Goal: Task Accomplishment & Management: Complete application form

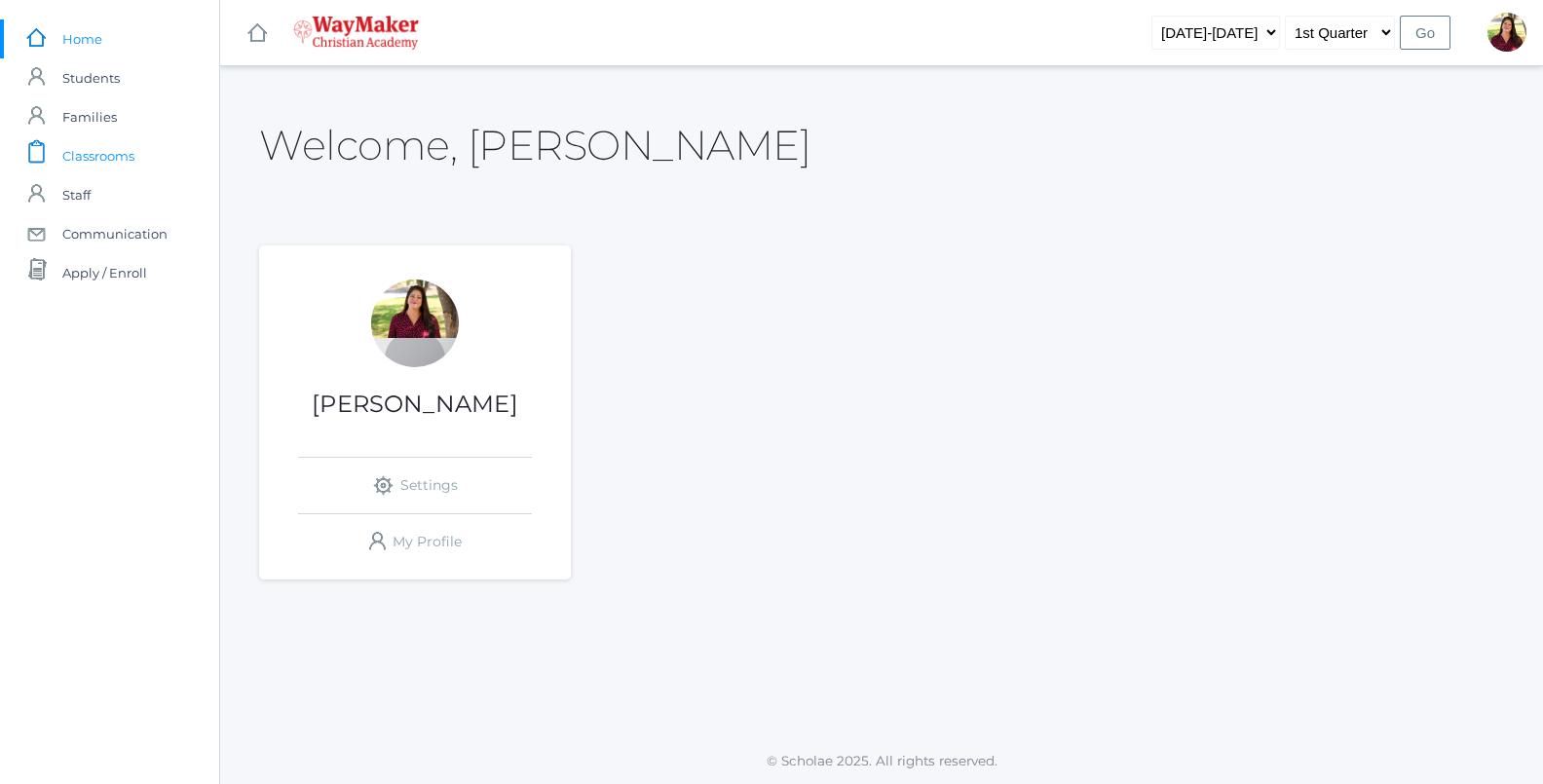
click at [146, 152] on link "icons/clipboard/plain Created with Sketch. Classrooms" at bounding box center [109, 156] width 219 height 39
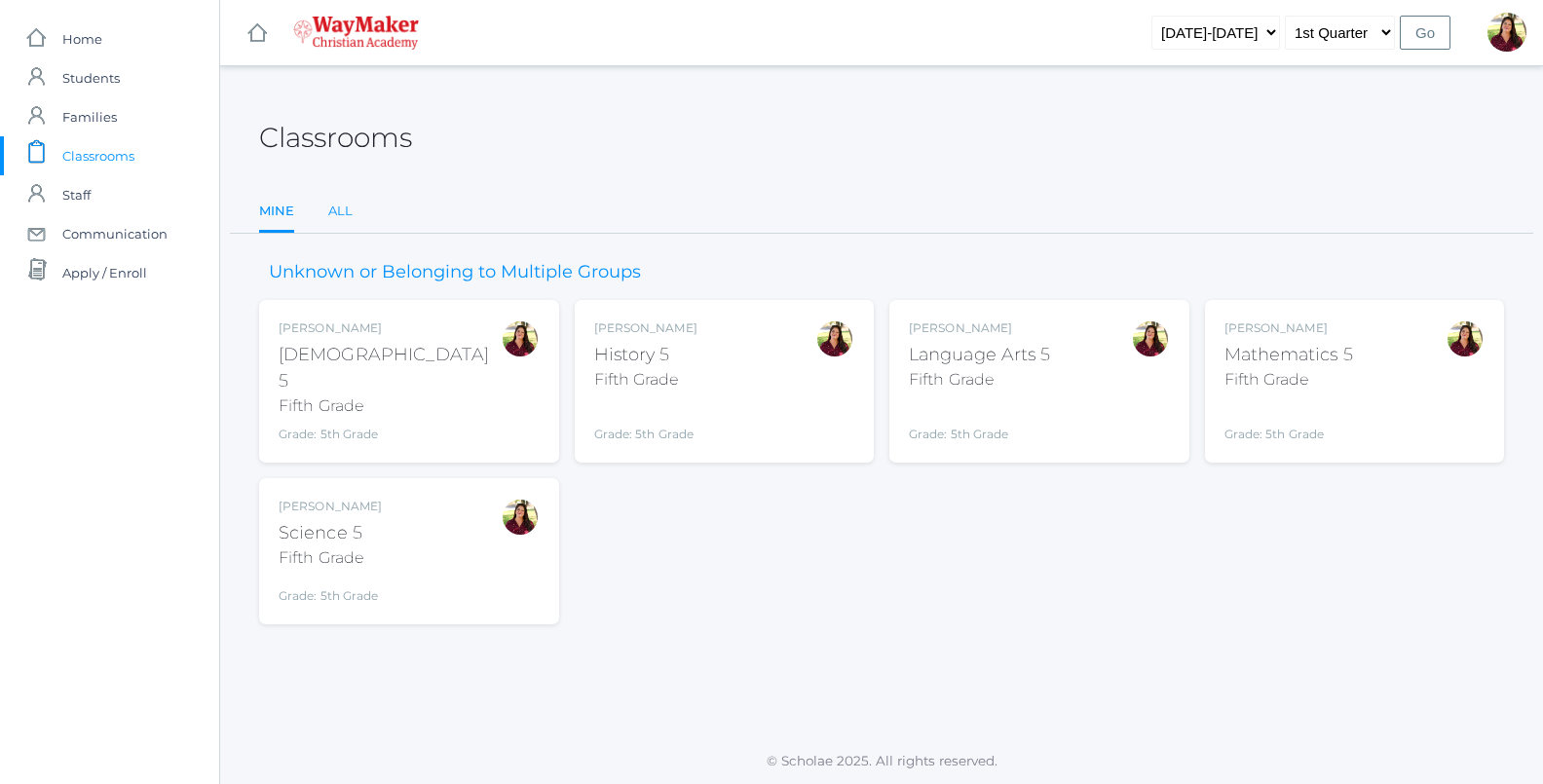
click at [339, 214] on link "All" at bounding box center [340, 212] width 24 height 39
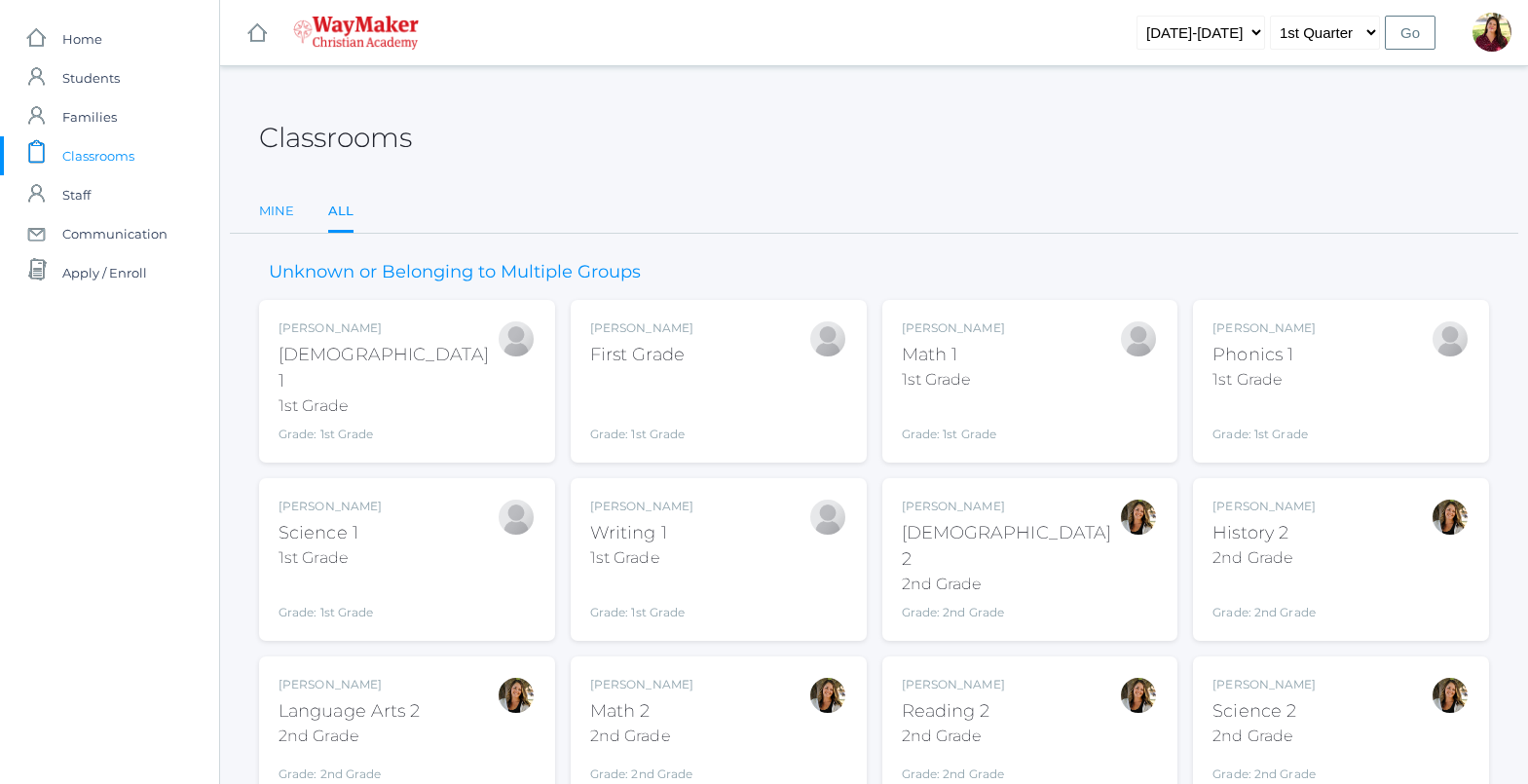
click at [275, 215] on link "Mine" at bounding box center [276, 212] width 35 height 39
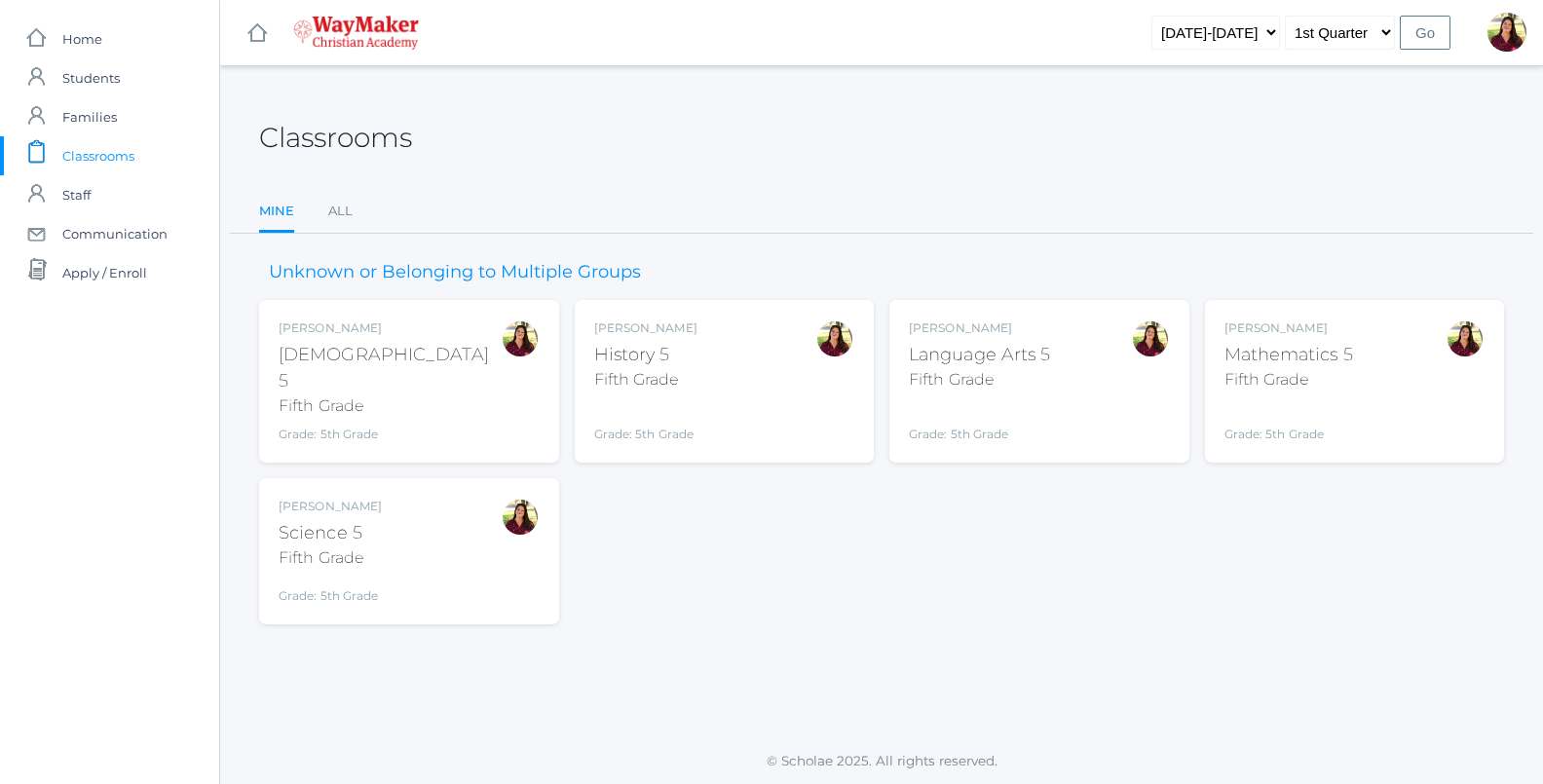
click at [1015, 375] on div "Fifth Grade" at bounding box center [980, 380] width 143 height 23
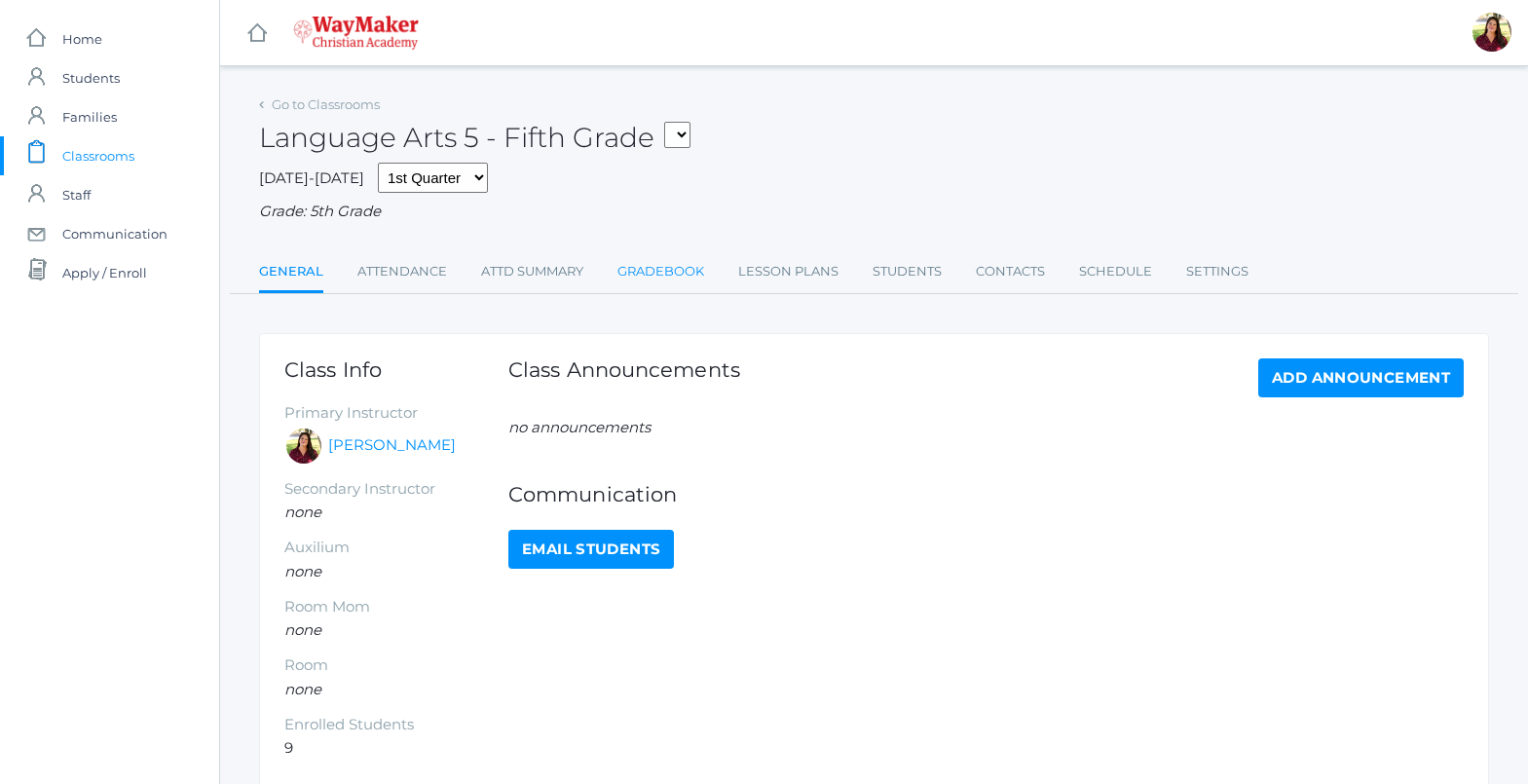
click at [651, 274] on link "Gradebook" at bounding box center [661, 271] width 87 height 39
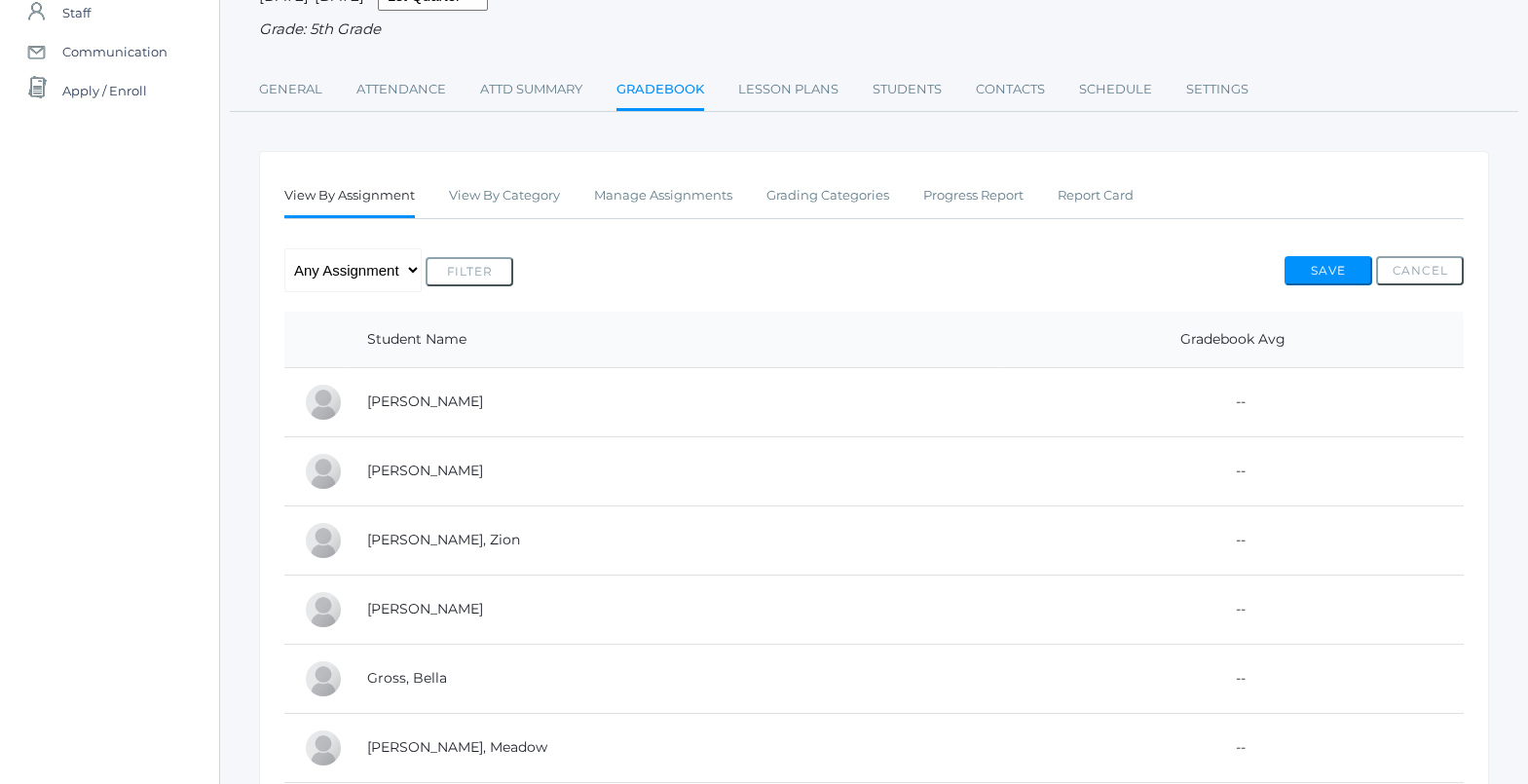
scroll to position [195, 0]
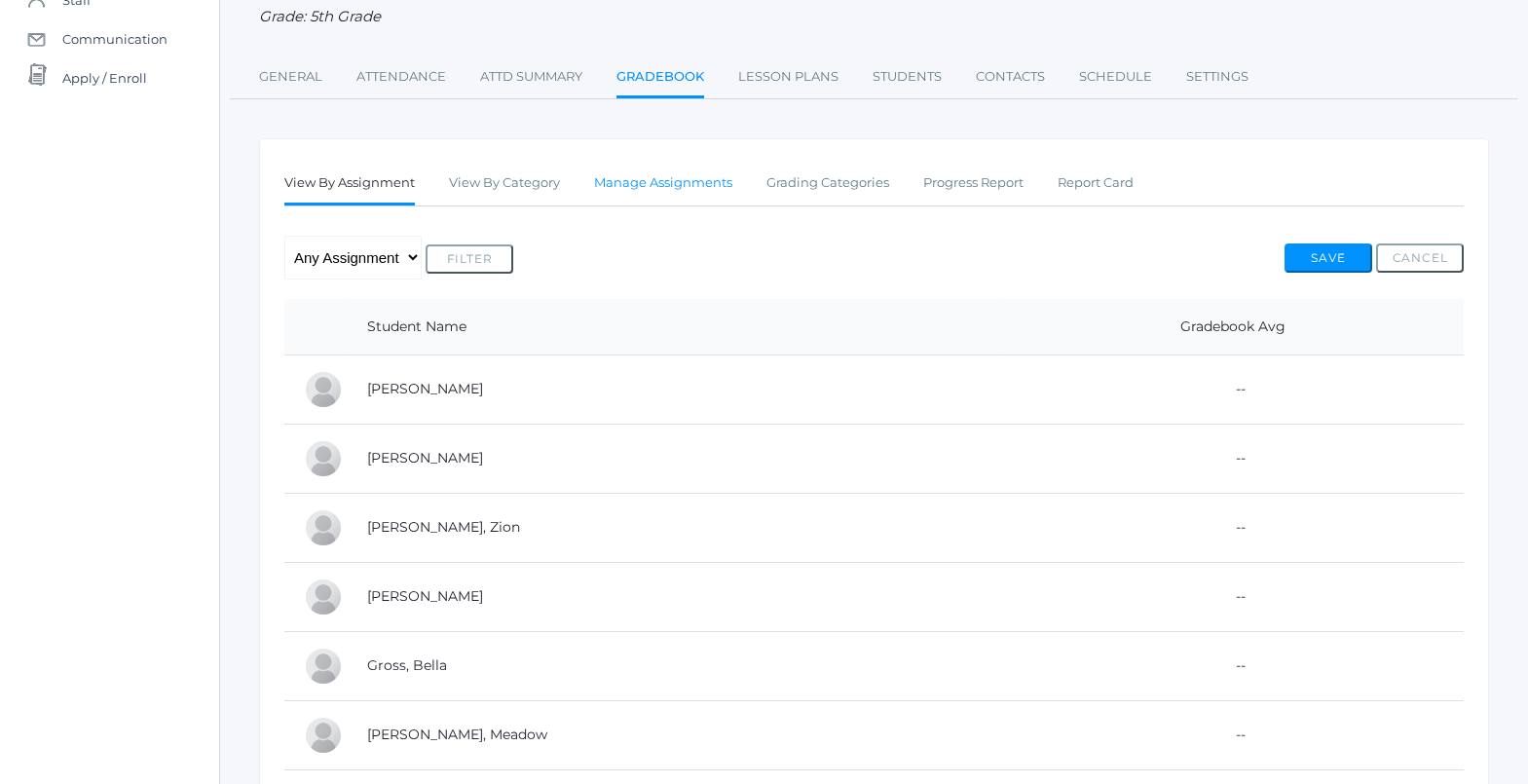
click at [692, 184] on link "Manage Assignments" at bounding box center [664, 184] width 139 height 39
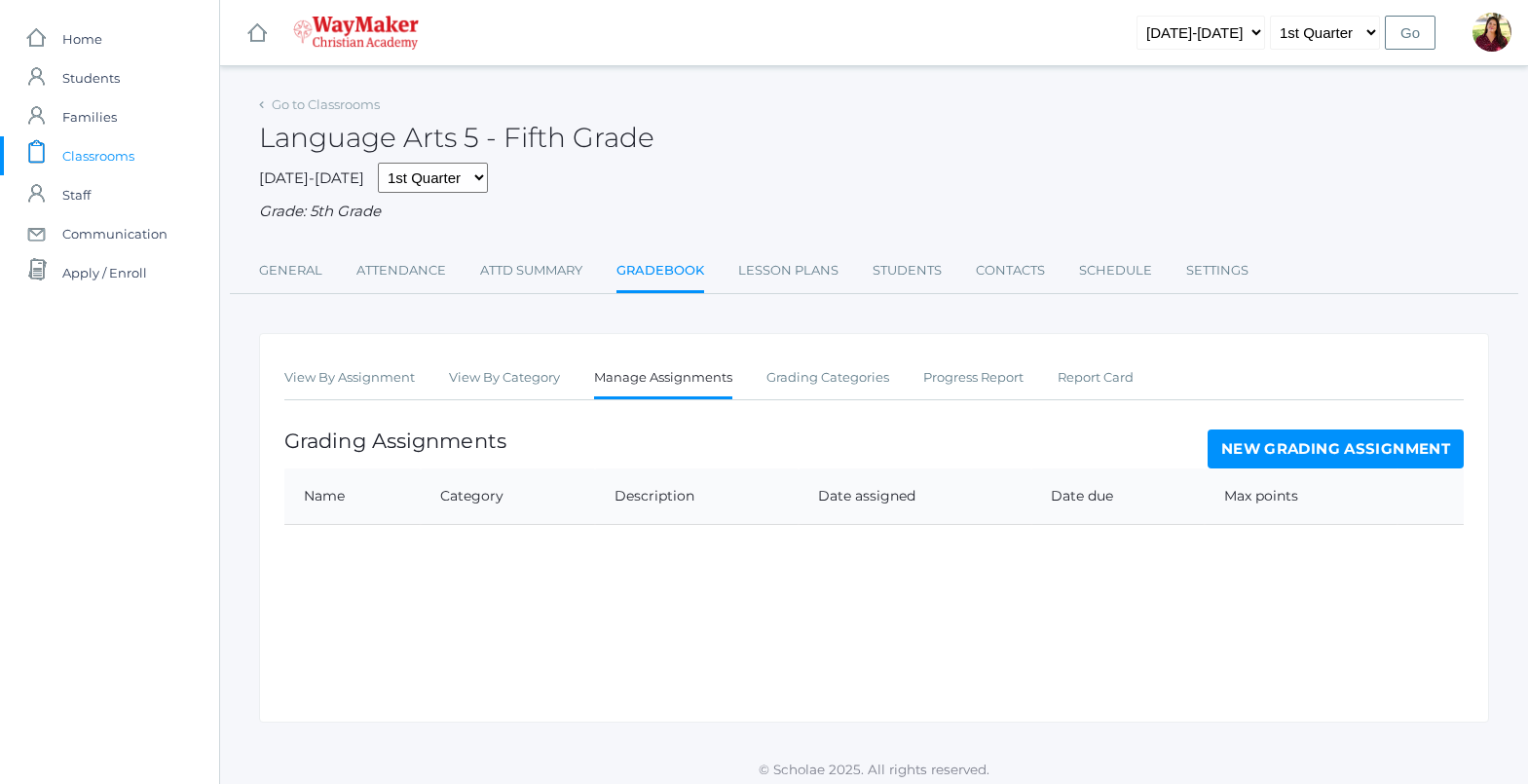
click at [1301, 452] on link "New Grading Assignment" at bounding box center [1336, 449] width 256 height 39
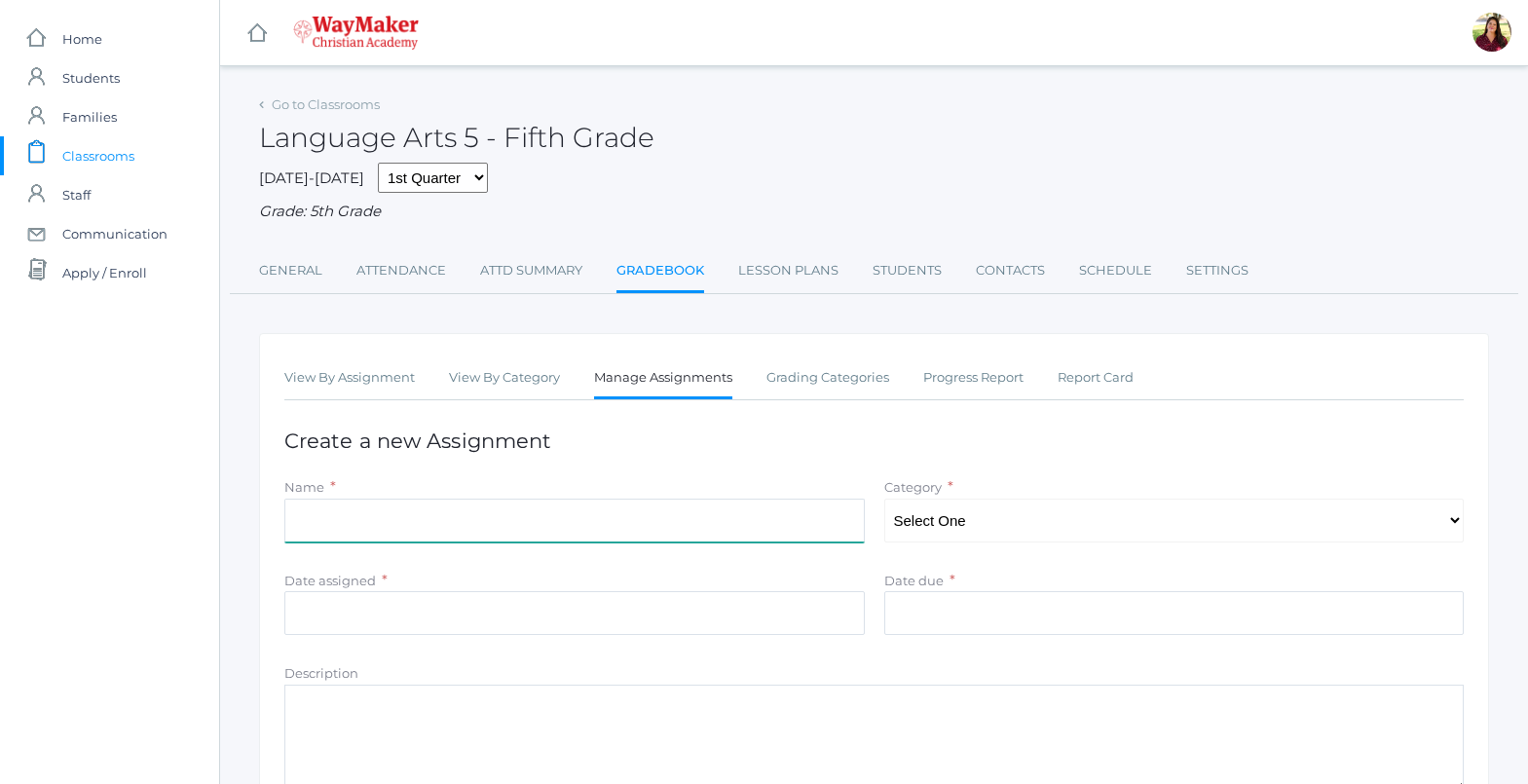
click at [562, 517] on input "Name" at bounding box center [574, 520] width 581 height 44
type input "Cursive GOA"
click at [989, 531] on select "Select One Participation Test/quizes Classwork/Projects" at bounding box center [1175, 520] width 581 height 44
select select "1143"
click at [885, 501] on select "Select One Participation Test/quizes Classwork/Projects" at bounding box center [1175, 520] width 581 height 44
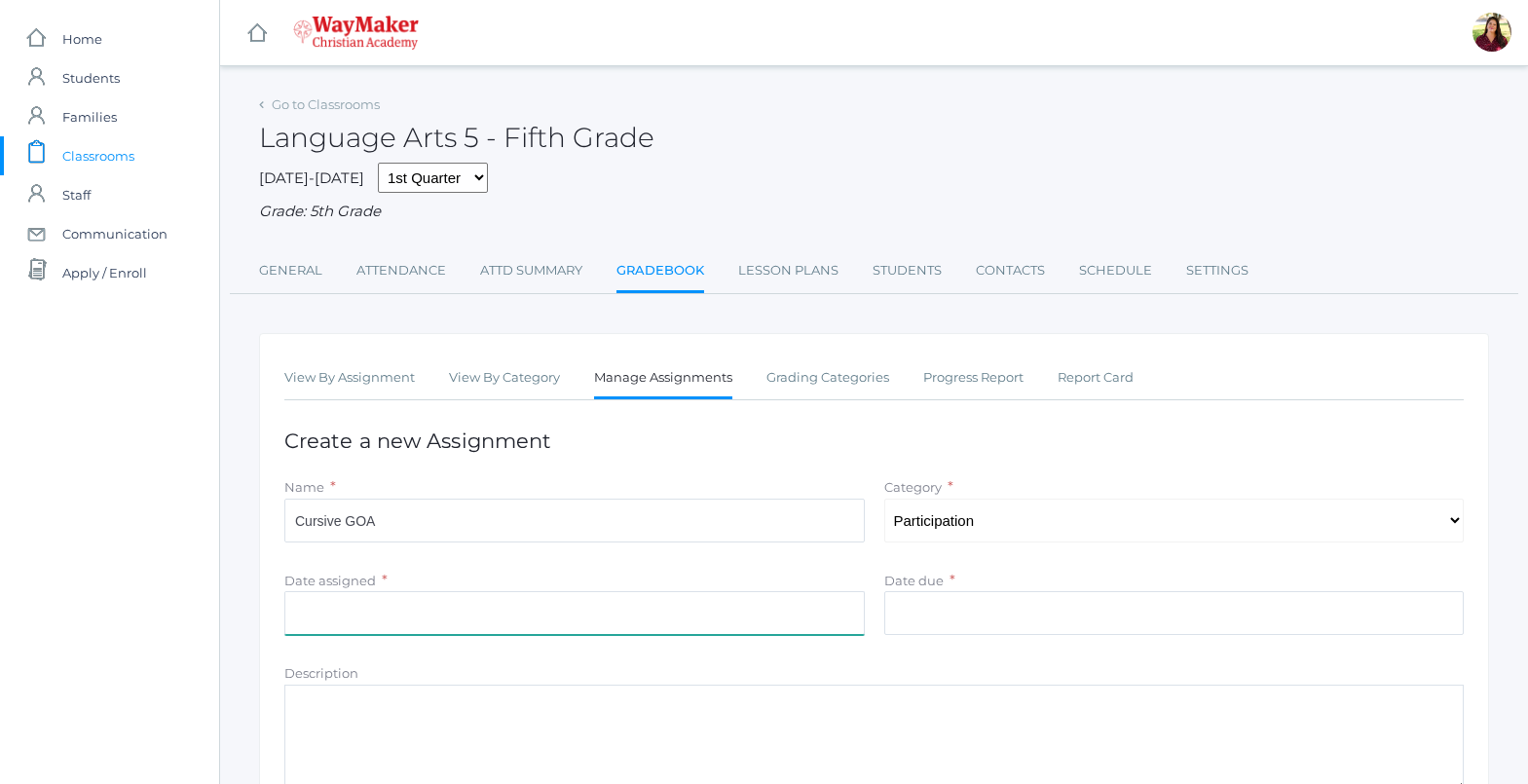
click at [484, 608] on input "Date assigned" at bounding box center [574, 613] width 581 height 44
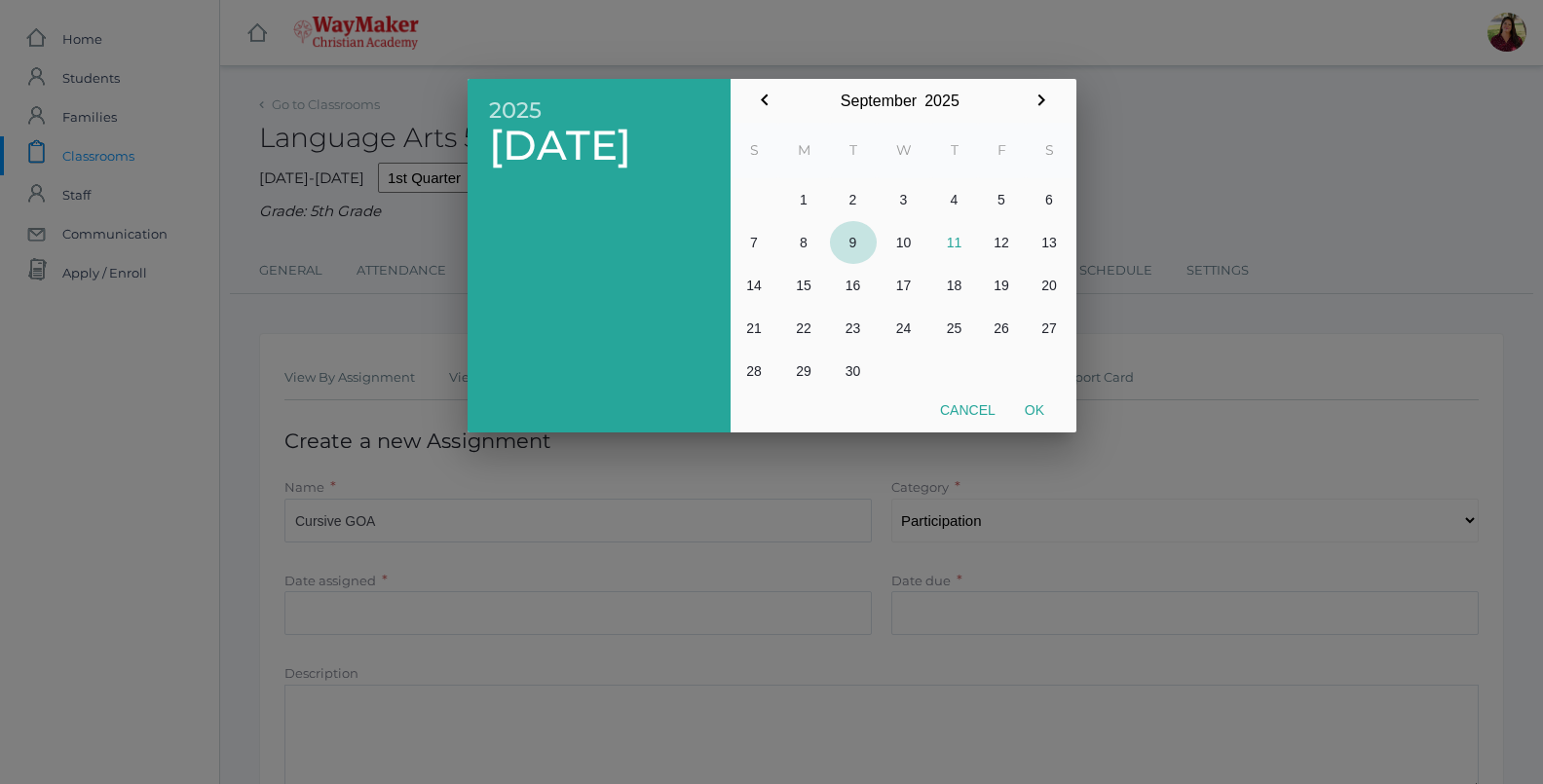
click at [853, 249] on button "9" at bounding box center [854, 242] width 47 height 43
click at [1025, 411] on button "Ok" at bounding box center [1035, 410] width 49 height 35
type input "2025-09-09"
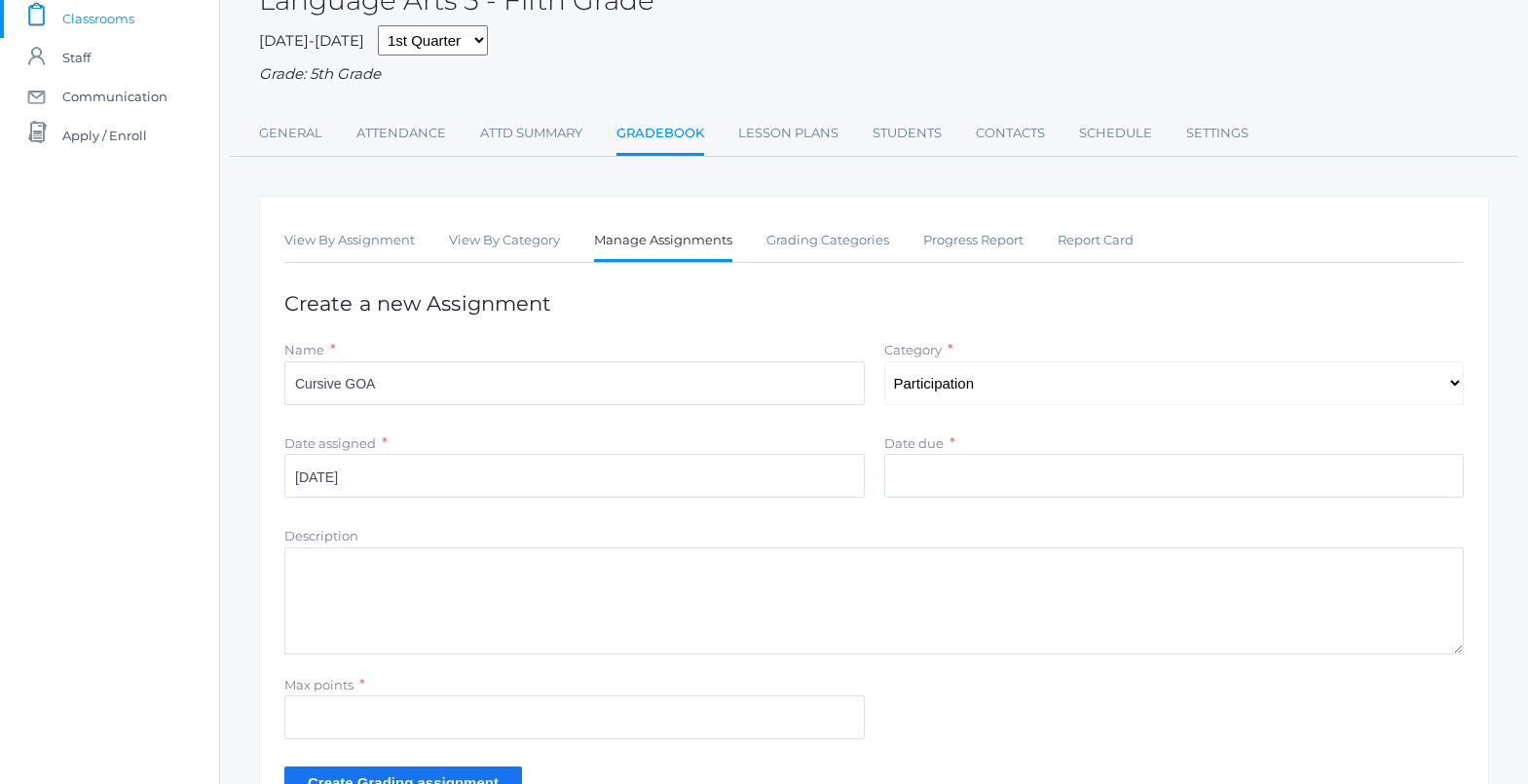
scroll to position [195, 0]
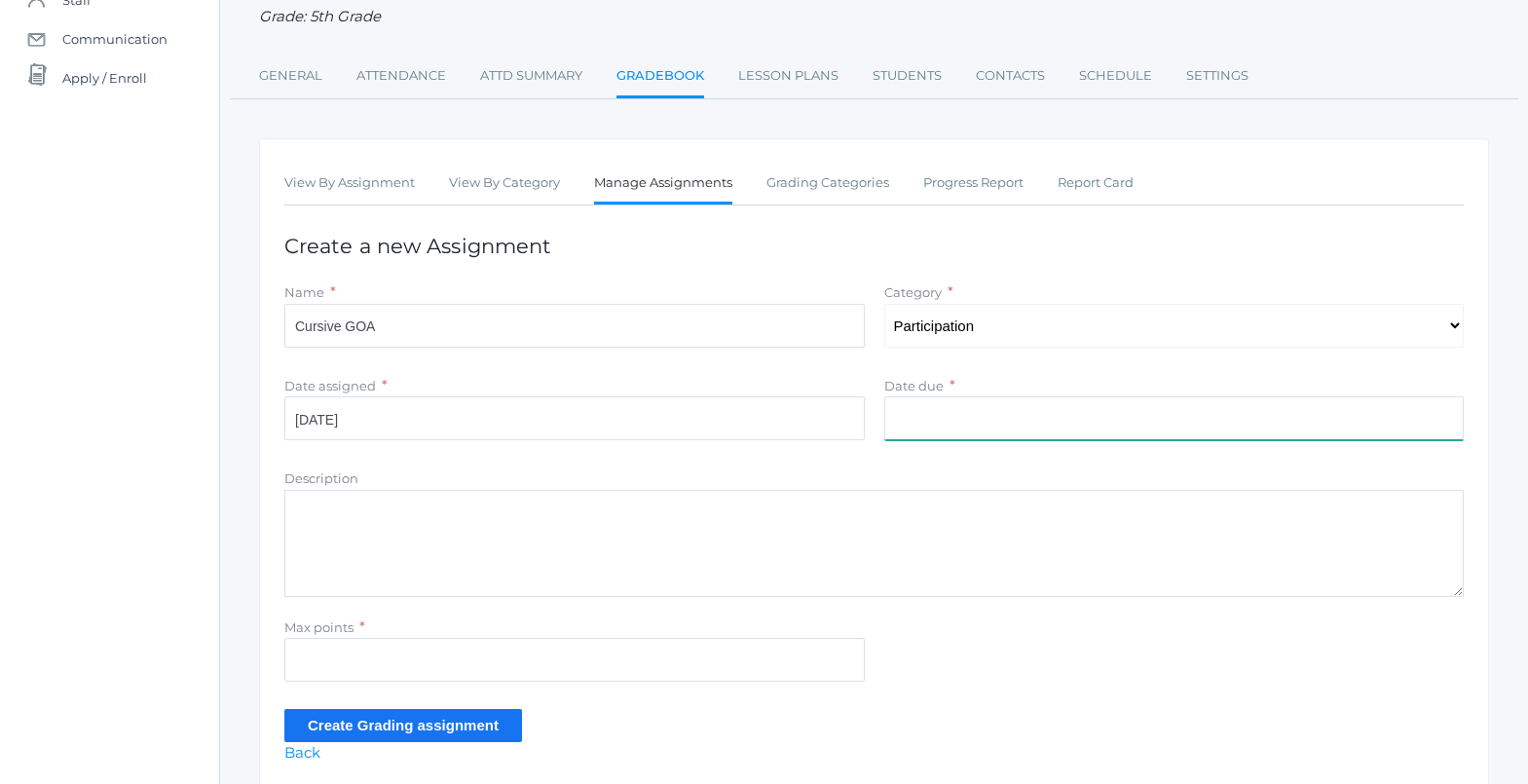
click at [932, 429] on input "Date due" at bounding box center [1175, 418] width 581 height 44
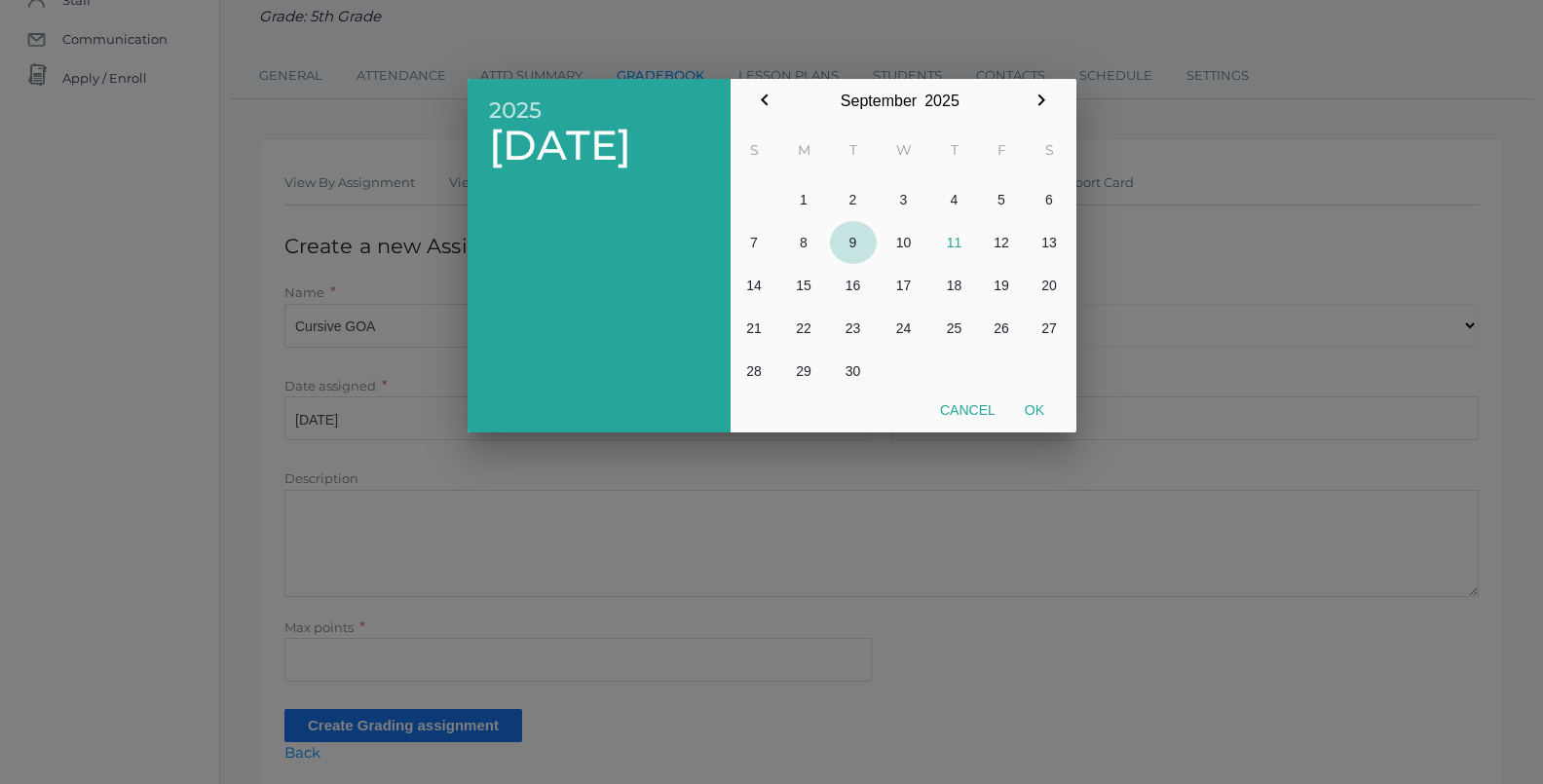
click at [853, 238] on button "9" at bounding box center [854, 242] width 47 height 43
click at [1033, 408] on button "Ok" at bounding box center [1035, 410] width 49 height 35
type input "2025-09-09"
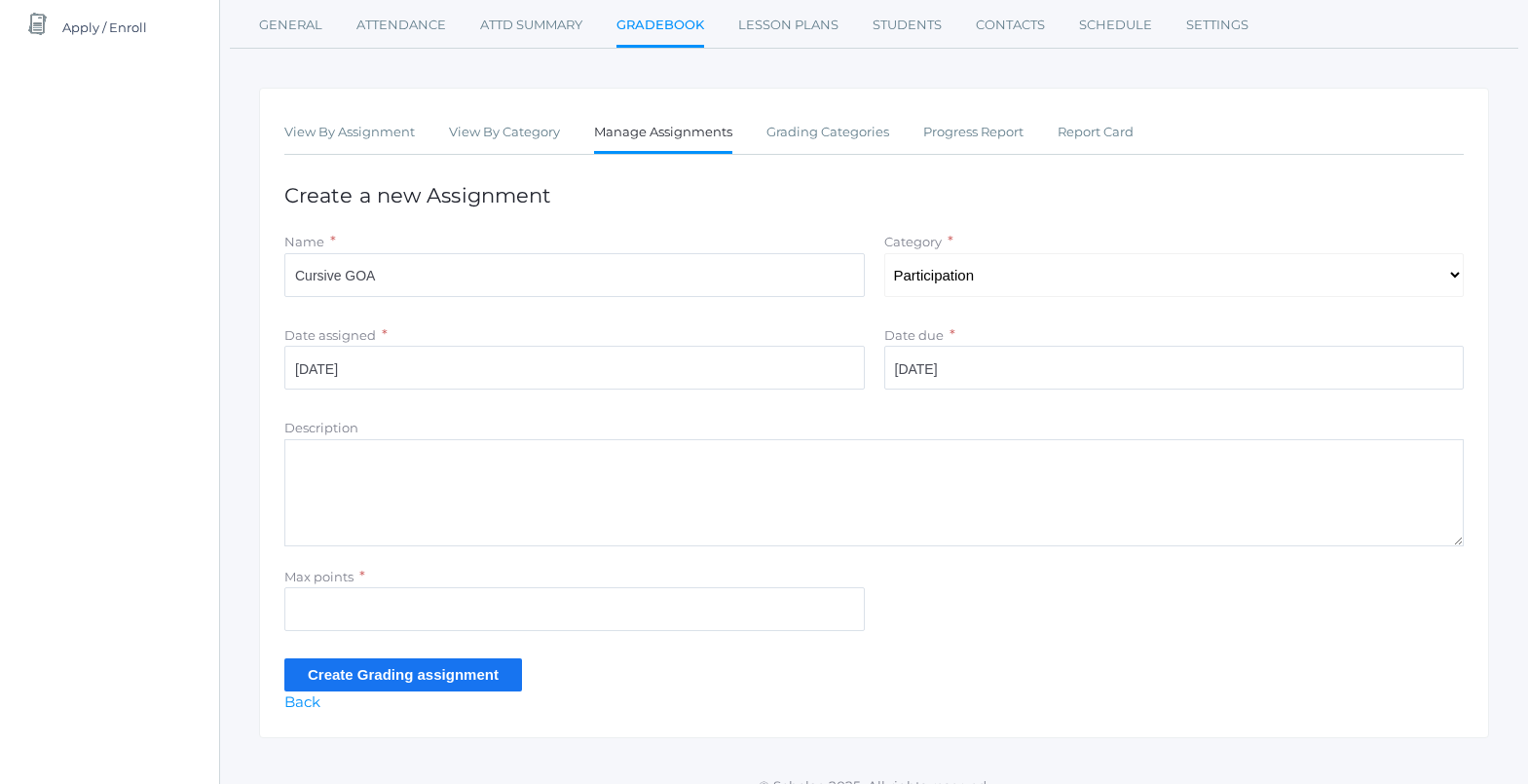
scroll to position [272, 0]
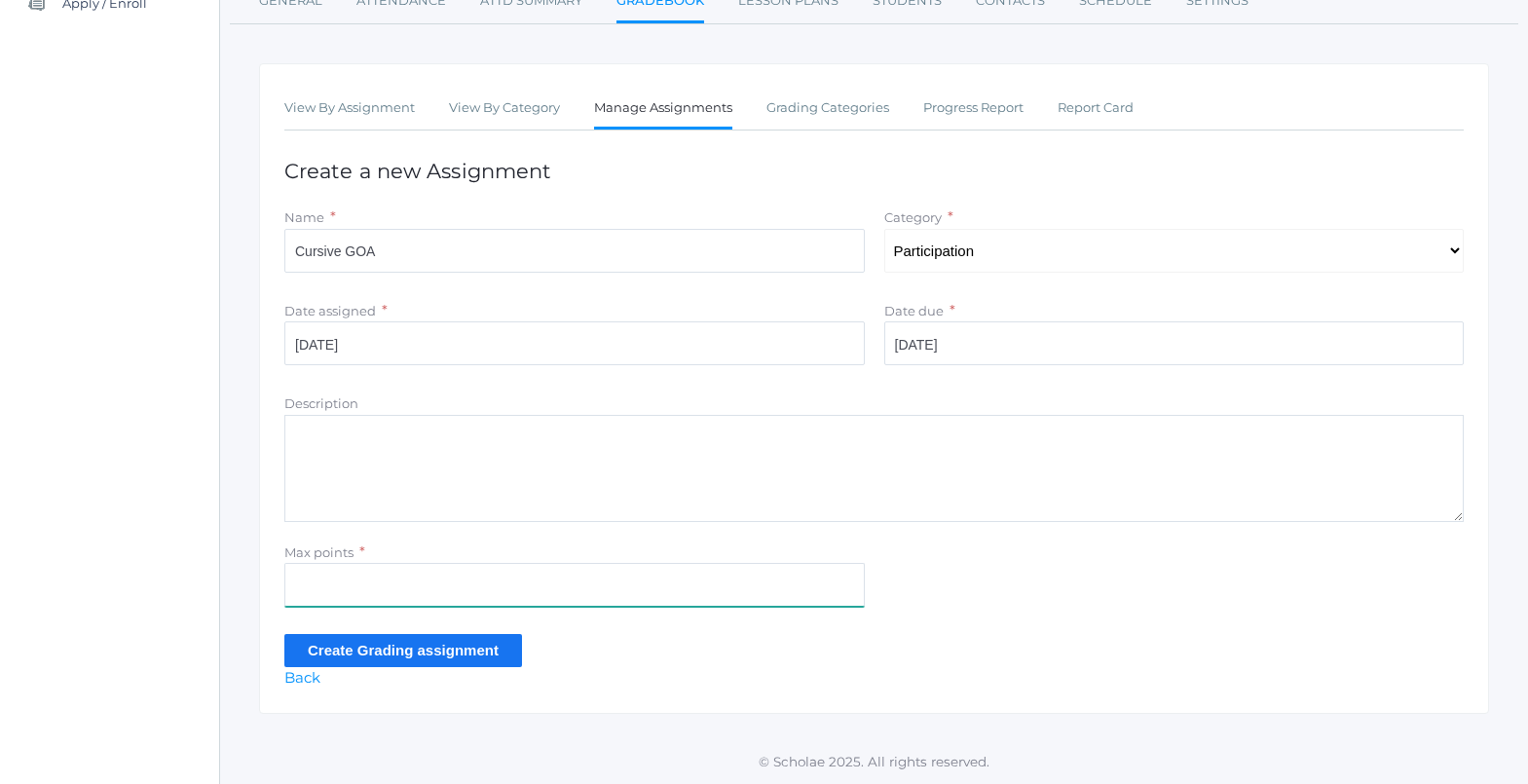
click at [494, 593] on input "Max points" at bounding box center [574, 585] width 581 height 44
type input "10"
click at [468, 489] on textarea "Description" at bounding box center [874, 469] width 1179 height 107
click at [461, 646] on input "Create Grading assignment" at bounding box center [402, 649] width 237 height 32
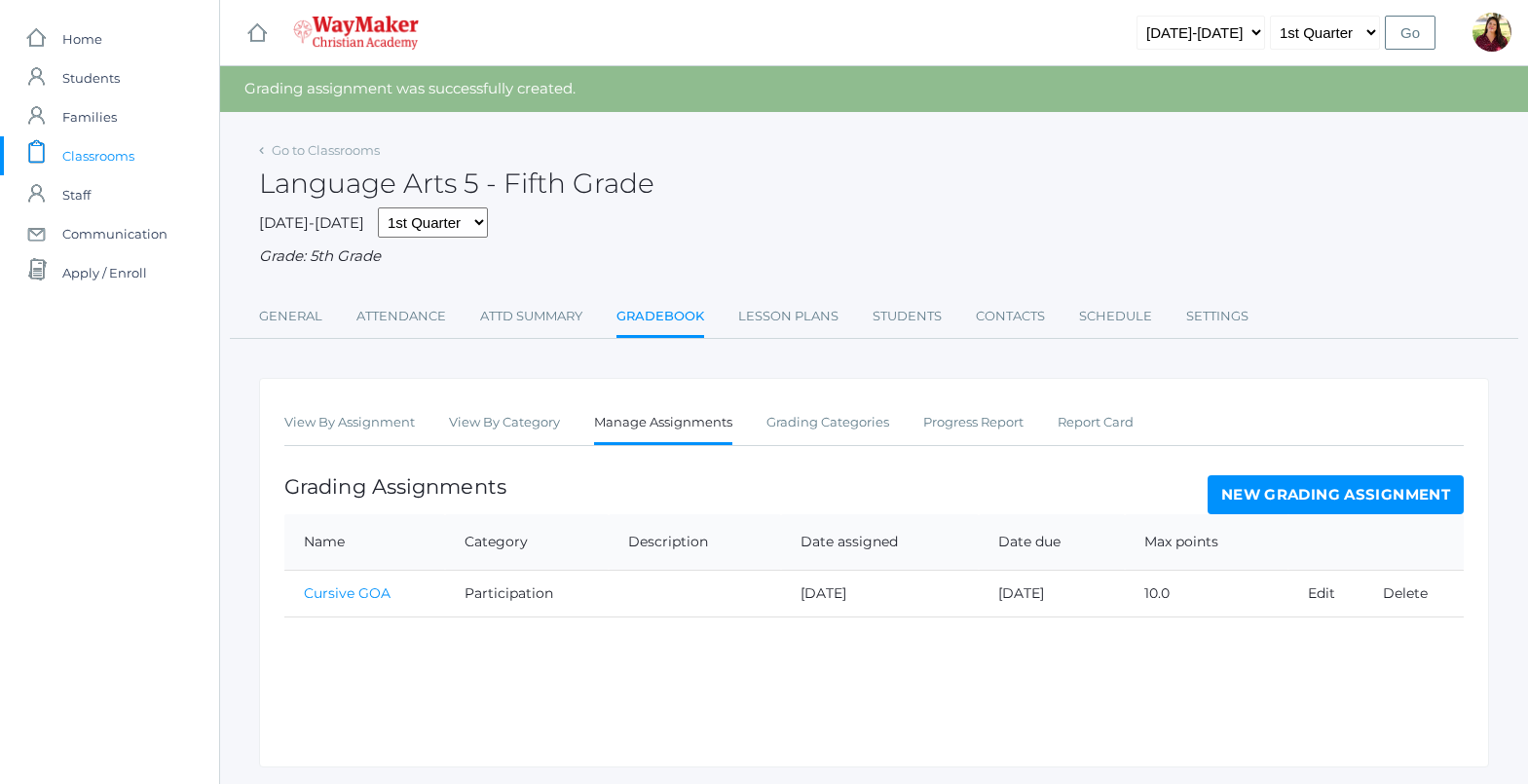
click at [1239, 496] on link "New Grading Assignment" at bounding box center [1336, 495] width 256 height 39
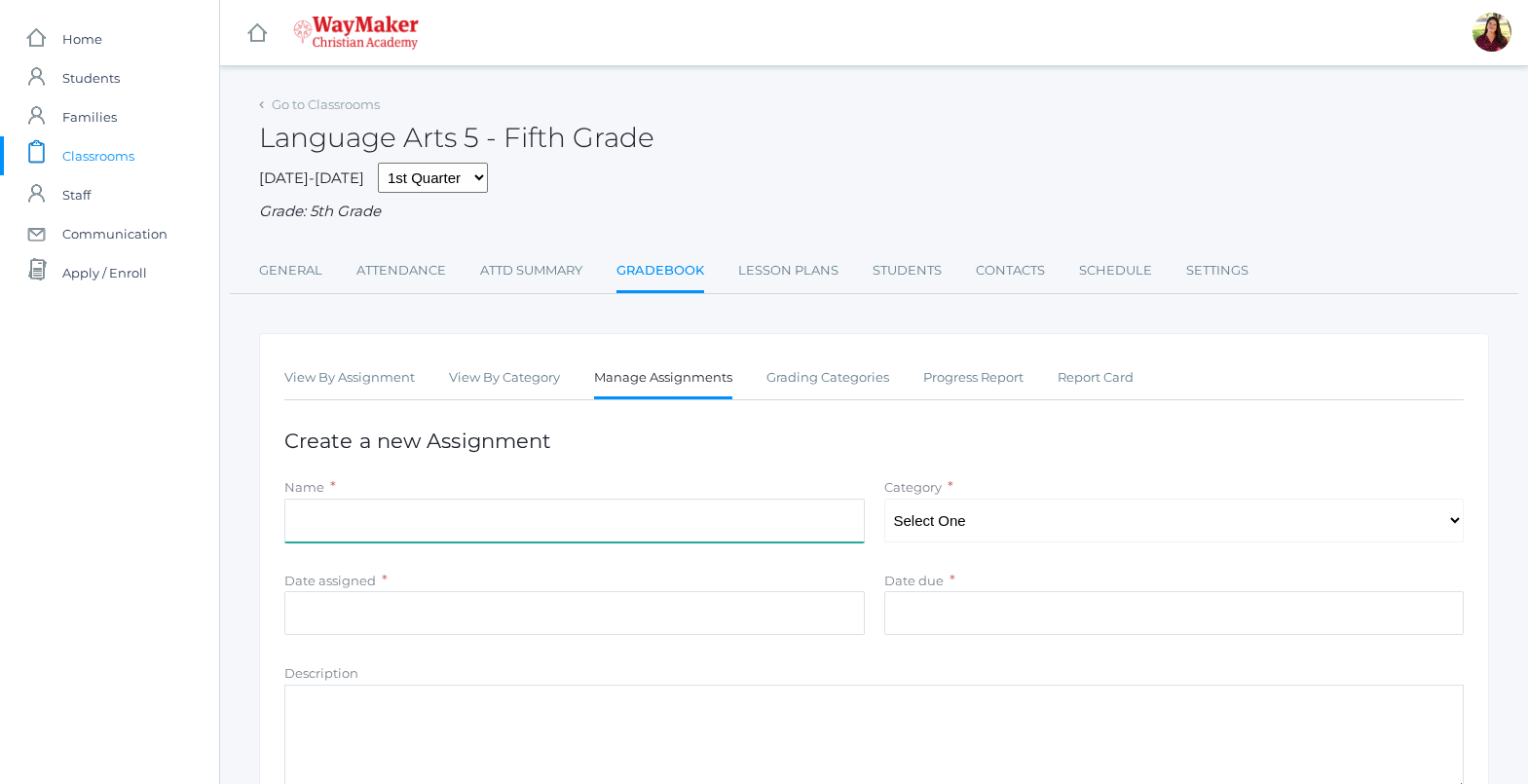
click at [466, 524] on input "Name" at bounding box center [574, 520] width 581 height 44
type input "CO"
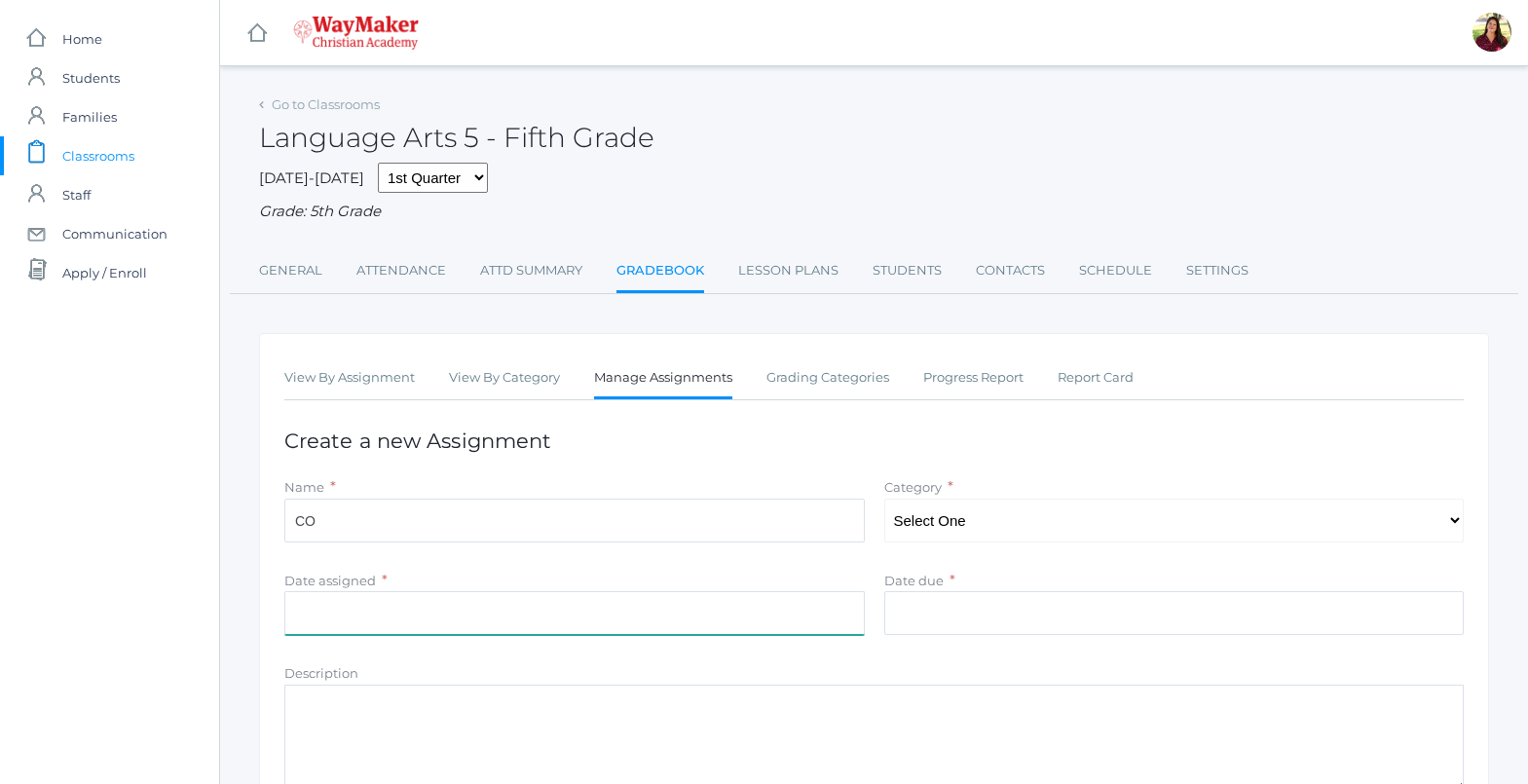
click at [389, 612] on input "Date assigned" at bounding box center [574, 613] width 581 height 44
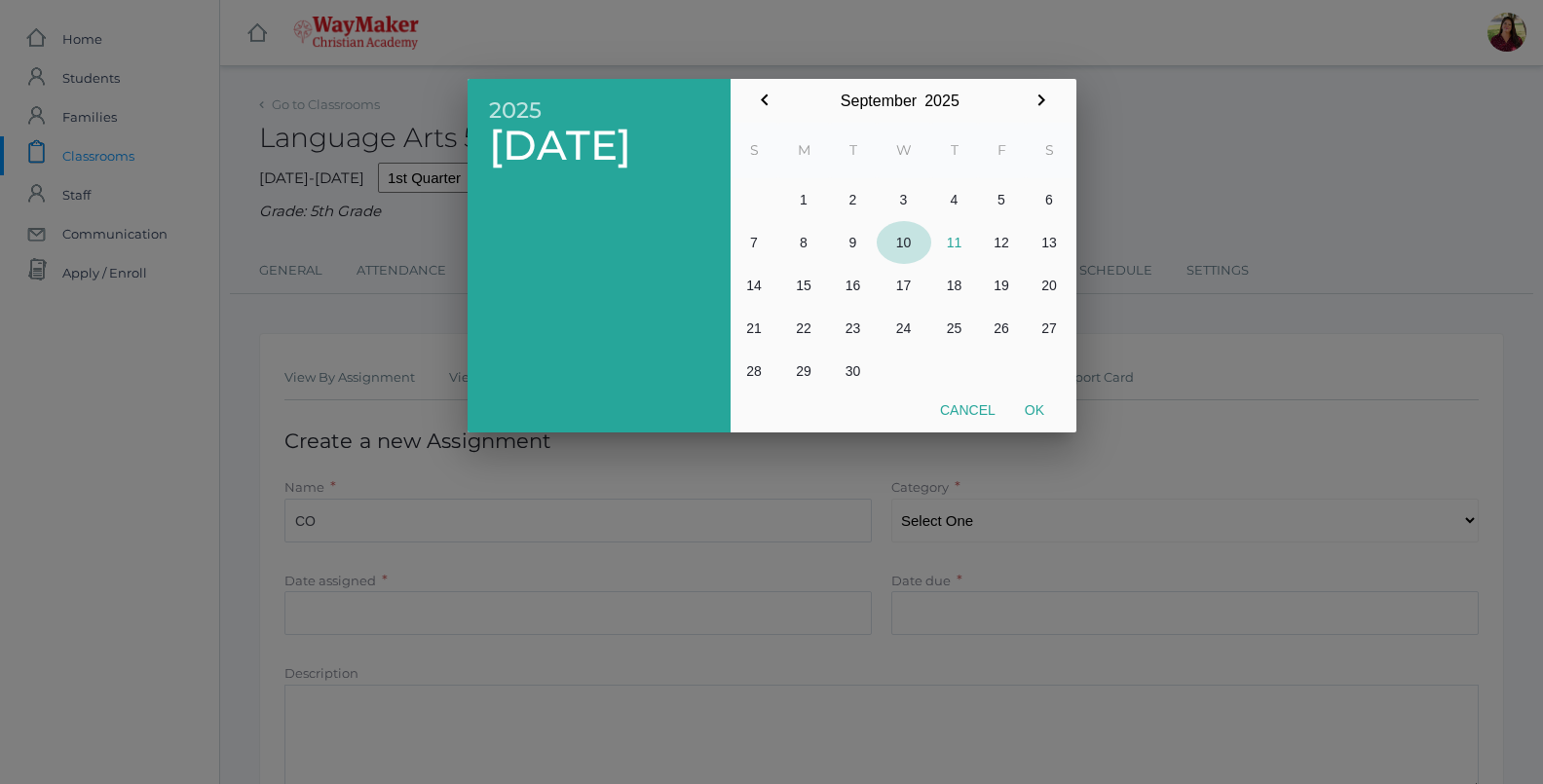
click at [904, 241] on button "10" at bounding box center [904, 242] width 55 height 43
click at [1035, 417] on button "Ok" at bounding box center [1035, 410] width 49 height 35
type input "2025-09-10"
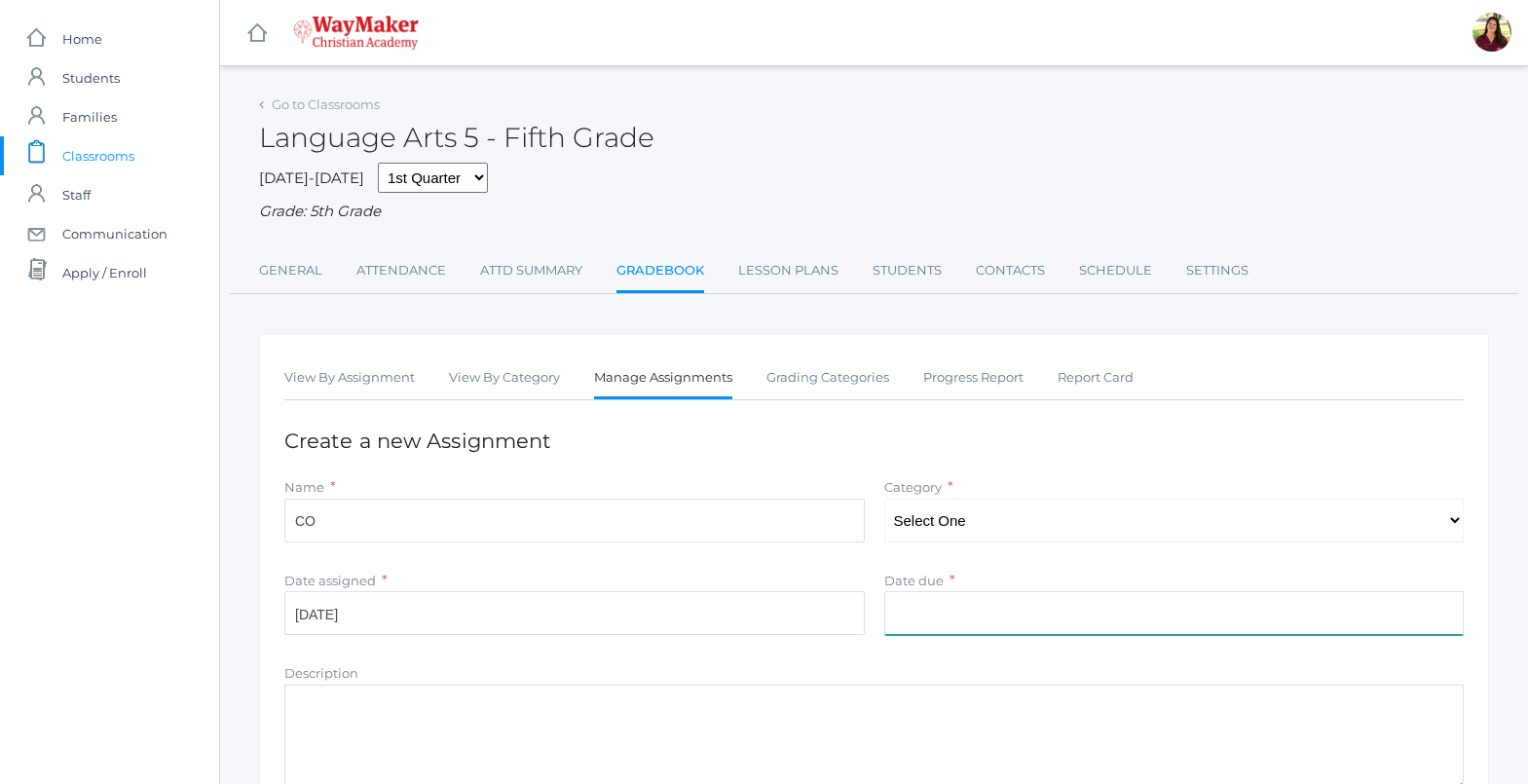
click at [958, 612] on input "Date due" at bounding box center [1175, 613] width 581 height 44
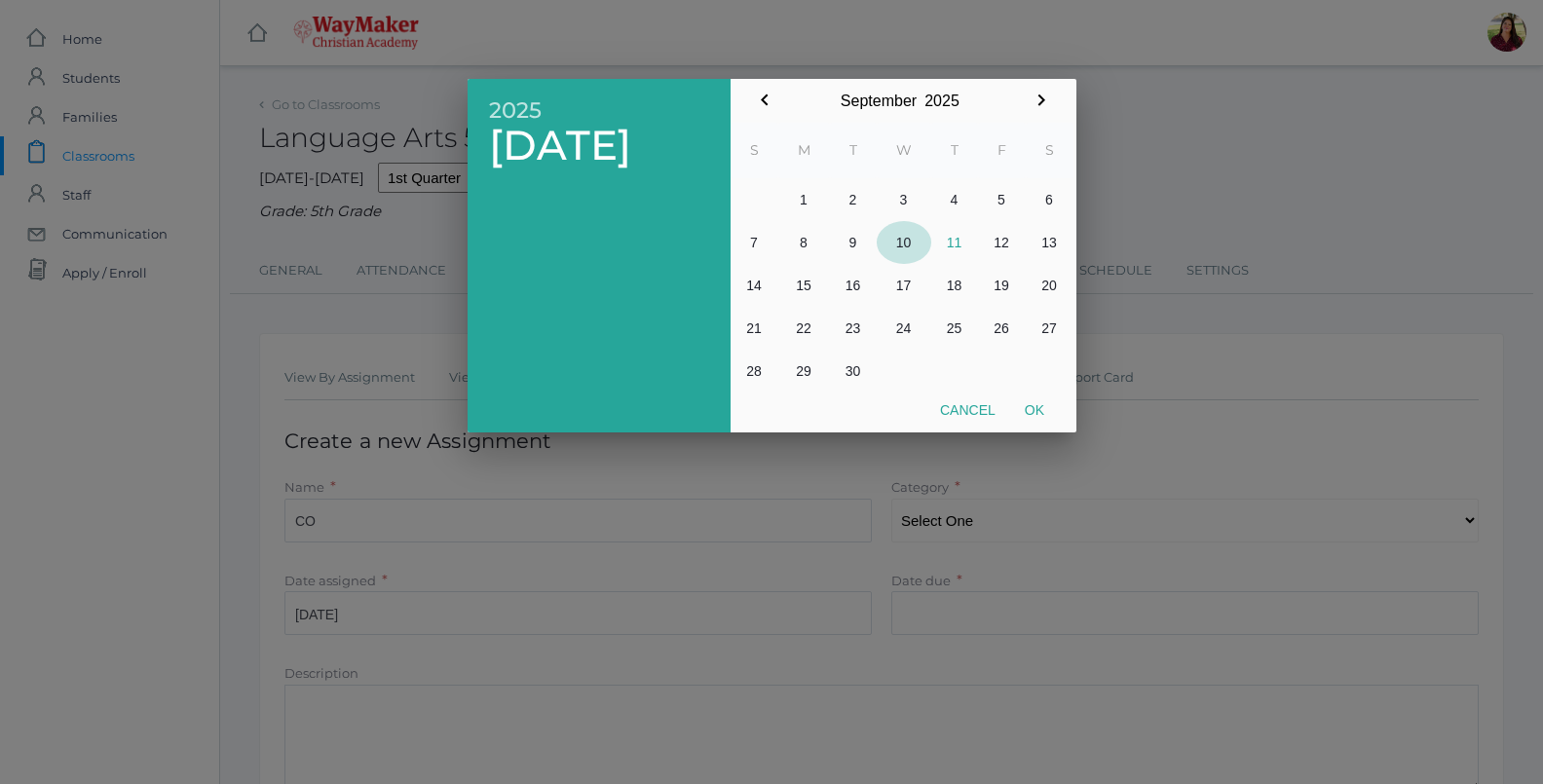
click at [906, 242] on button "10" at bounding box center [904, 242] width 55 height 43
click at [546, 678] on div at bounding box center [772, 294] width 1543 height 980
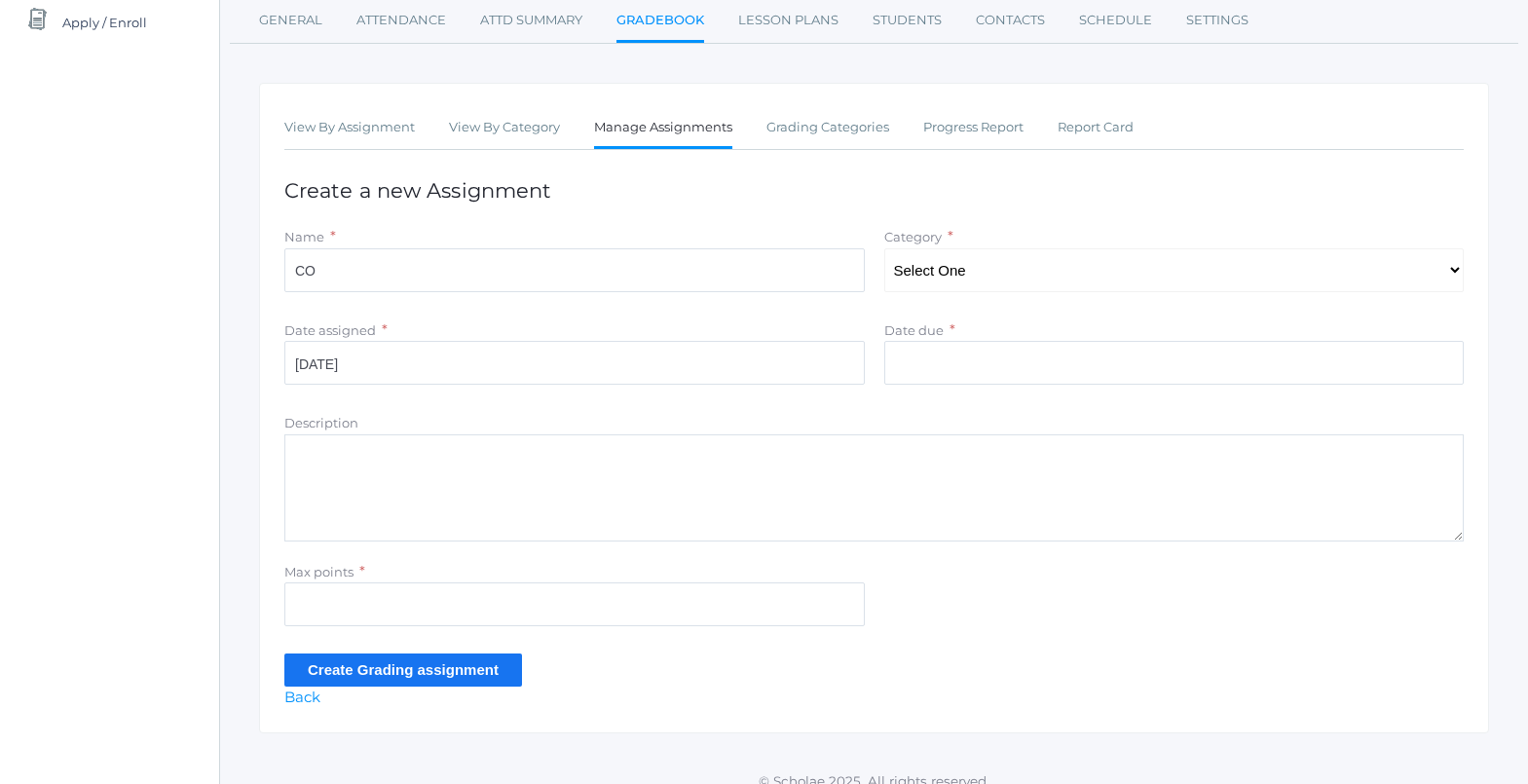
scroll to position [272, 0]
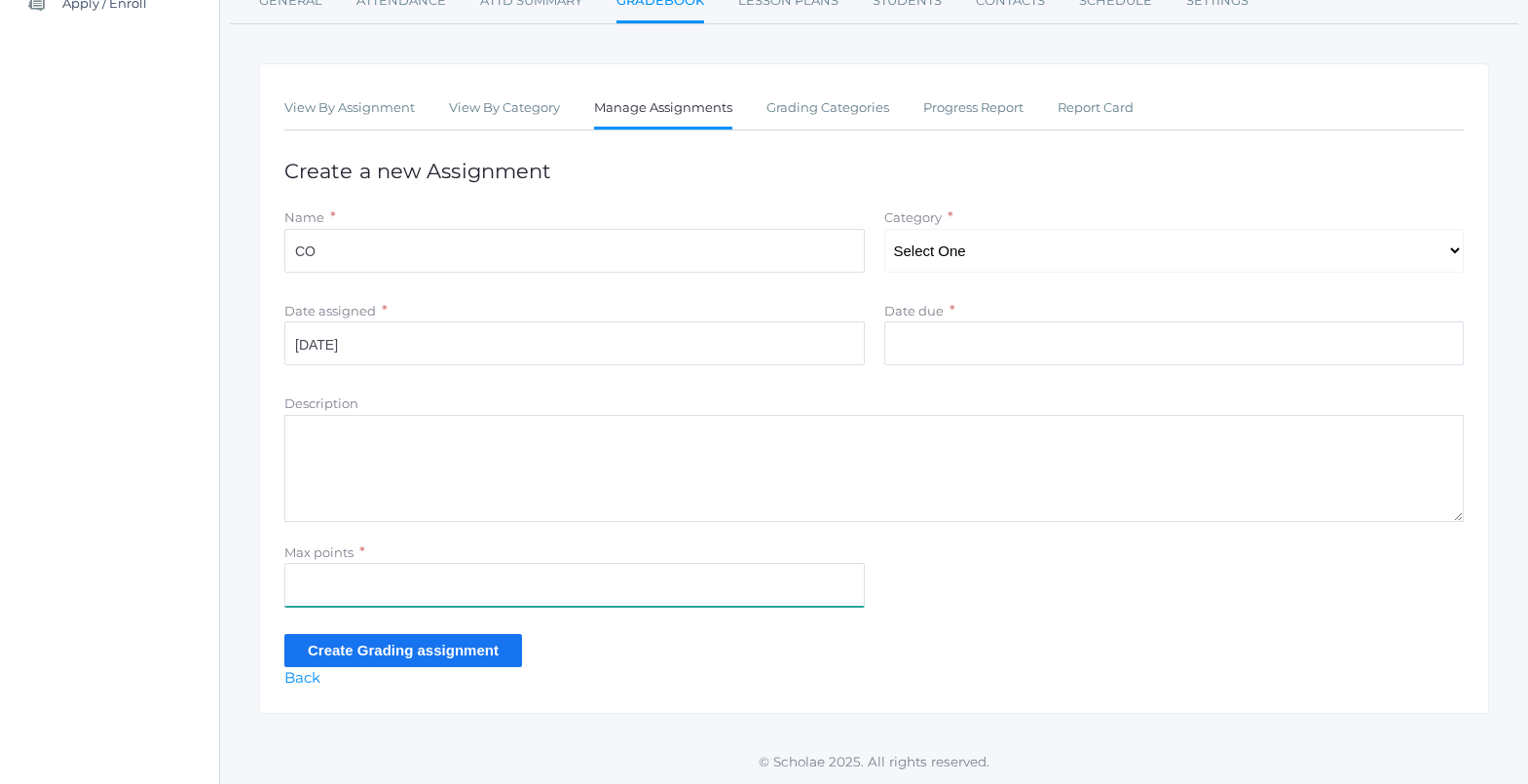
click at [402, 593] on input "Max points" at bounding box center [574, 585] width 581 height 44
type input "10"
click at [925, 263] on select "Select One Participation Test/quizes Classwork/Projects" at bounding box center [1175, 250] width 581 height 44
select select "1143"
click at [885, 228] on select "Select One Participation Test/quizes Classwork/Projects" at bounding box center [1175, 250] width 581 height 44
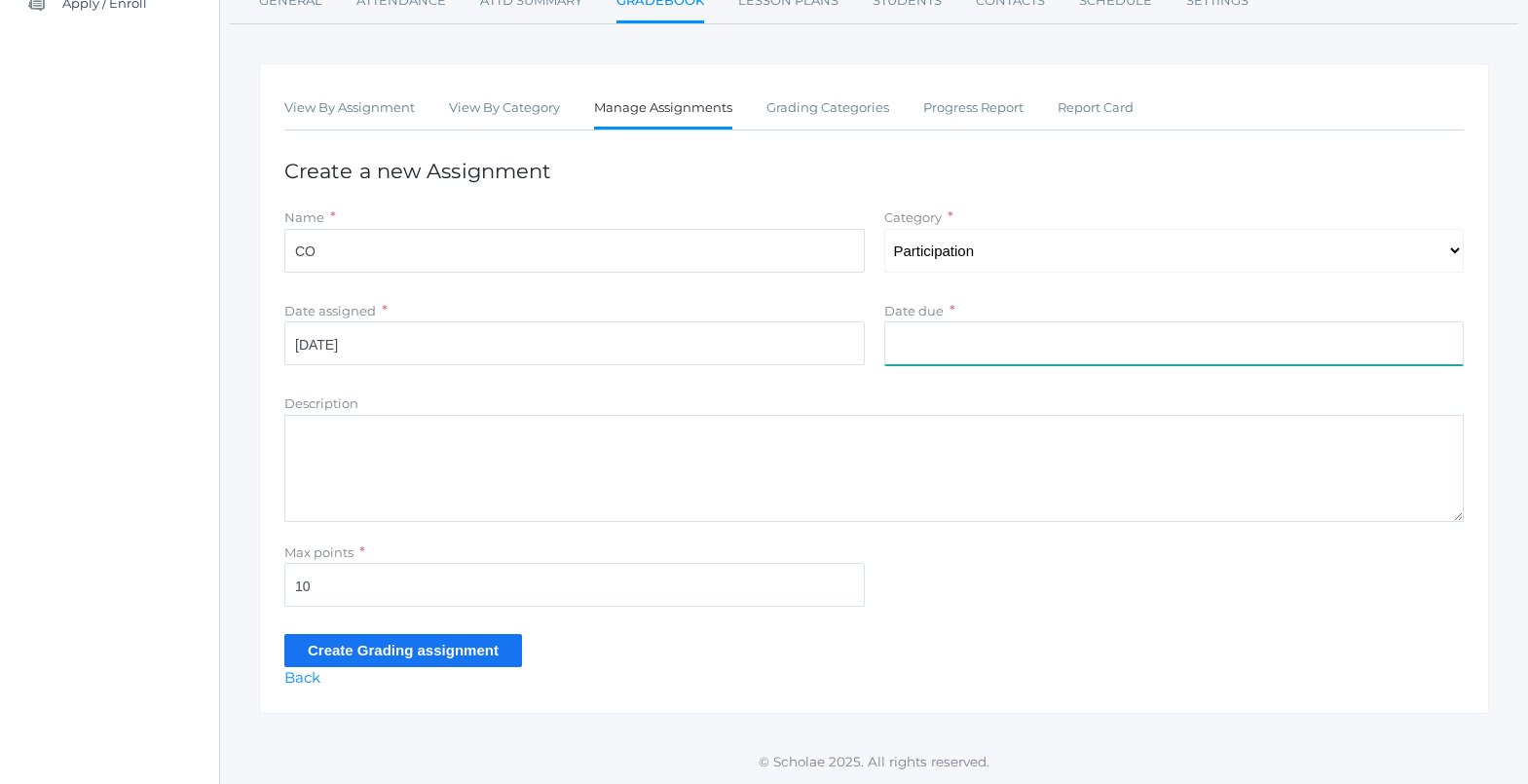
click at [933, 345] on input "Date due" at bounding box center [1175, 343] width 581 height 44
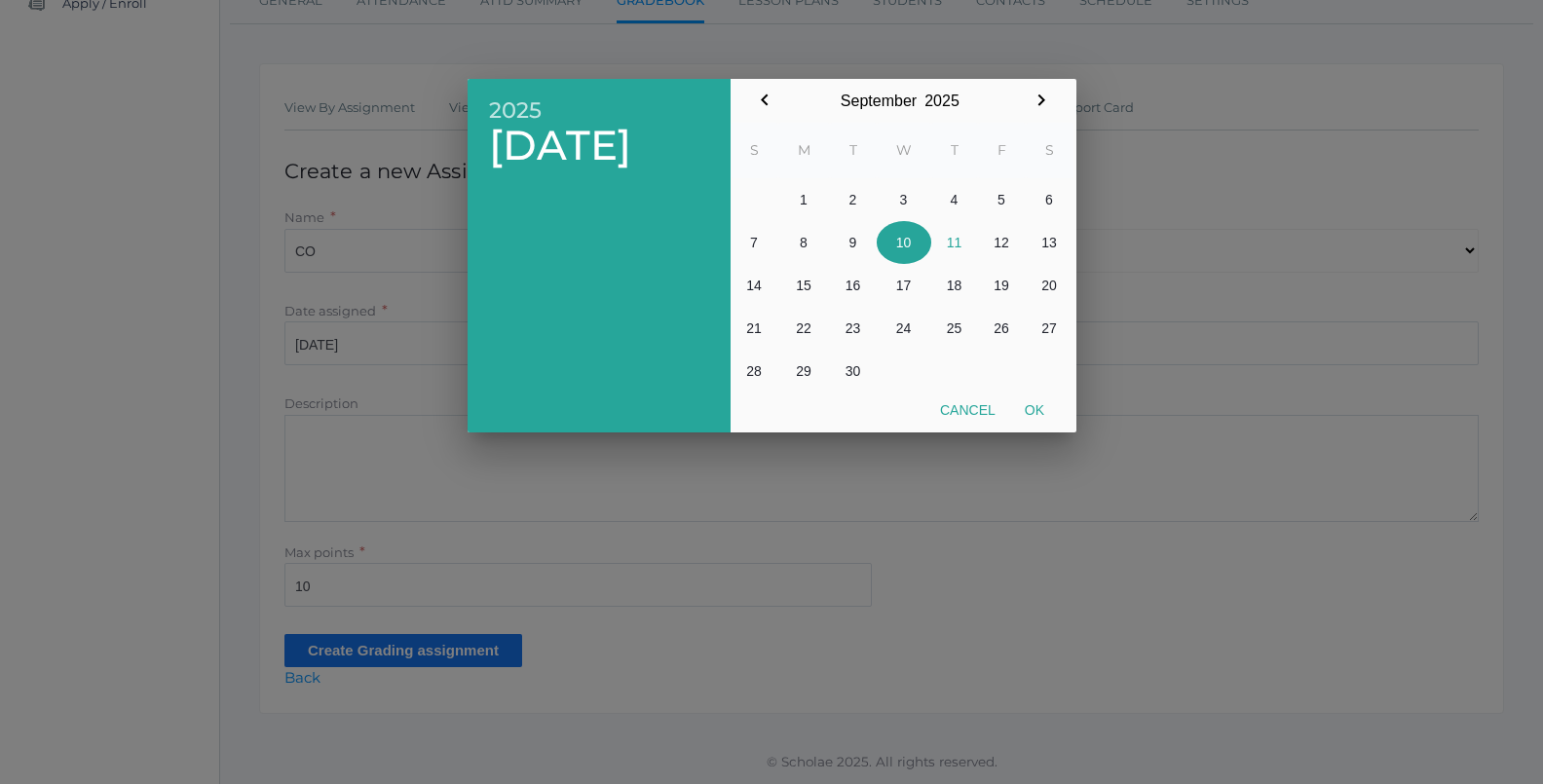
click at [903, 238] on button "10" at bounding box center [904, 242] width 55 height 43
click at [901, 238] on button "10" at bounding box center [904, 242] width 55 height 43
click at [1047, 406] on button "Ok" at bounding box center [1035, 410] width 49 height 35
type input "[DATE]"
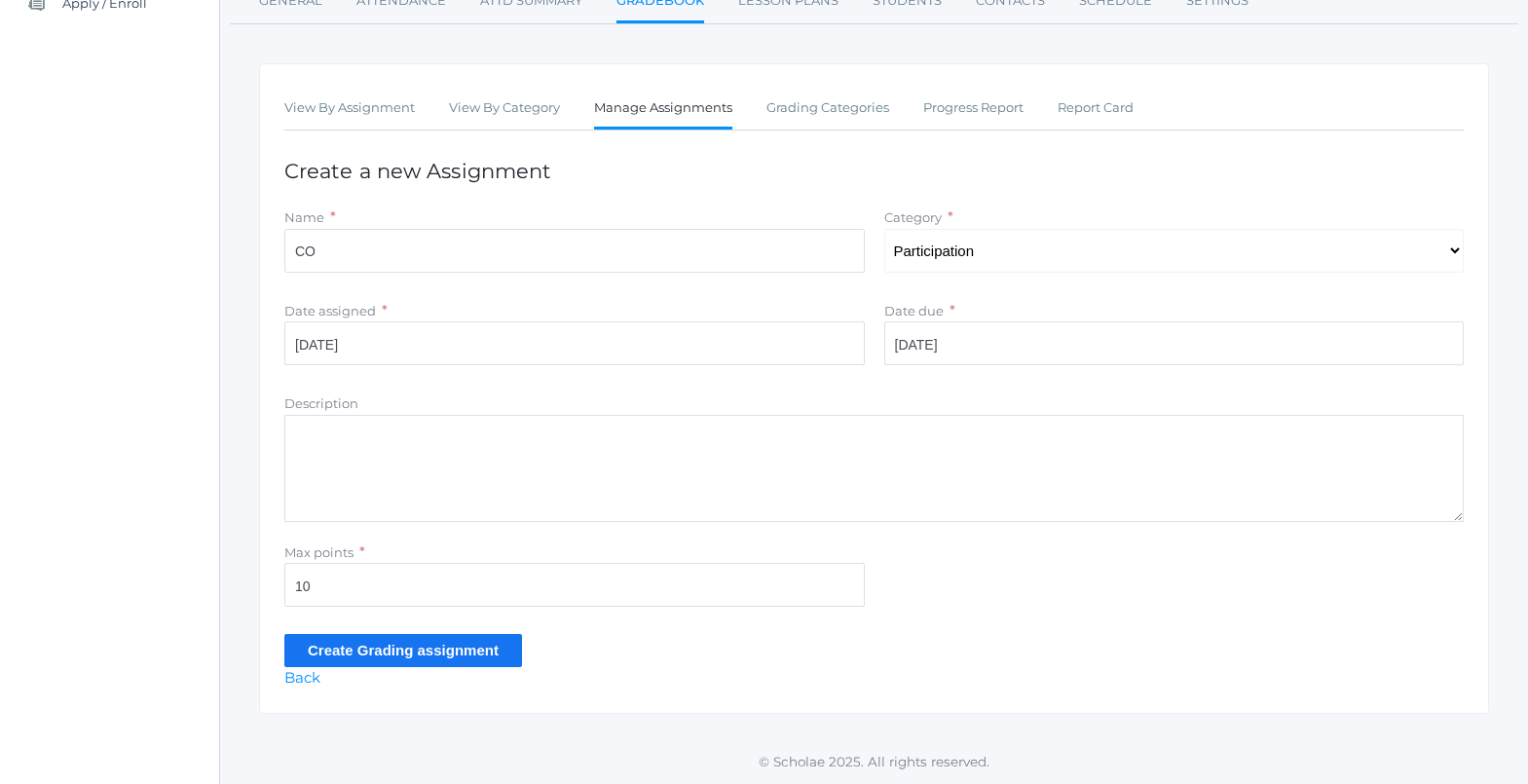
click at [356, 646] on input "Create Grading assignment" at bounding box center [402, 649] width 237 height 32
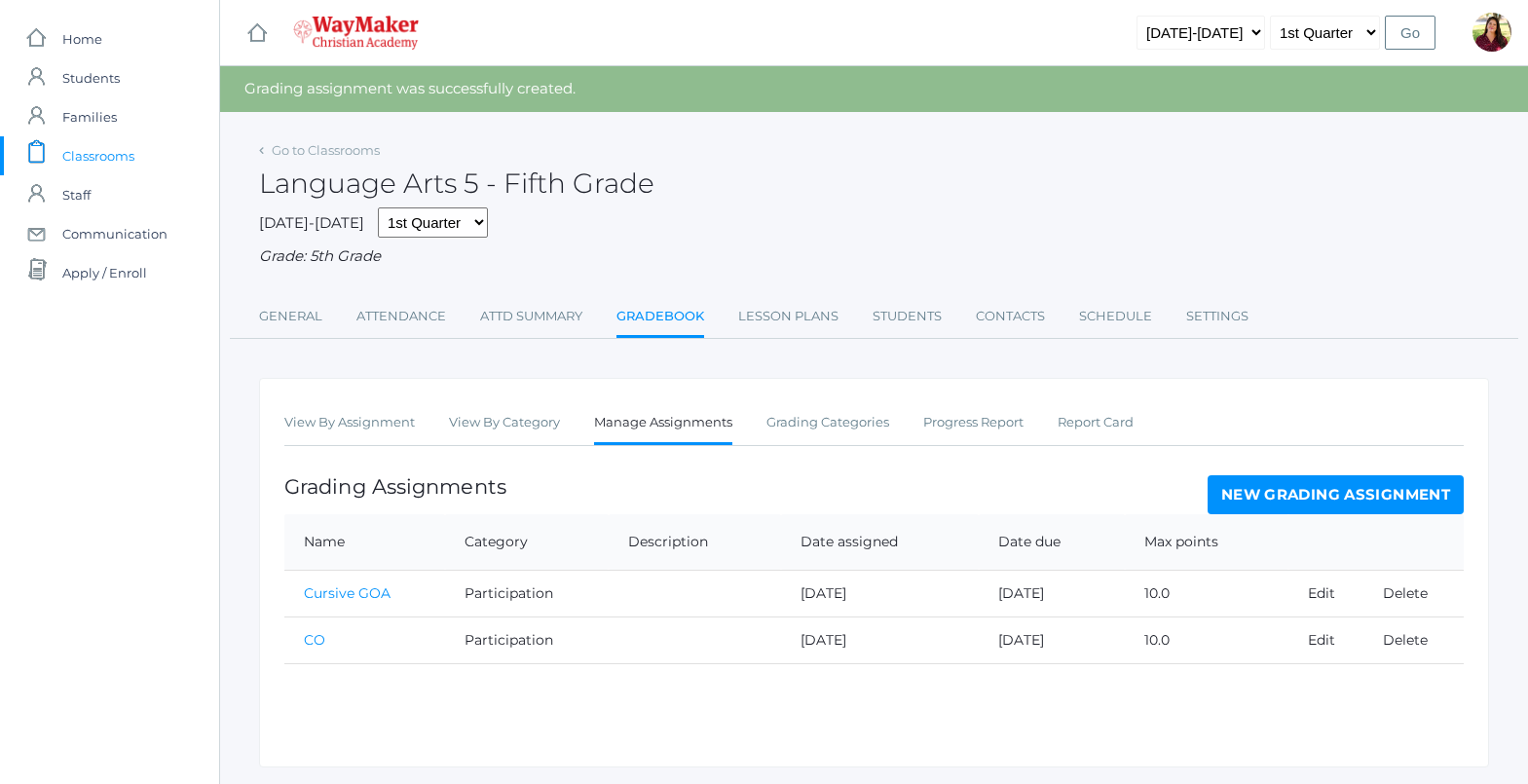
click at [1362, 503] on link "New Grading Assignment" at bounding box center [1336, 495] width 256 height 39
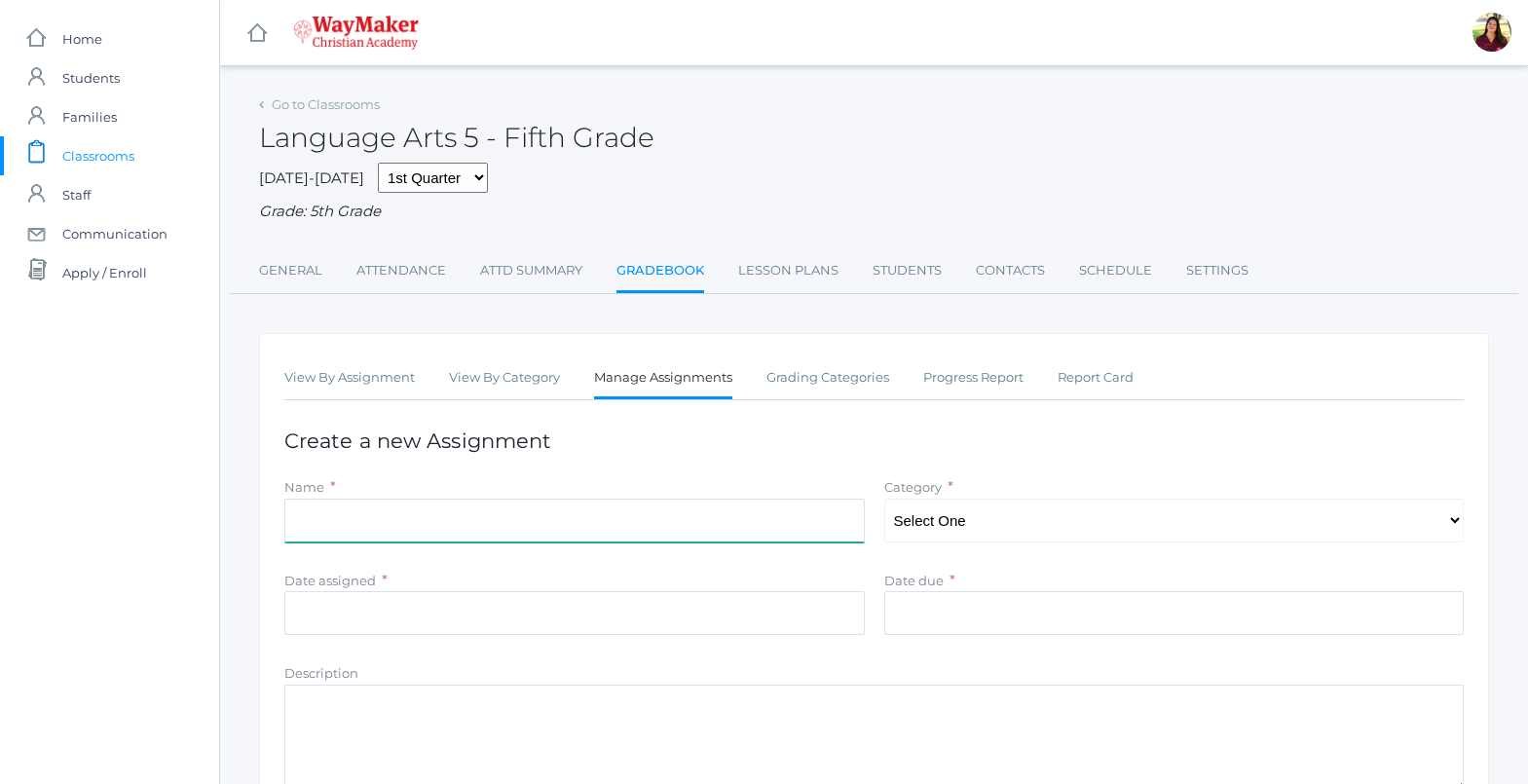
click at [350, 534] on input "Name" at bounding box center [574, 520] width 581 height 44
type input "Cursive VA"
click at [974, 516] on select "Select One Participation Test/quizes Classwork/Projects" at bounding box center [1175, 520] width 581 height 44
select select "1143"
click at [885, 501] on select "Select One Participation Test/quizes Classwork/Projects" at bounding box center [1175, 520] width 581 height 44
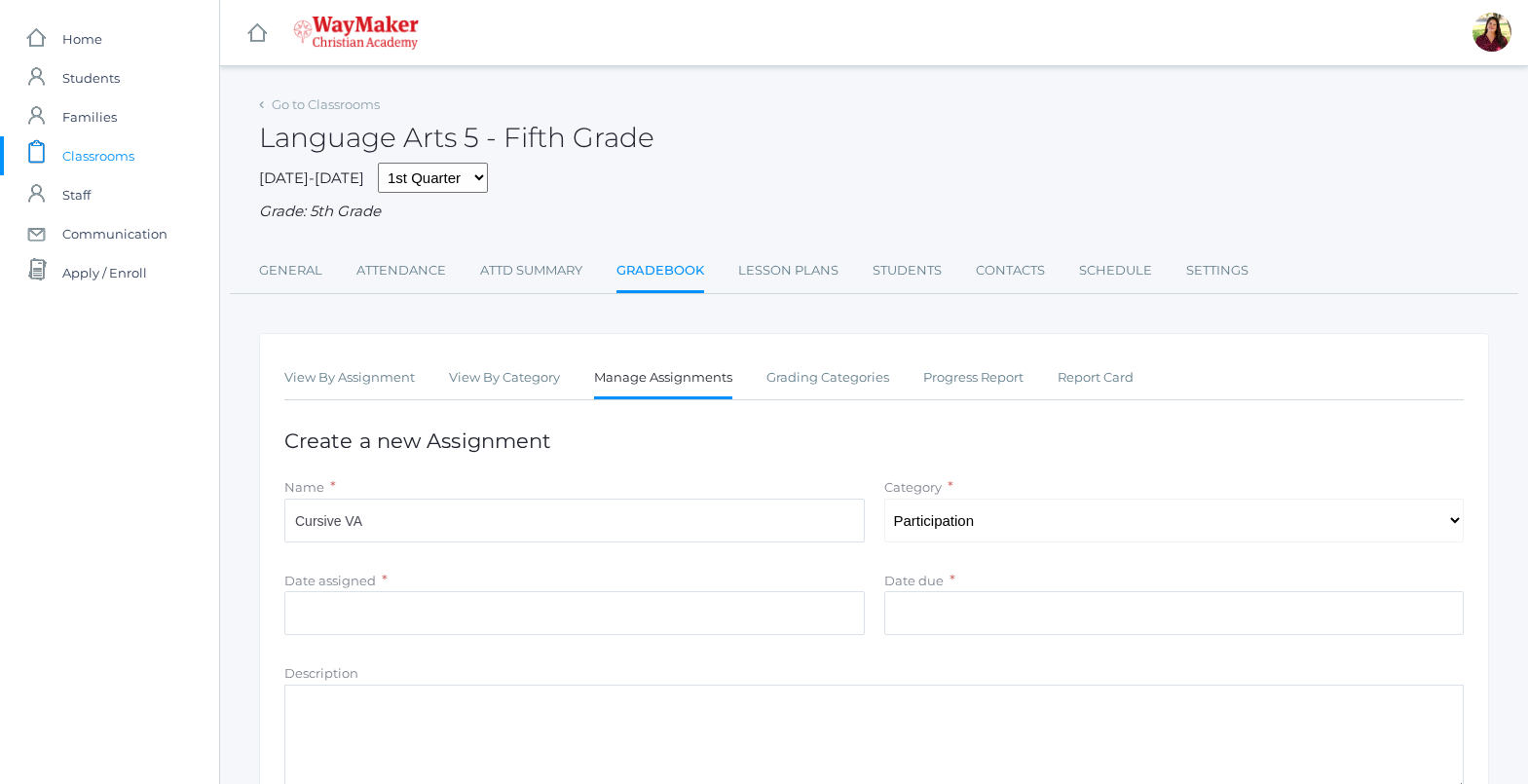
click at [634, 593] on div "Date assigned *" at bounding box center [574, 581] width 581 height 22
click at [608, 599] on input "Date assigned" at bounding box center [574, 613] width 581 height 44
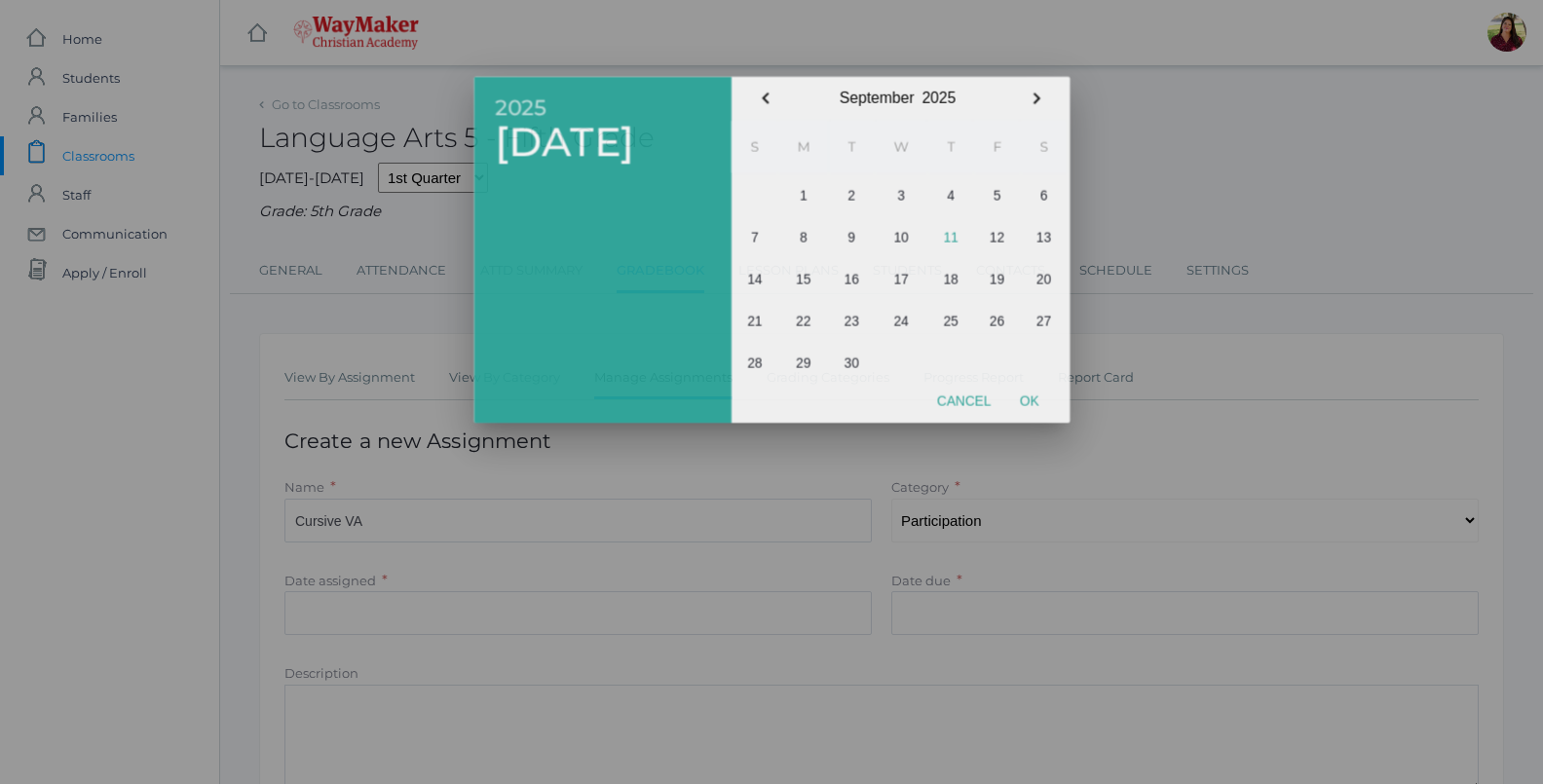
click at [573, 611] on div at bounding box center [772, 294] width 1543 height 980
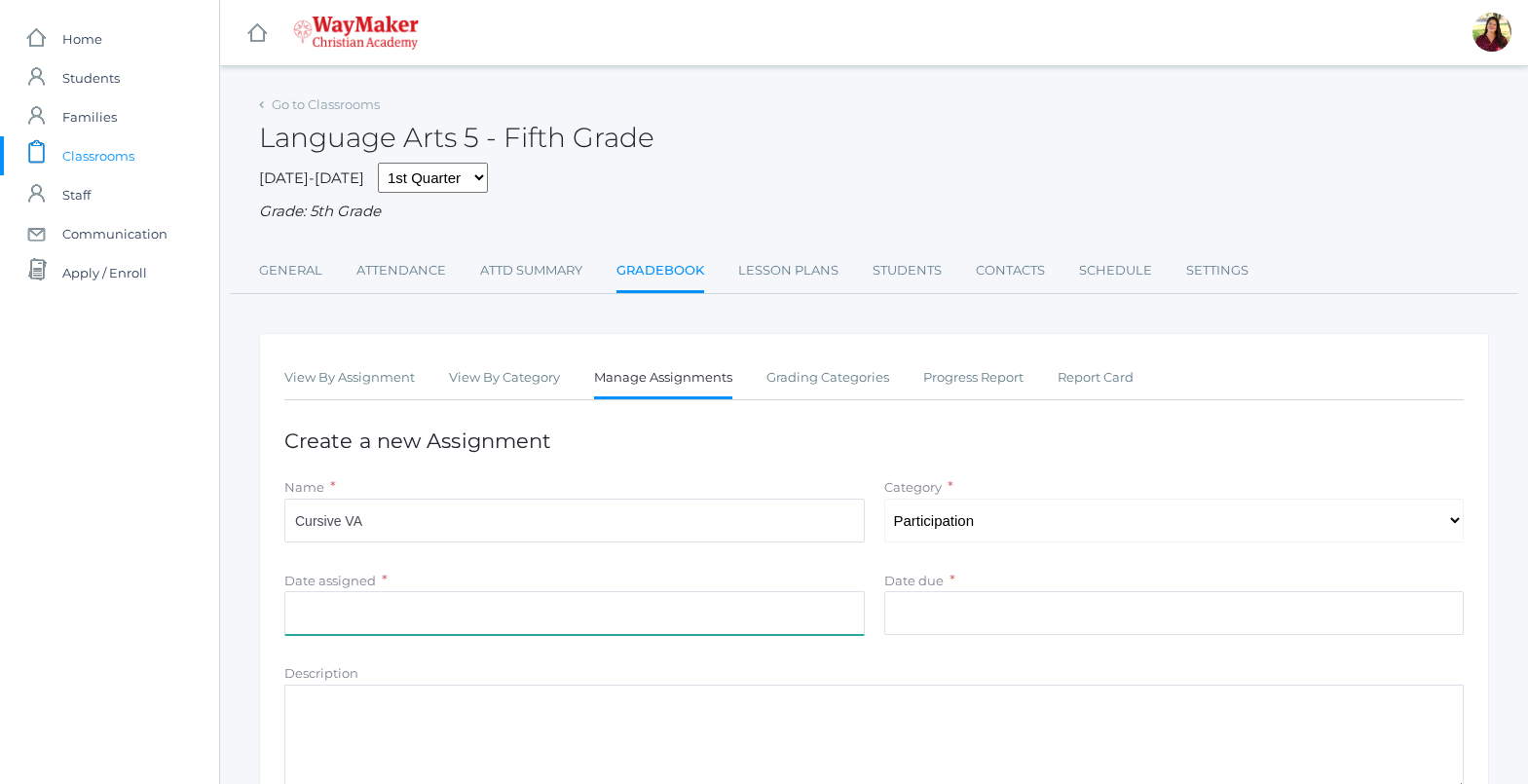
click at [561, 628] on input "Date assigned" at bounding box center [574, 613] width 581 height 44
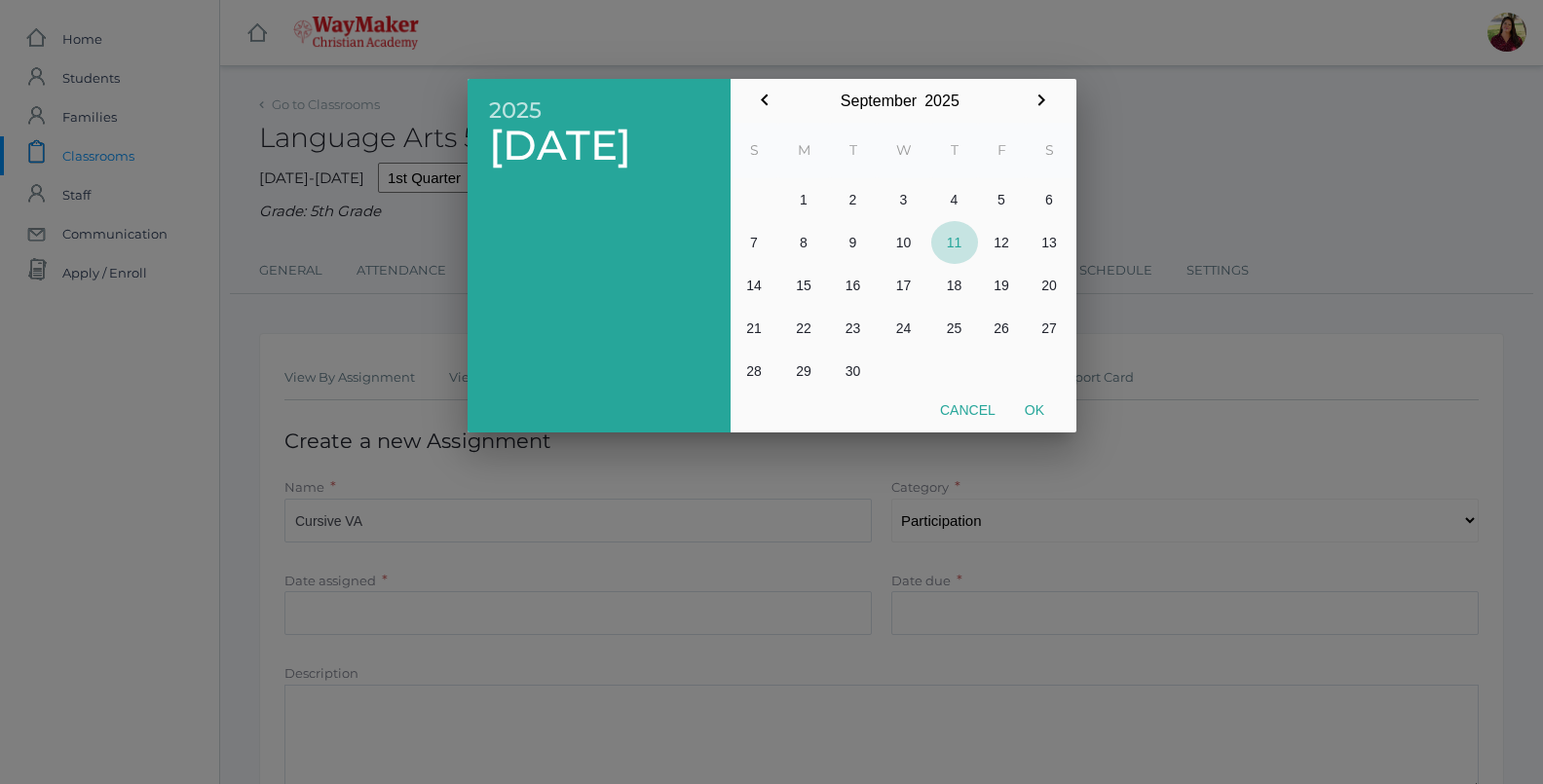
click at [956, 251] on button "11" at bounding box center [955, 242] width 47 height 43
click at [1050, 414] on button "Ok" at bounding box center [1035, 410] width 49 height 35
type input "[DATE]"
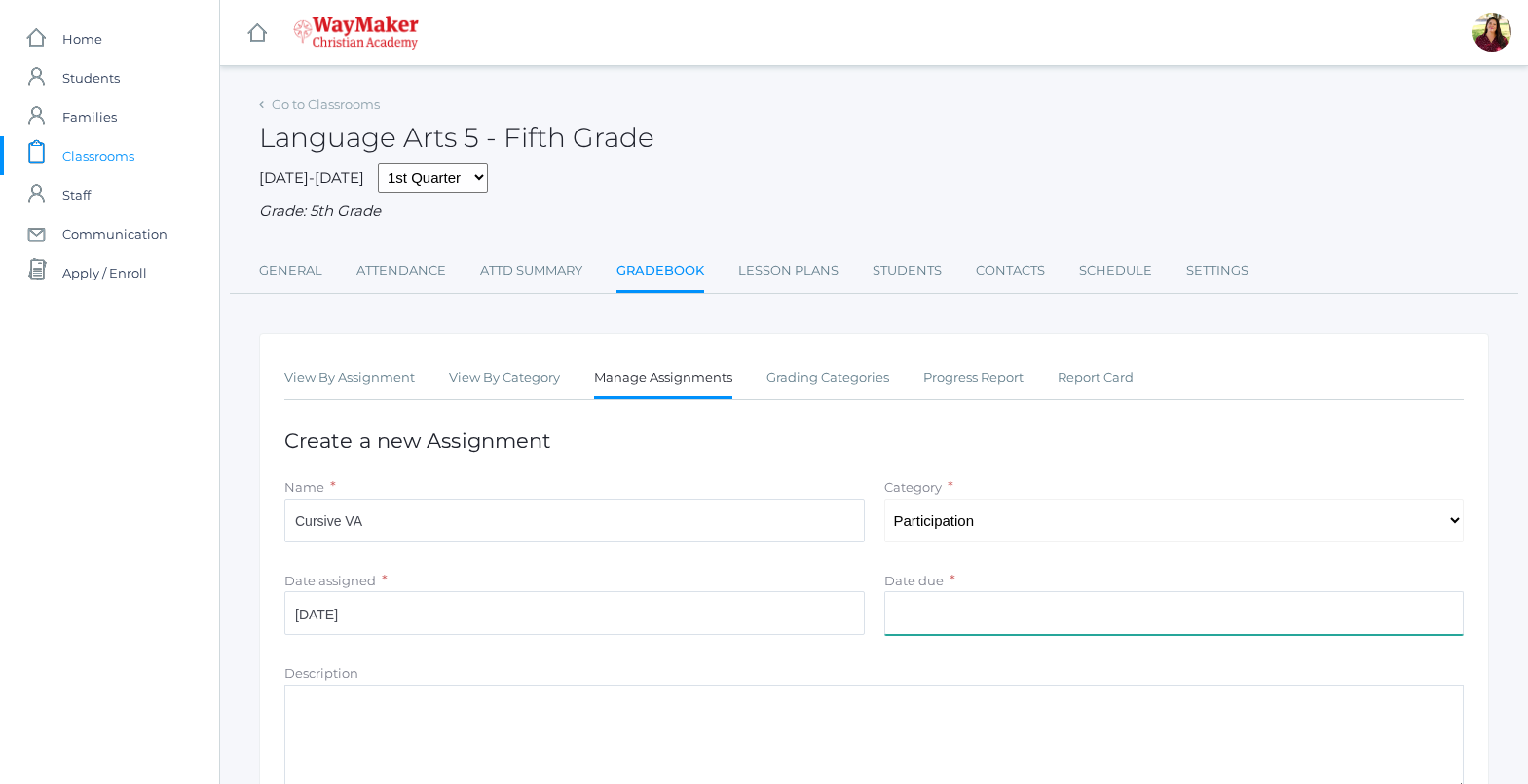
click at [974, 600] on input "Date due" at bounding box center [1175, 613] width 581 height 44
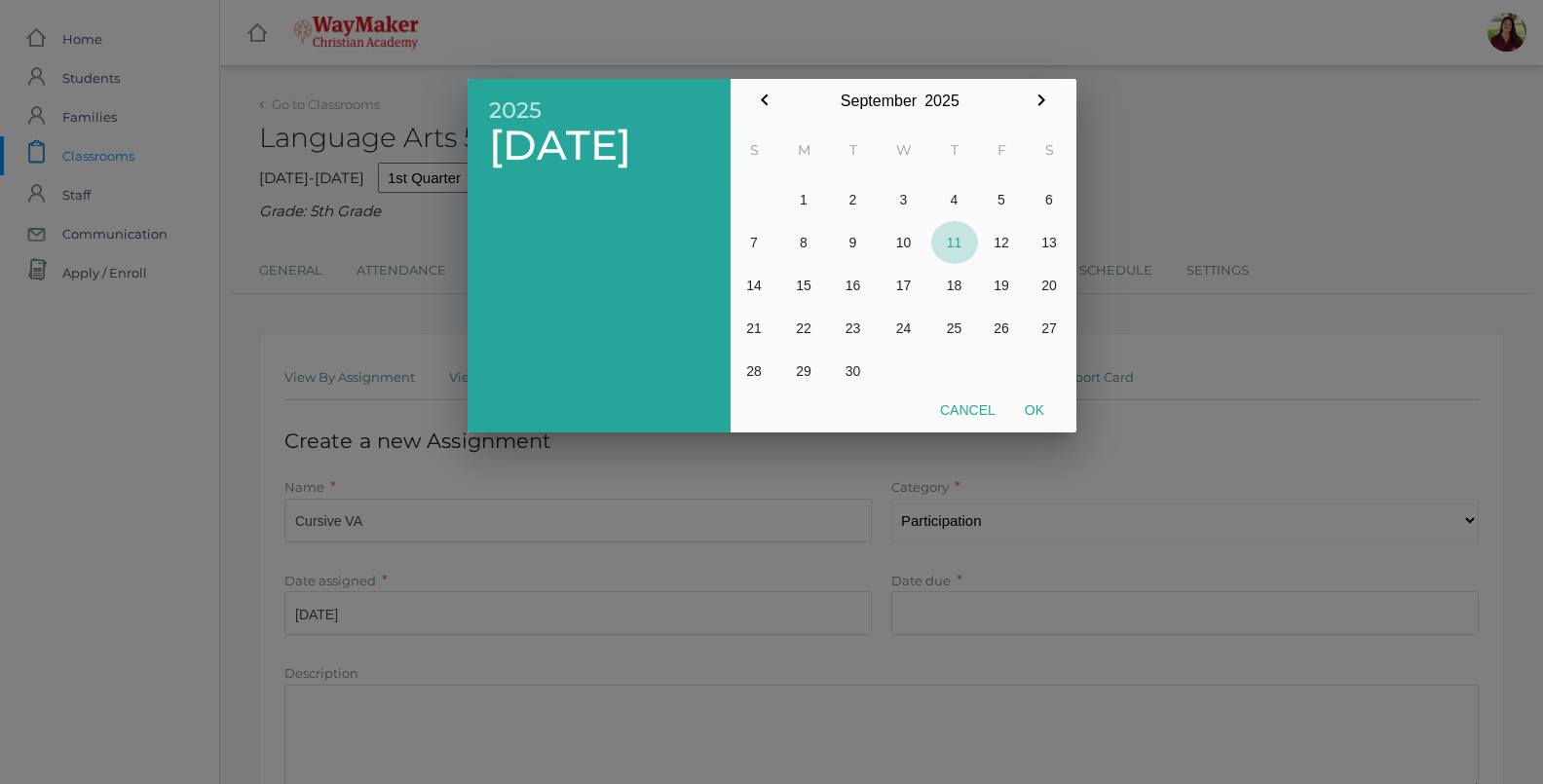
click at [959, 249] on button "11" at bounding box center [955, 242] width 47 height 43
click at [1046, 411] on button "Ok" at bounding box center [1035, 410] width 49 height 35
type input "[DATE]"
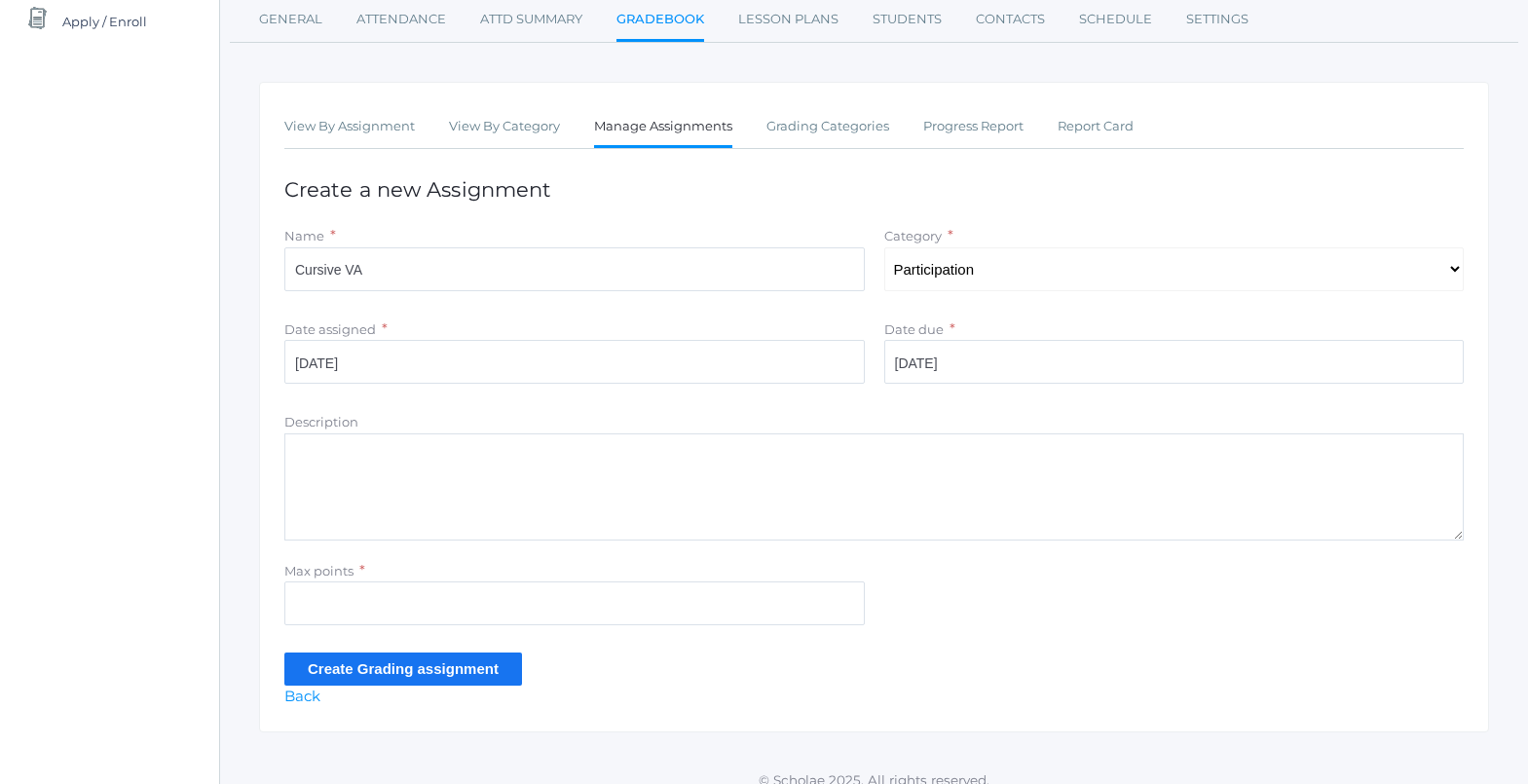
scroll to position [272, 0]
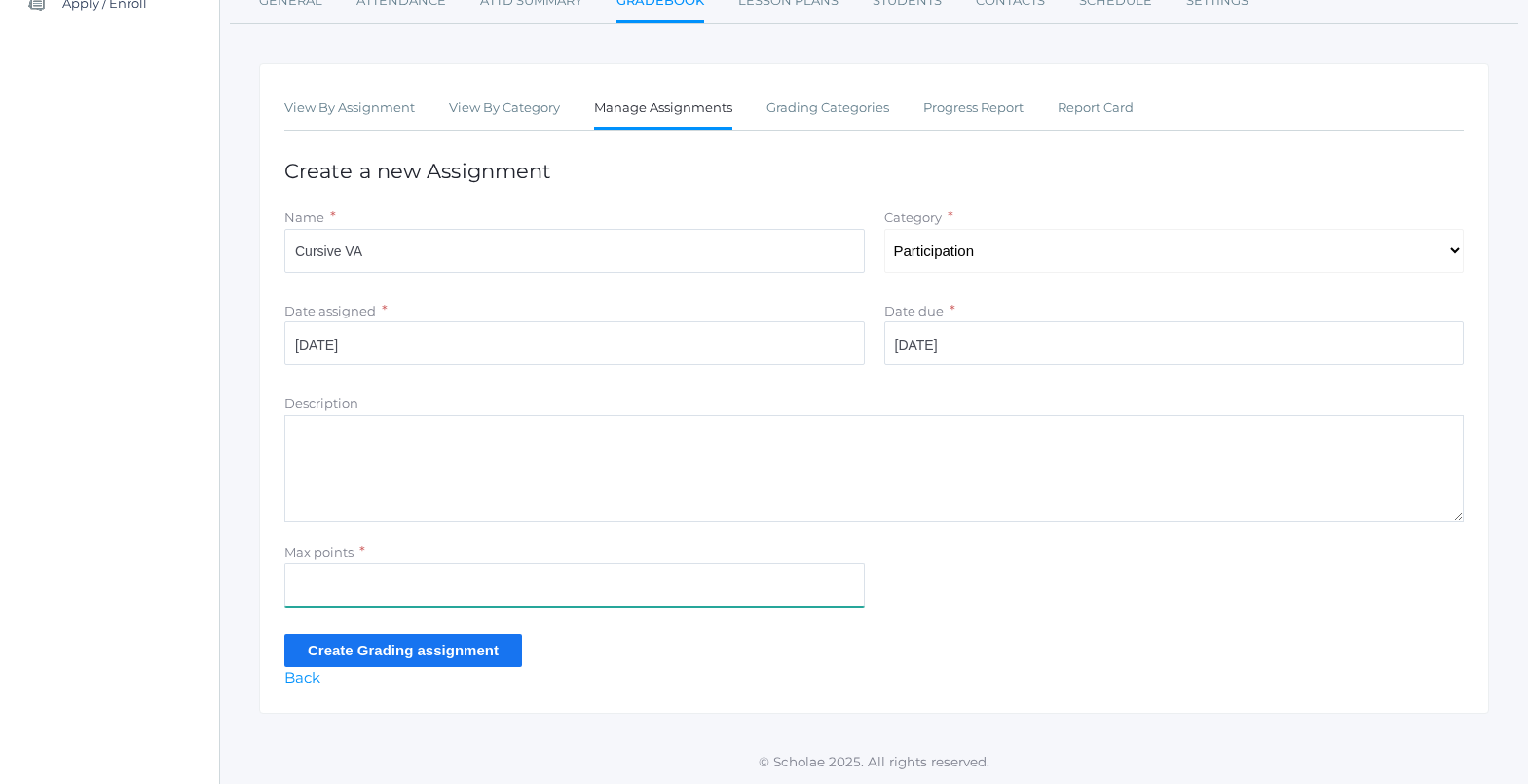
click at [438, 564] on input "Max points" at bounding box center [574, 585] width 581 height 44
type input "10"
click at [342, 640] on input "Create Grading assignment" at bounding box center [402, 649] width 237 height 32
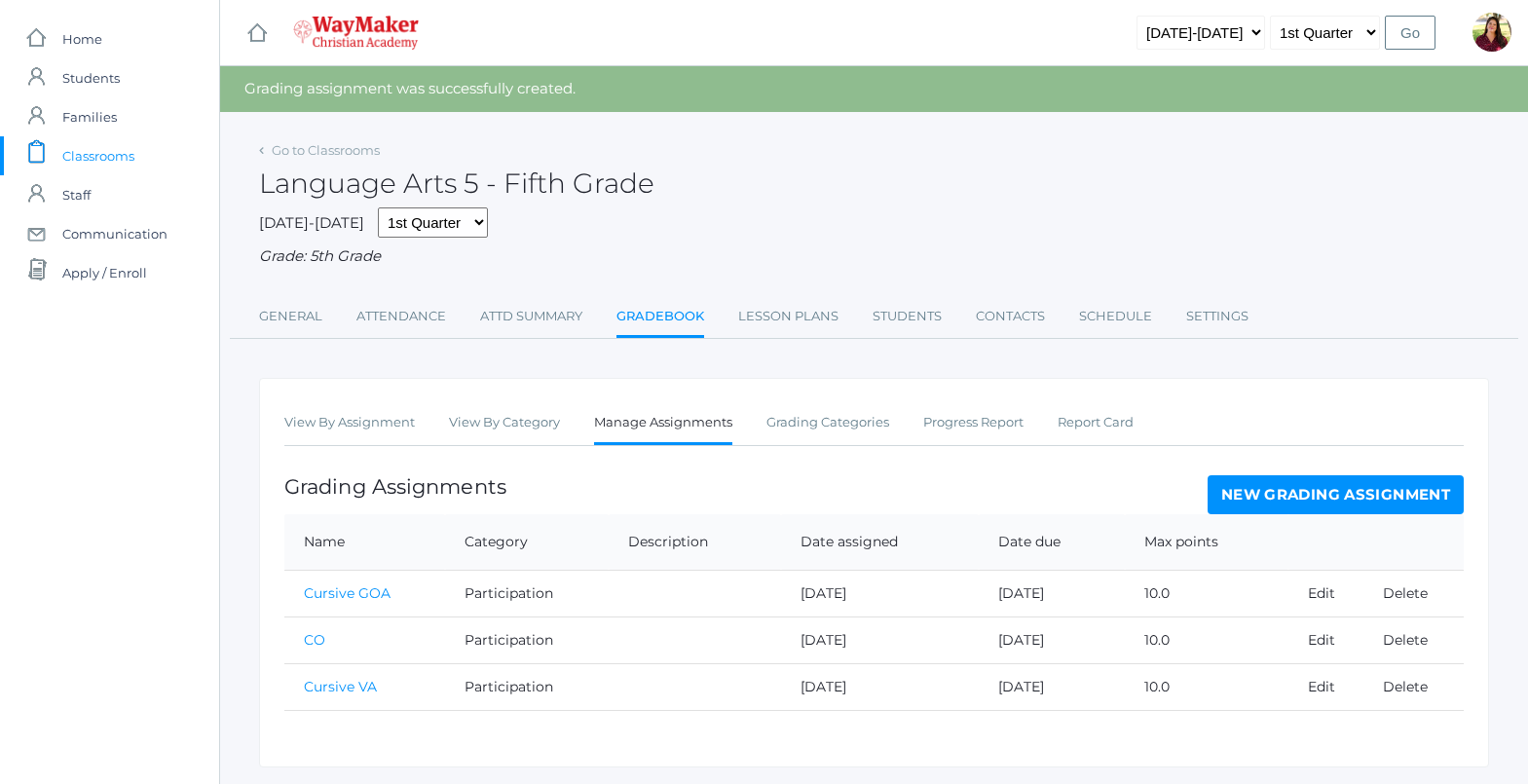
drag, startPoint x: 1081, startPoint y: 561, endPoint x: 997, endPoint y: 491, distance: 109.3
click at [997, 491] on div "Grading Assignments New Grading Assignment" at bounding box center [874, 495] width 1179 height 39
click at [1332, 496] on link "New Grading Assignment" at bounding box center [1336, 495] width 256 height 39
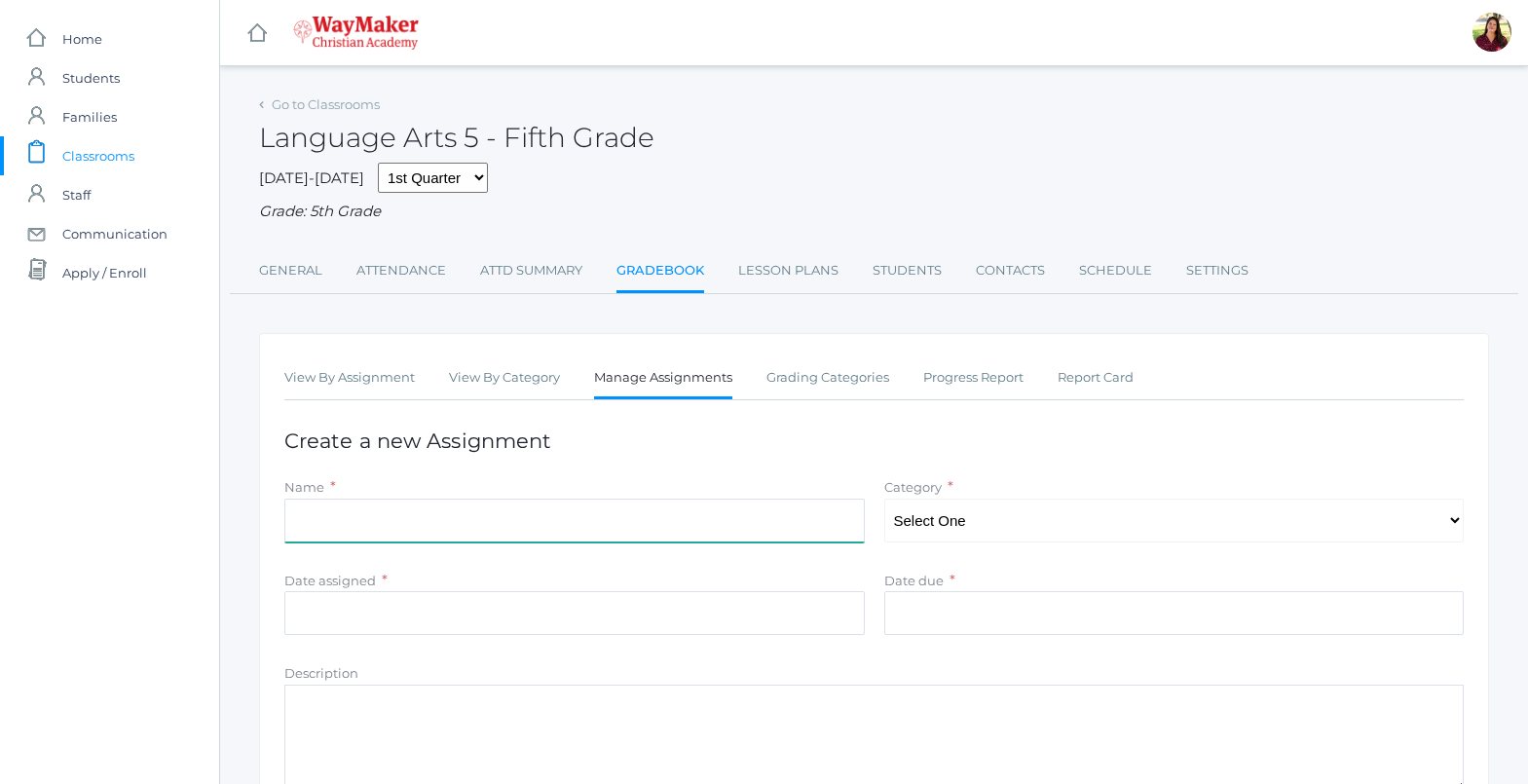
click at [410, 519] on input "Name" at bounding box center [574, 520] width 581 height 44
type input "run on sentences"
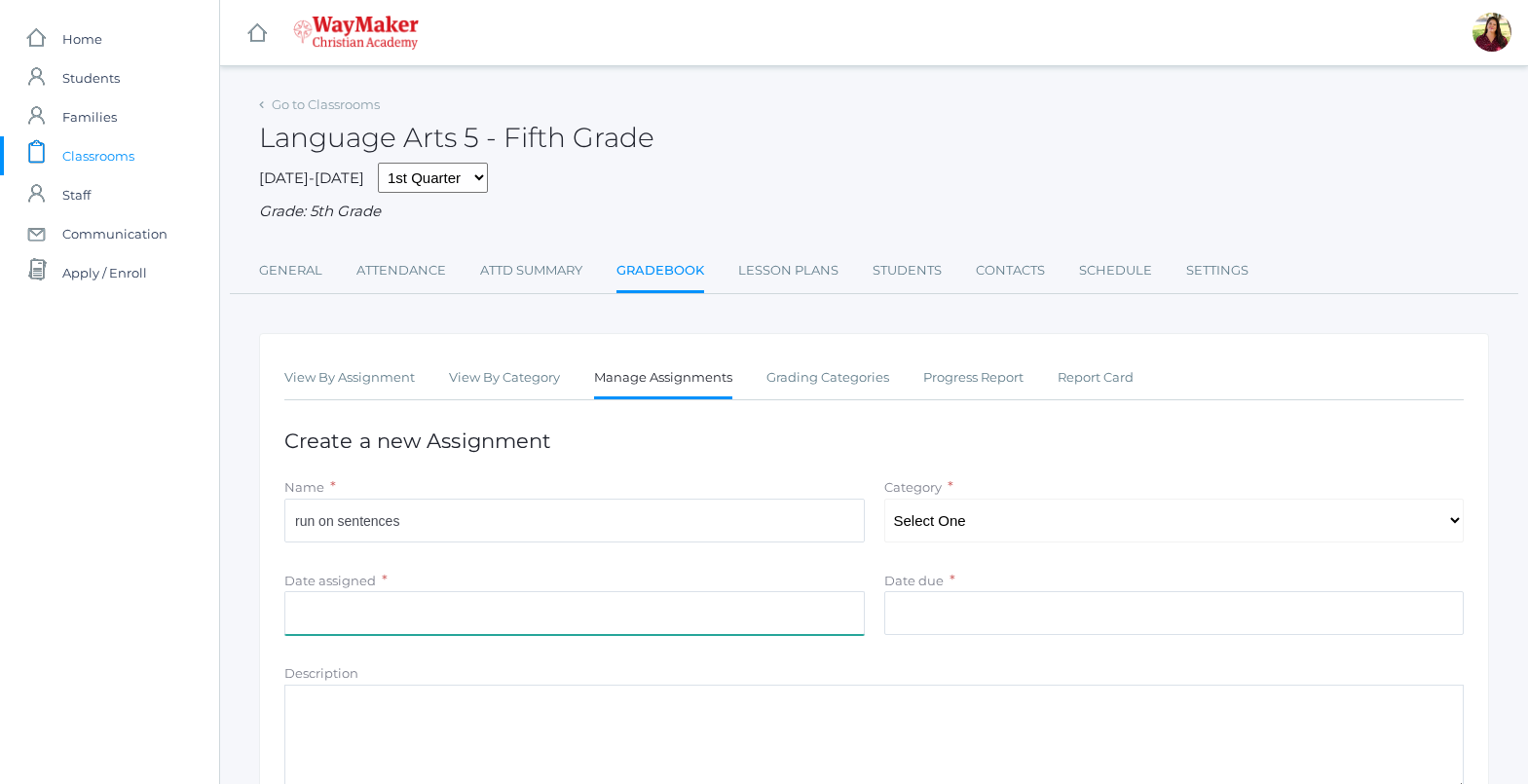
click at [404, 597] on input "Date assigned" at bounding box center [574, 613] width 581 height 44
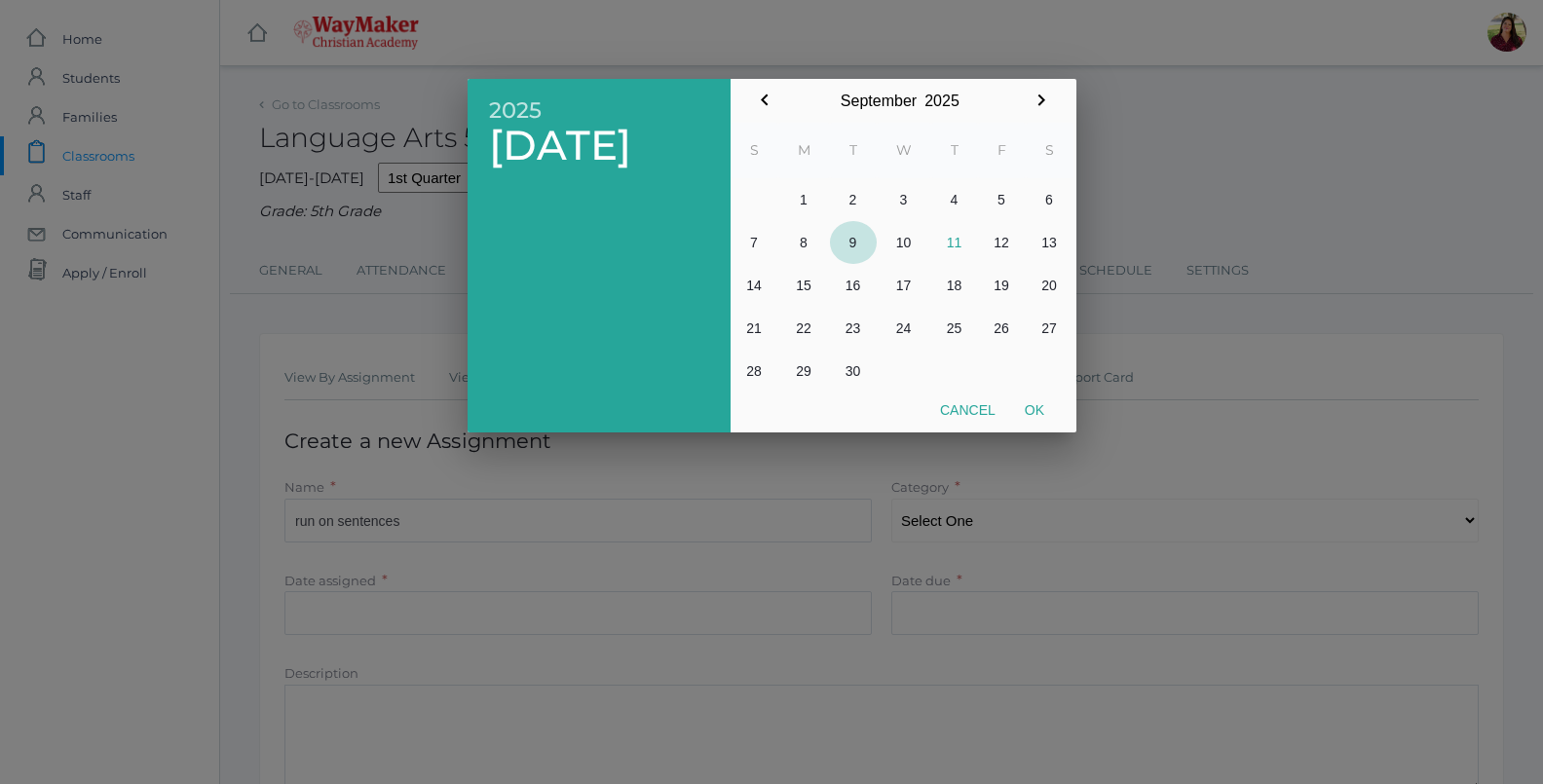
click at [856, 236] on button "9" at bounding box center [854, 242] width 47 height 43
click at [990, 509] on div at bounding box center [772, 294] width 1543 height 980
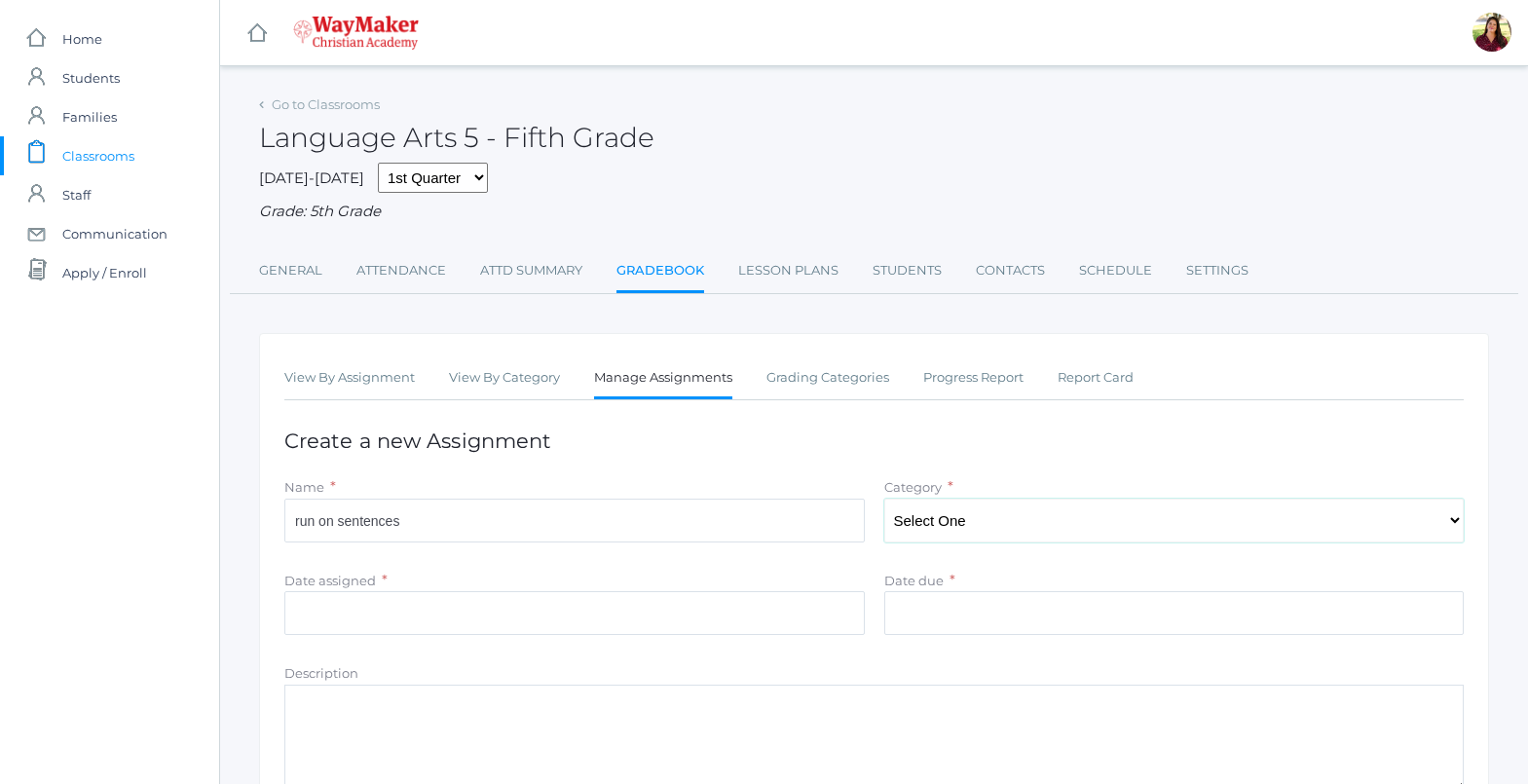
click at [990, 515] on select "Select One Participation Test/quizes Classwork/Projects" at bounding box center [1175, 520] width 581 height 44
select select "1143"
click at [885, 501] on select "Select One Participation Test/quizes Classwork/Projects" at bounding box center [1175, 520] width 581 height 44
click at [953, 624] on input "Date due" at bounding box center [1175, 613] width 581 height 44
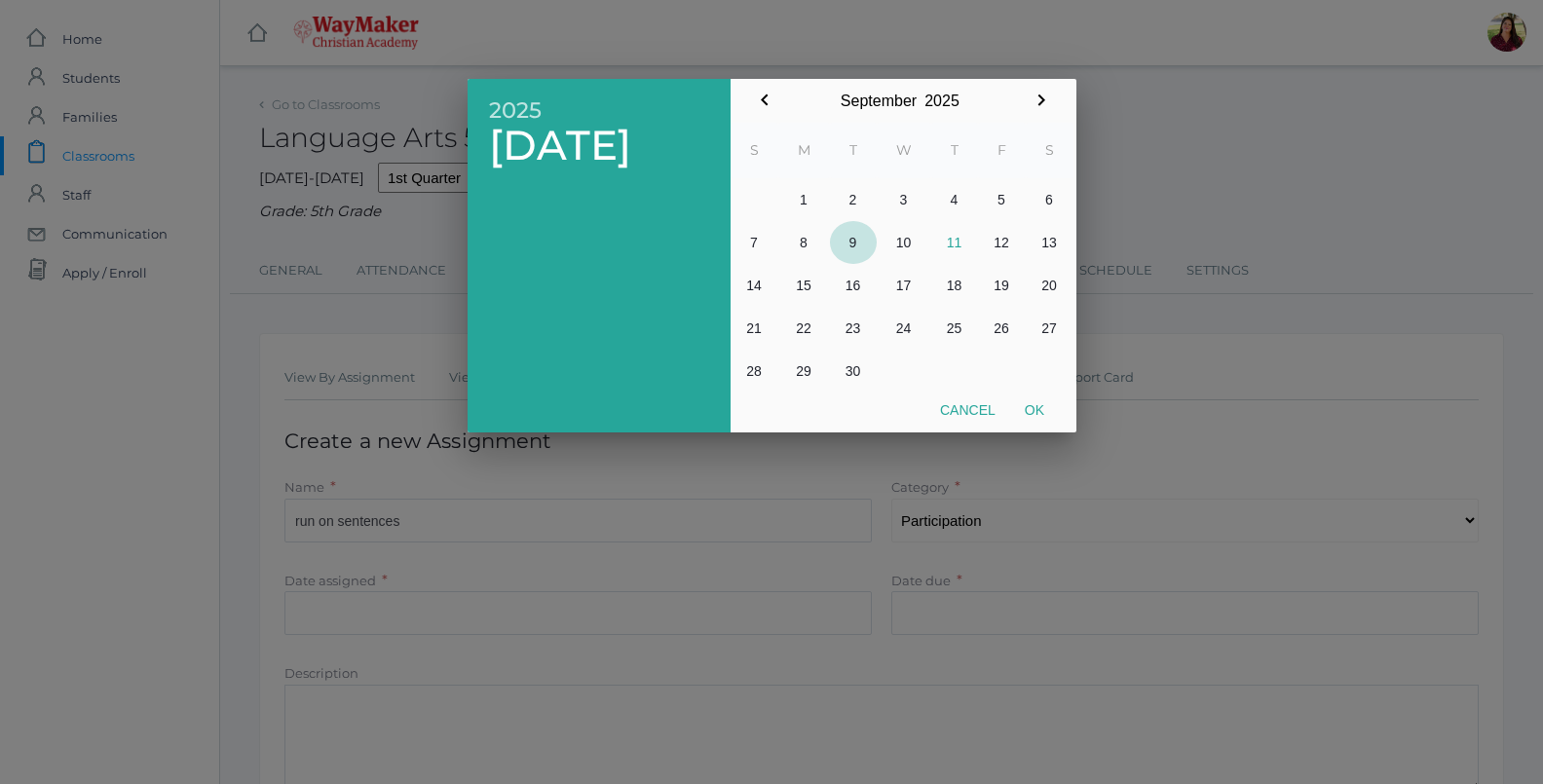
click at [852, 238] on button "9" at bounding box center [854, 242] width 47 height 43
click at [1024, 412] on button "Ok" at bounding box center [1035, 410] width 49 height 35
type input "[DATE]"
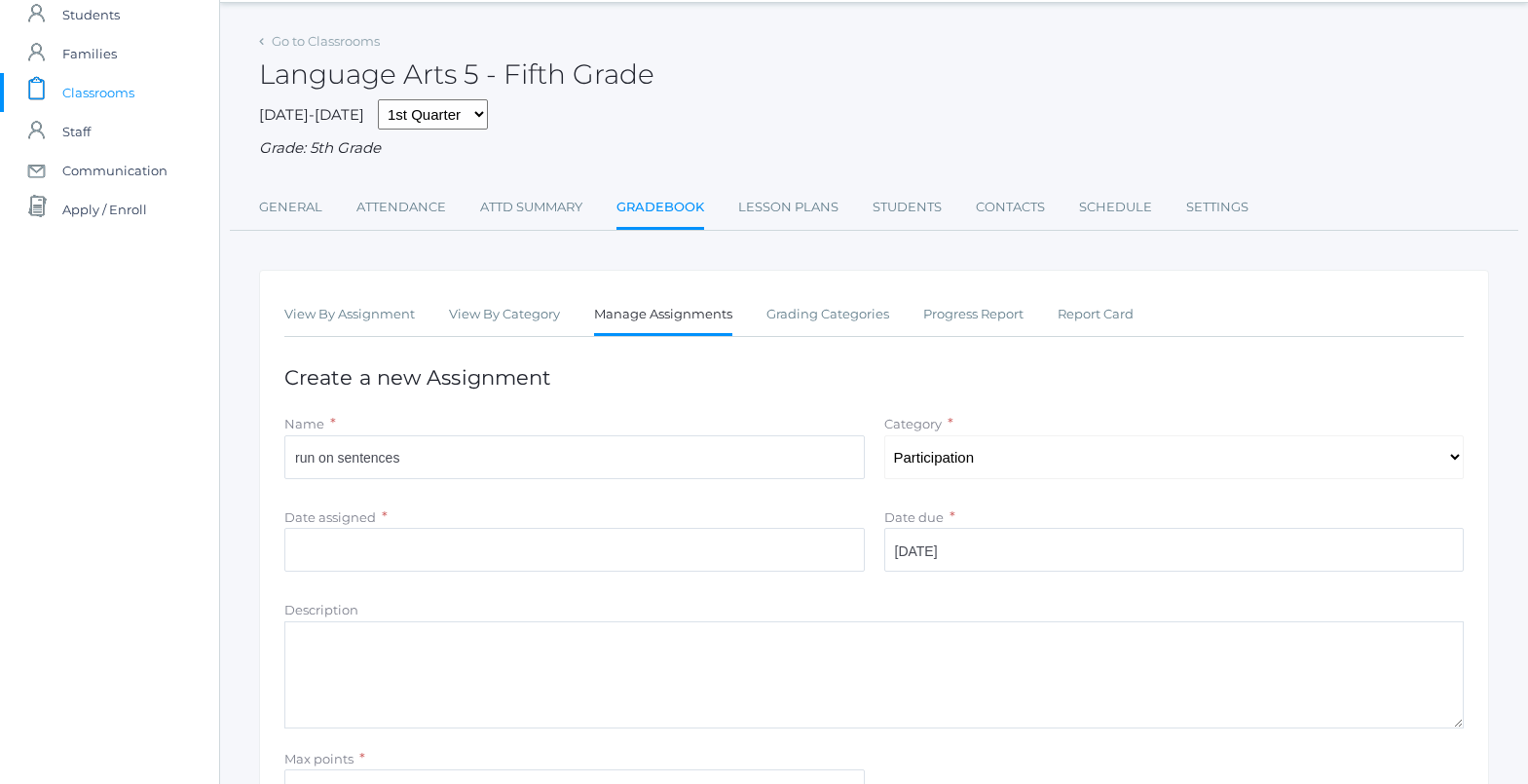
scroll to position [98, 0]
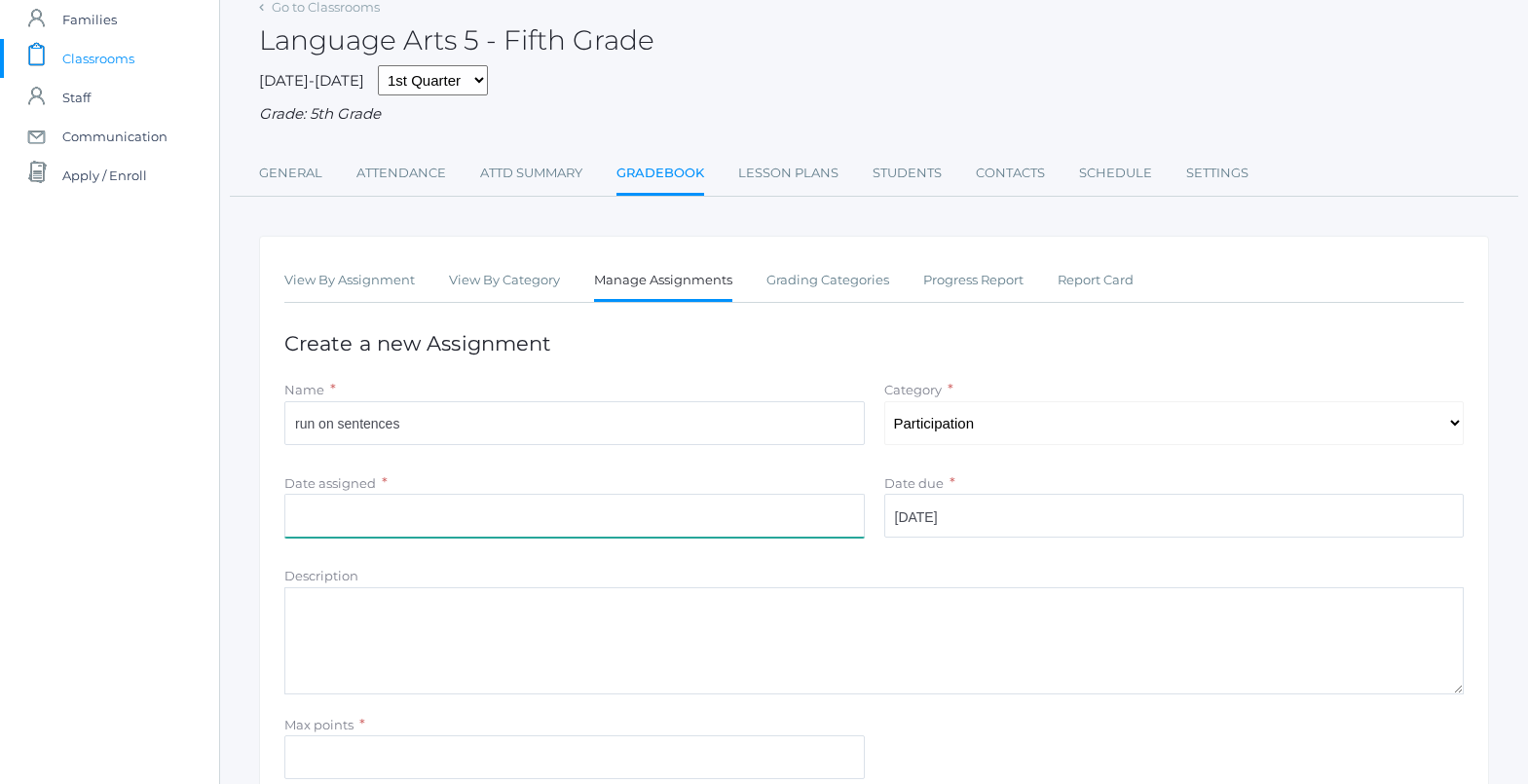
click at [372, 527] on input "Date assigned" at bounding box center [574, 516] width 581 height 44
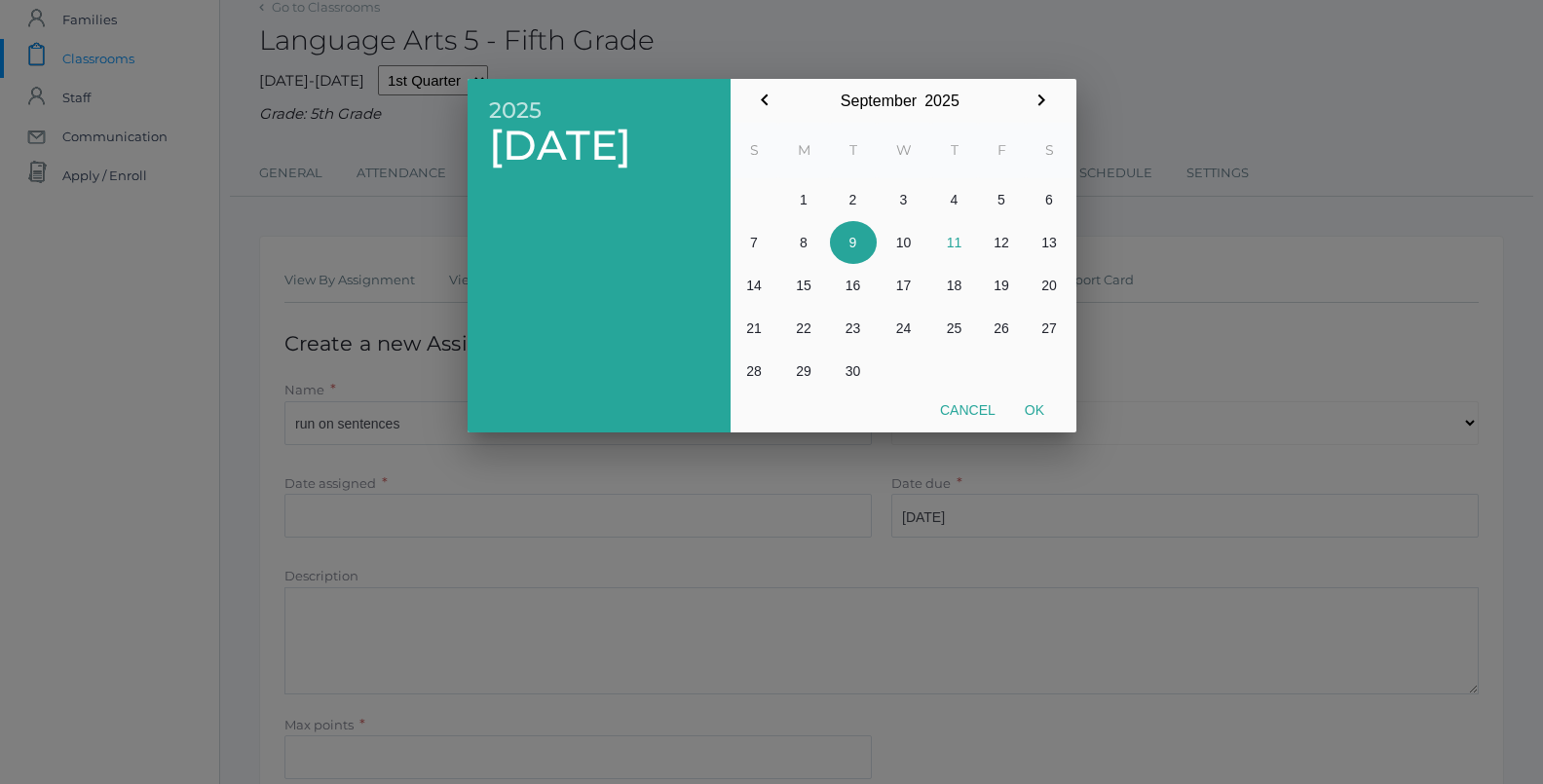
click at [854, 241] on button "9" at bounding box center [854, 242] width 47 height 43
click at [1025, 403] on button "Ok" at bounding box center [1035, 410] width 49 height 35
type input "[DATE]"
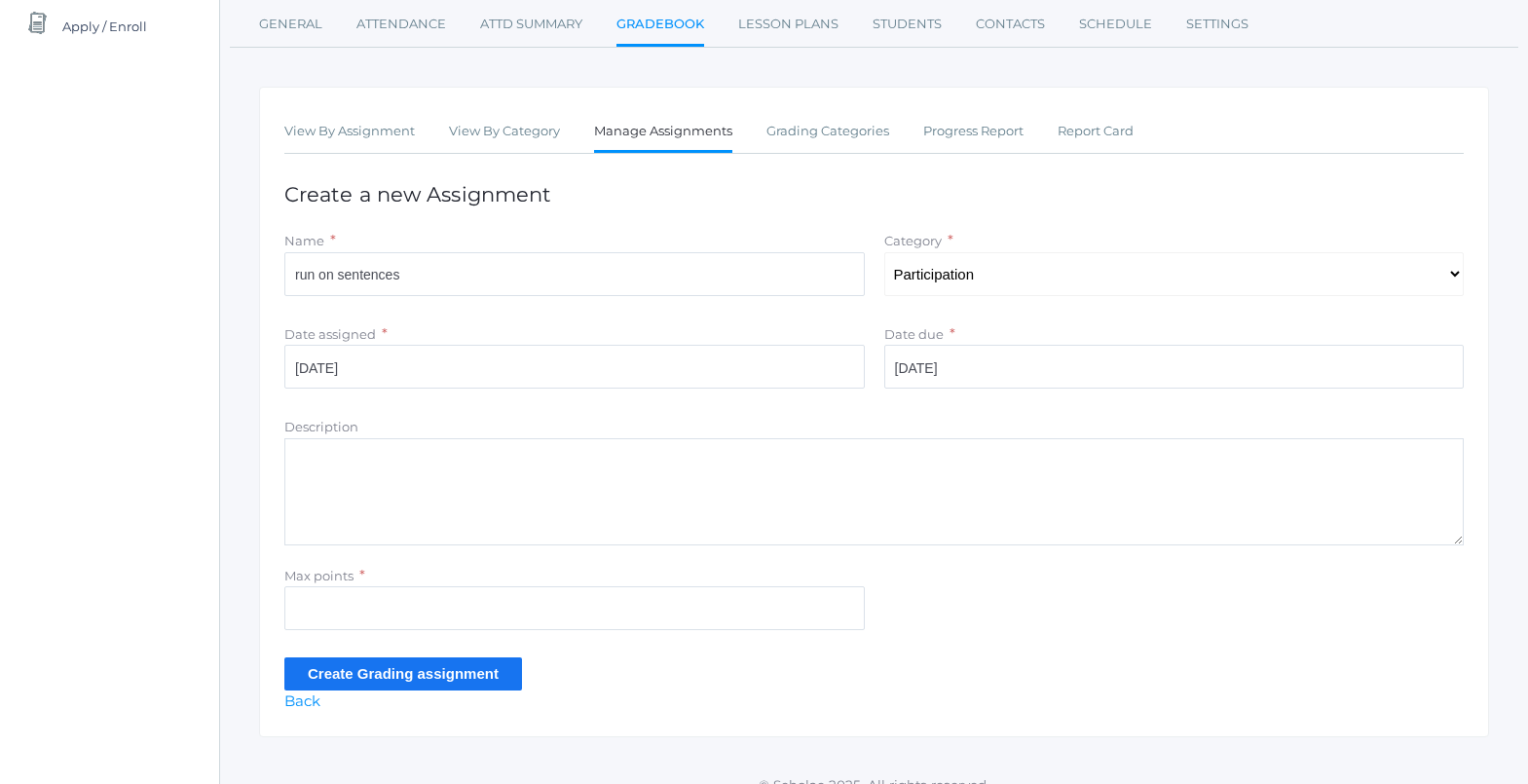
scroll to position [272, 0]
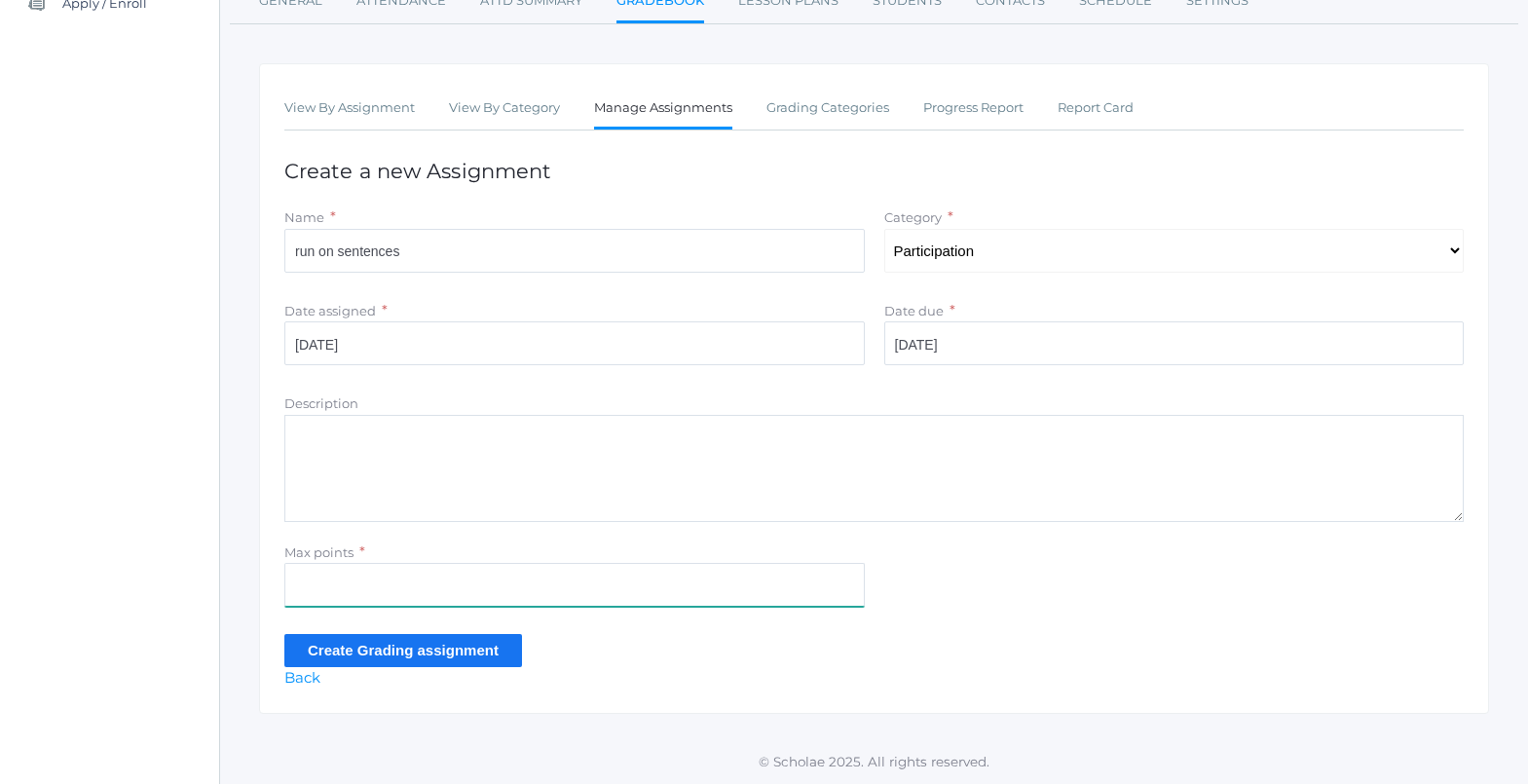
click at [362, 592] on input "Max points" at bounding box center [574, 585] width 581 height 44
type input "10"
click at [340, 658] on input "Create Grading assignment" at bounding box center [402, 649] width 237 height 32
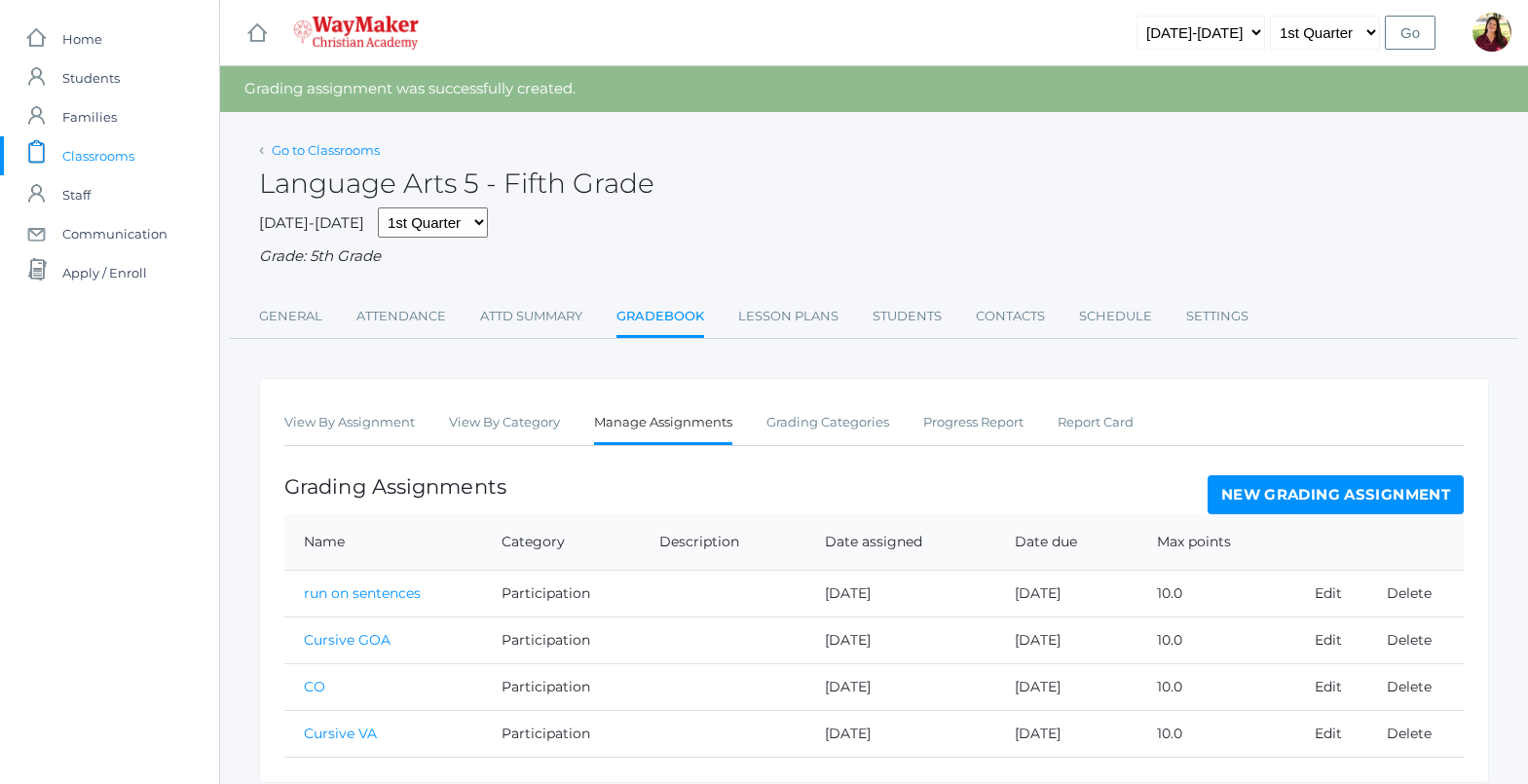
click at [274, 153] on link "Go to Classrooms" at bounding box center [325, 150] width 108 height 16
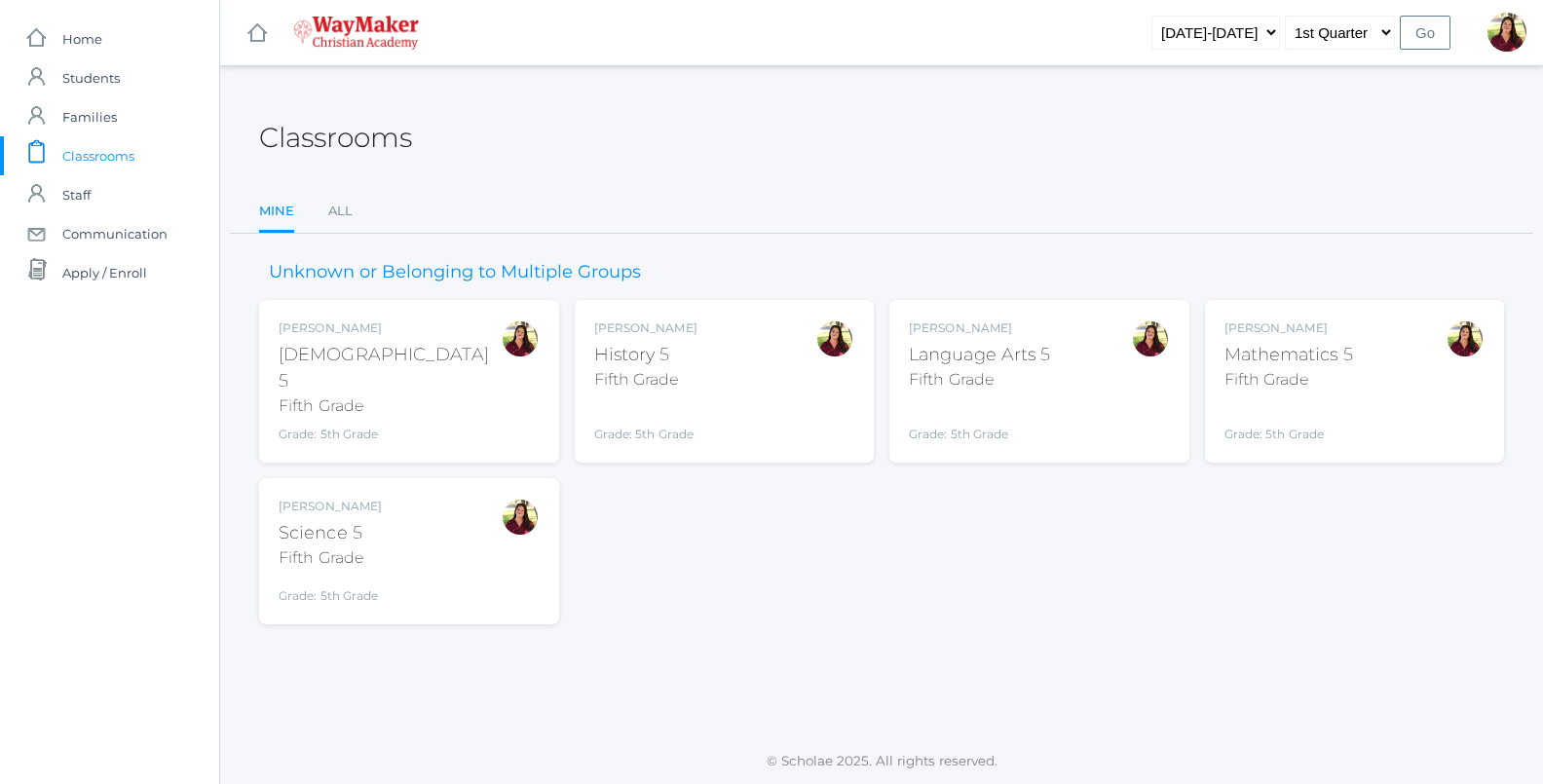
click at [1272, 365] on div "Mathematics 5" at bounding box center [1289, 354] width 129 height 26
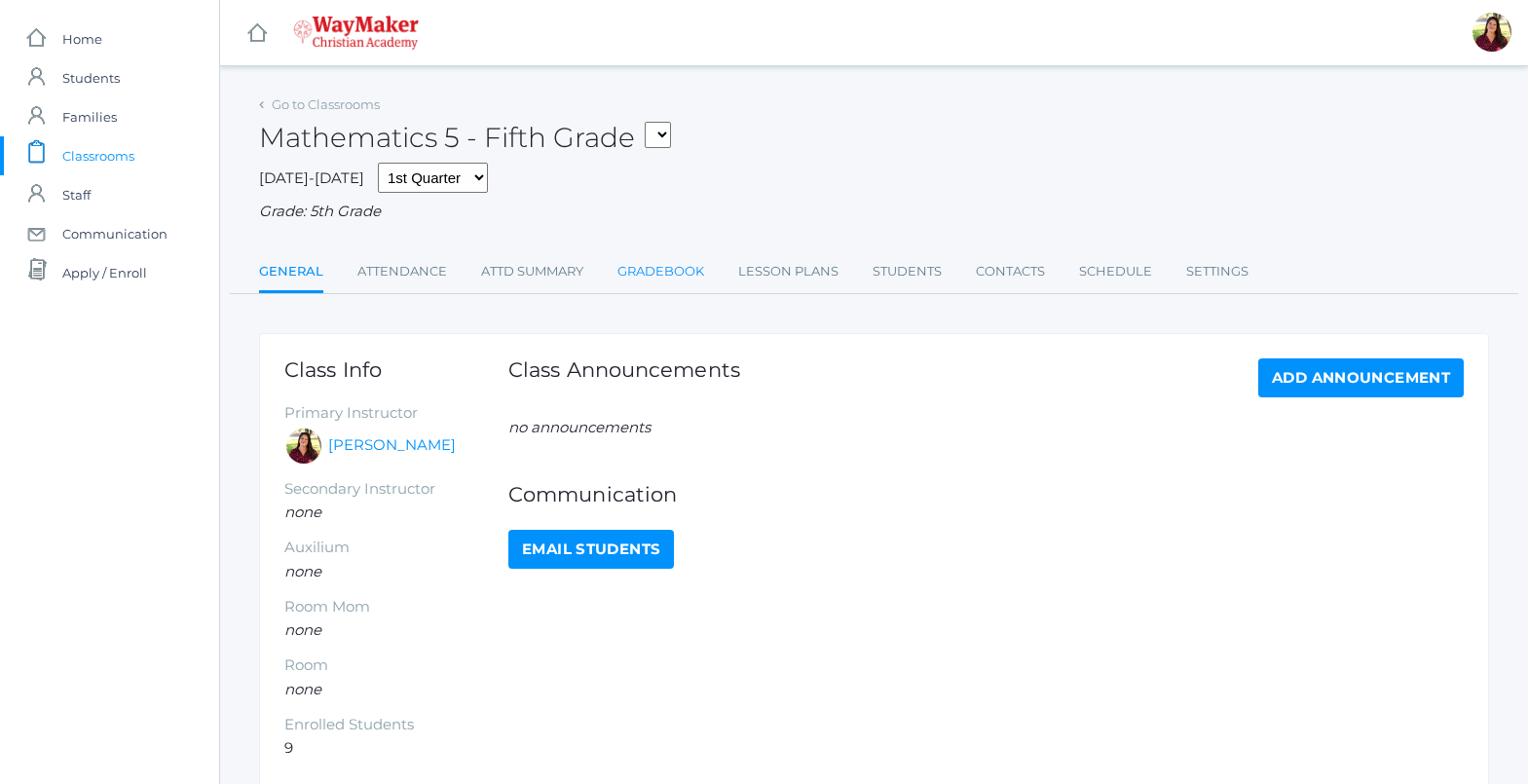
click at [683, 278] on link "Gradebook" at bounding box center [661, 271] width 87 height 39
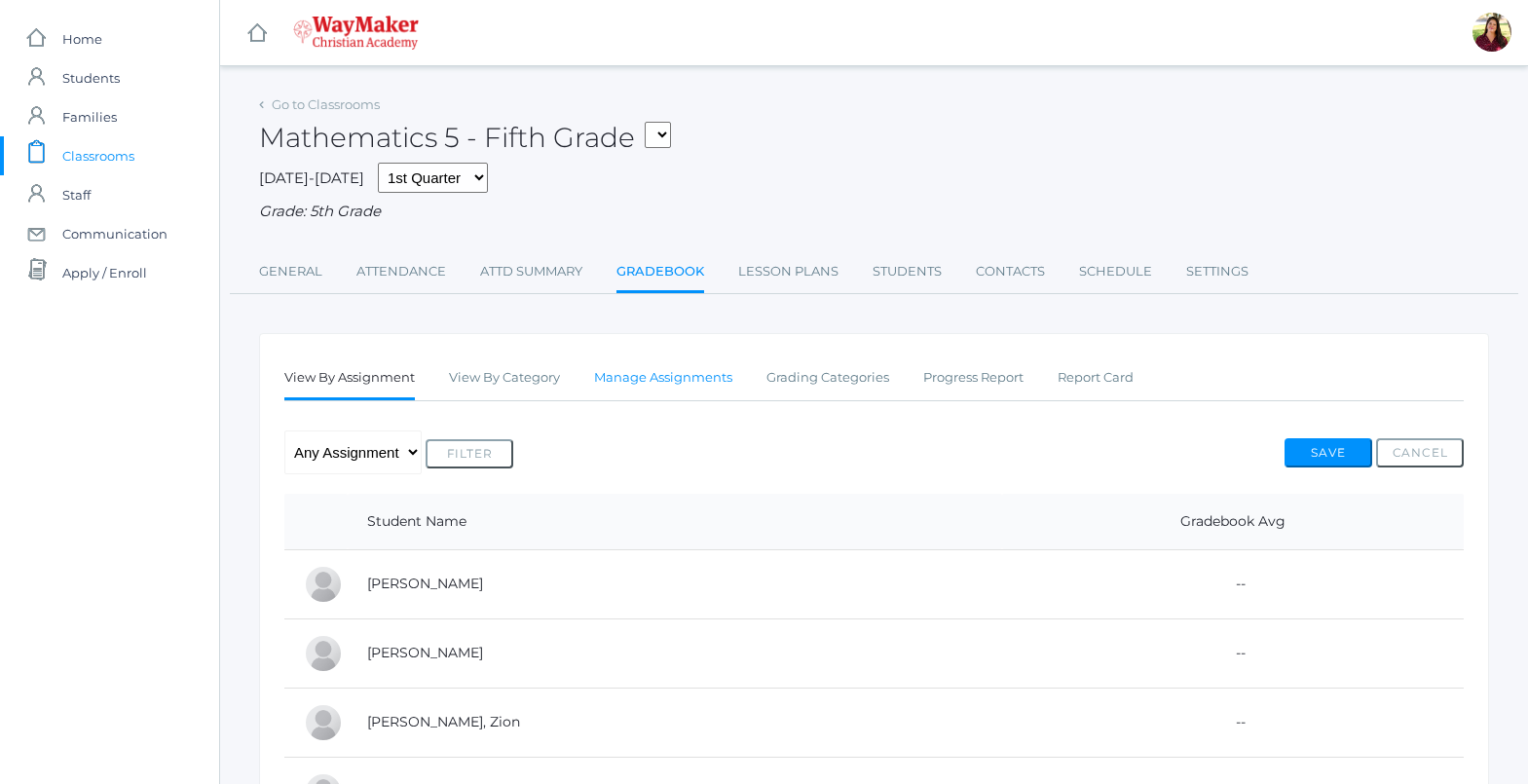
click at [643, 385] on link "Manage Assignments" at bounding box center [664, 378] width 139 height 39
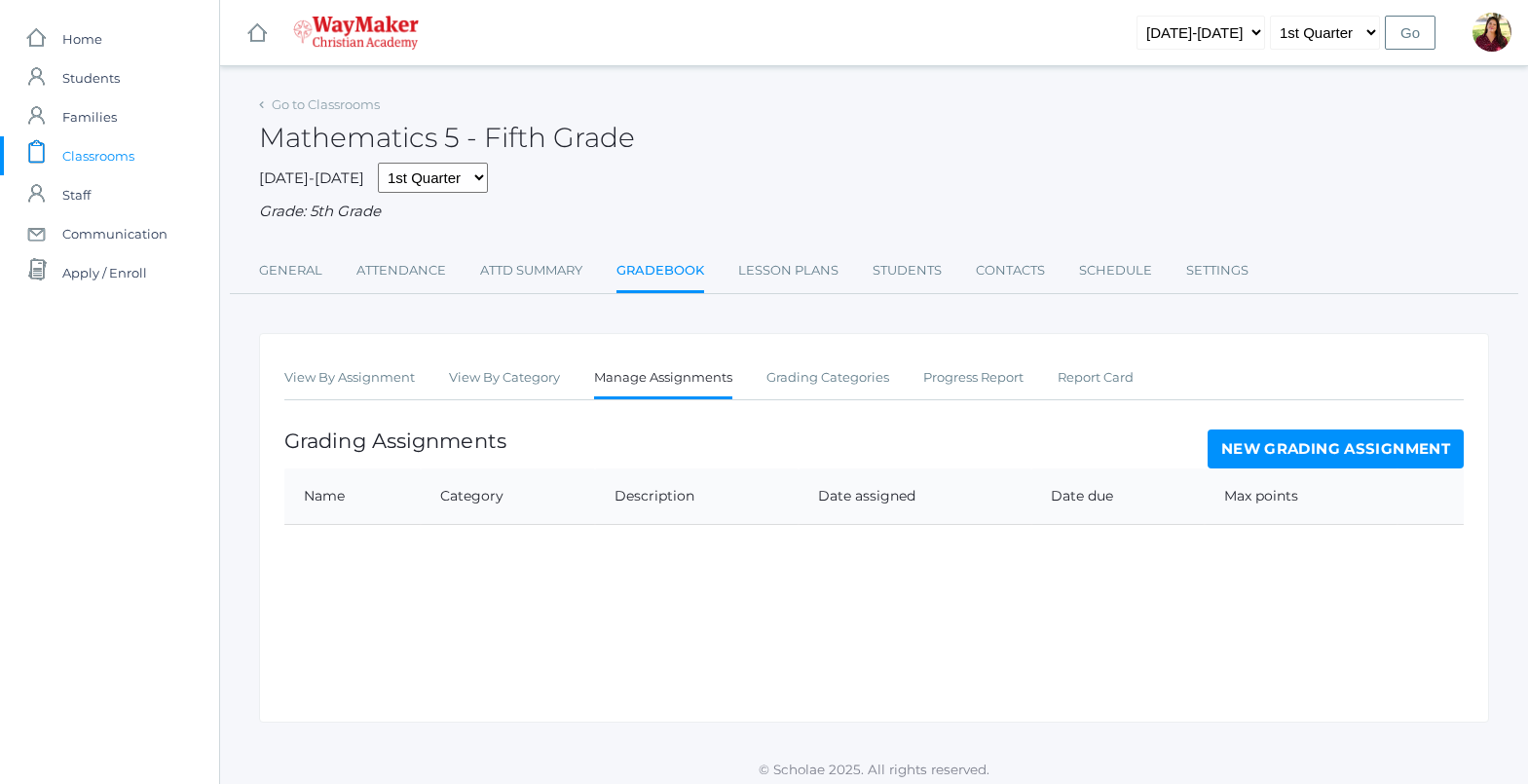
click at [1269, 440] on link "New Grading Assignment" at bounding box center [1336, 449] width 256 height 39
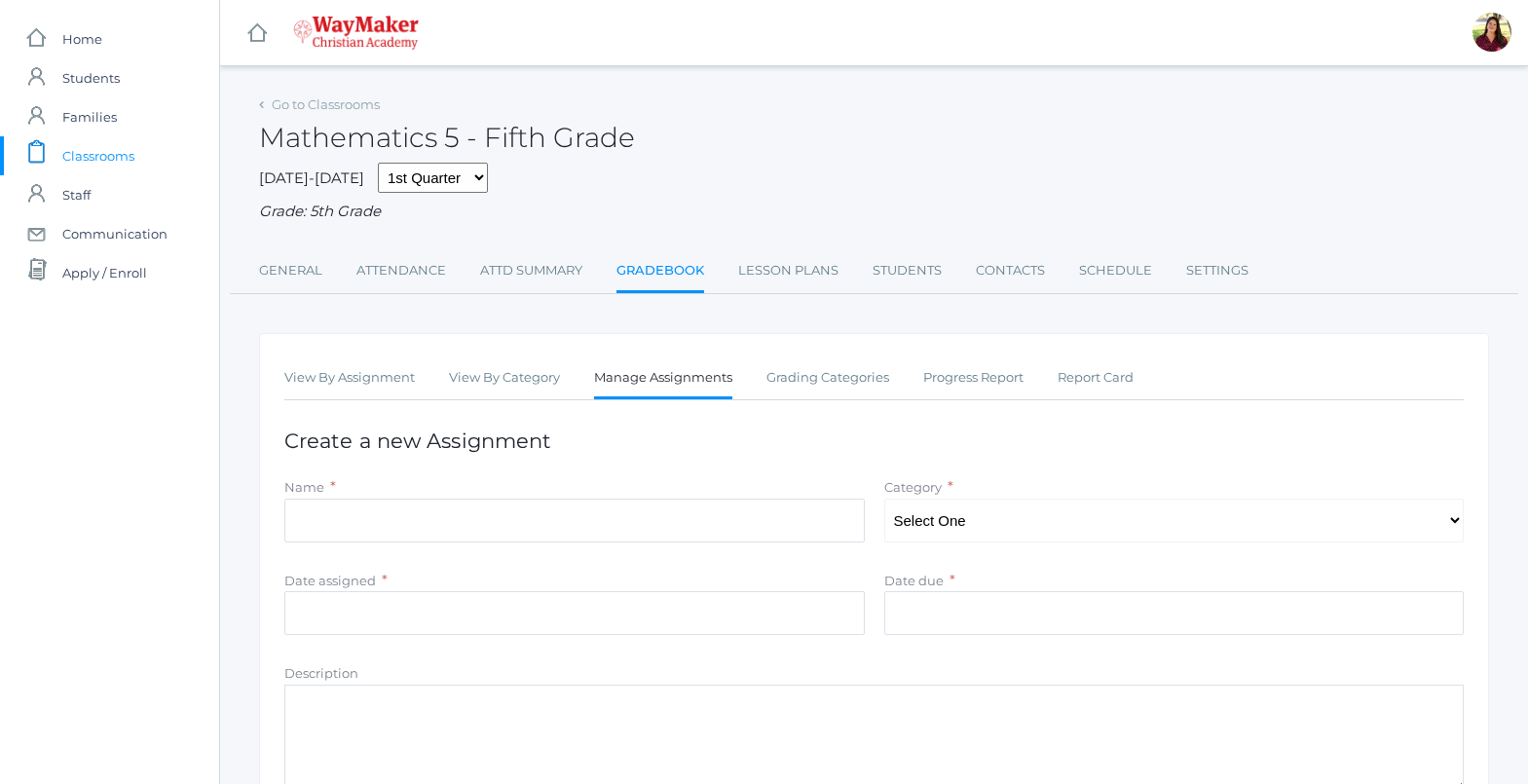
scroll to position [272, 0]
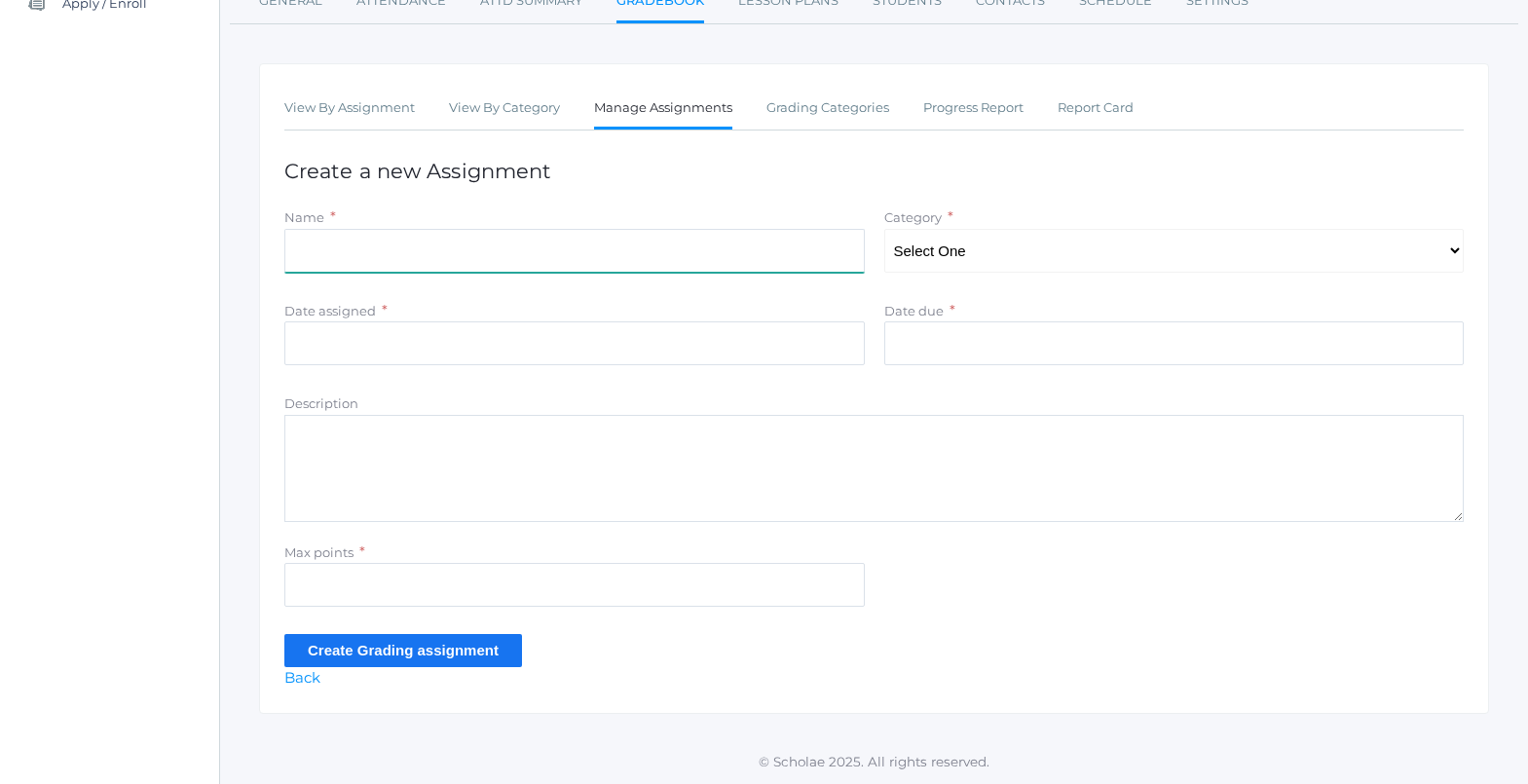
click at [627, 237] on input "Name" at bounding box center [574, 250] width 581 height 44
type input "Finding the unknown addedent"
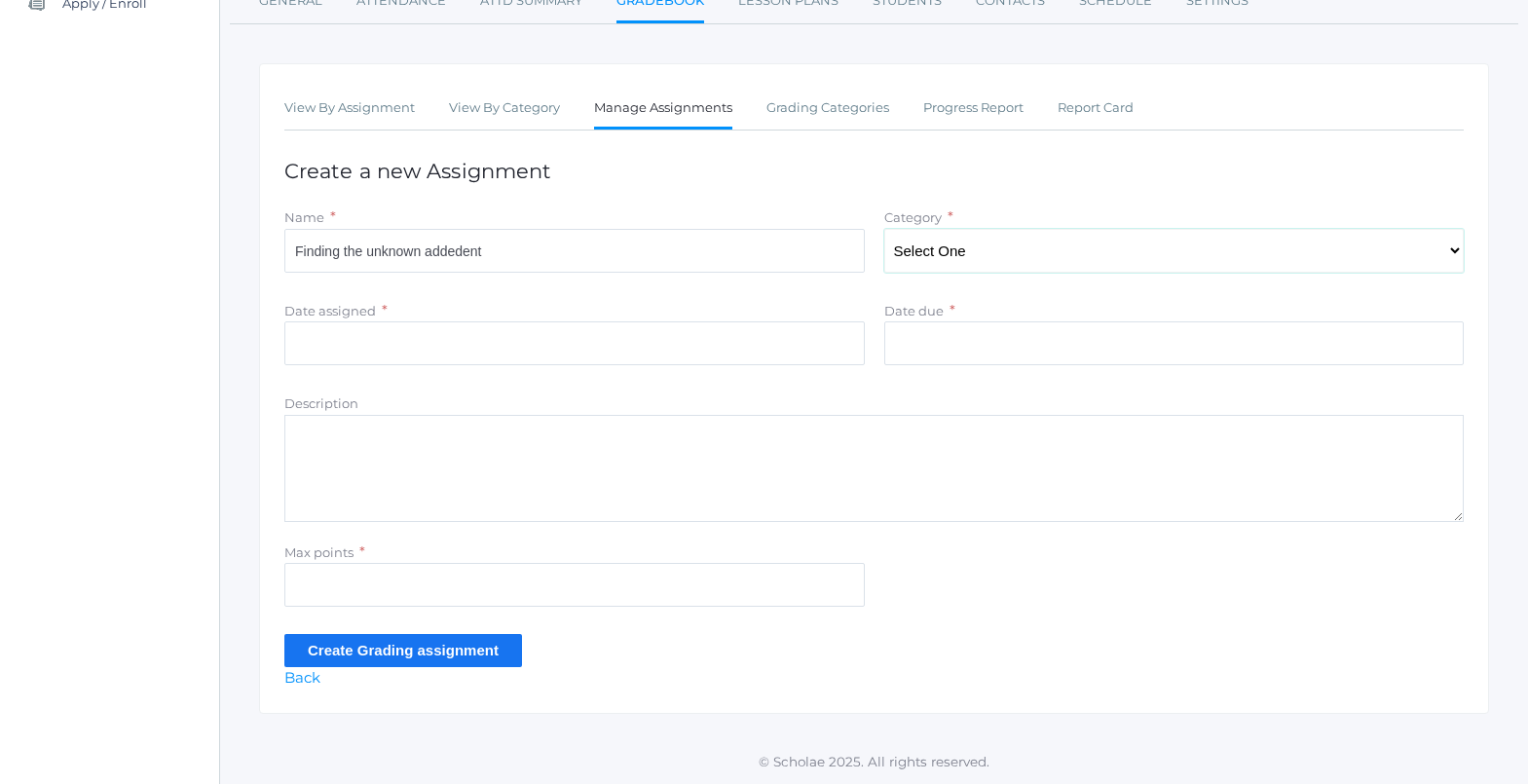
click at [957, 253] on select "Select One Classwork/Projects Test/quizes Participation" at bounding box center [1175, 250] width 581 height 44
select select "1148"
click at [885, 228] on select "Select One Classwork/Projects Test/quizes Participation" at bounding box center [1175, 250] width 581 height 44
click at [391, 339] on input "Date assigned" at bounding box center [574, 343] width 581 height 44
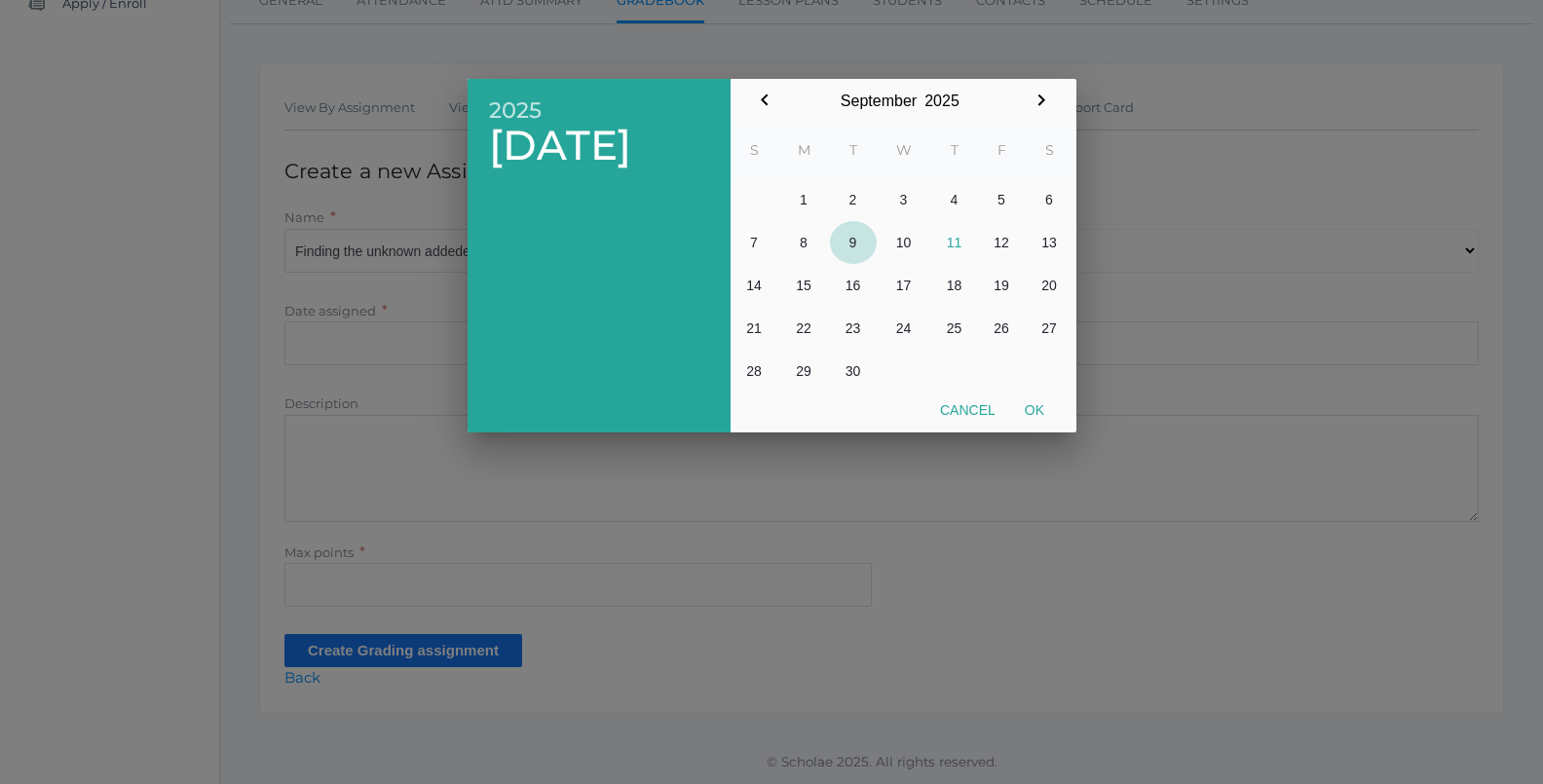
click at [860, 242] on button "9" at bounding box center [854, 242] width 47 height 43
click at [1048, 410] on button "Ok" at bounding box center [1035, 410] width 49 height 35
type input "[DATE]"
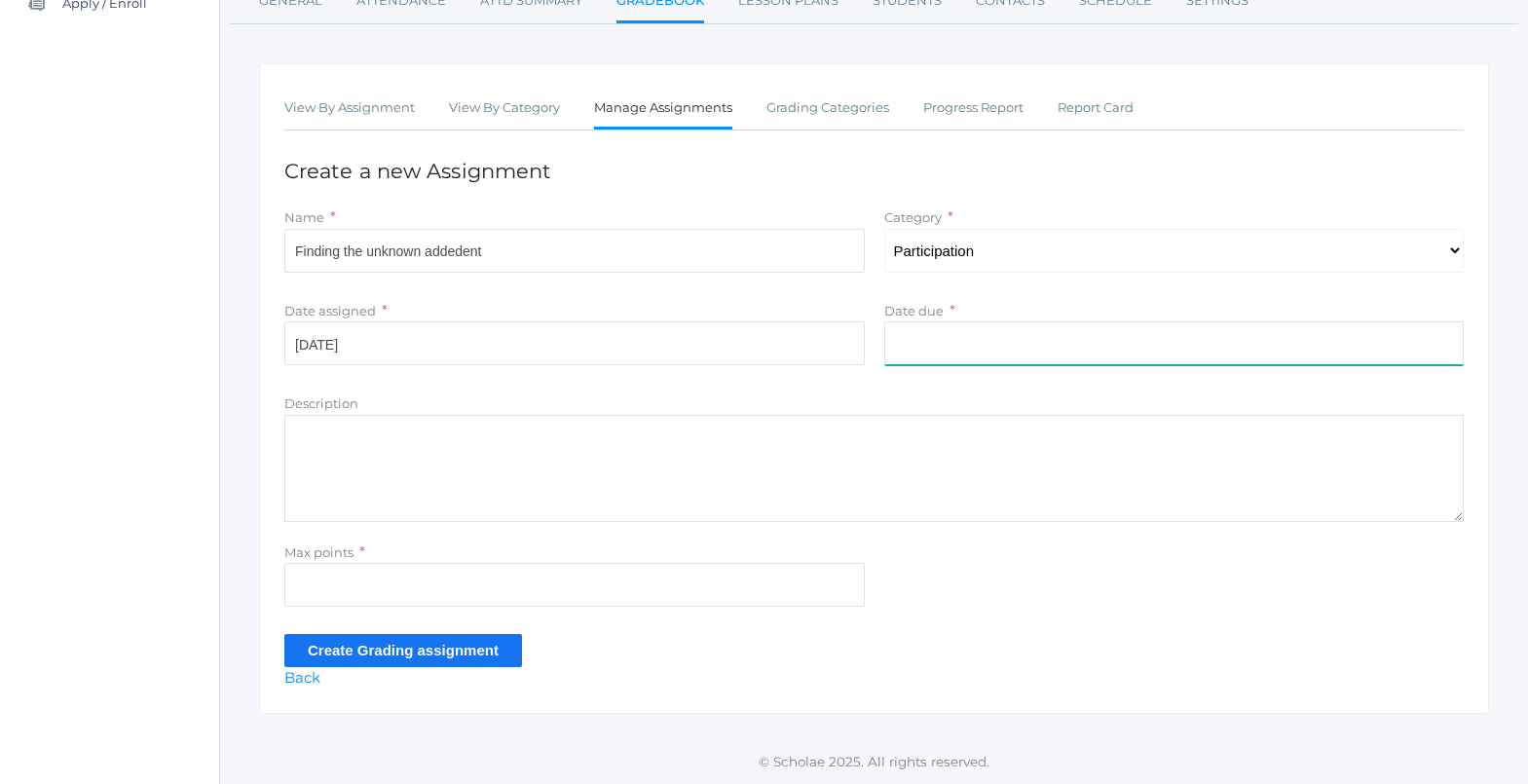
click at [939, 352] on input "Date due" at bounding box center [1175, 343] width 581 height 44
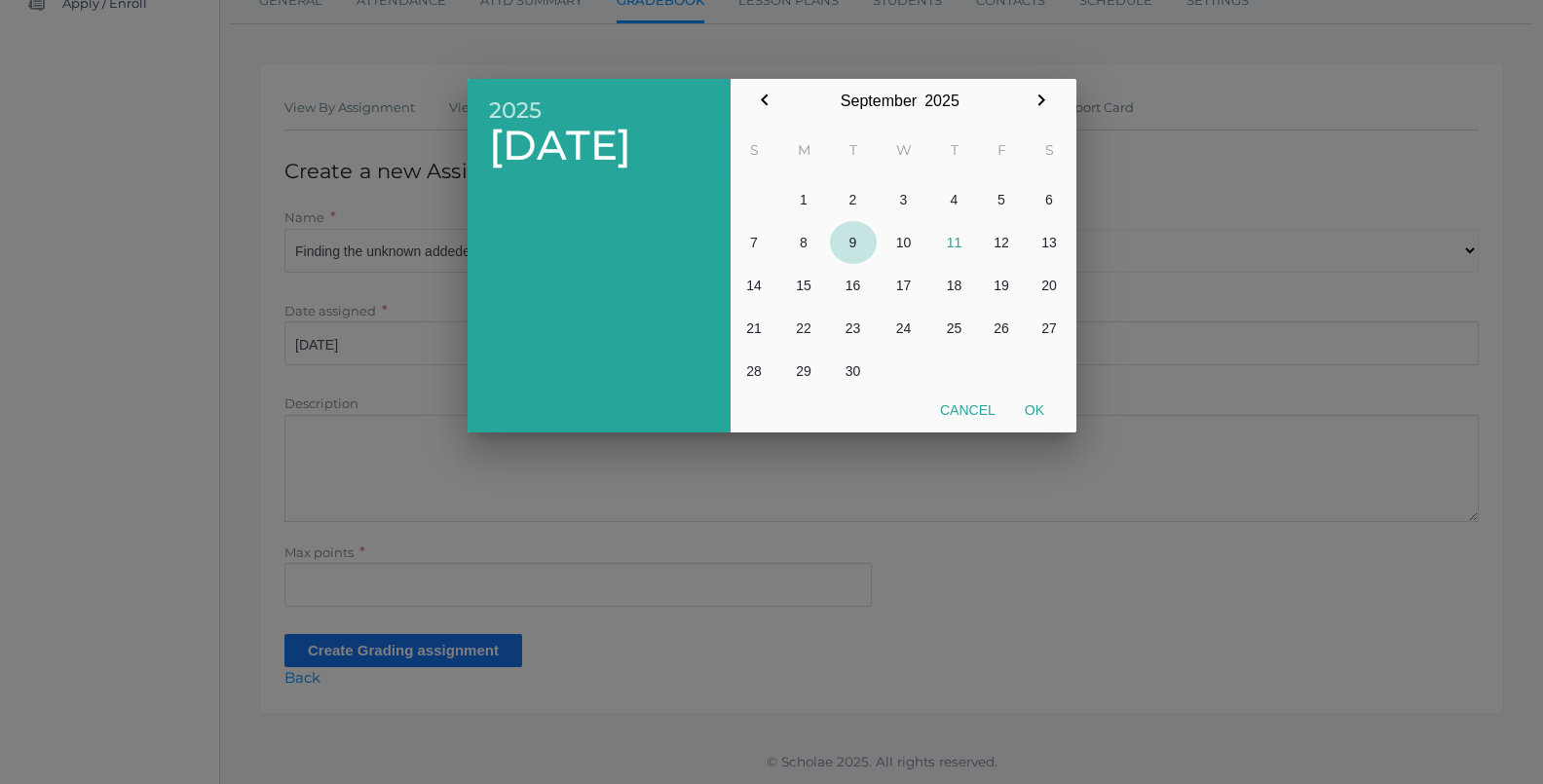
click at [856, 244] on button "9" at bounding box center [854, 242] width 47 height 43
click at [458, 497] on div at bounding box center [772, 294] width 1543 height 980
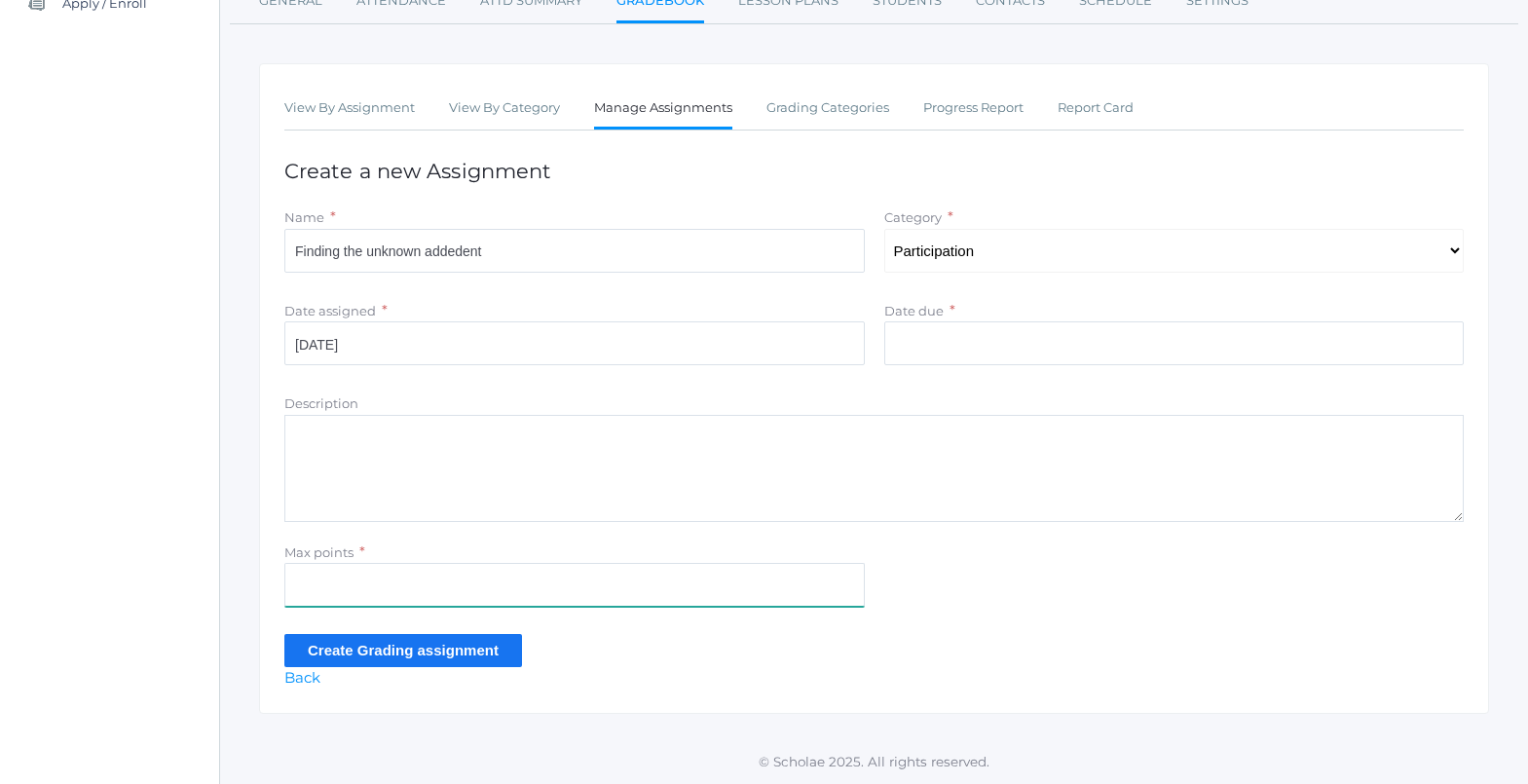
click at [392, 593] on input "Max points" at bounding box center [574, 585] width 581 height 44
type input "10"
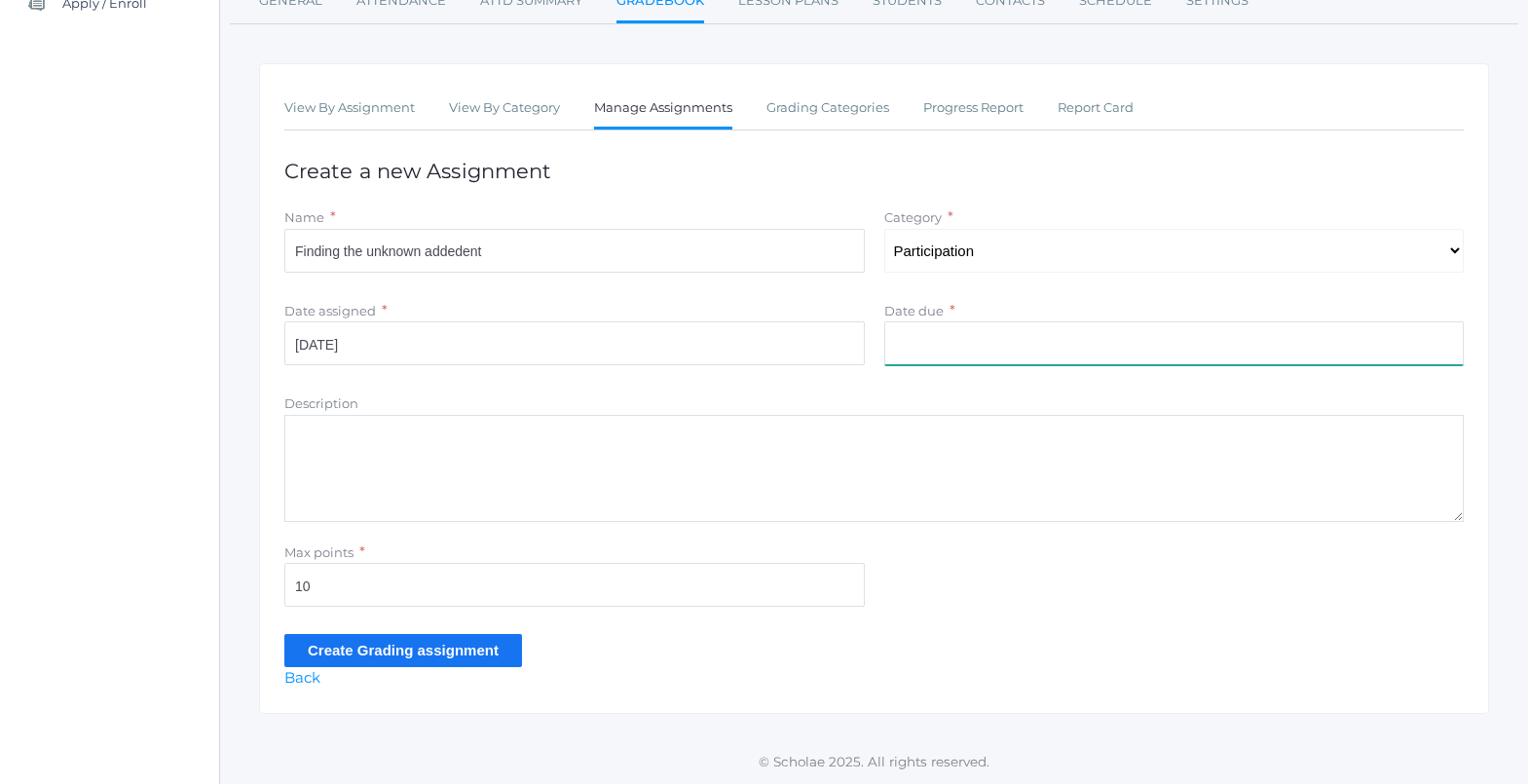
click at [951, 347] on input "Date due" at bounding box center [1175, 343] width 581 height 44
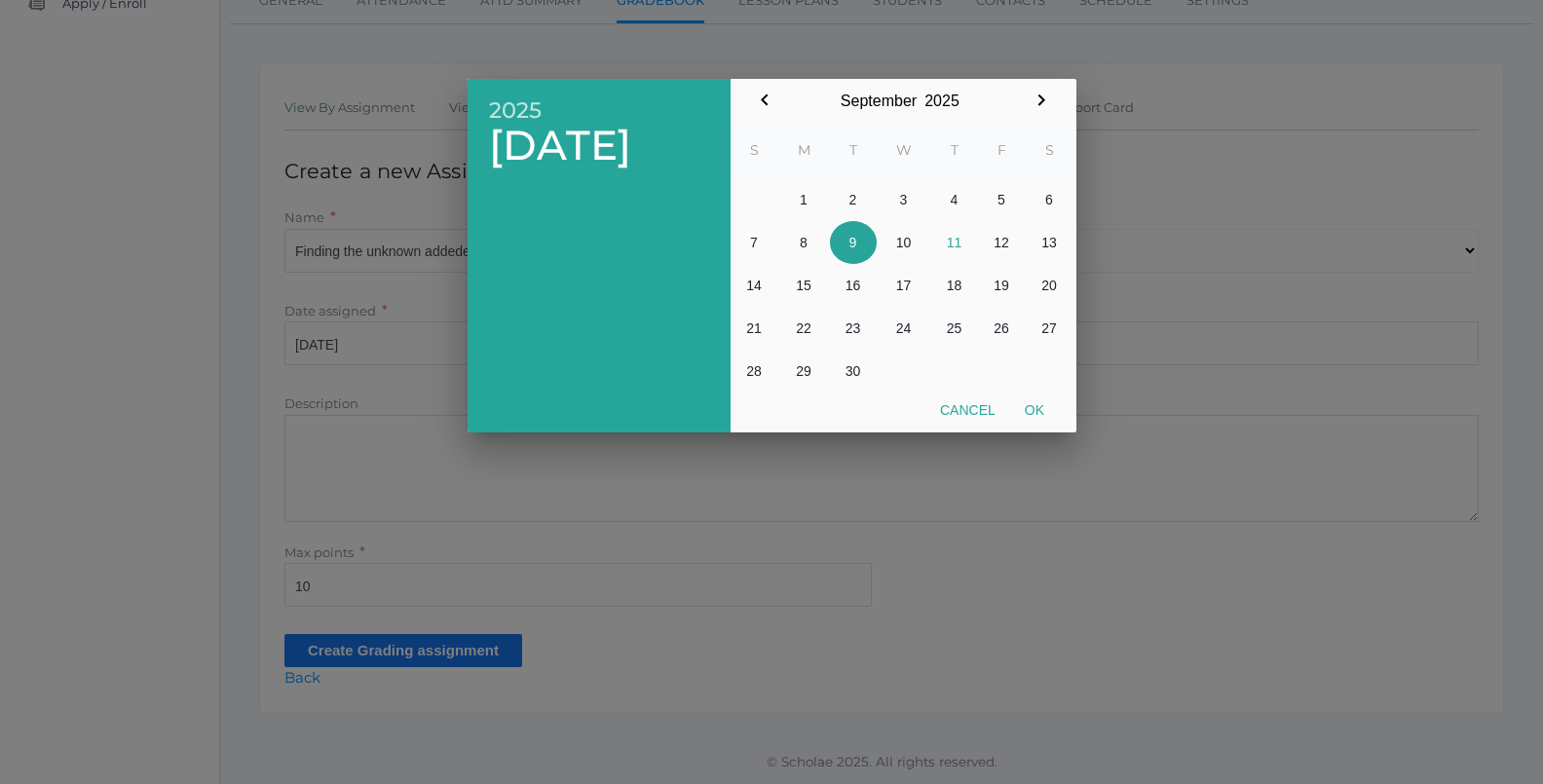
click at [858, 234] on button "9" at bounding box center [854, 242] width 47 height 43
click at [1028, 414] on button "Ok" at bounding box center [1035, 410] width 49 height 35
type input "[DATE]"
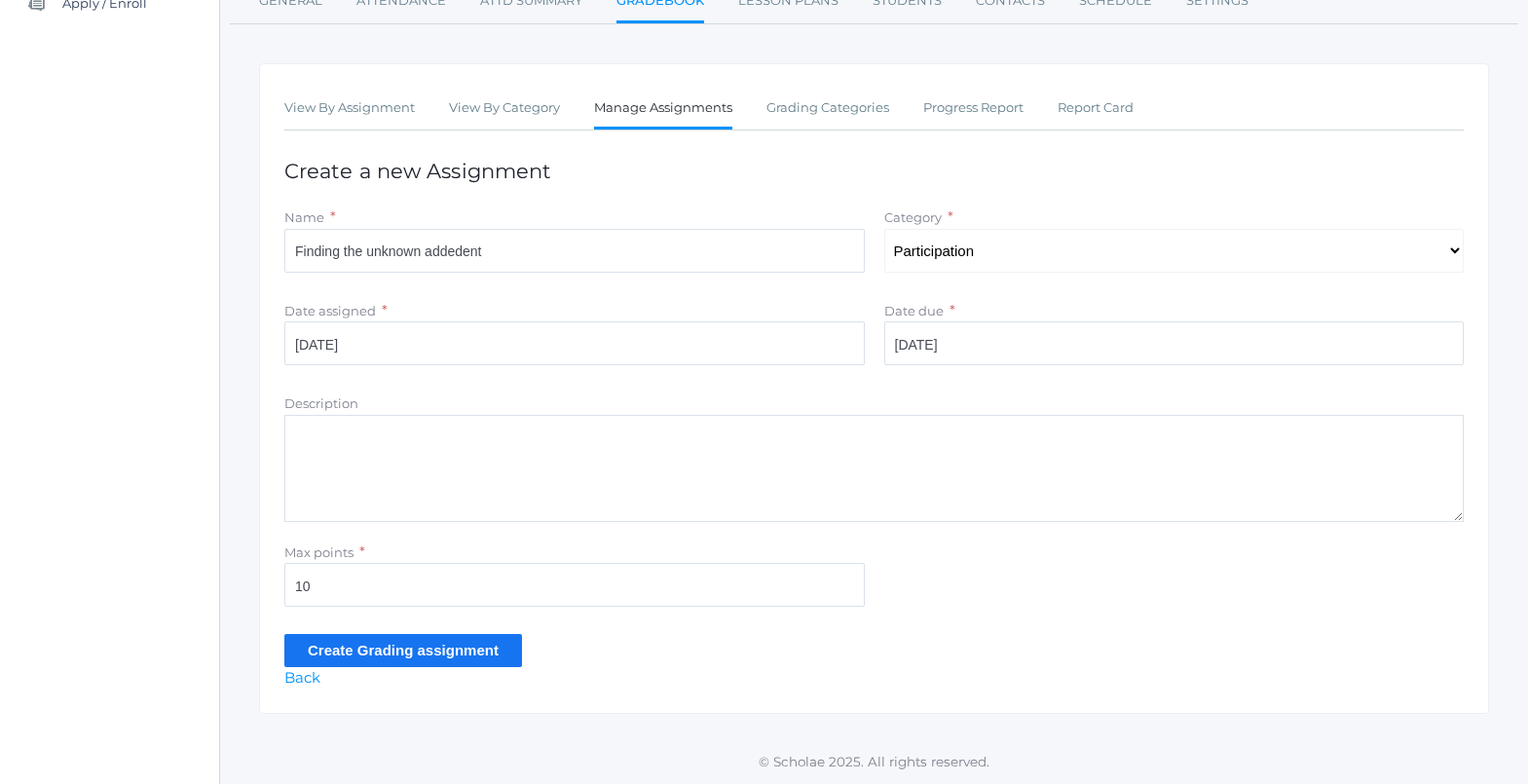
click at [480, 652] on input "Create Grading assignment" at bounding box center [402, 649] width 237 height 32
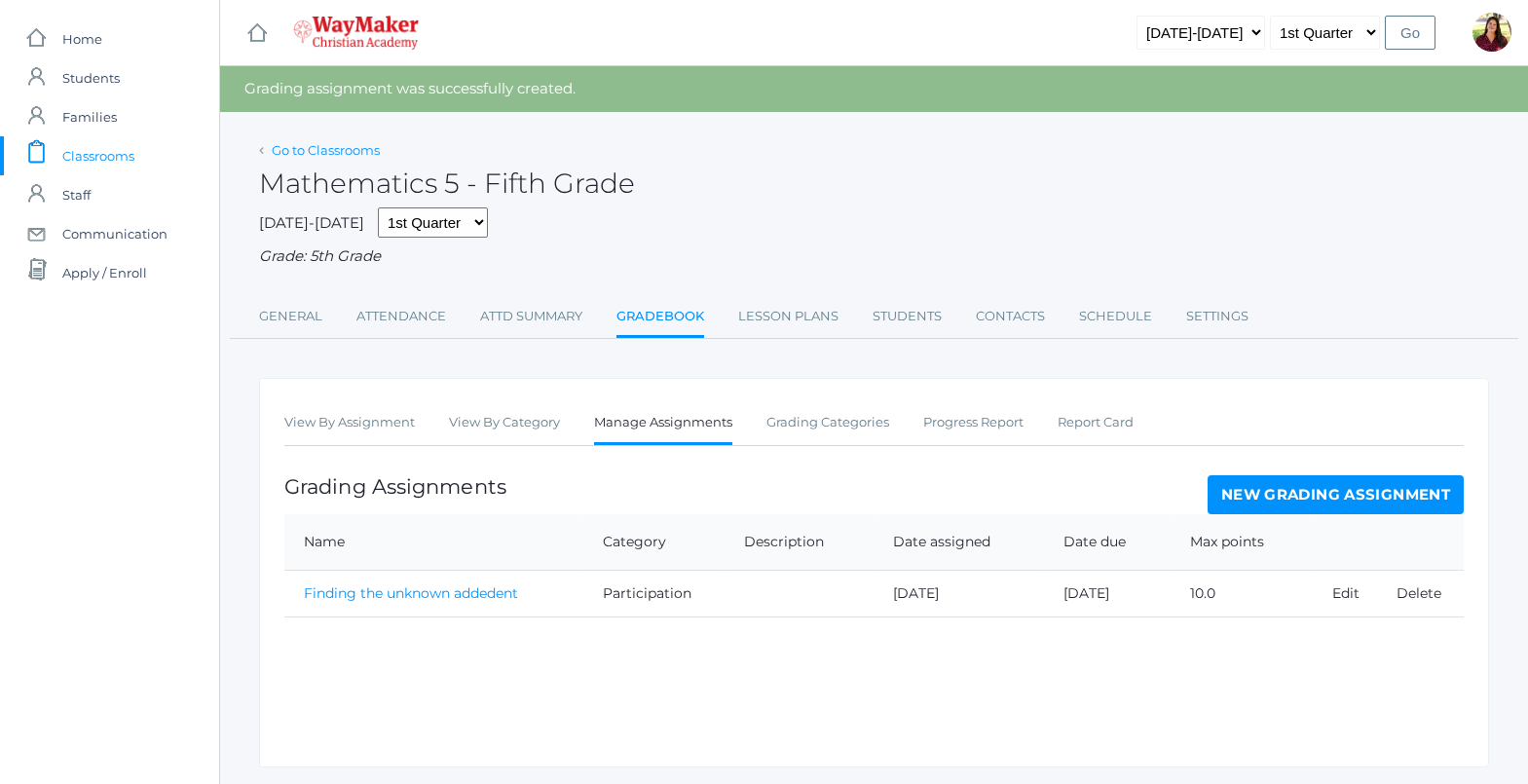
click at [308, 148] on link "Go to Classrooms" at bounding box center [325, 150] width 108 height 16
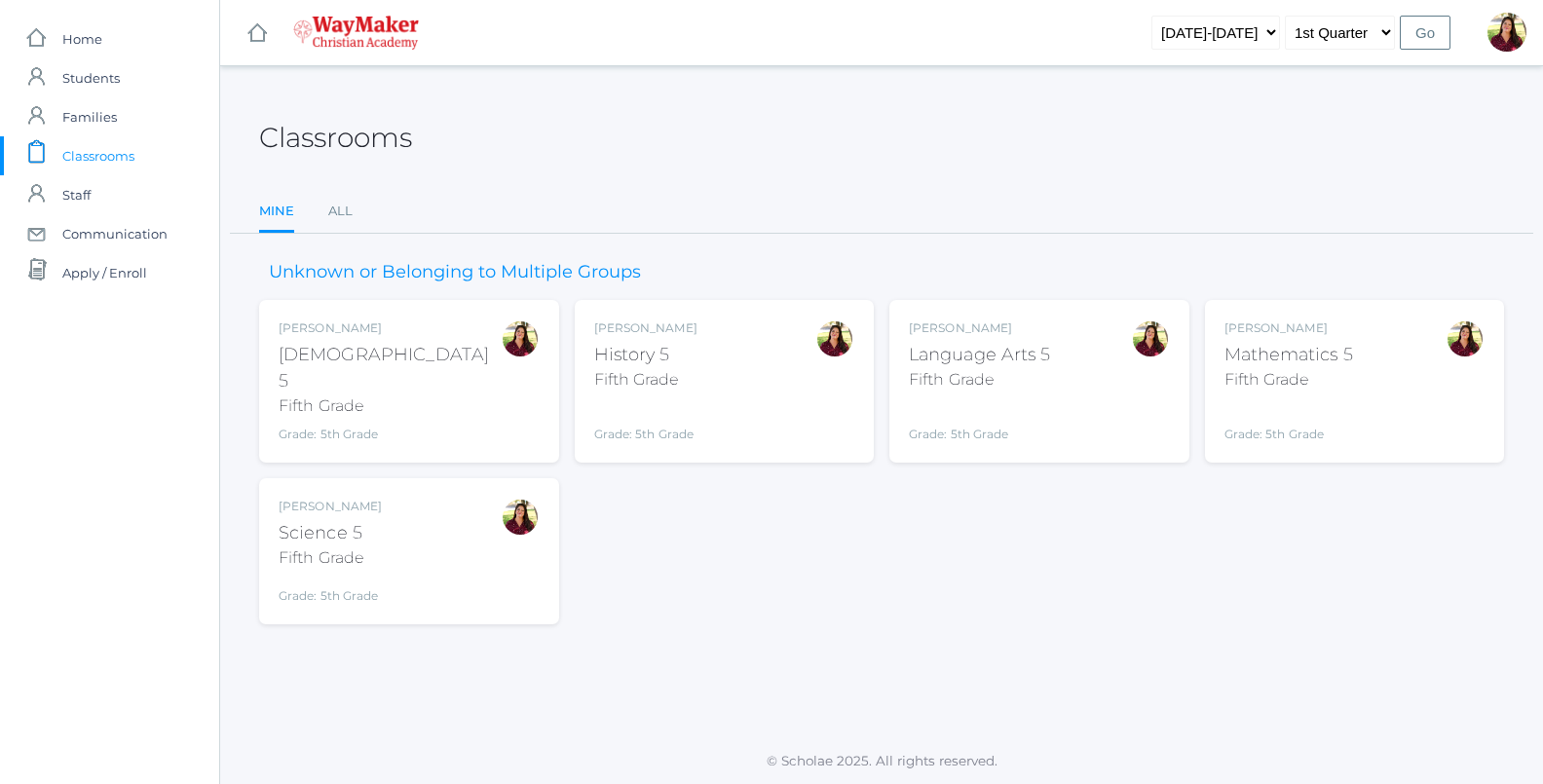
click at [620, 380] on div "Fifth Grade" at bounding box center [646, 380] width 104 height 23
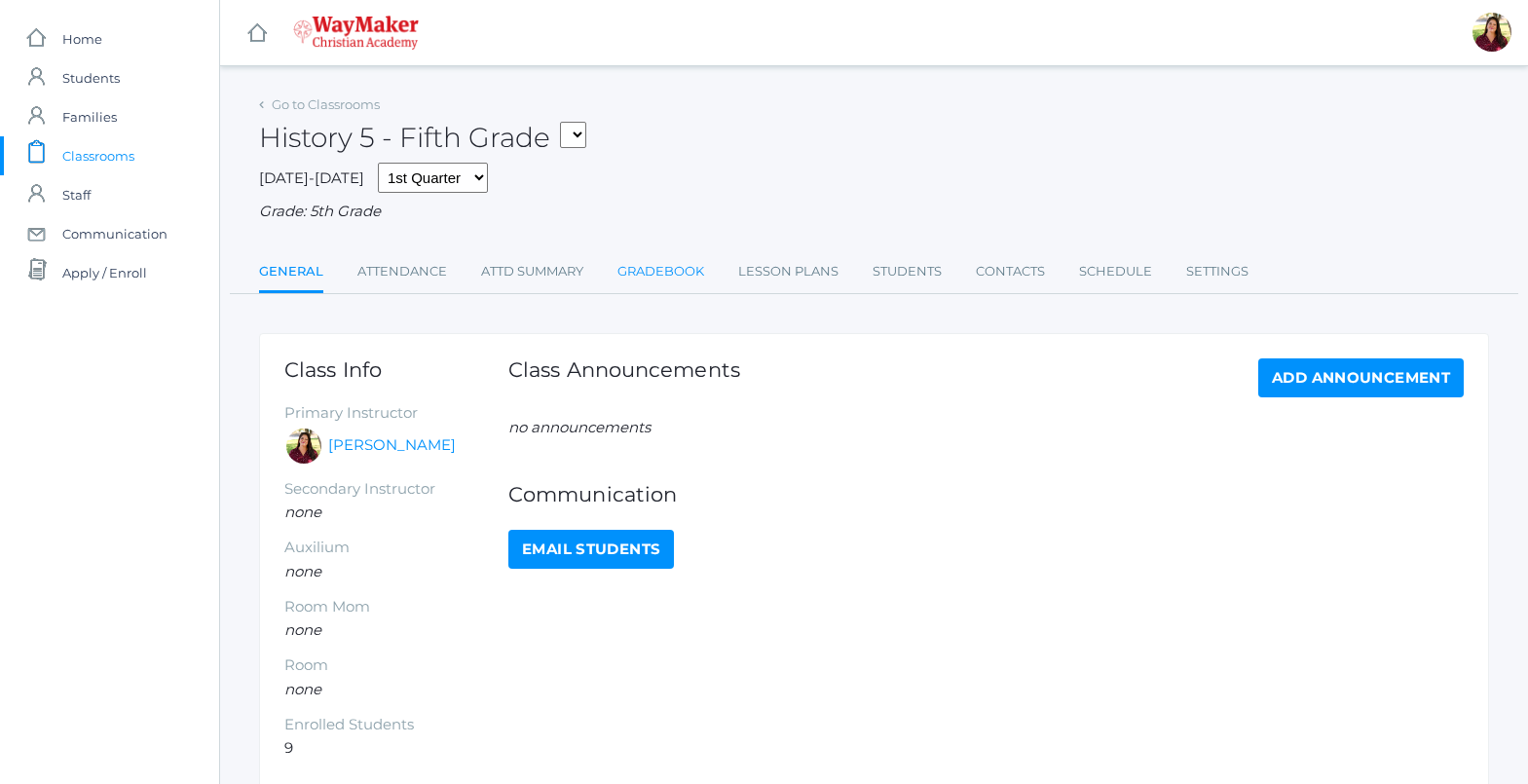
click at [668, 275] on link "Gradebook" at bounding box center [661, 271] width 87 height 39
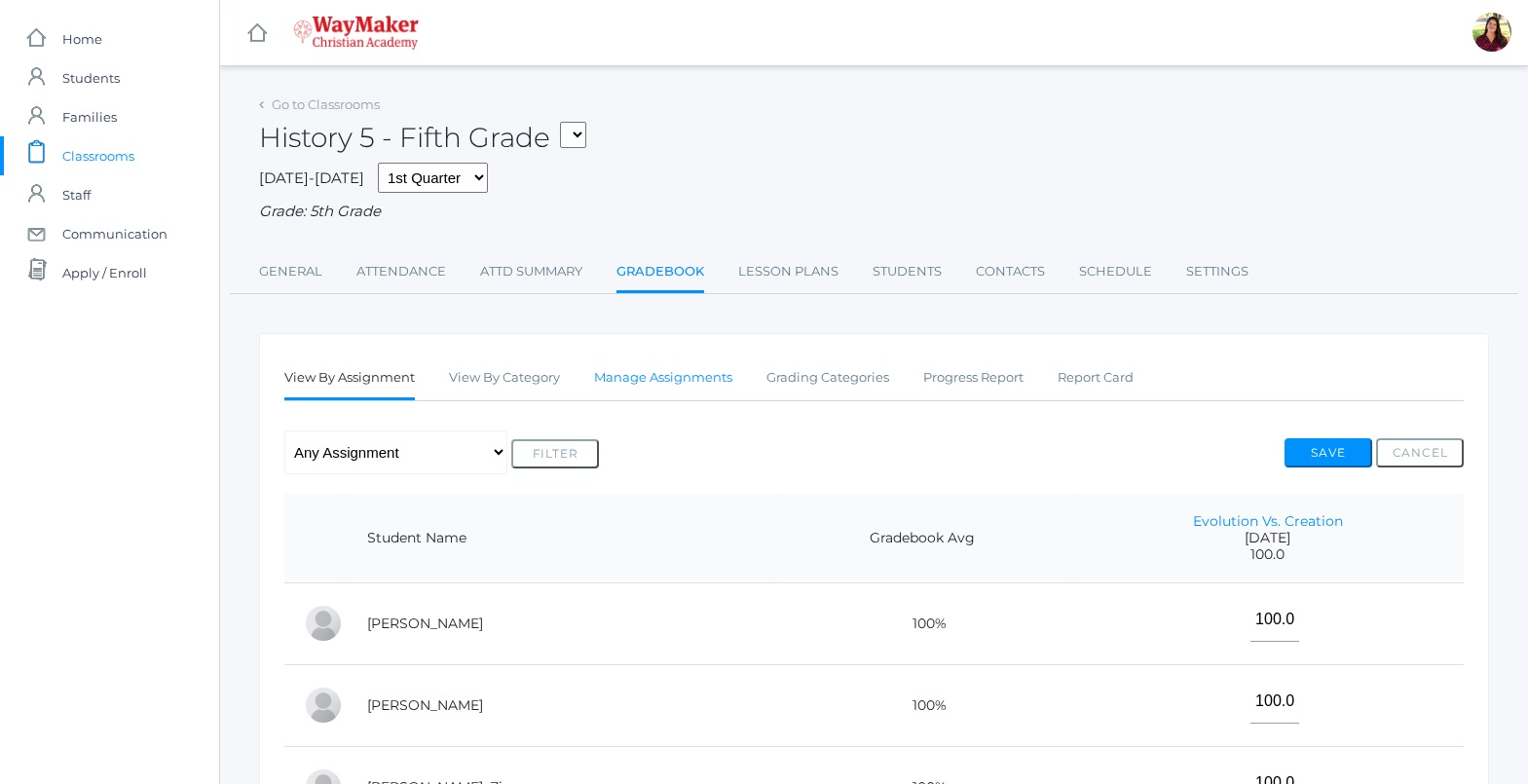
click at [696, 380] on link "Manage Assignments" at bounding box center [664, 378] width 139 height 39
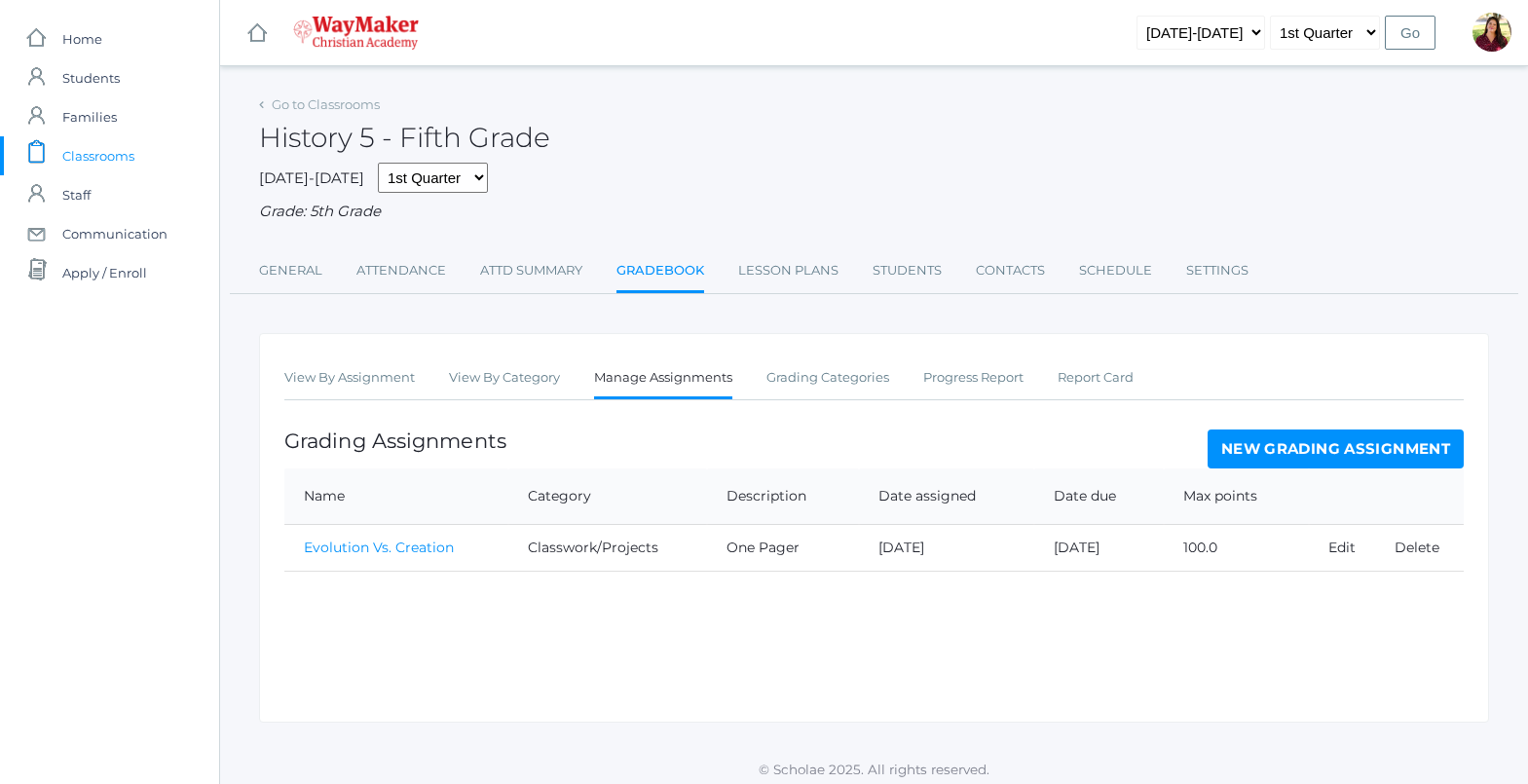
click at [1416, 443] on link "New Grading Assignment" at bounding box center [1336, 449] width 256 height 39
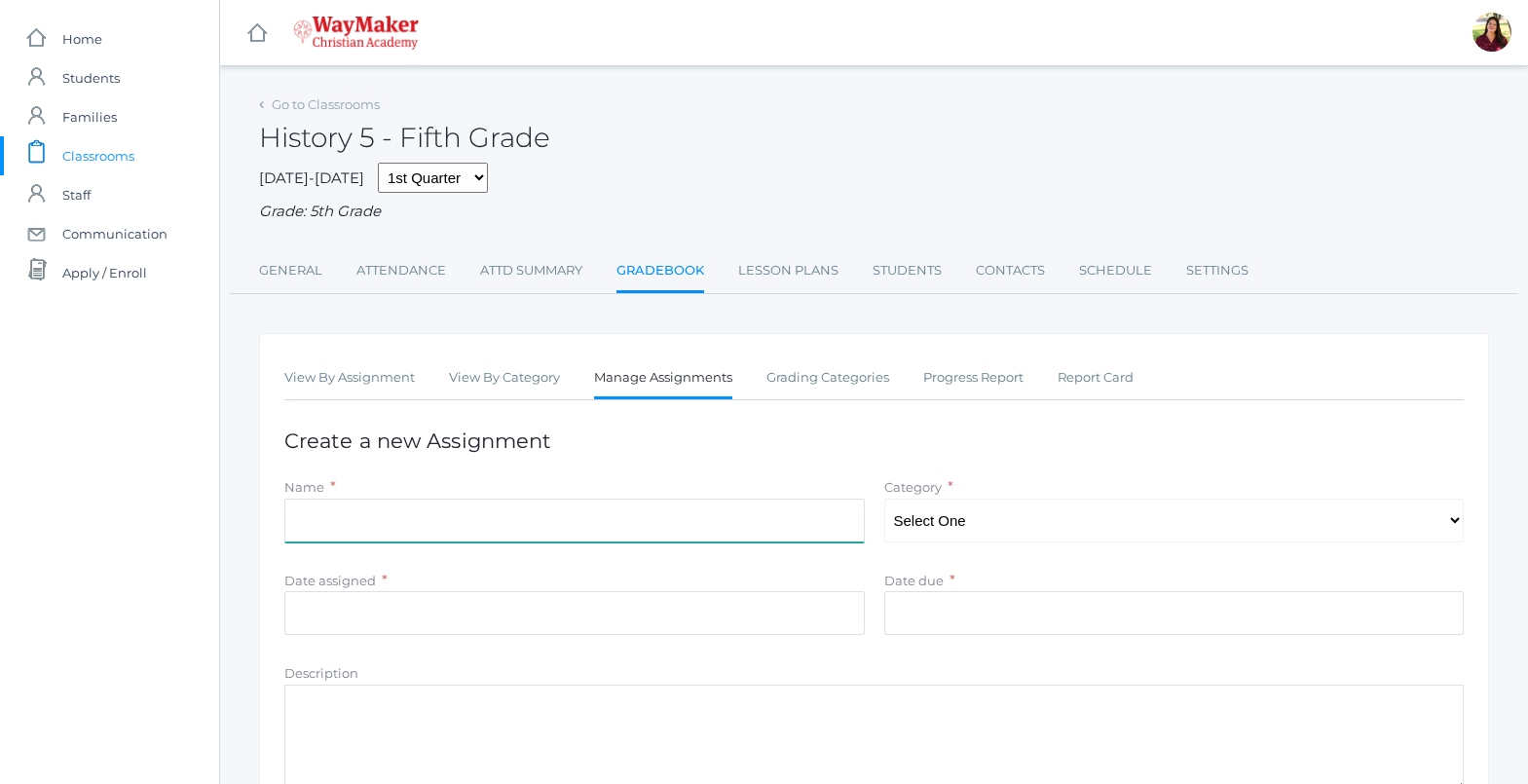
click at [529, 521] on input "Name" at bounding box center [574, 520] width 581 height 44
type input "Tower of Babel"
click at [1000, 526] on select "Select One Participation Tests/quizes Classwork/Projects" at bounding box center [1175, 520] width 581 height 44
select select "1142"
click at [885, 501] on select "Select One Participation Tests/quizes Classwork/Projects" at bounding box center [1175, 520] width 581 height 44
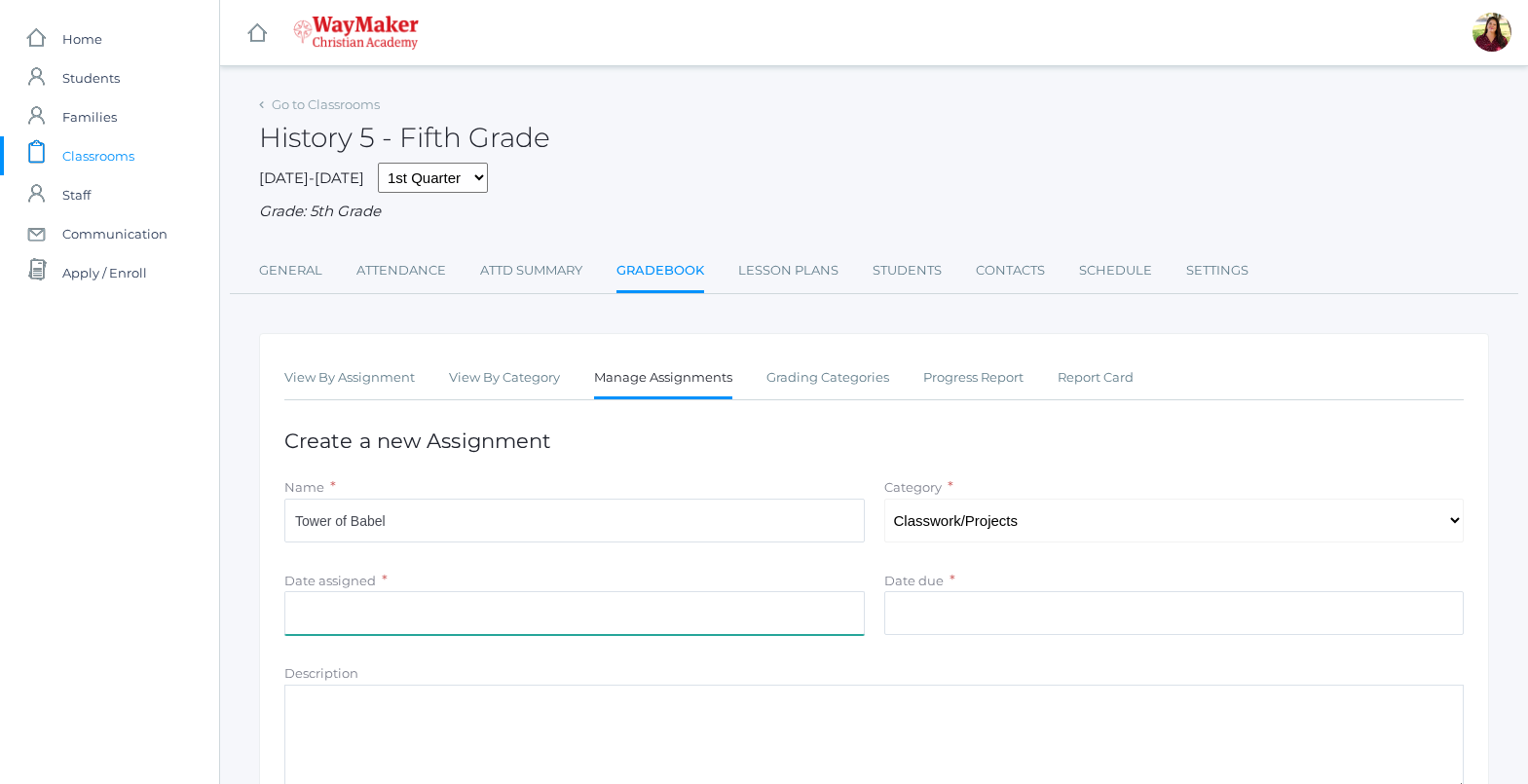
click at [588, 612] on input "Date assigned" at bounding box center [574, 613] width 581 height 44
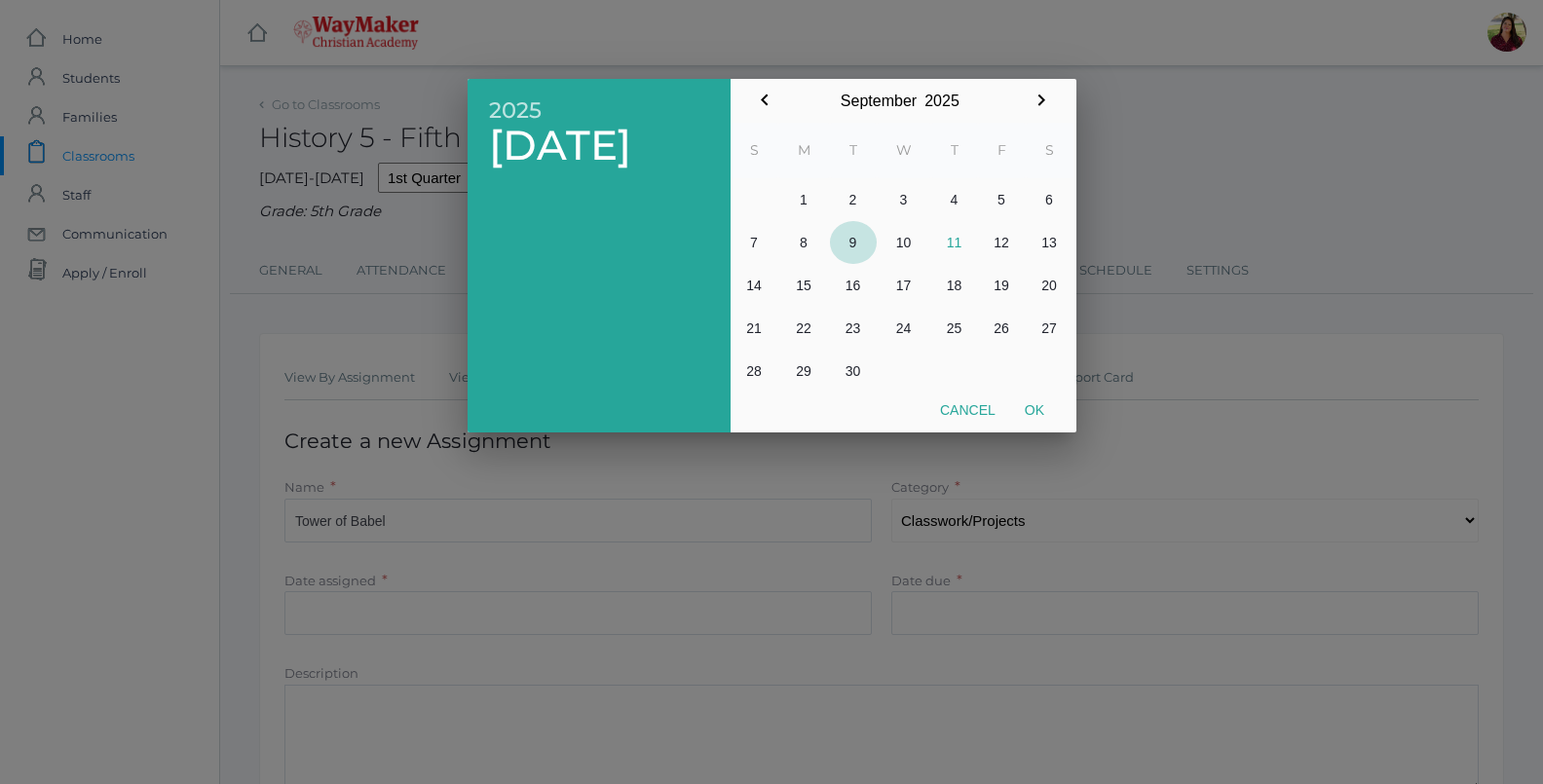
click at [850, 242] on button "9" at bounding box center [854, 242] width 47 height 43
click at [1033, 408] on button "Ok" at bounding box center [1035, 410] width 49 height 35
type input "[DATE]"
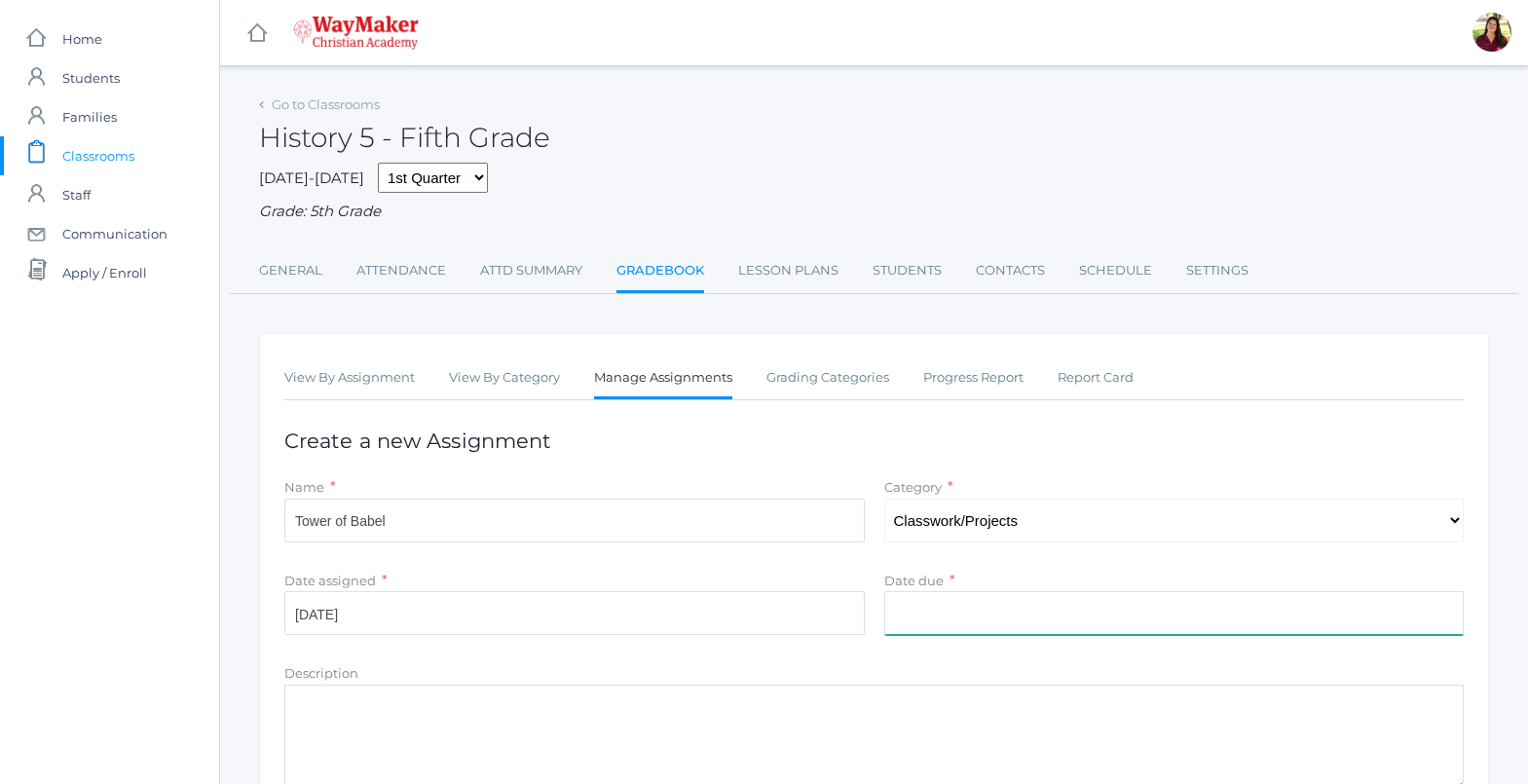
click at [919, 624] on input "Date due" at bounding box center [1175, 613] width 581 height 44
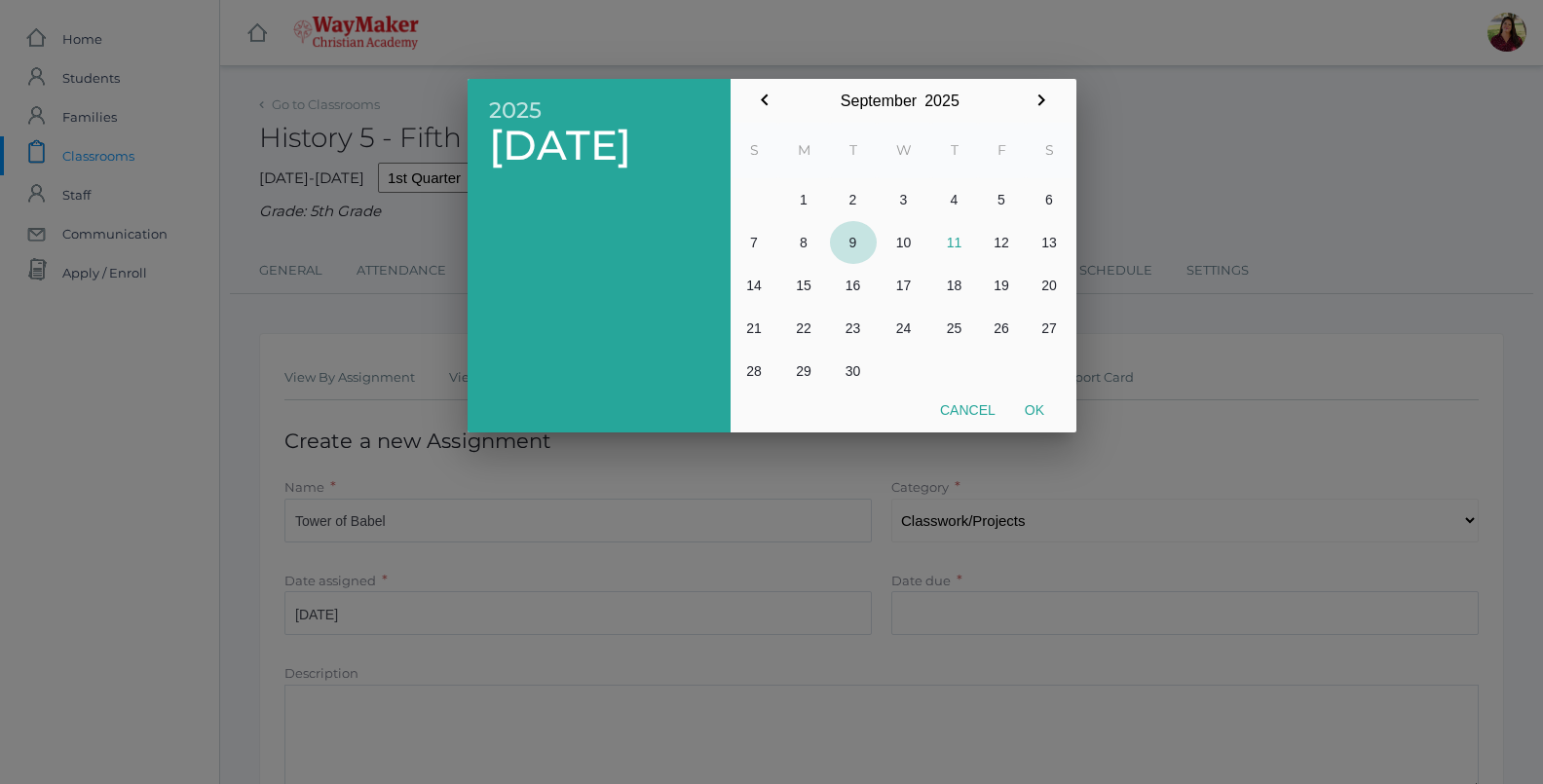
click at [855, 246] on button "9" at bounding box center [854, 242] width 47 height 43
click at [1027, 415] on button "Ok" at bounding box center [1035, 410] width 49 height 35
type input "[DATE]"
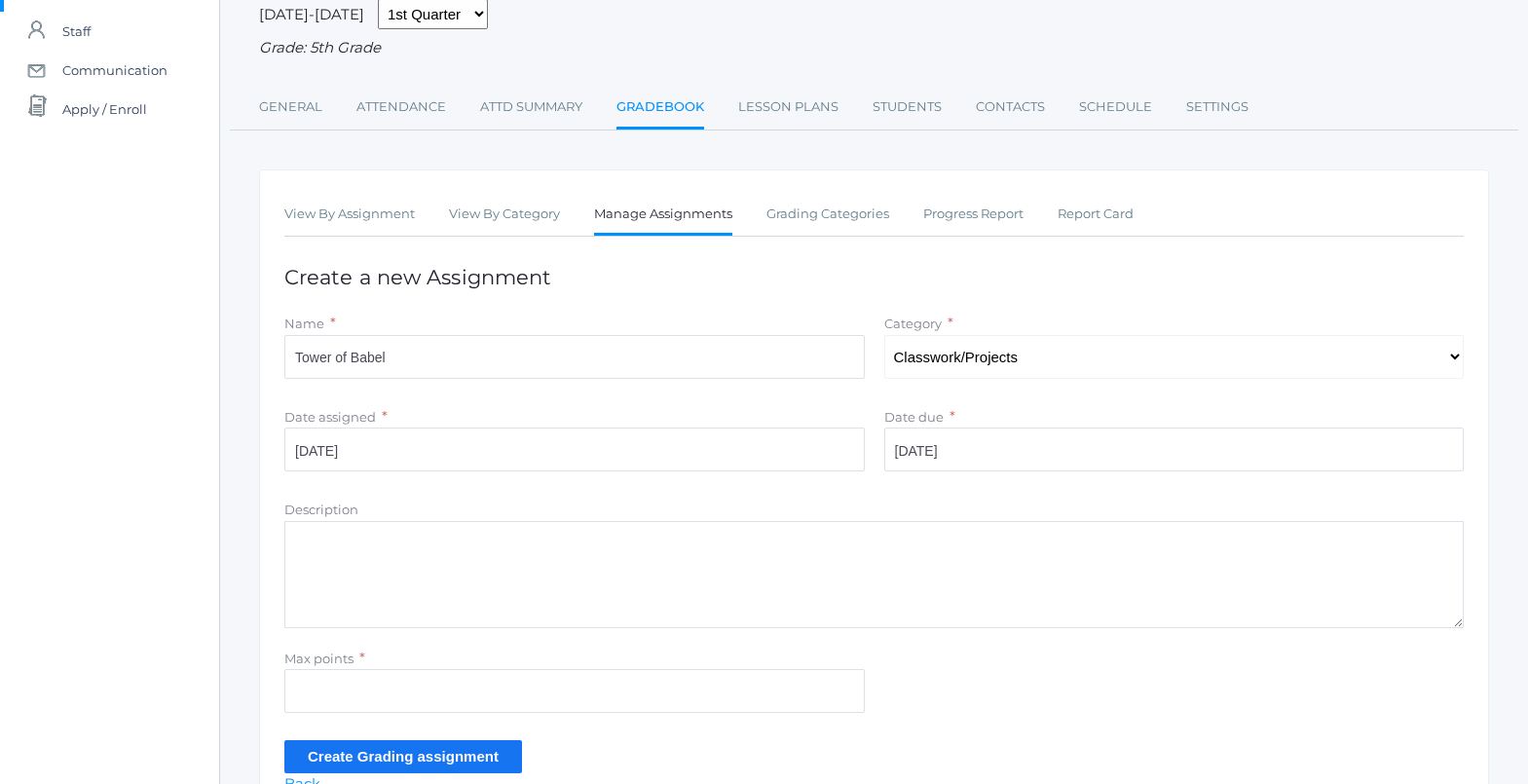
scroll to position [272, 0]
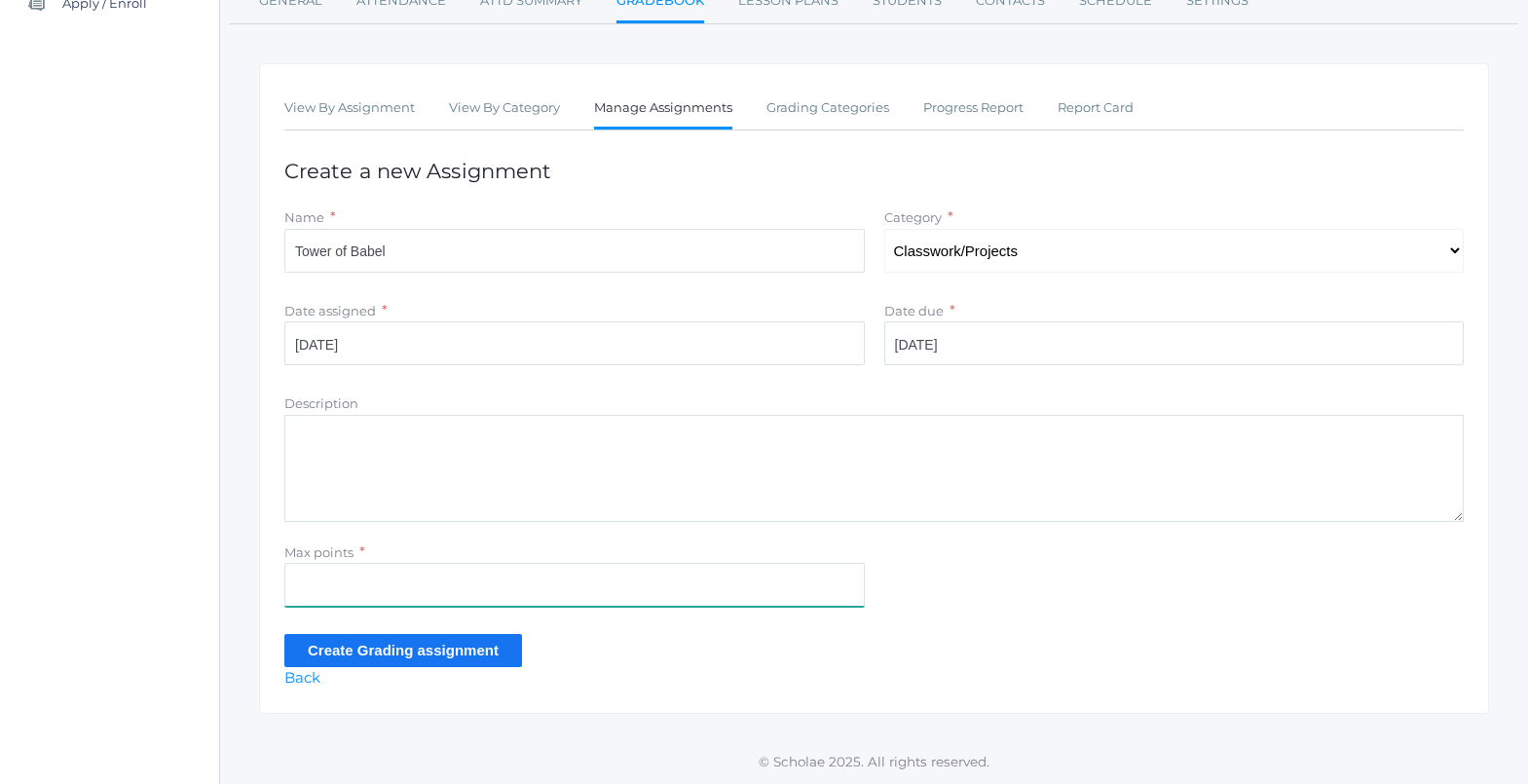
click at [393, 576] on input "Max points" at bounding box center [574, 585] width 581 height 44
type input "25"
click at [399, 653] on input "Create Grading assignment" at bounding box center [402, 649] width 237 height 32
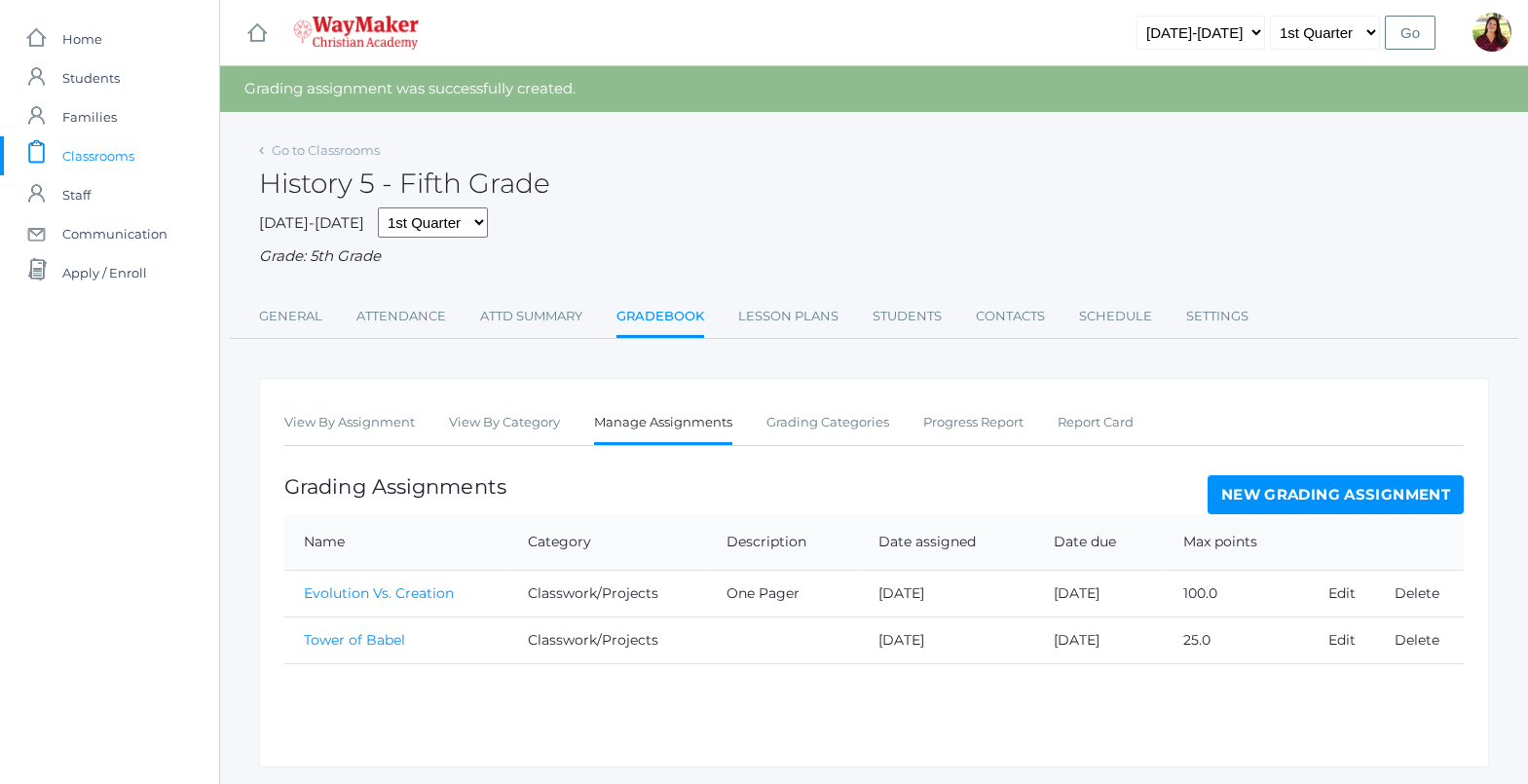
click at [268, 155] on div "Go to Classrooms" at bounding box center [319, 151] width 121 height 20
click at [283, 143] on link "Go to Classrooms" at bounding box center [325, 150] width 108 height 16
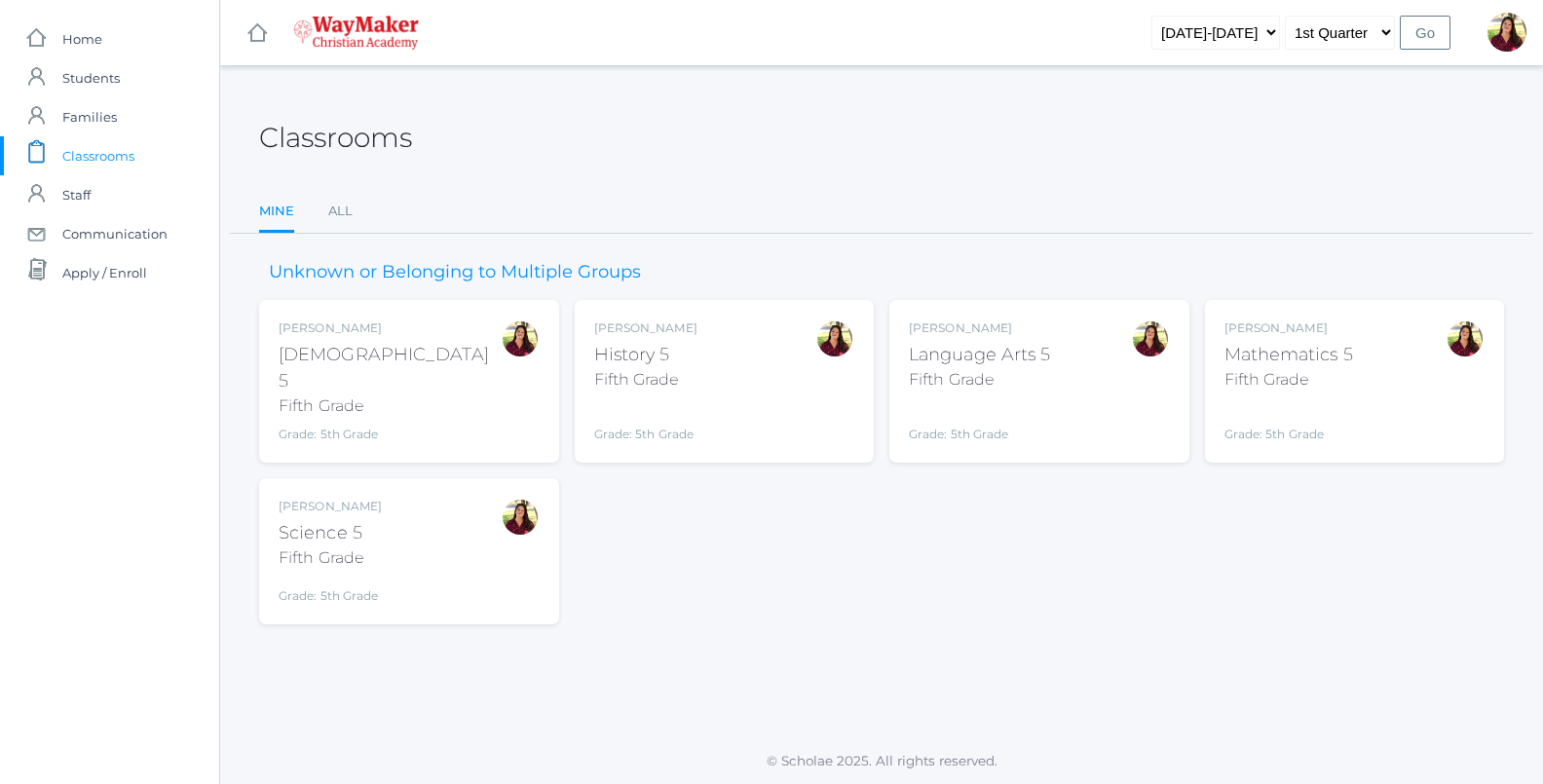
click at [313, 394] on div "Fifth Grade" at bounding box center [389, 406] width 222 height 23
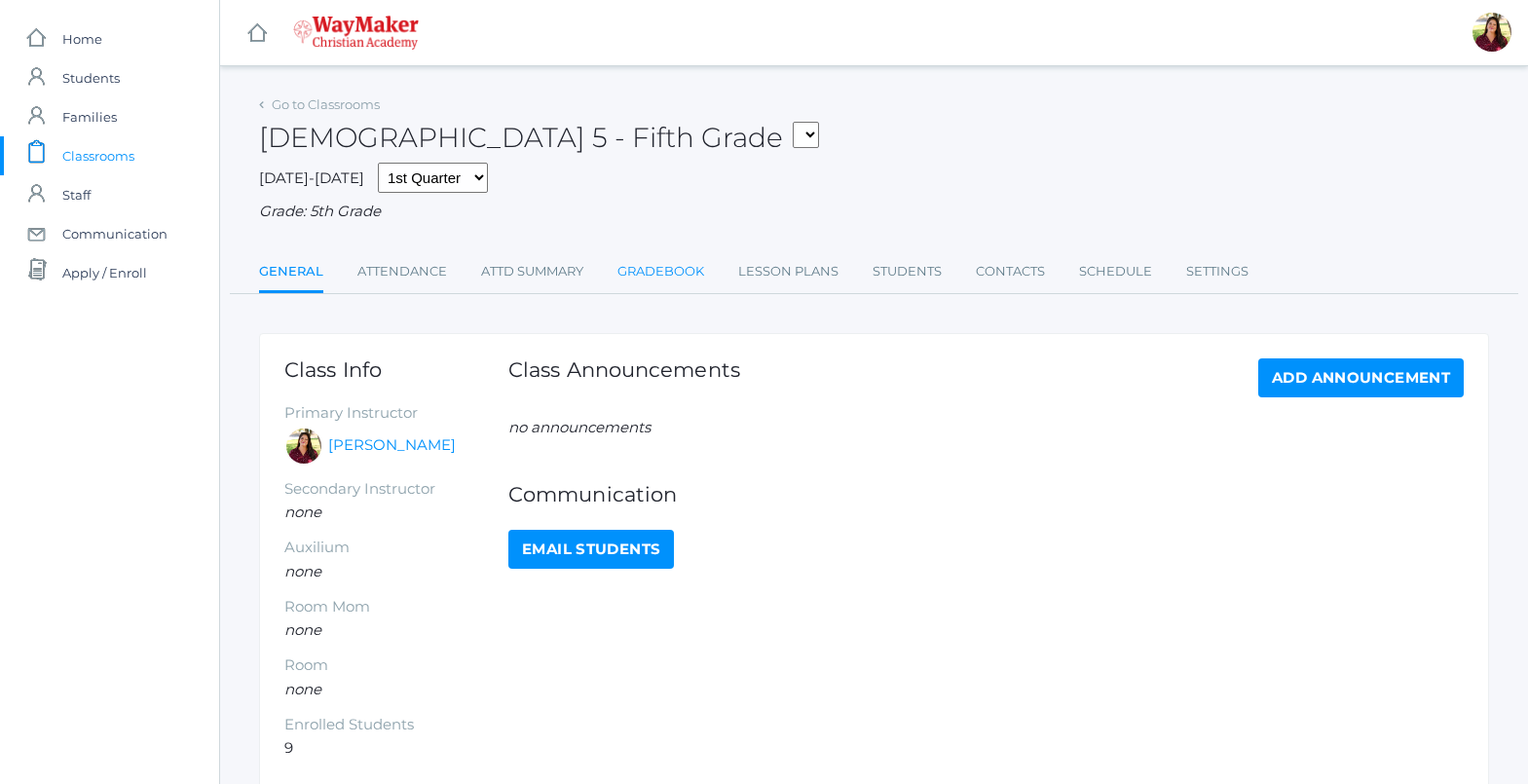
click at [638, 264] on link "Gradebook" at bounding box center [661, 271] width 87 height 39
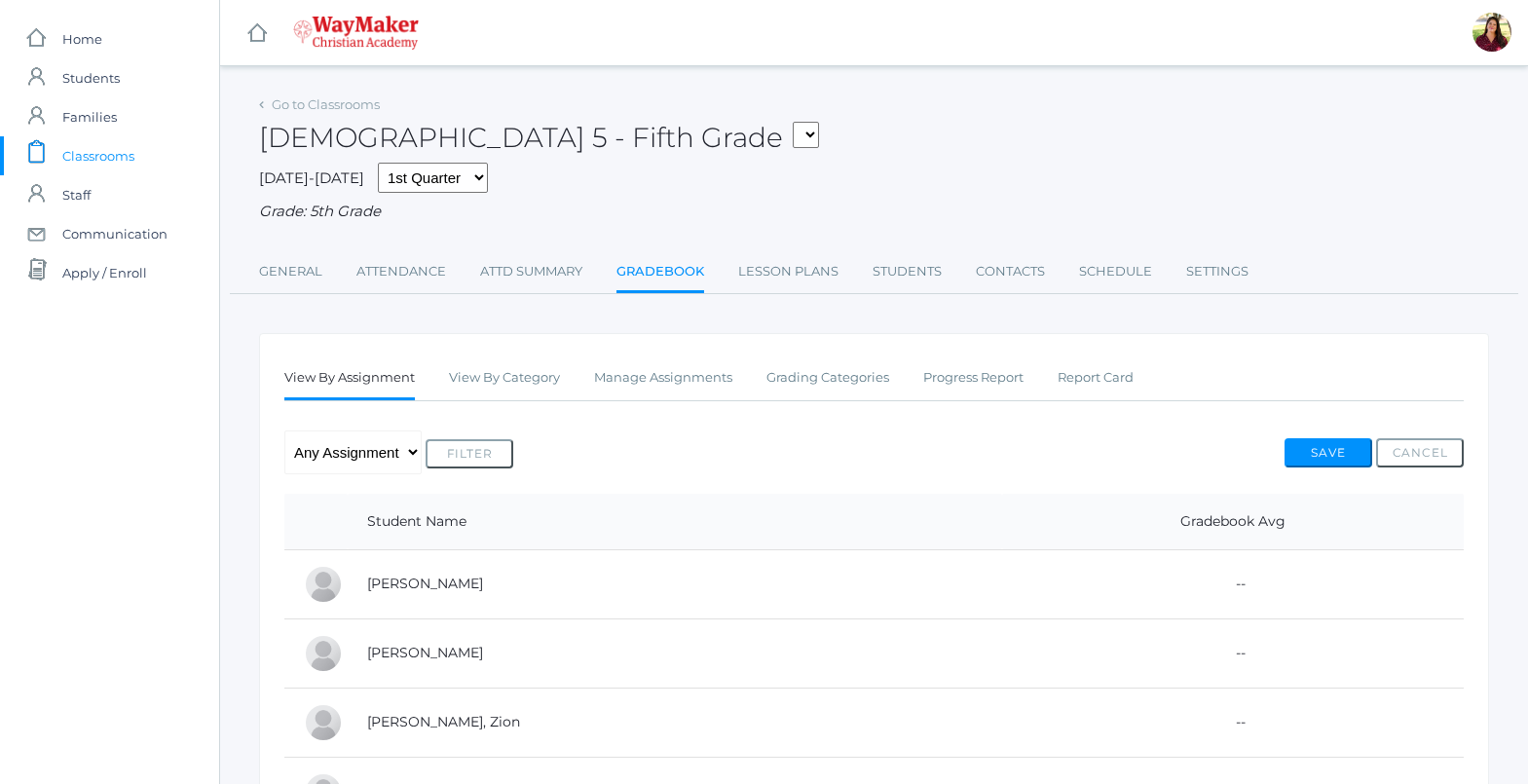
click at [594, 382] on ul "View By Assignment View By Category Manage Assignments Grading Categories Progr…" at bounding box center [874, 379] width 1179 height 42
click at [603, 383] on link "Manage Assignments" at bounding box center [664, 378] width 139 height 39
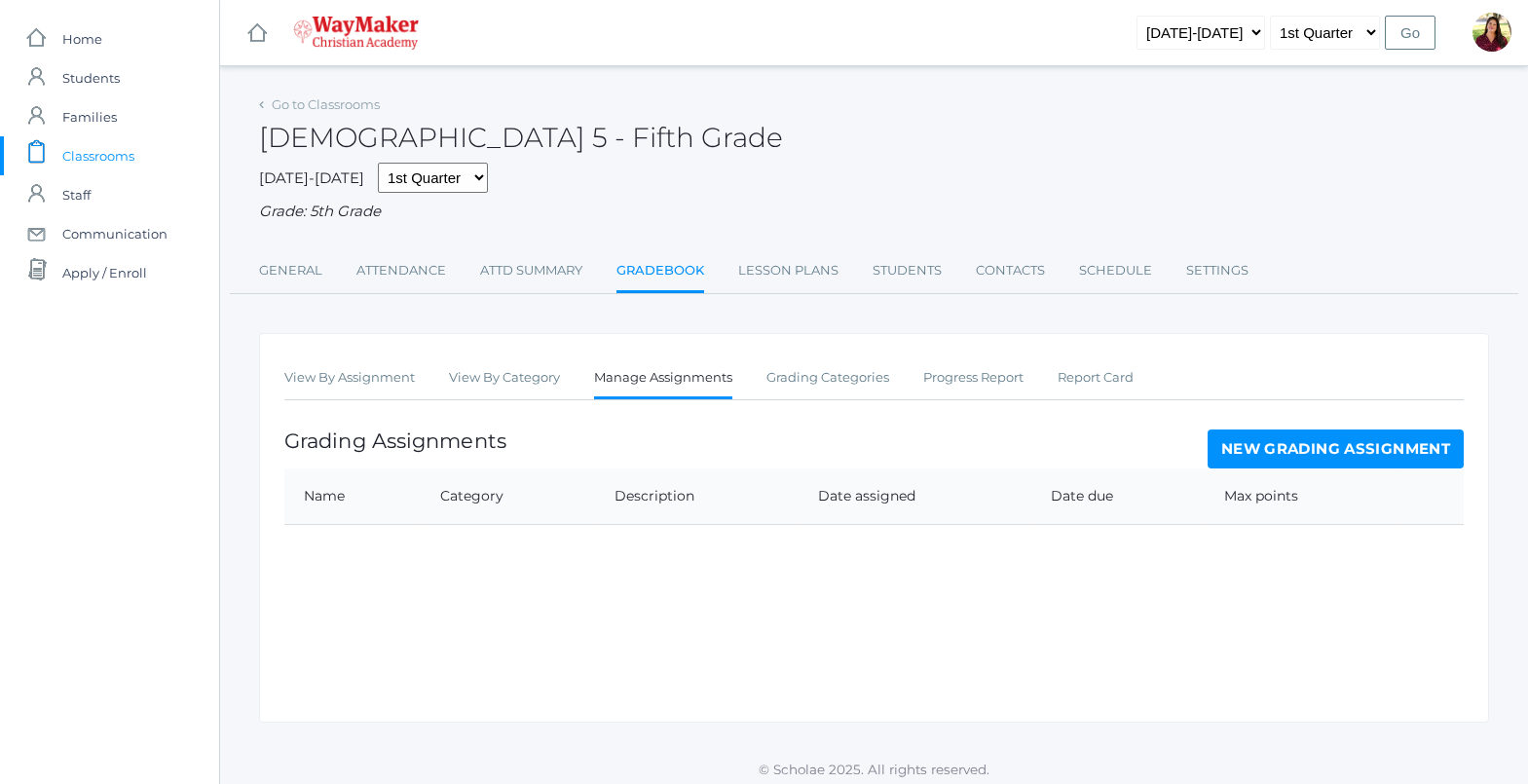
click at [603, 383] on link "Manage Assignments" at bounding box center [664, 379] width 139 height 42
click at [1299, 441] on link "New Grading Assignment" at bounding box center [1336, 449] width 256 height 39
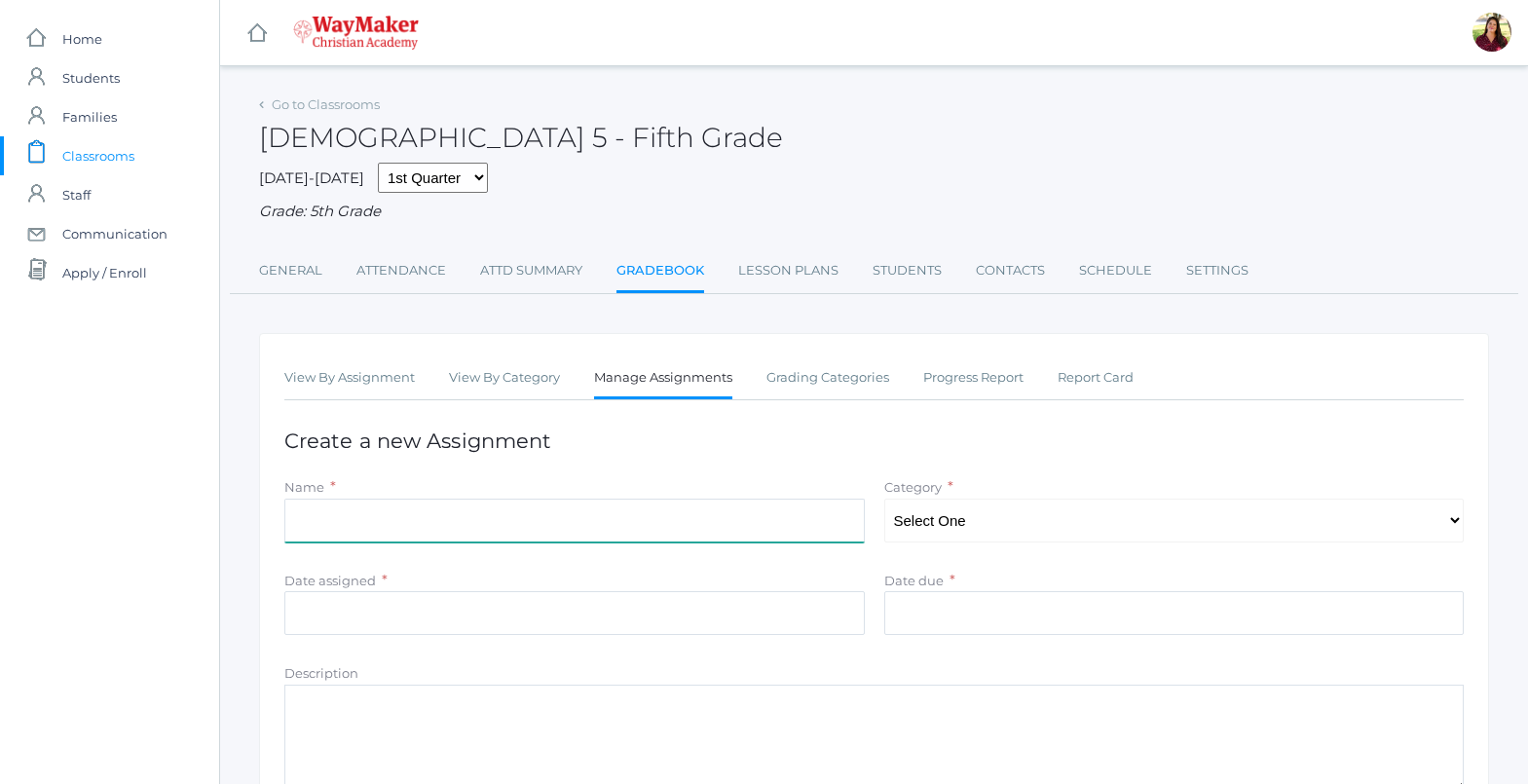
click at [434, 530] on input "Name" at bounding box center [574, 520] width 581 height 44
type input "Memory Verse Galations 6:9"
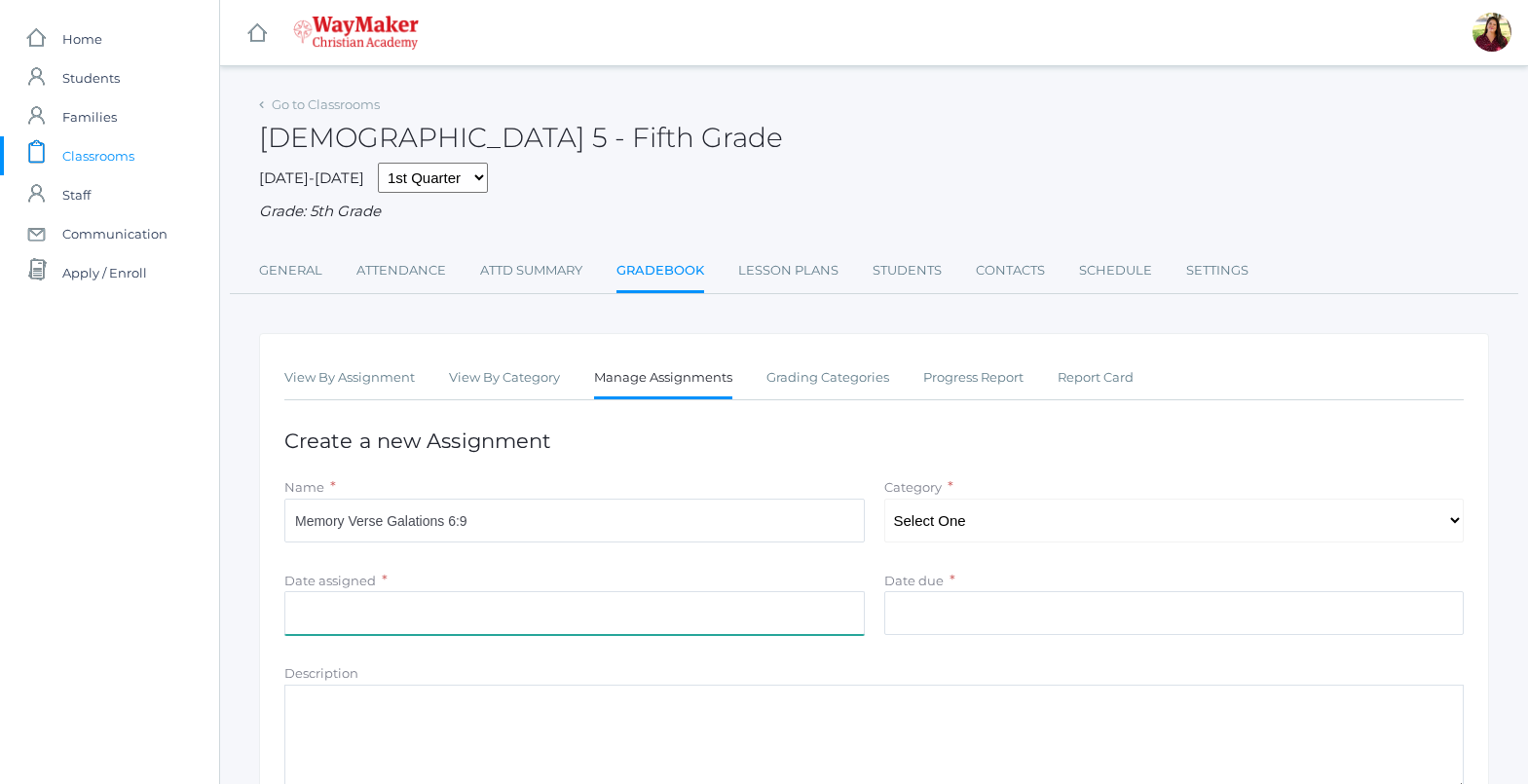
drag, startPoint x: 412, startPoint y: 602, endPoint x: 406, endPoint y: 615, distance: 14.3
click at [406, 615] on input "Date assigned" at bounding box center [574, 613] width 581 height 44
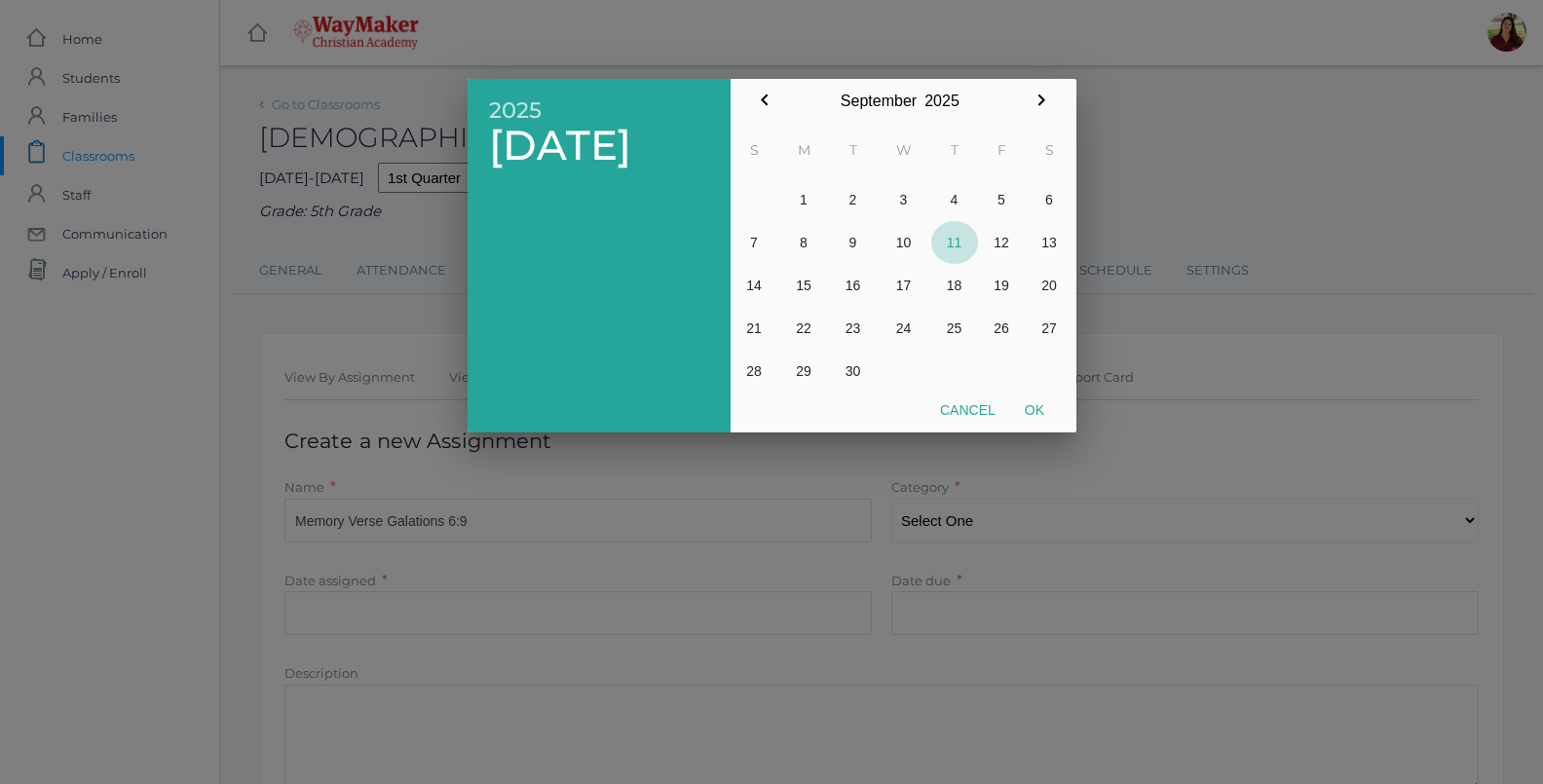
click at [960, 241] on button "11" at bounding box center [955, 242] width 47 height 43
click at [1042, 404] on button "Ok" at bounding box center [1035, 410] width 49 height 35
type input "[DATE]"
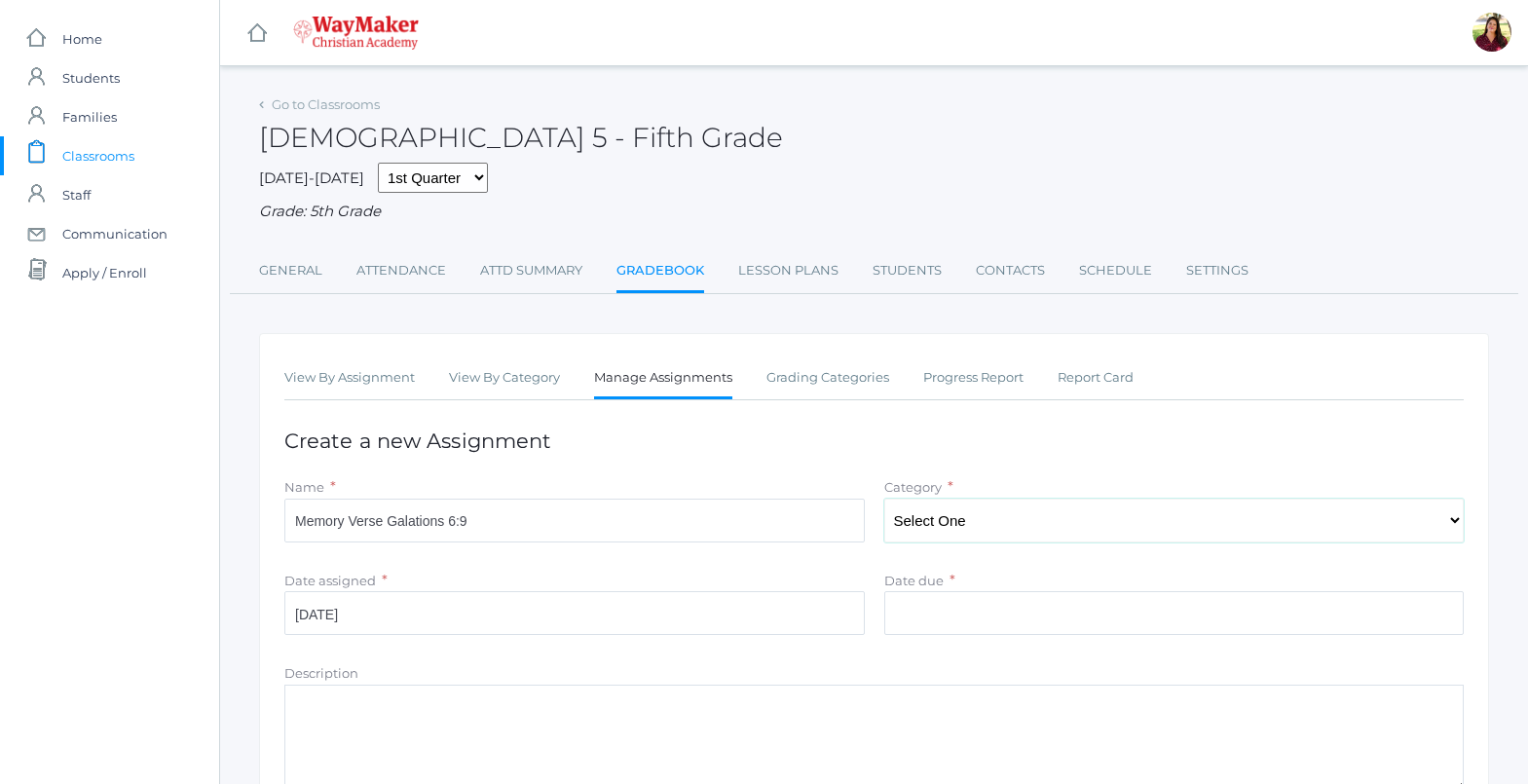
click at [993, 532] on select "Select One Test/quizes Classwork/Projects Participation" at bounding box center [1175, 520] width 581 height 44
select select "1098"
click at [885, 501] on select "Select One Test/quizes Classwork/Projects Participation" at bounding box center [1175, 520] width 581 height 44
click at [948, 625] on input "Date due" at bounding box center [1175, 613] width 581 height 44
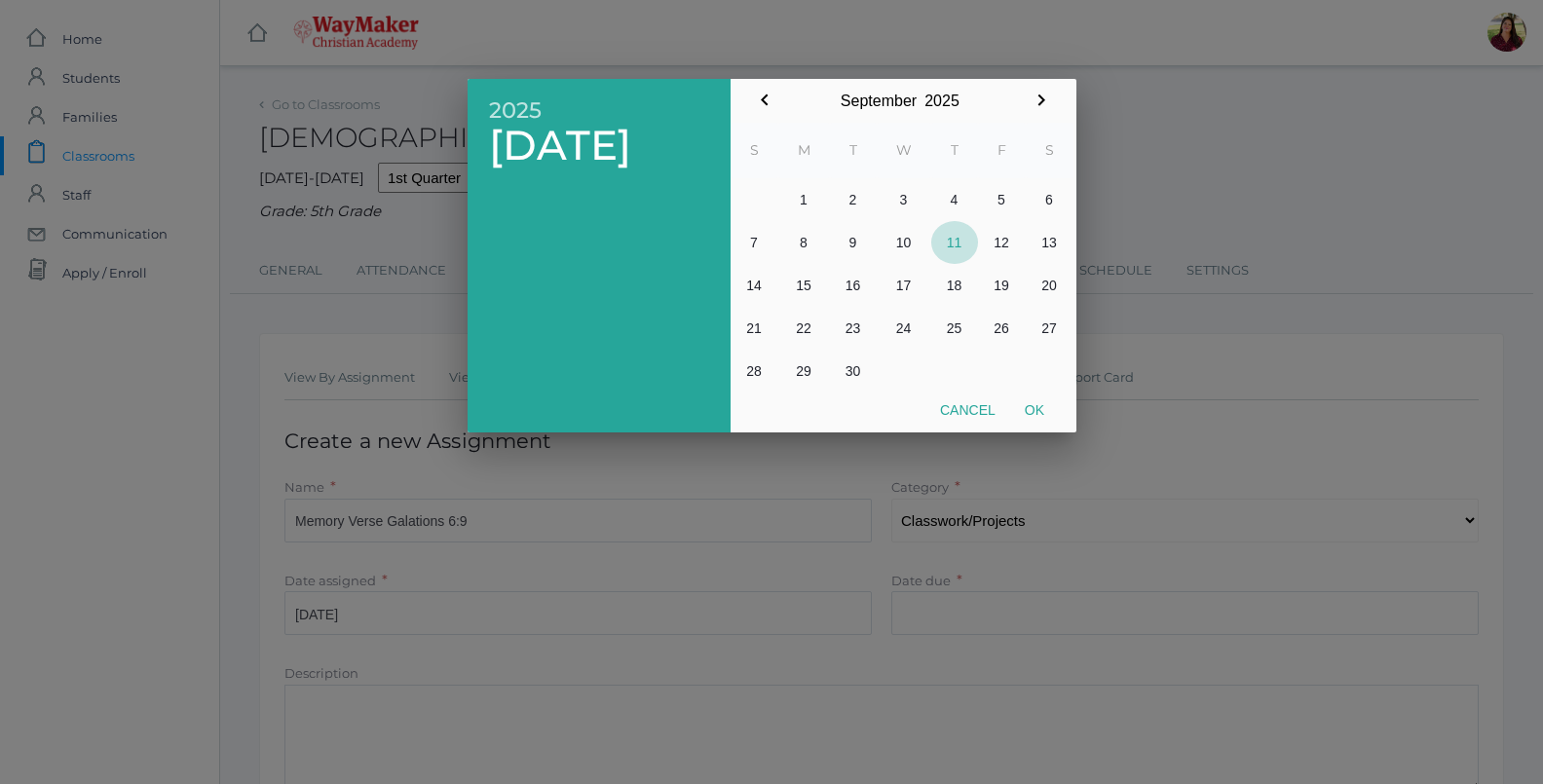
click at [949, 234] on button "11" at bounding box center [955, 242] width 47 height 43
click at [1026, 408] on button "Ok" at bounding box center [1035, 410] width 49 height 35
type input "2025-09-11"
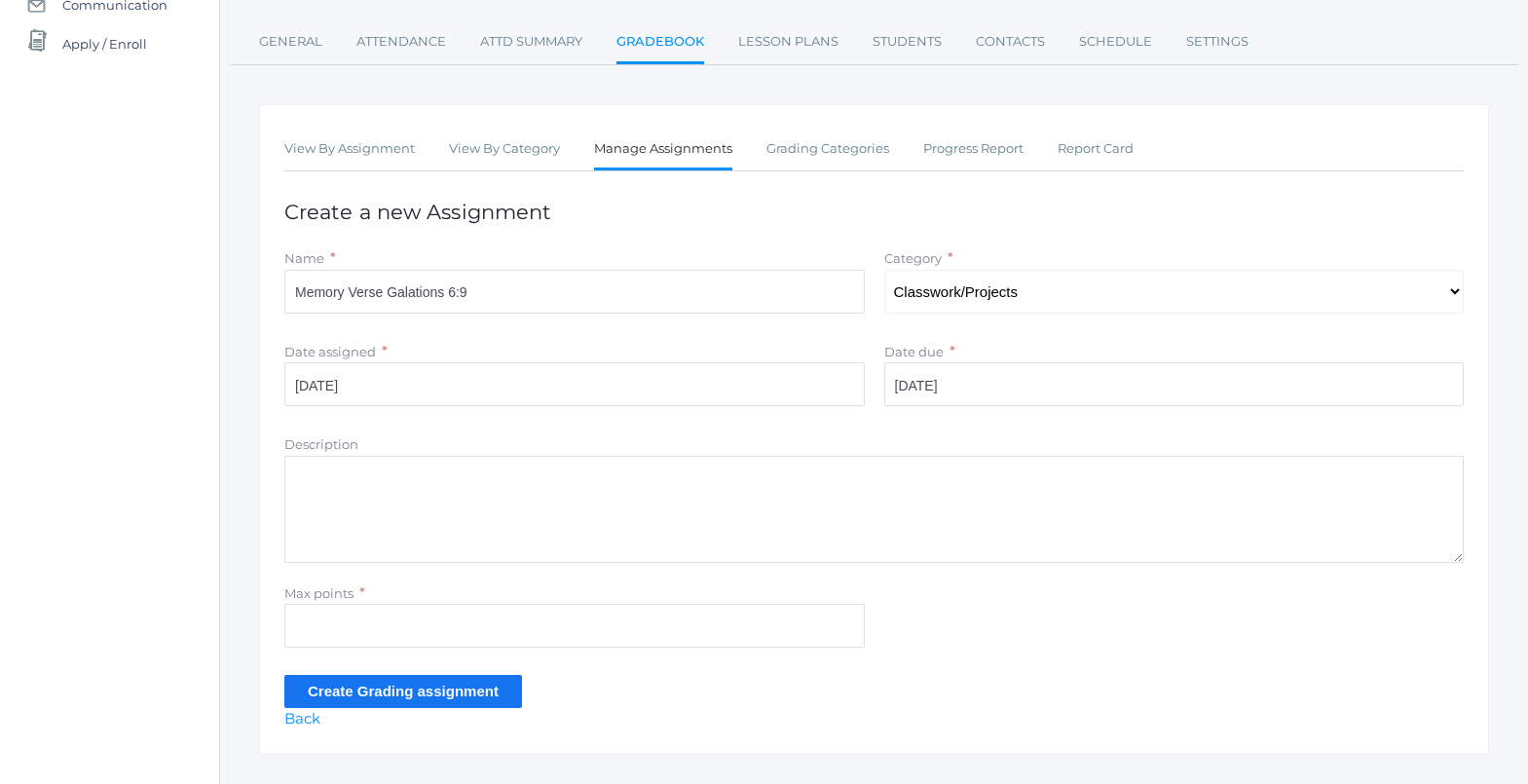
scroll to position [272, 0]
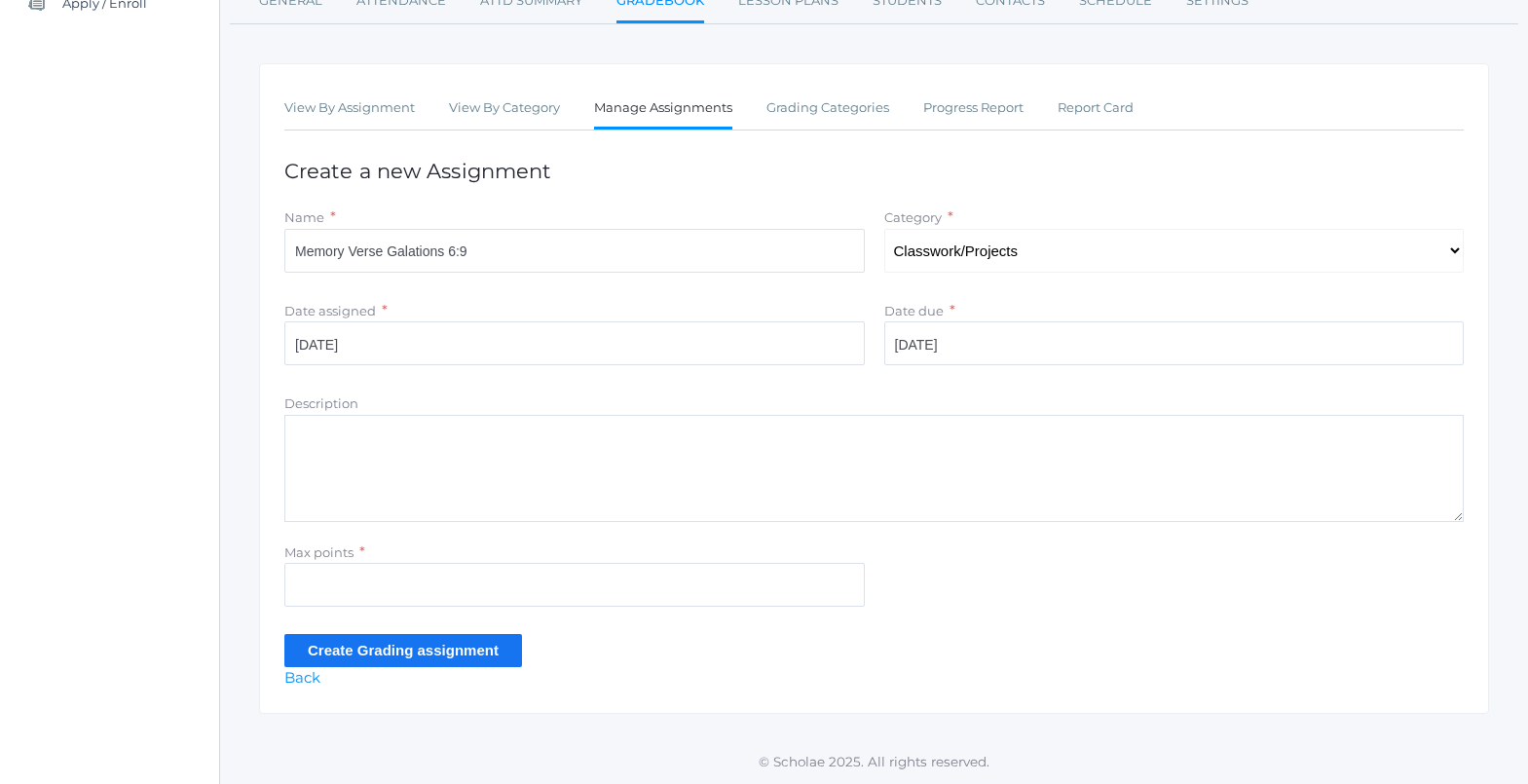
click at [477, 643] on input "Create Grading assignment" at bounding box center [402, 649] width 237 height 32
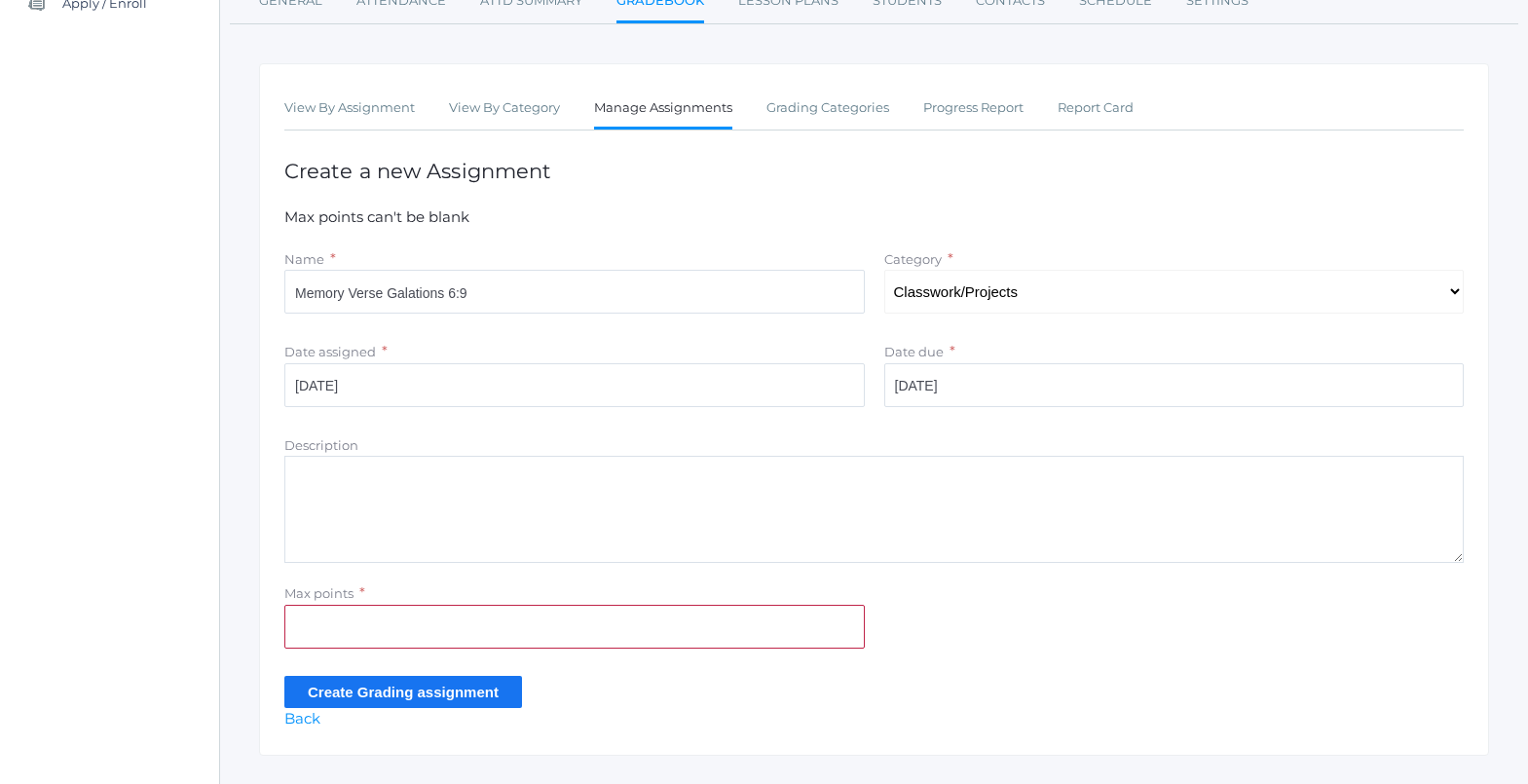
scroll to position [292, 0]
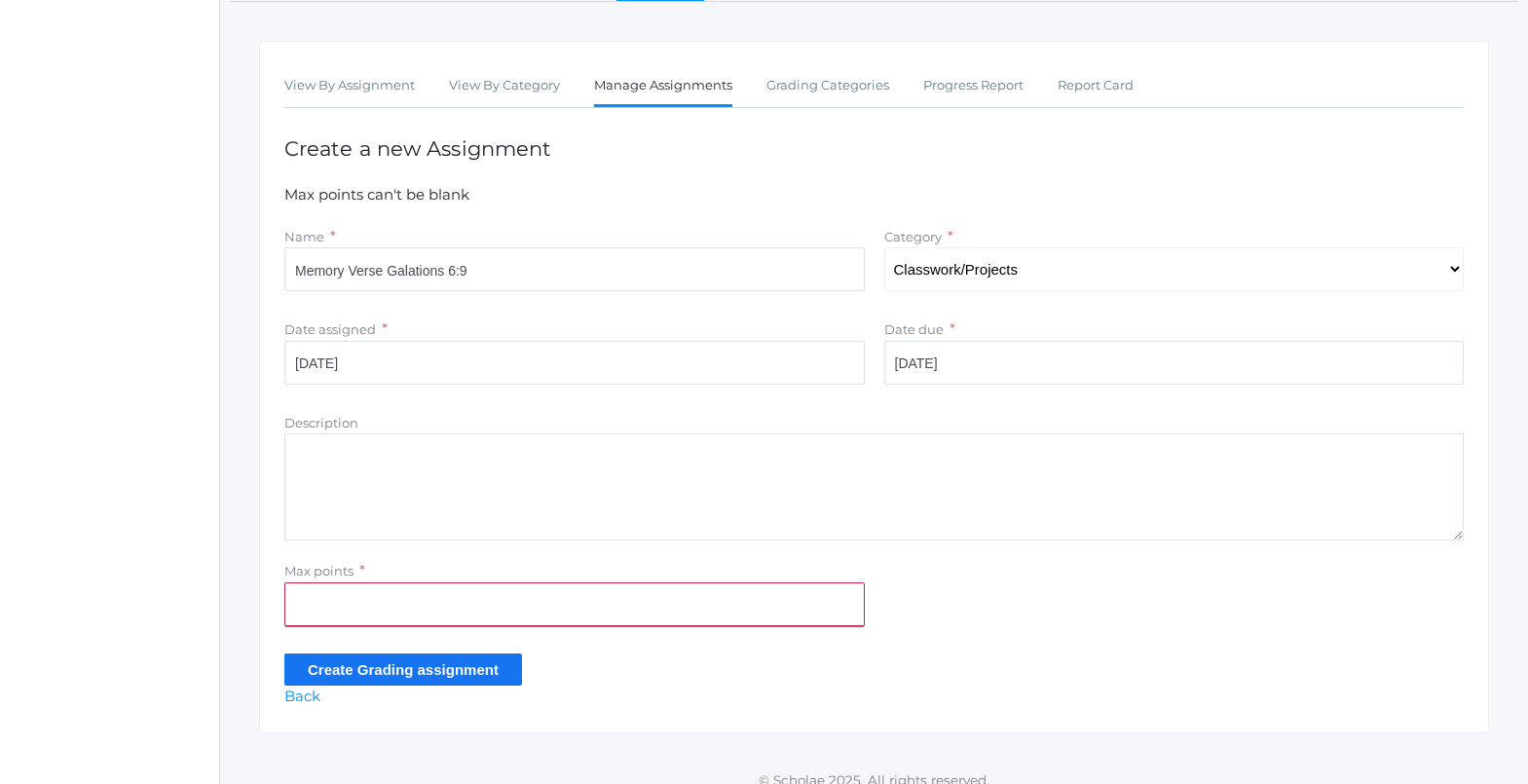
click at [379, 600] on input "Max points" at bounding box center [574, 604] width 581 height 44
type input "20"
click at [363, 677] on input "Create Grading assignment" at bounding box center [402, 669] width 237 height 32
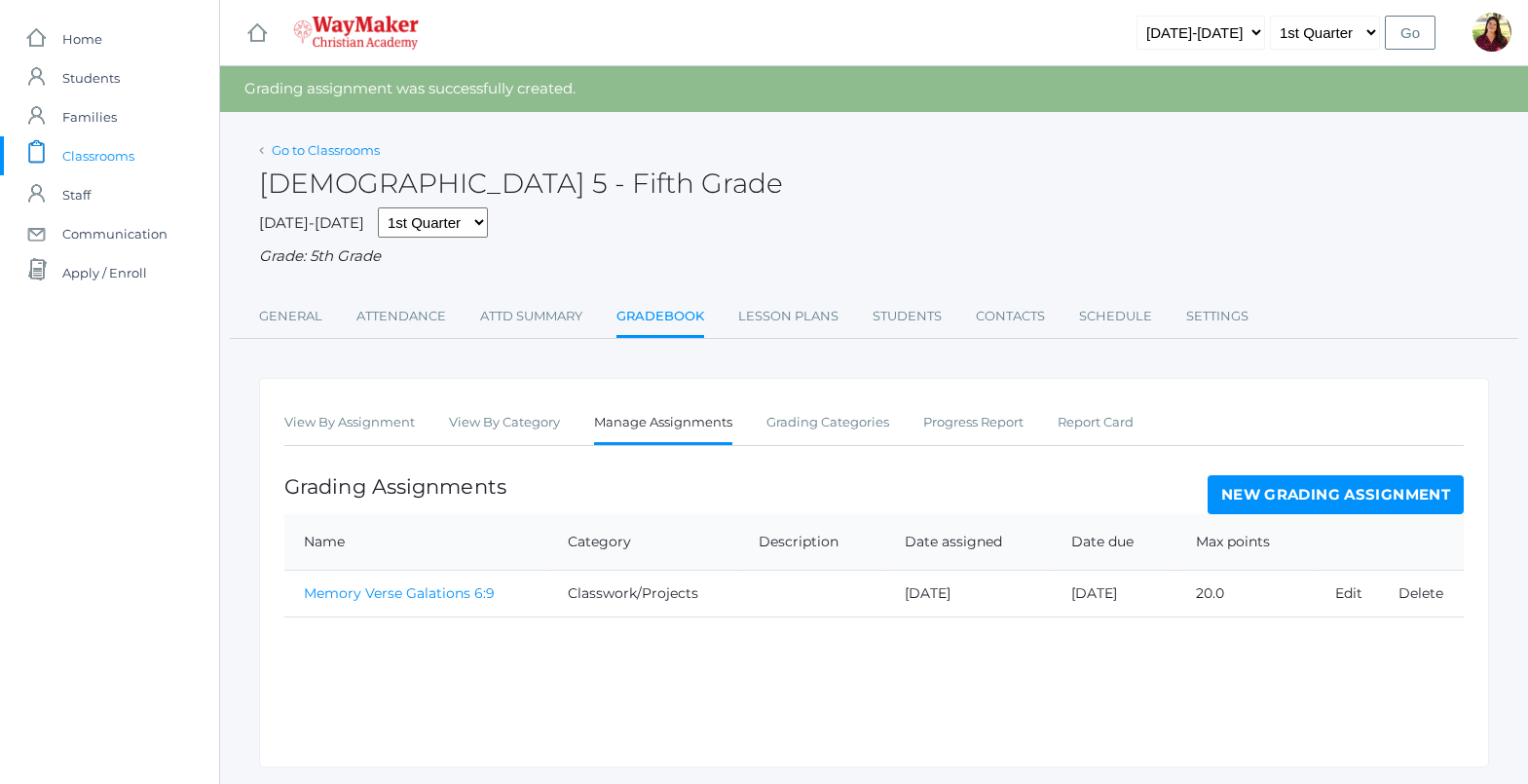
click at [310, 143] on link "Go to Classrooms" at bounding box center [325, 150] width 108 height 16
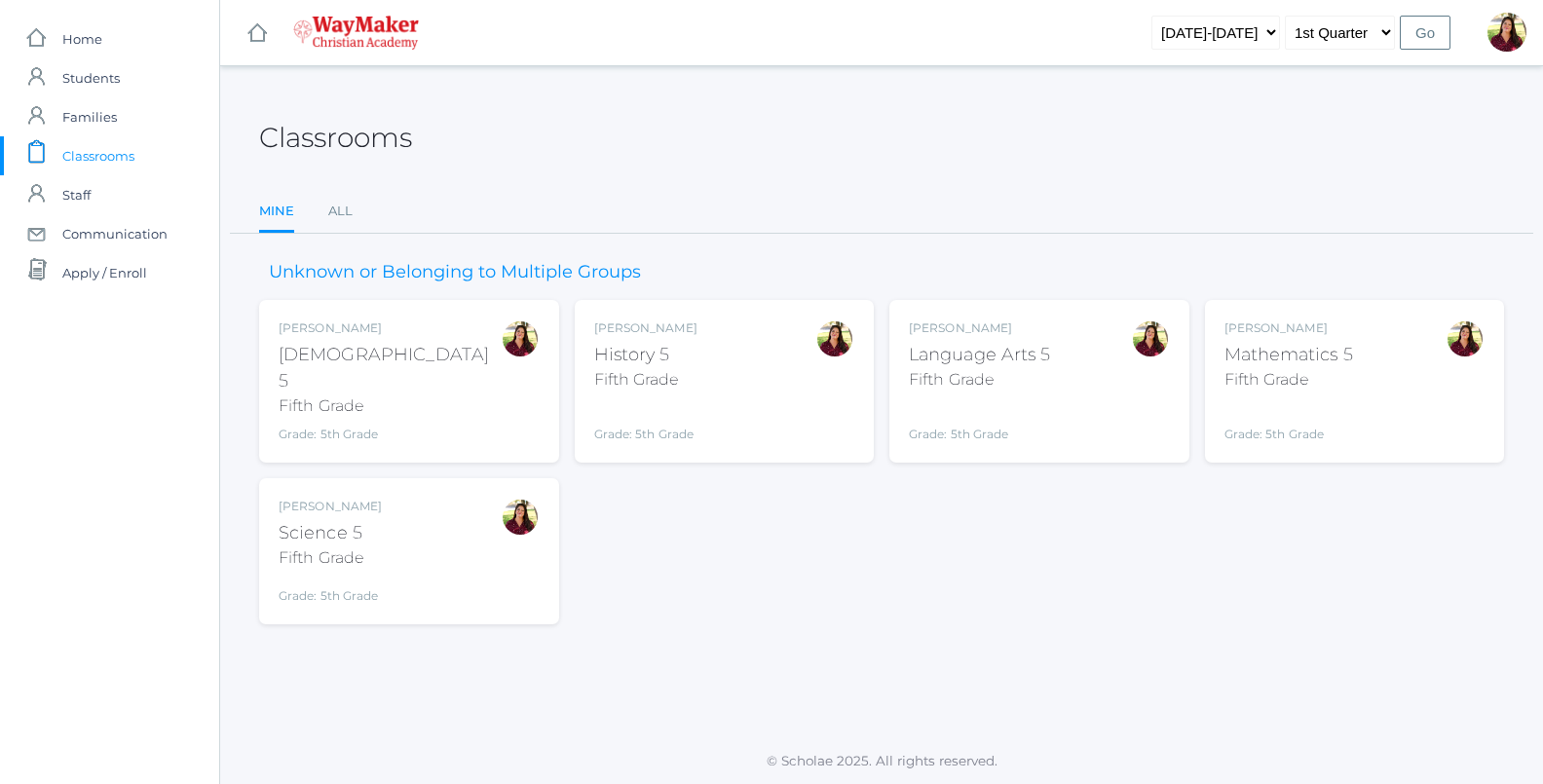
click at [331, 547] on div "Fifth Grade" at bounding box center [330, 558] width 104 height 23
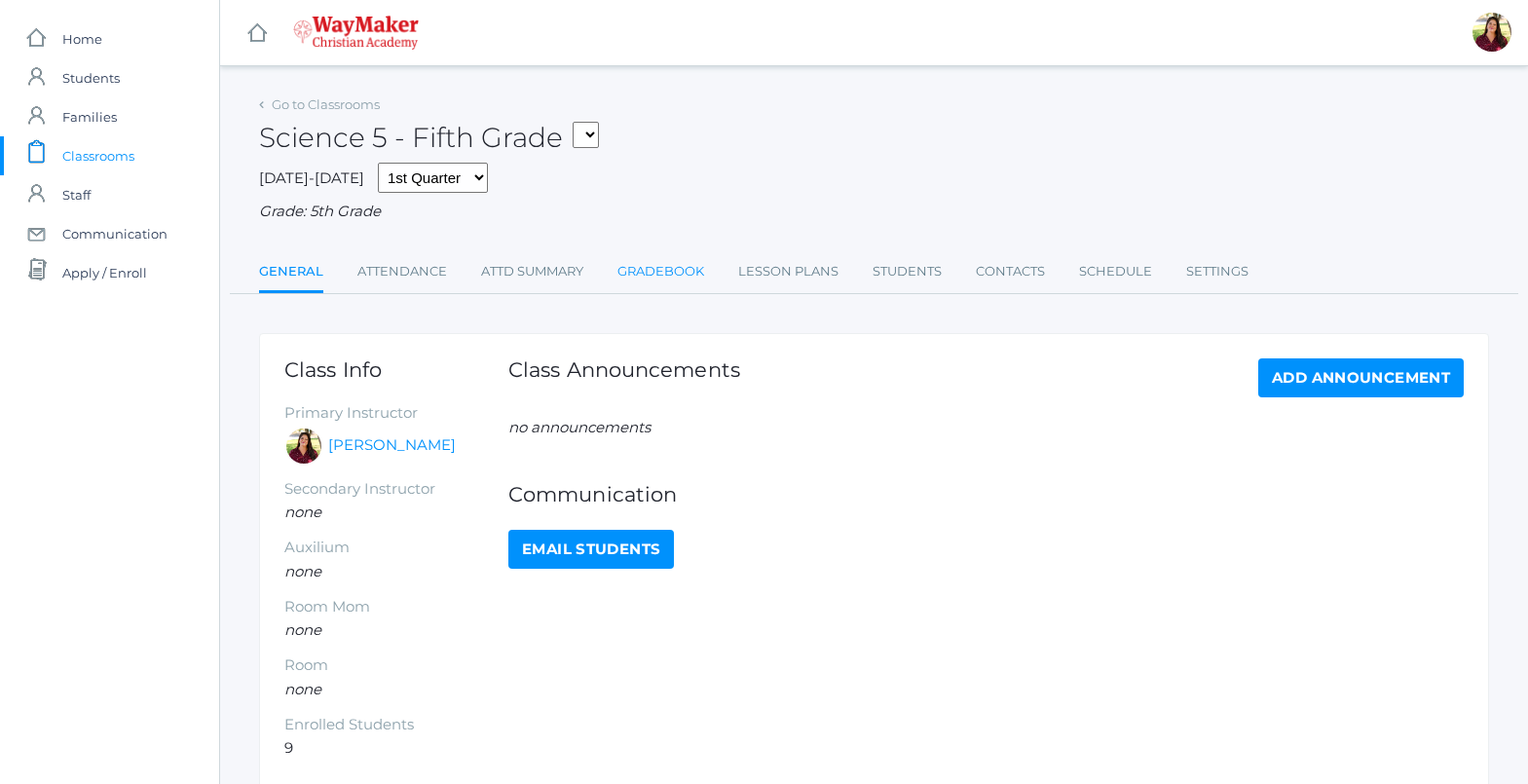
click at [652, 265] on link "Gradebook" at bounding box center [661, 271] width 87 height 39
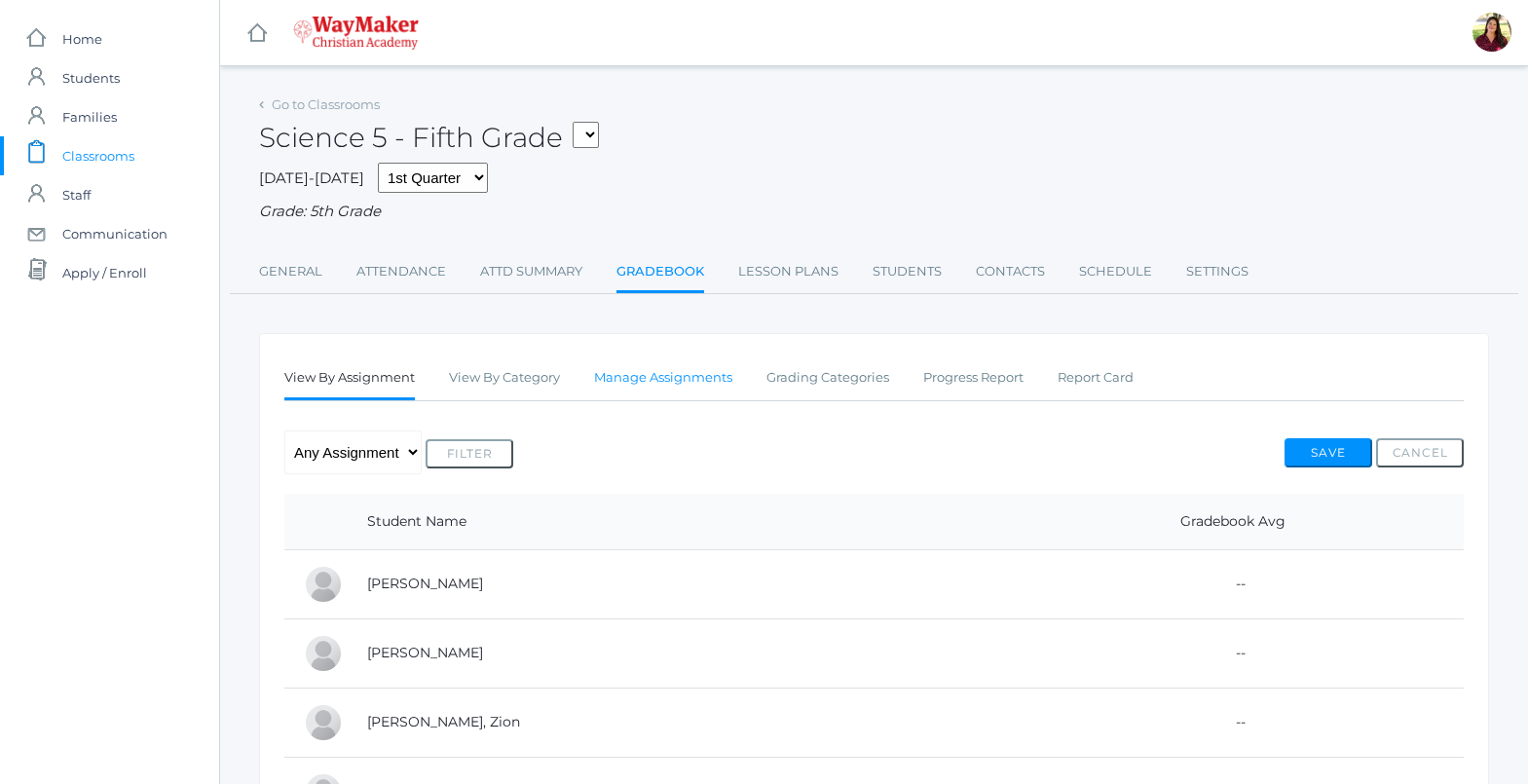
click at [635, 393] on link "Manage Assignments" at bounding box center [664, 378] width 139 height 39
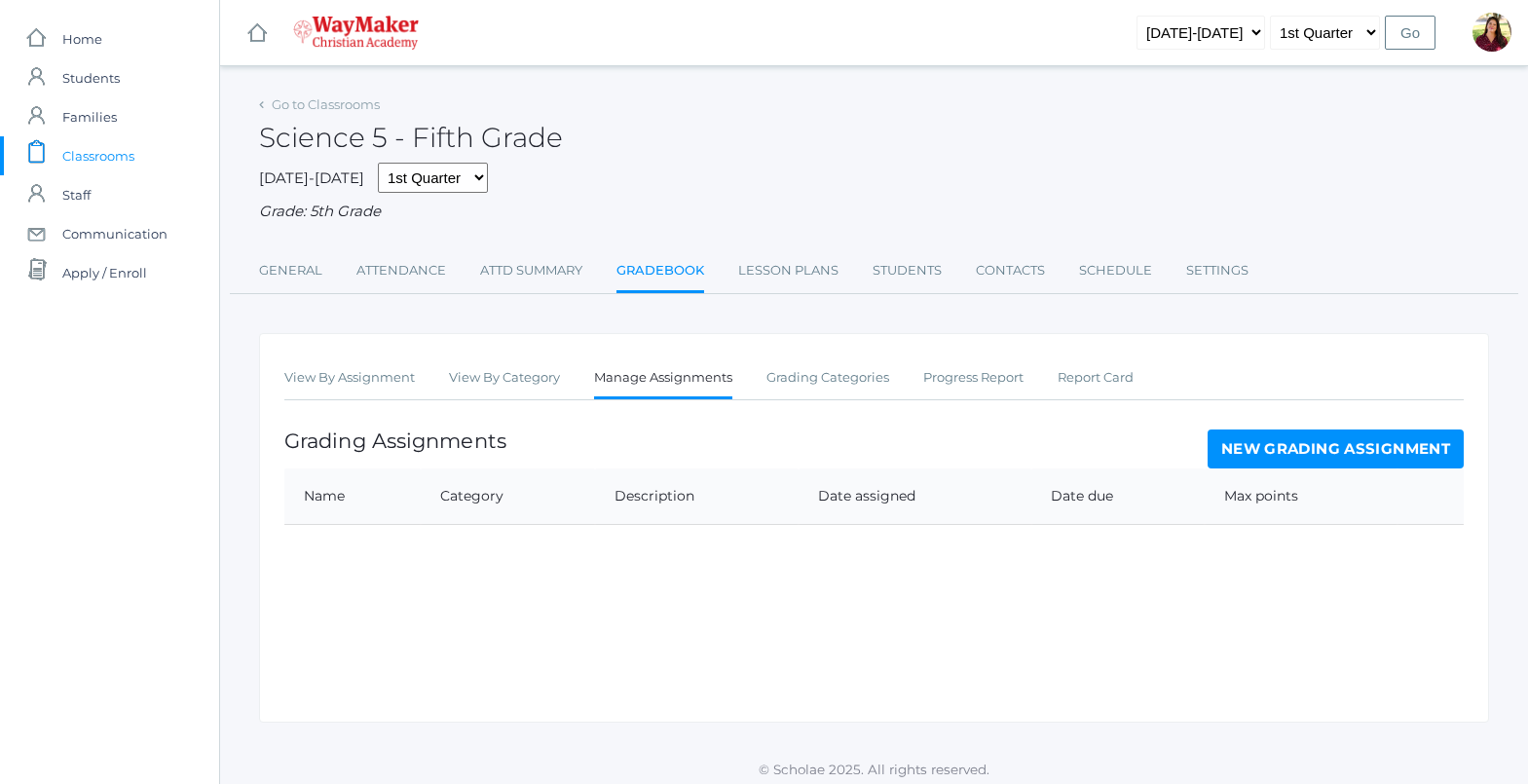
click at [1402, 449] on link "New Grading Assignment" at bounding box center [1336, 449] width 256 height 39
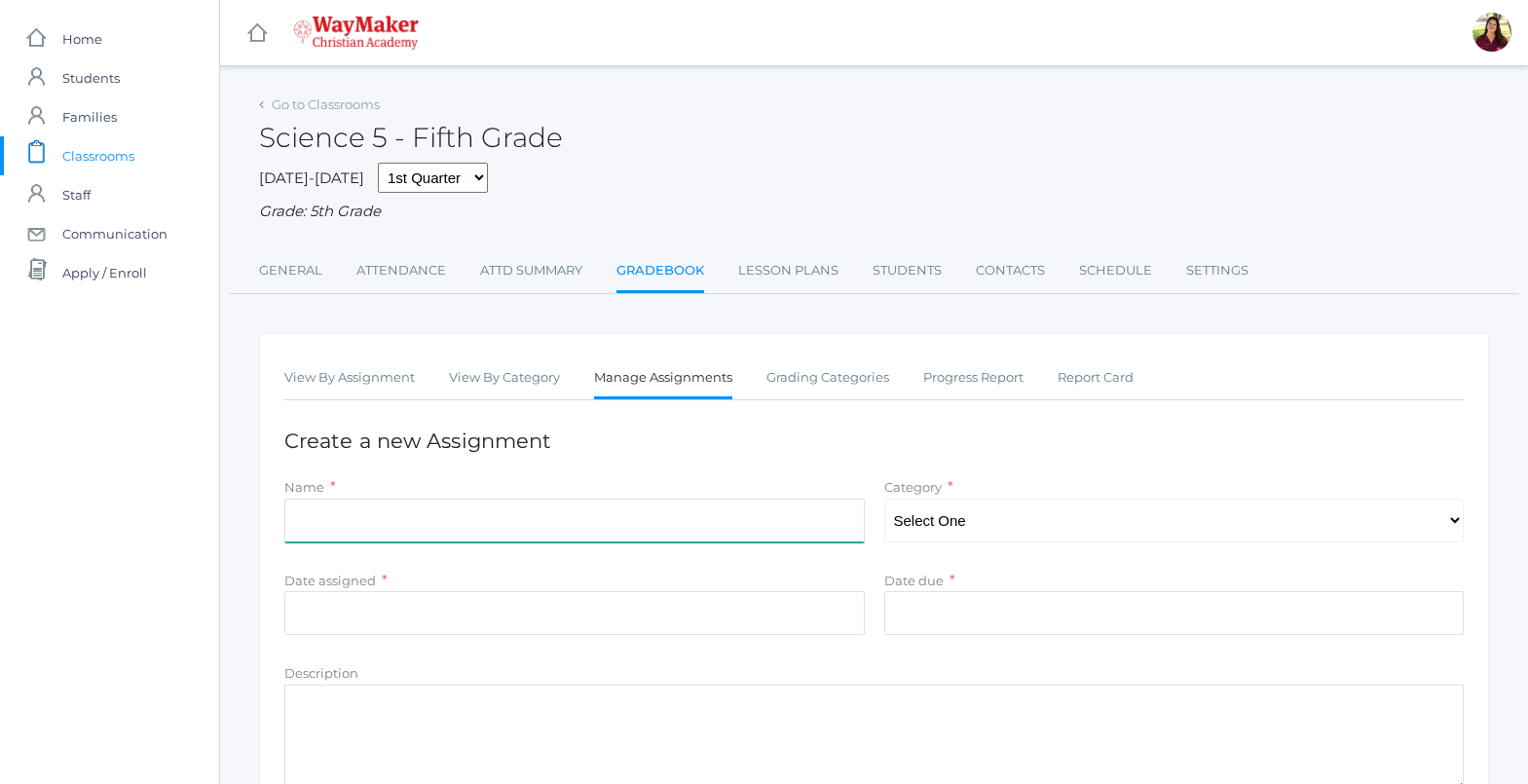
click at [531, 533] on input "Name" at bounding box center [574, 520] width 581 height 44
type input "Robot creation and collaboration"
click at [926, 526] on select "Select One Participation Test/quizes Classwork/Projects" at bounding box center [1175, 520] width 581 height 44
select select "1151"
click at [885, 501] on select "Select One Participation Test/quizes Classwork/Projects" at bounding box center [1175, 520] width 581 height 44
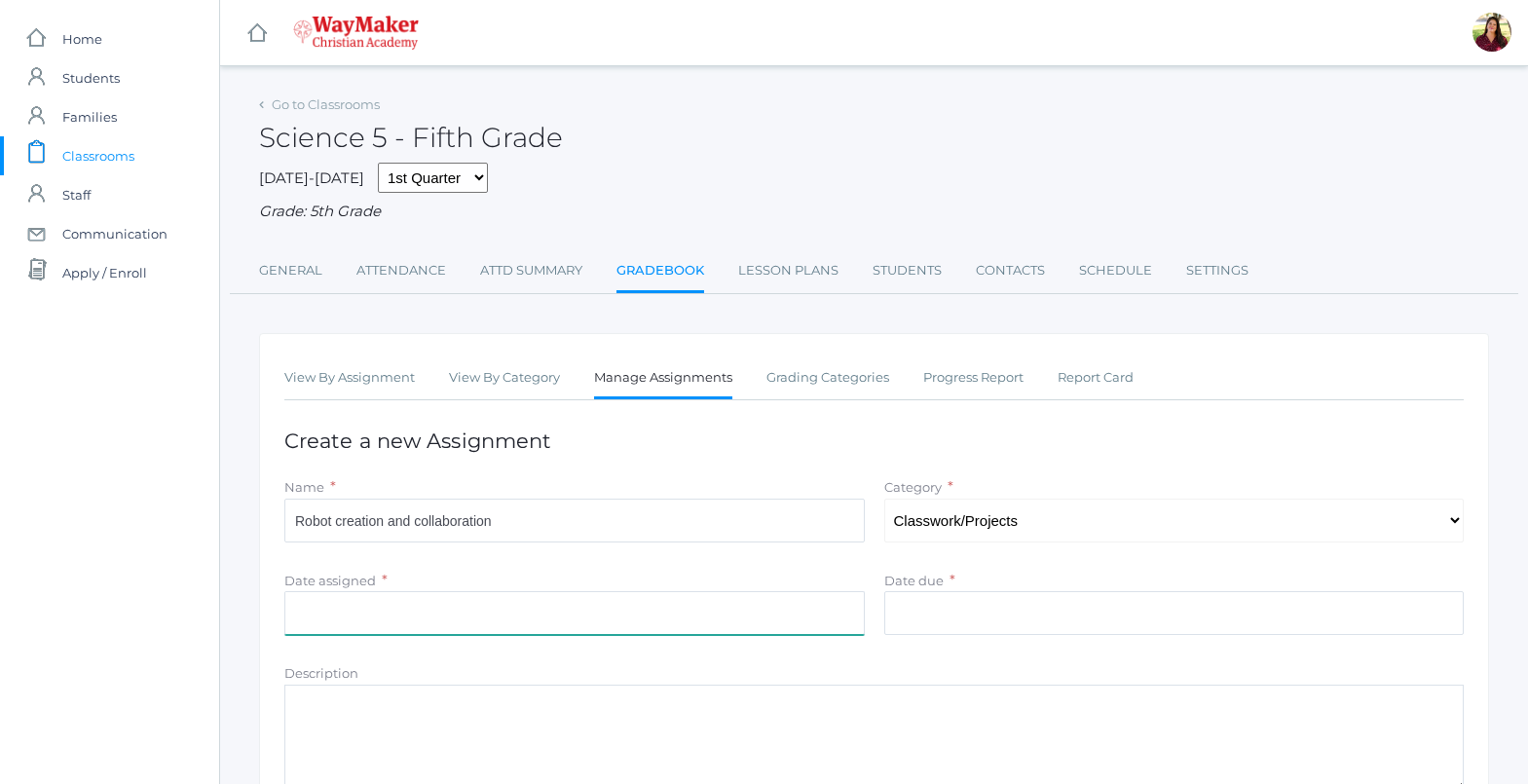
click at [691, 601] on input "Date assigned" at bounding box center [574, 613] width 581 height 44
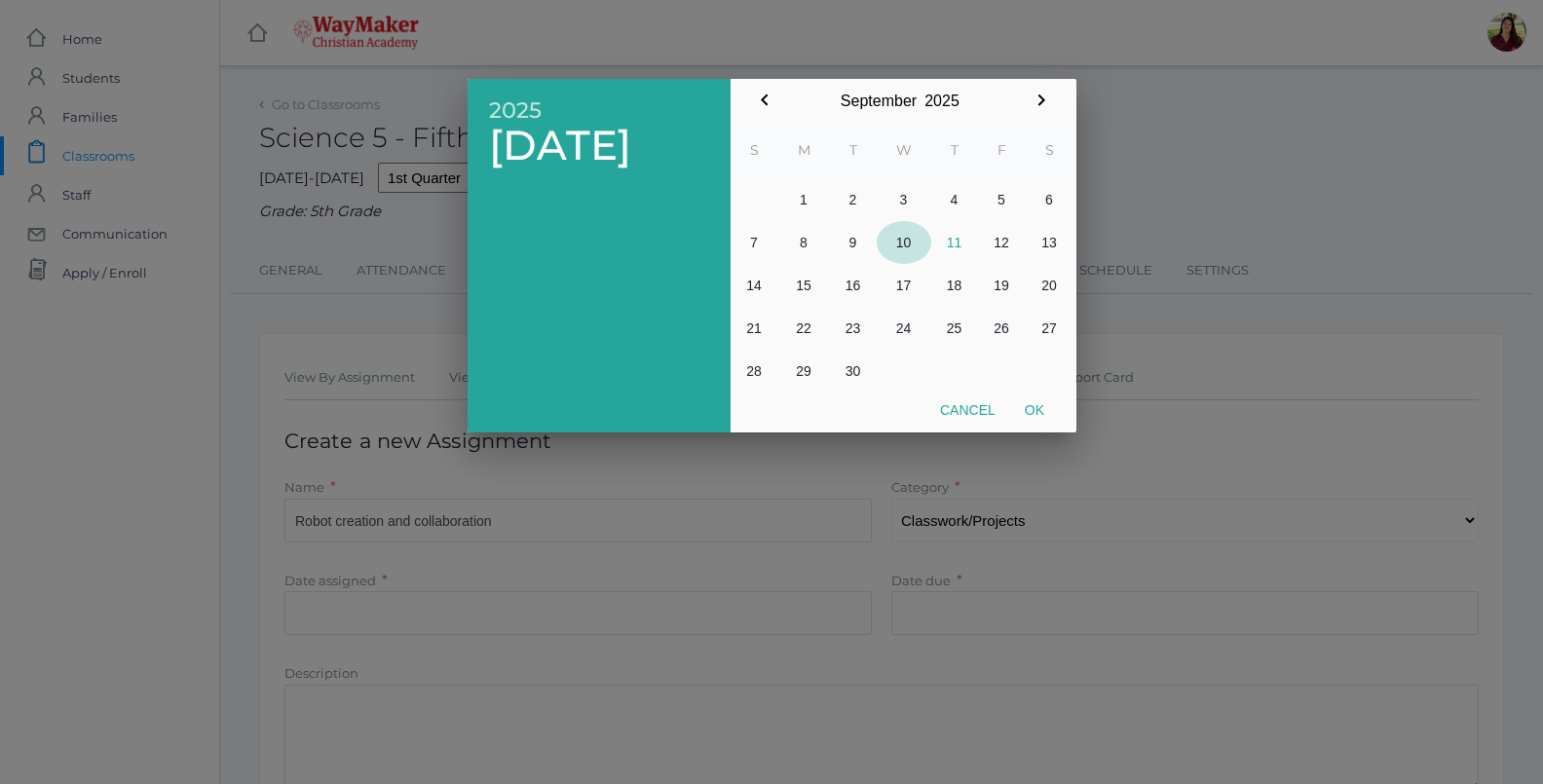
click at [897, 242] on button "10" at bounding box center [904, 242] width 55 height 43
click at [939, 615] on div at bounding box center [772, 294] width 1543 height 980
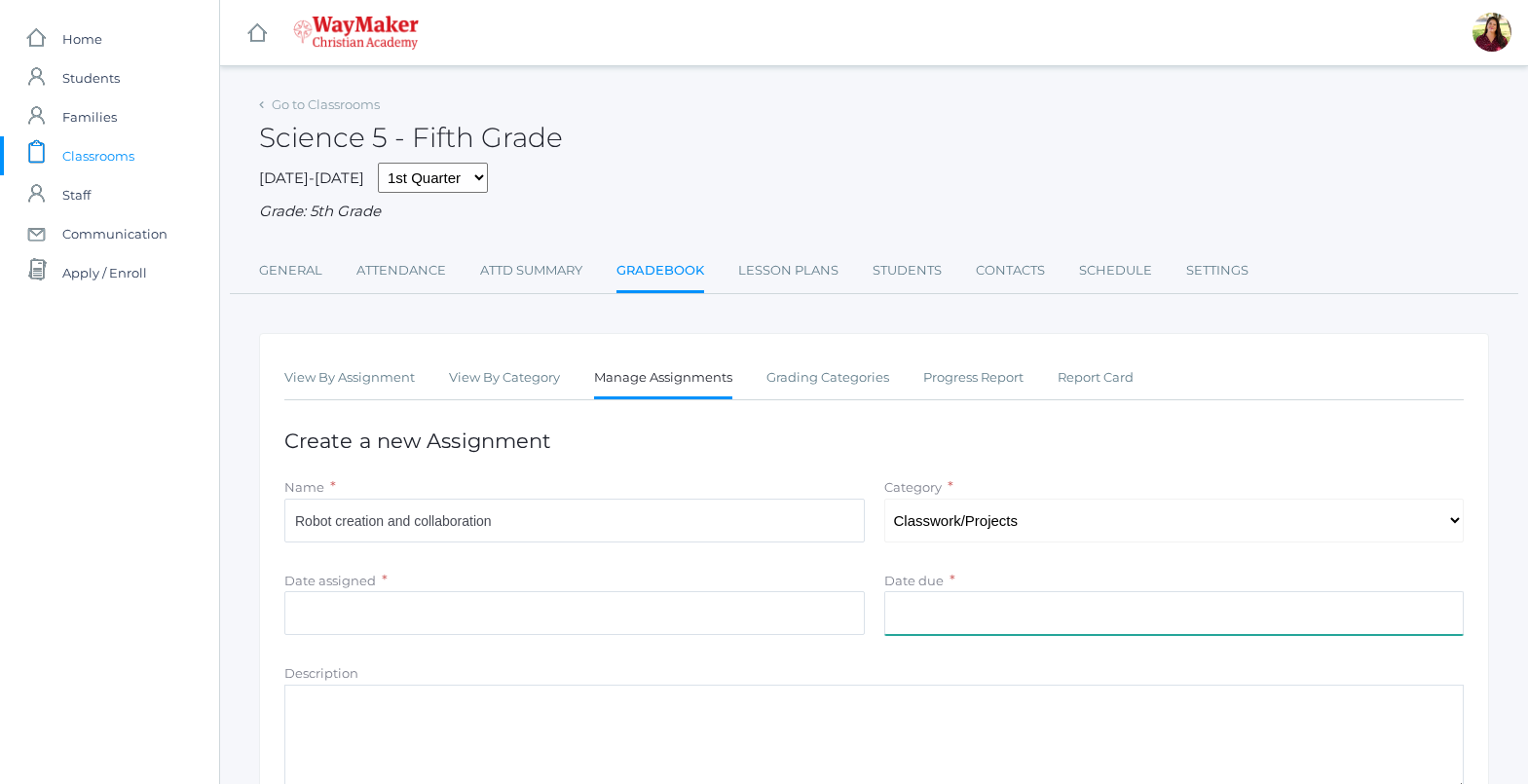
click at [935, 616] on input "Date due" at bounding box center [1175, 613] width 581 height 44
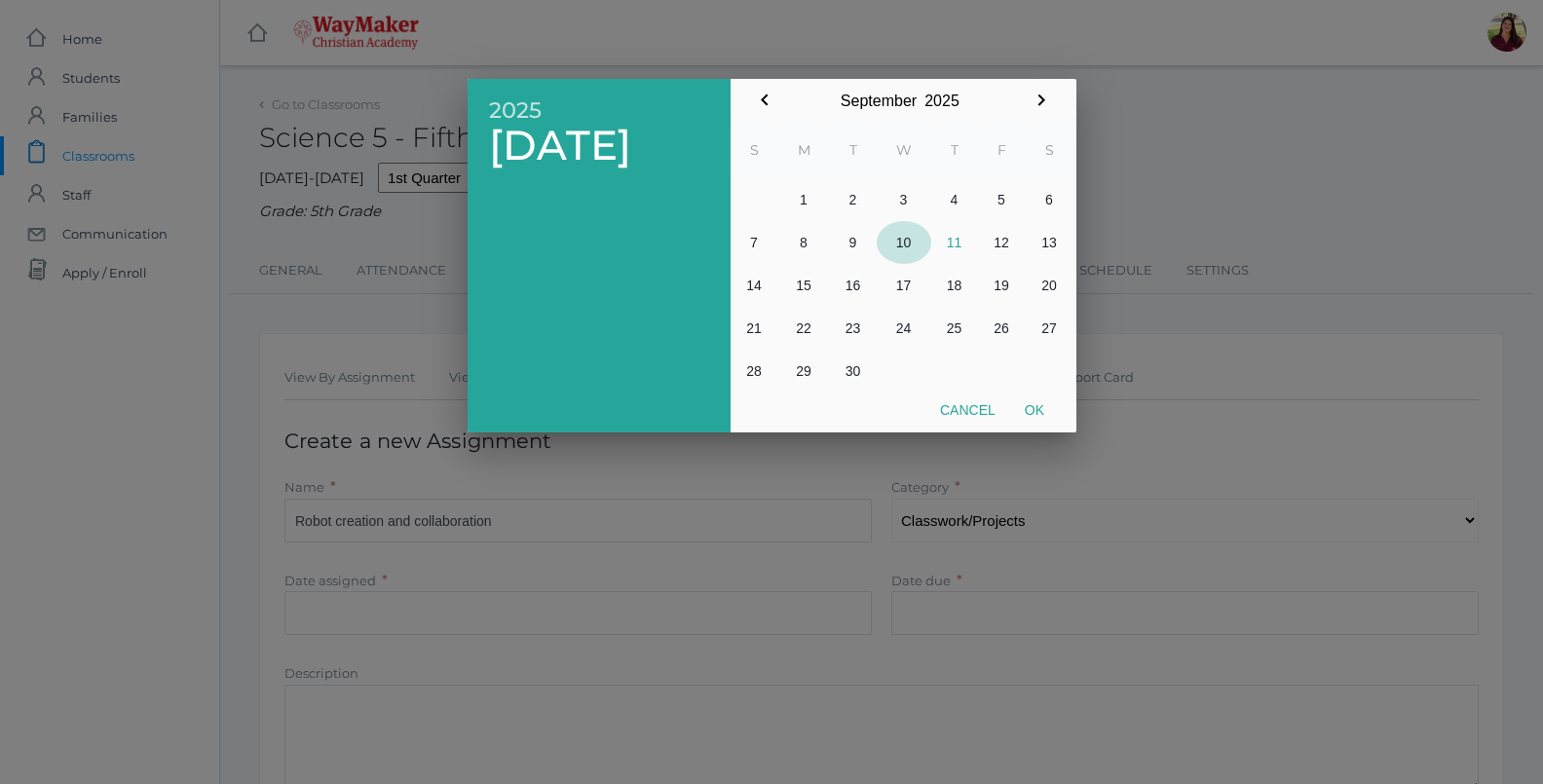
click at [896, 242] on button "10" at bounding box center [904, 242] width 55 height 43
click at [1034, 418] on button "Ok" at bounding box center [1035, 410] width 49 height 35
type input "[DATE]"
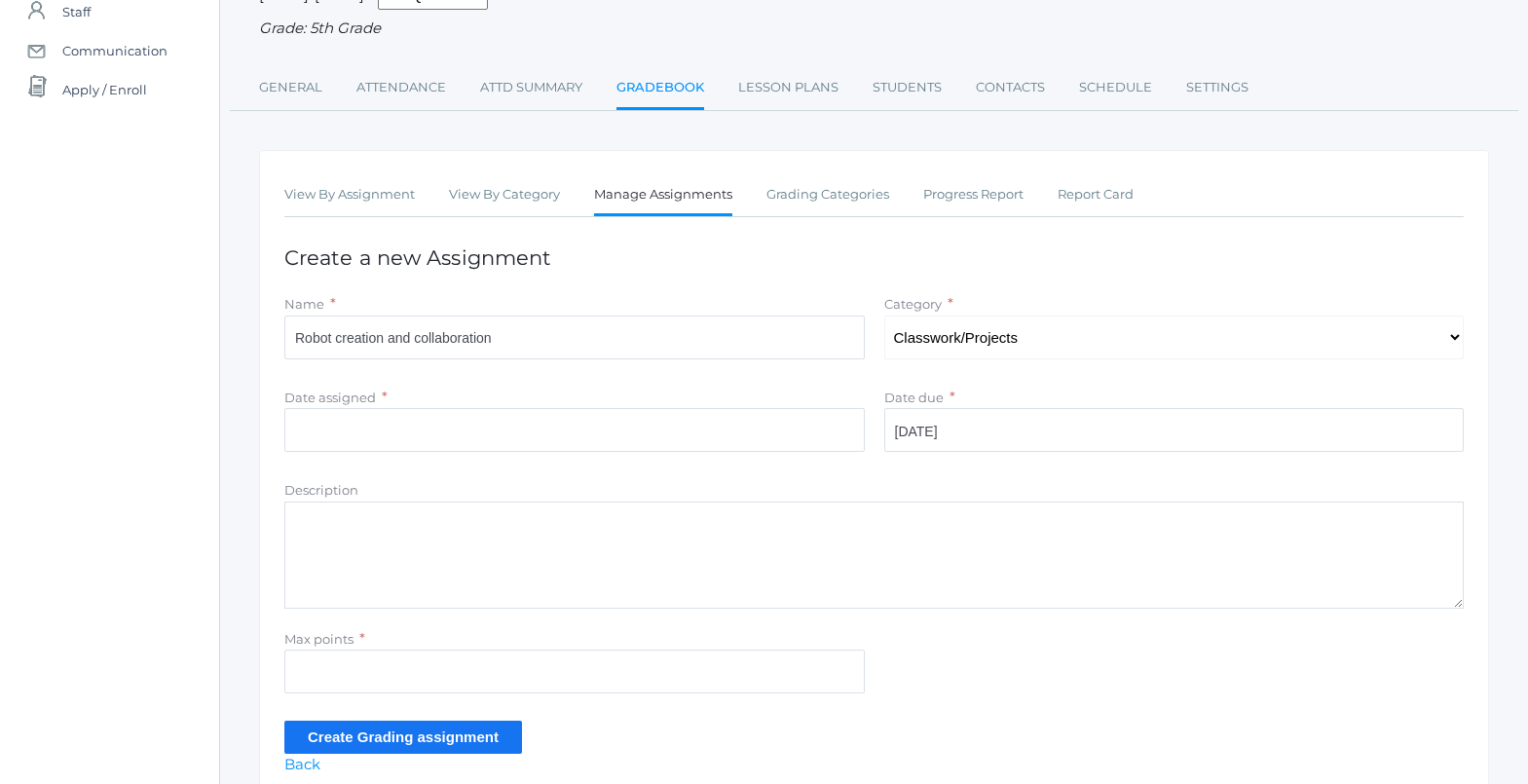
scroll to position [272, 0]
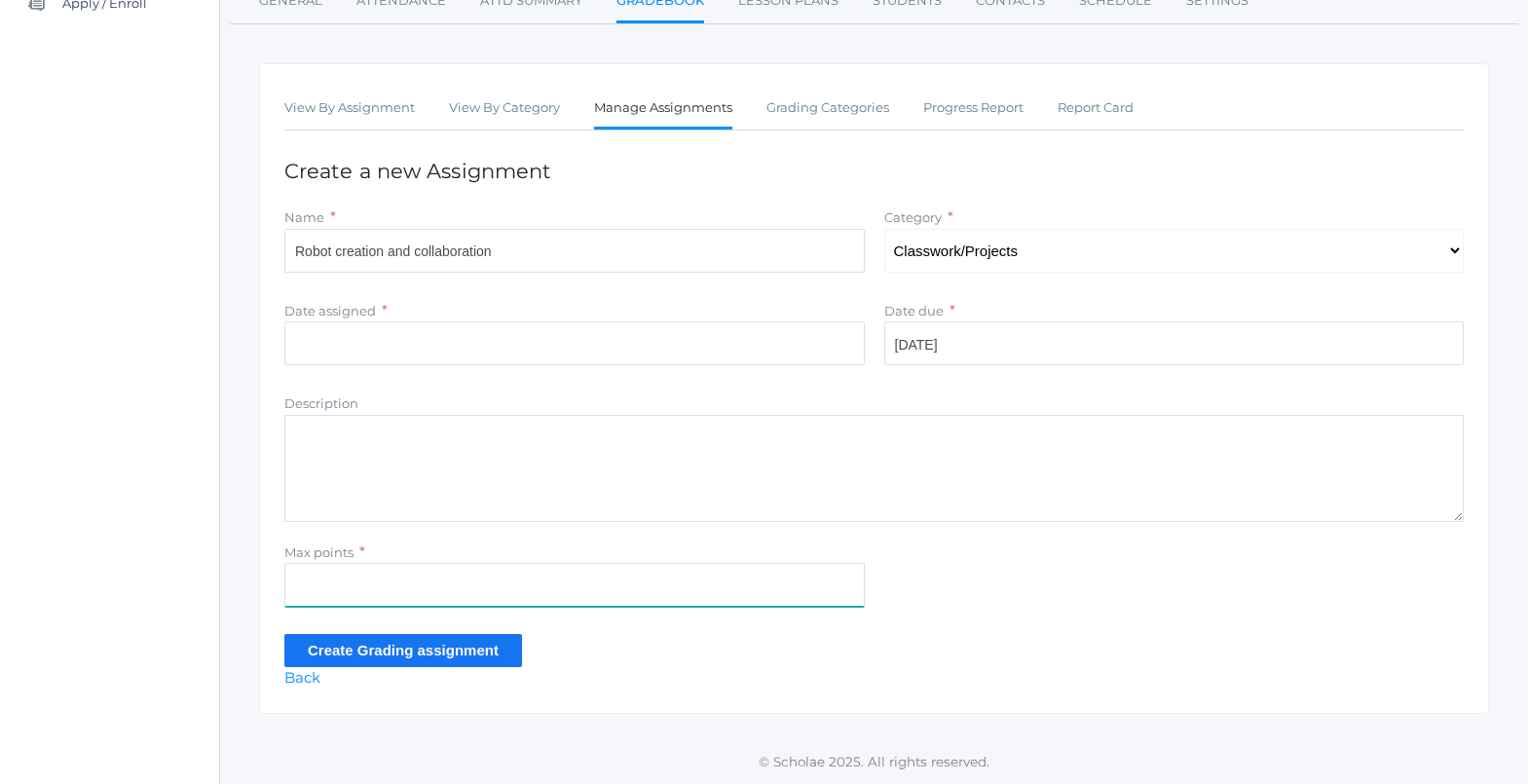
click at [430, 592] on input "Max points" at bounding box center [574, 585] width 581 height 44
type input "100"
click at [423, 648] on input "Create Grading assignment" at bounding box center [402, 649] width 237 height 32
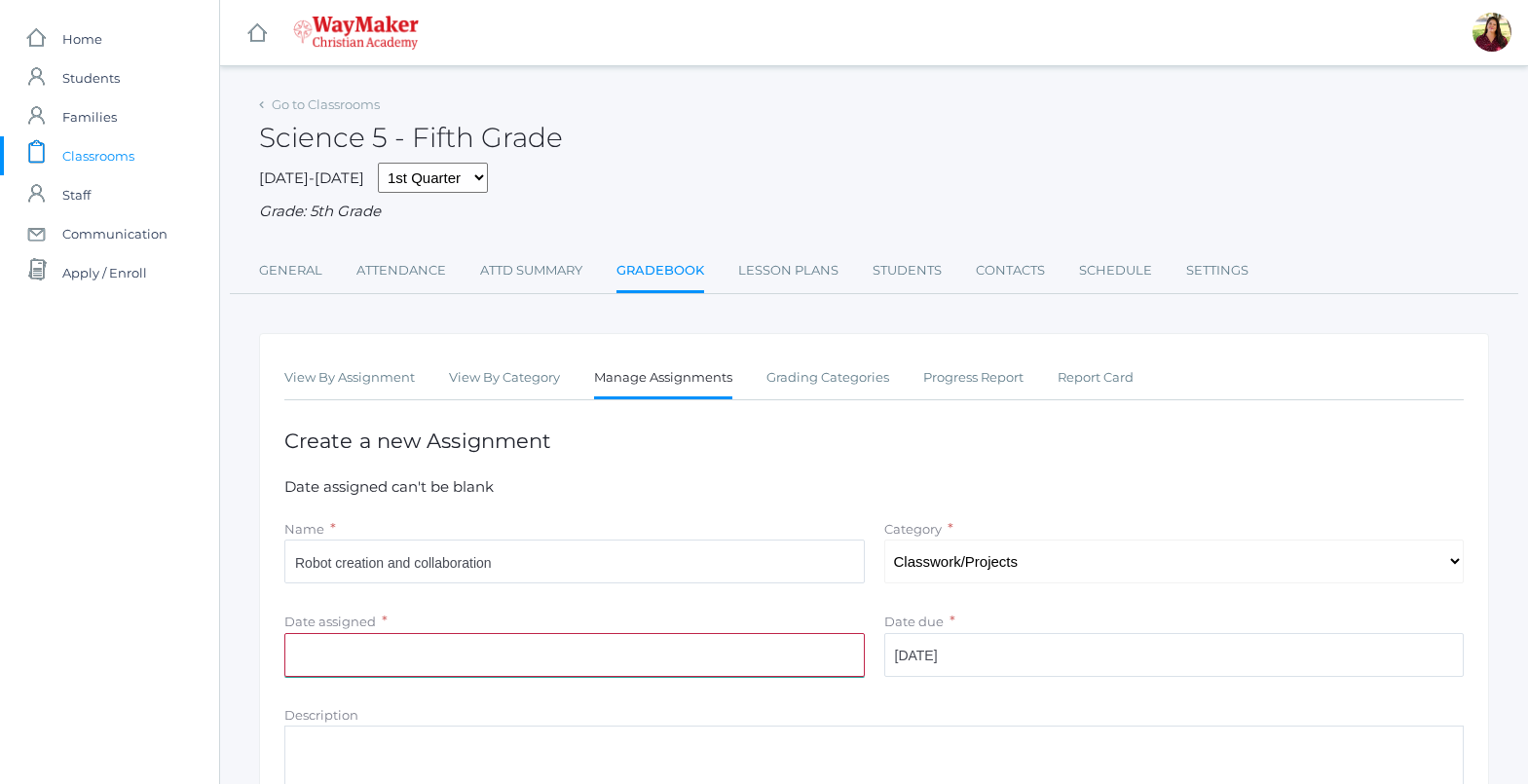
drag, startPoint x: 0, startPoint y: 0, endPoint x: 423, endPoint y: 648, distance: 773.8
click at [423, 648] on input "Date assigned" at bounding box center [574, 654] width 581 height 44
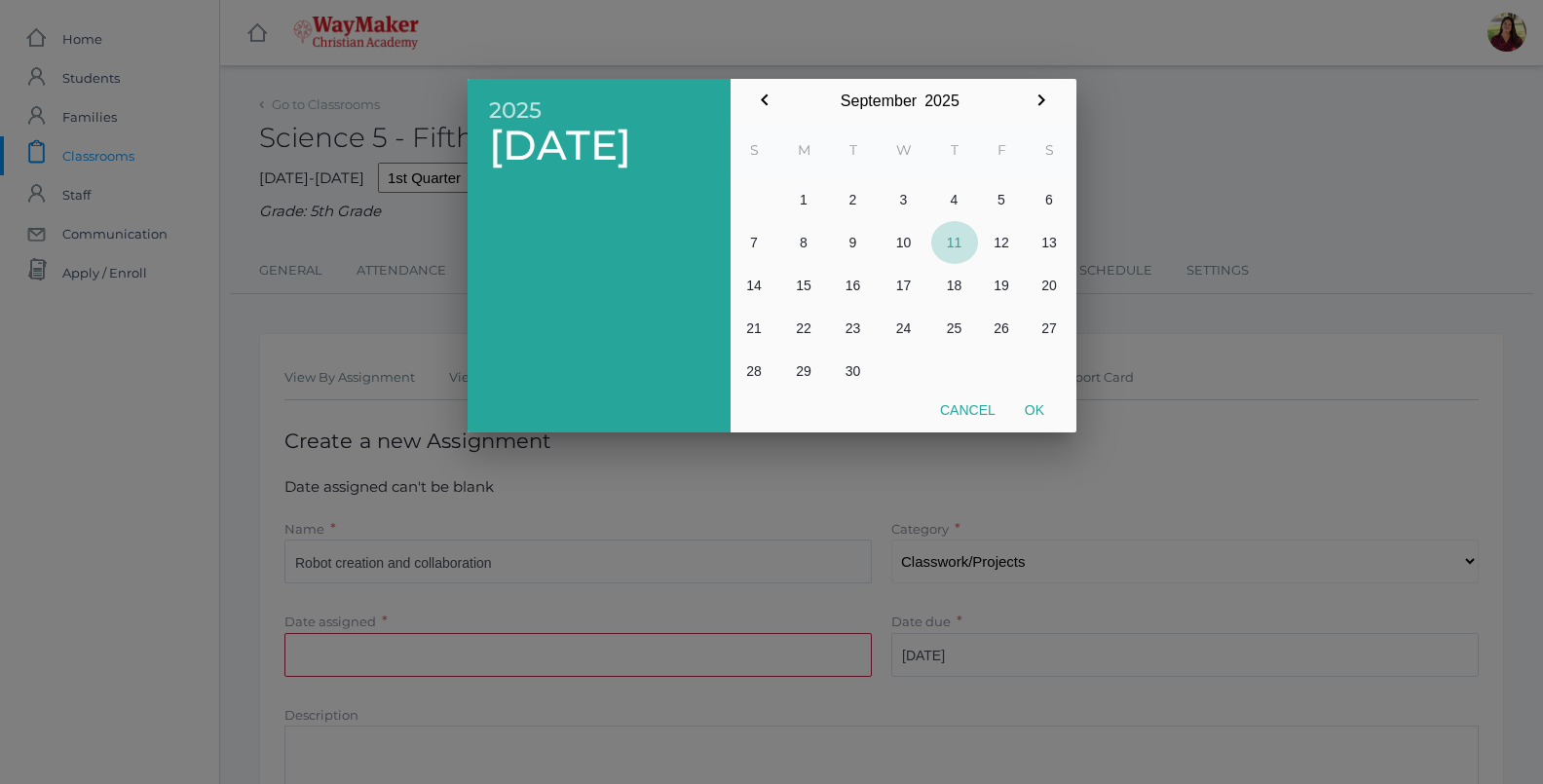
click at [955, 231] on button "11" at bounding box center [955, 242] width 47 height 43
click at [954, 238] on button "11" at bounding box center [955, 242] width 47 height 43
click at [909, 238] on button "10" at bounding box center [904, 242] width 55 height 43
click at [1043, 414] on button "Ok" at bounding box center [1035, 410] width 49 height 35
type input "[DATE]"
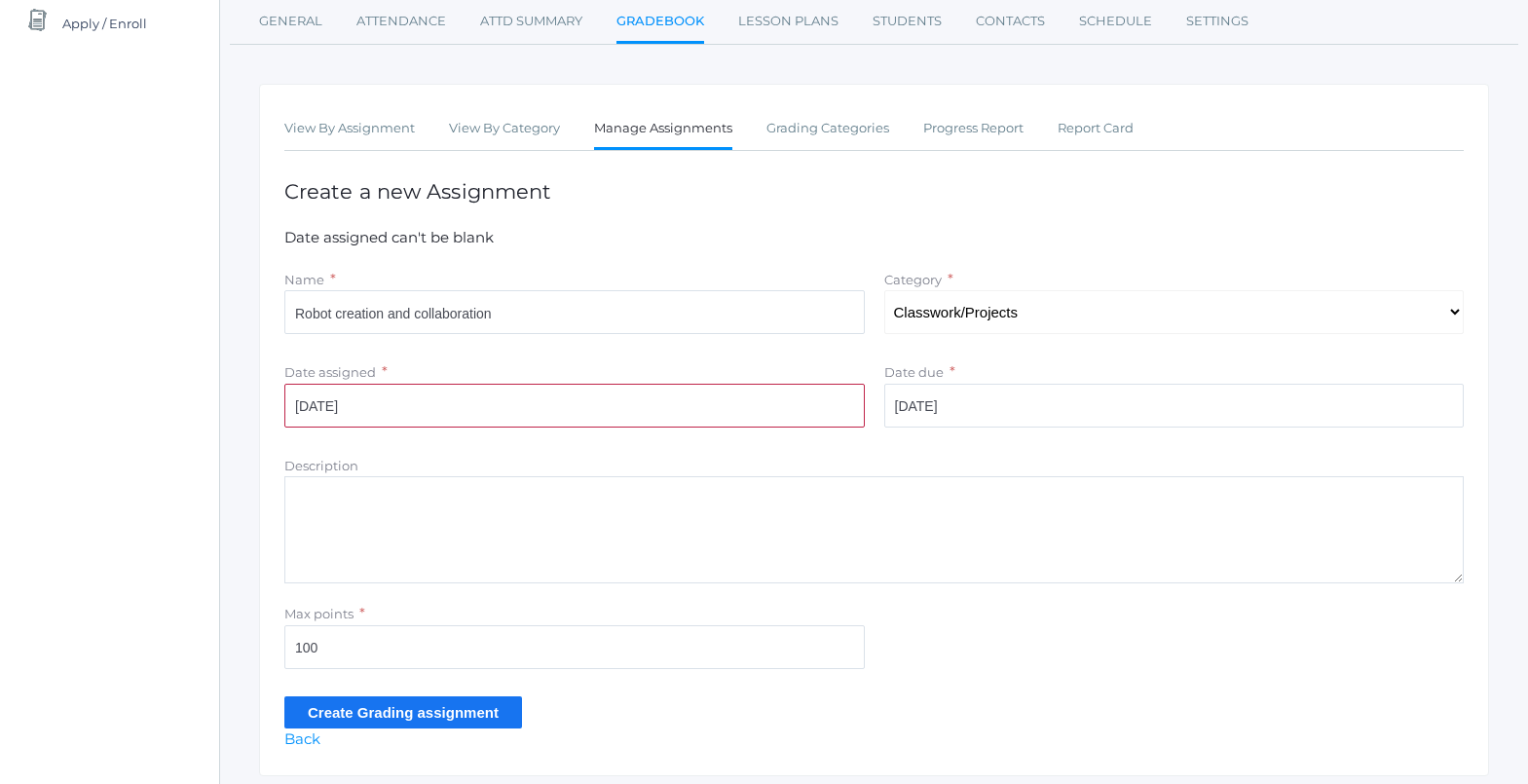
scroll to position [314, 0]
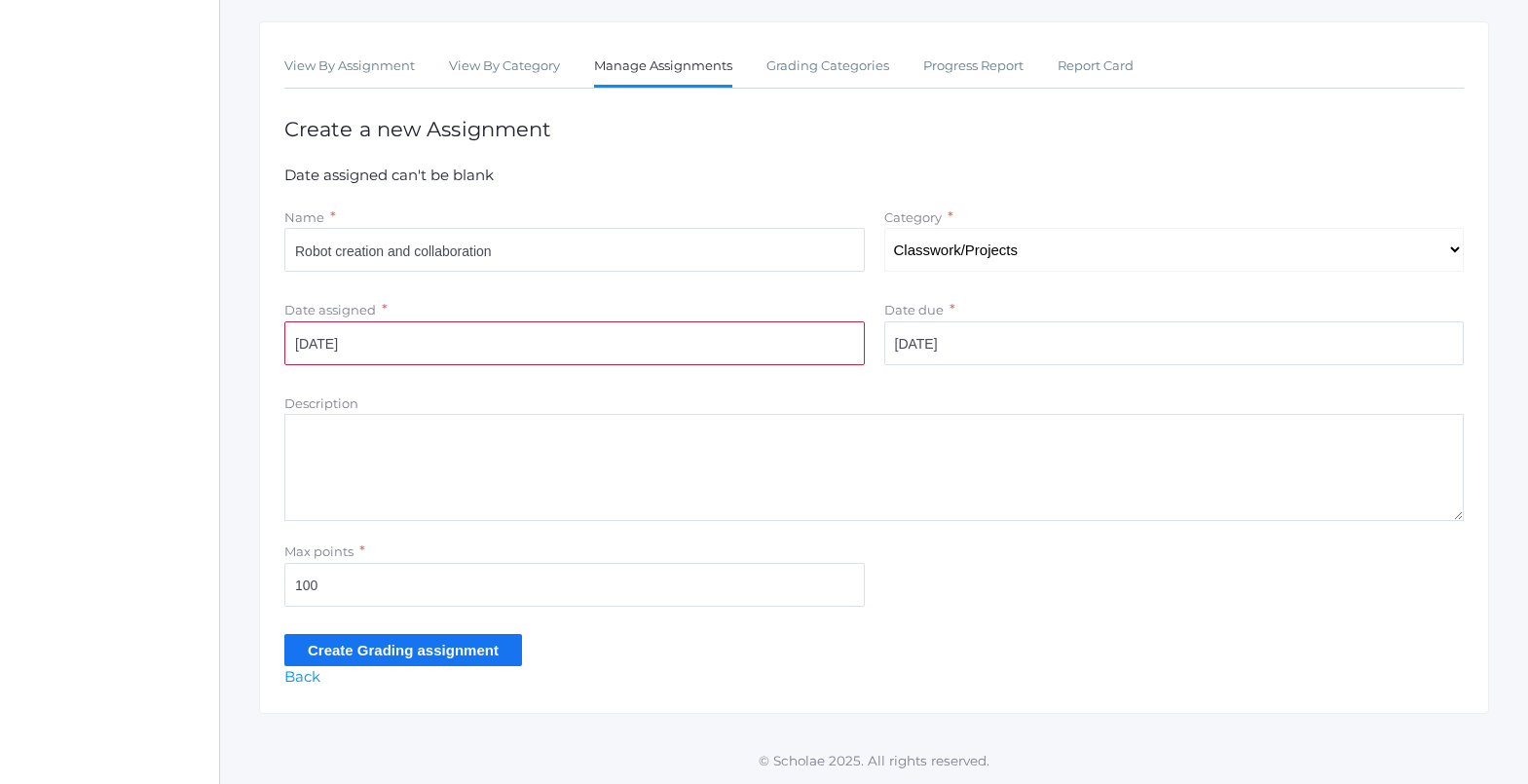
click at [373, 640] on input "Create Grading assignment" at bounding box center [402, 649] width 237 height 32
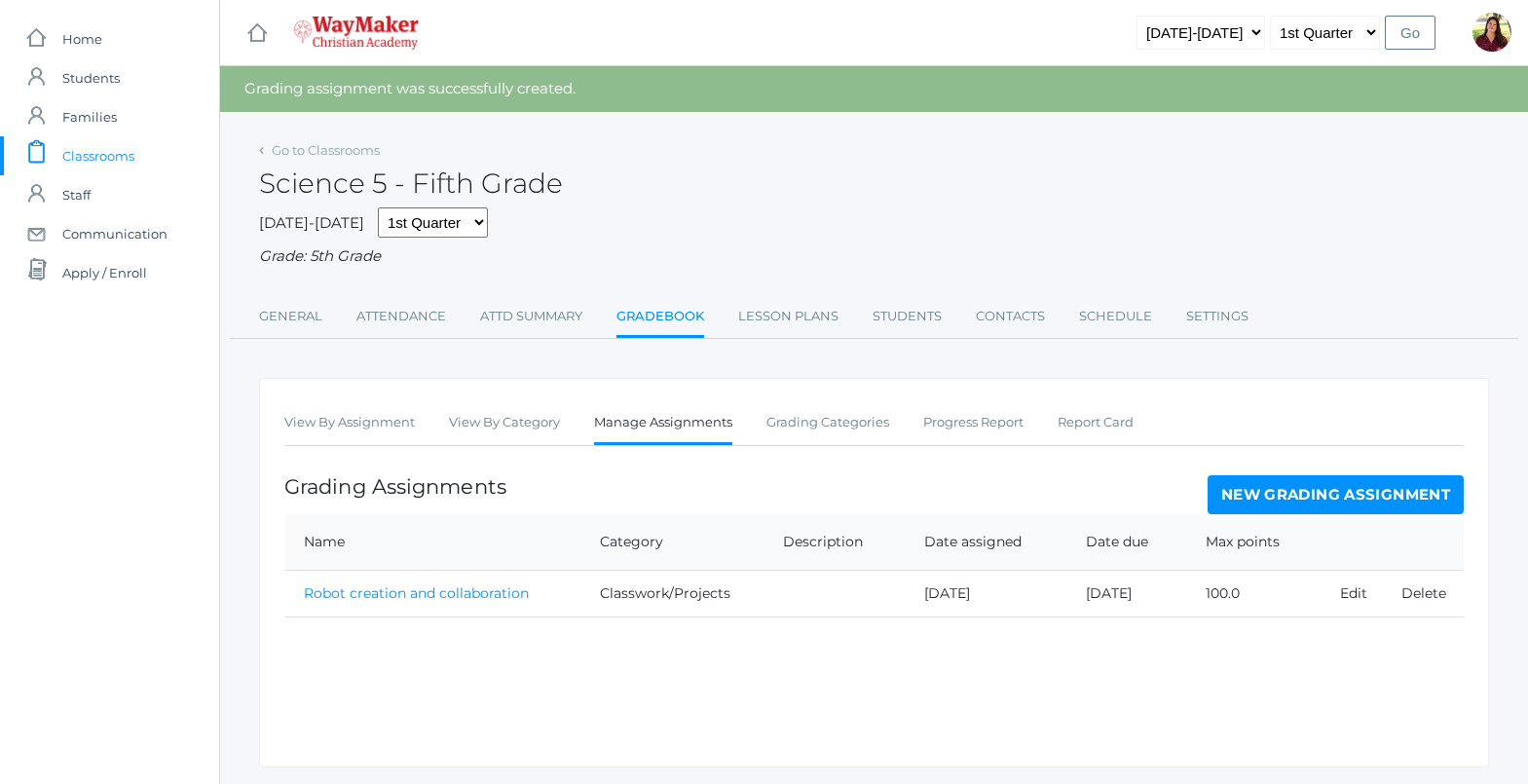
click at [1342, 496] on link "New Grading Assignment" at bounding box center [1336, 495] width 256 height 39
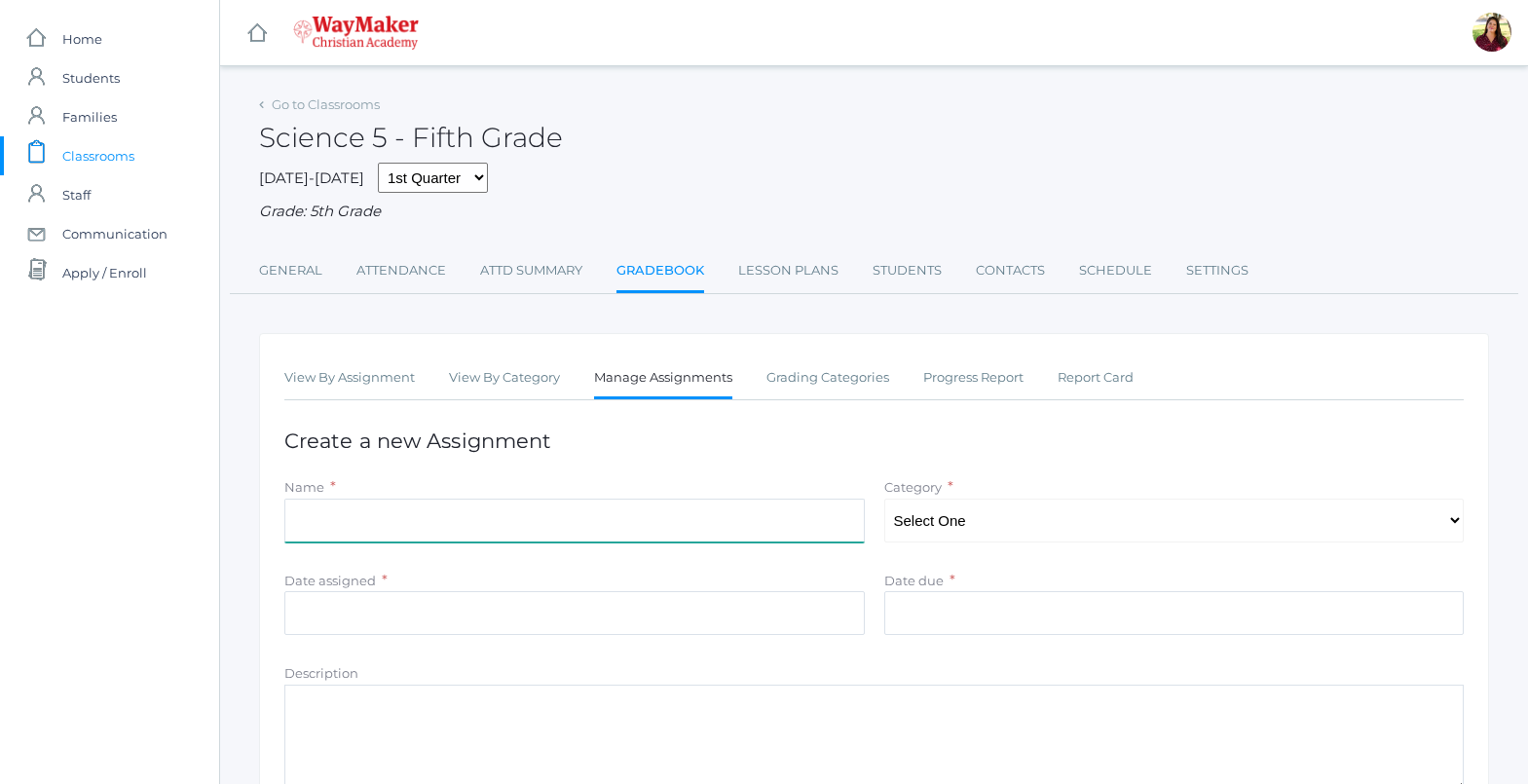
click at [349, 518] on input "Name" at bounding box center [574, 520] width 581 height 44
type input "Gravity Presentation"
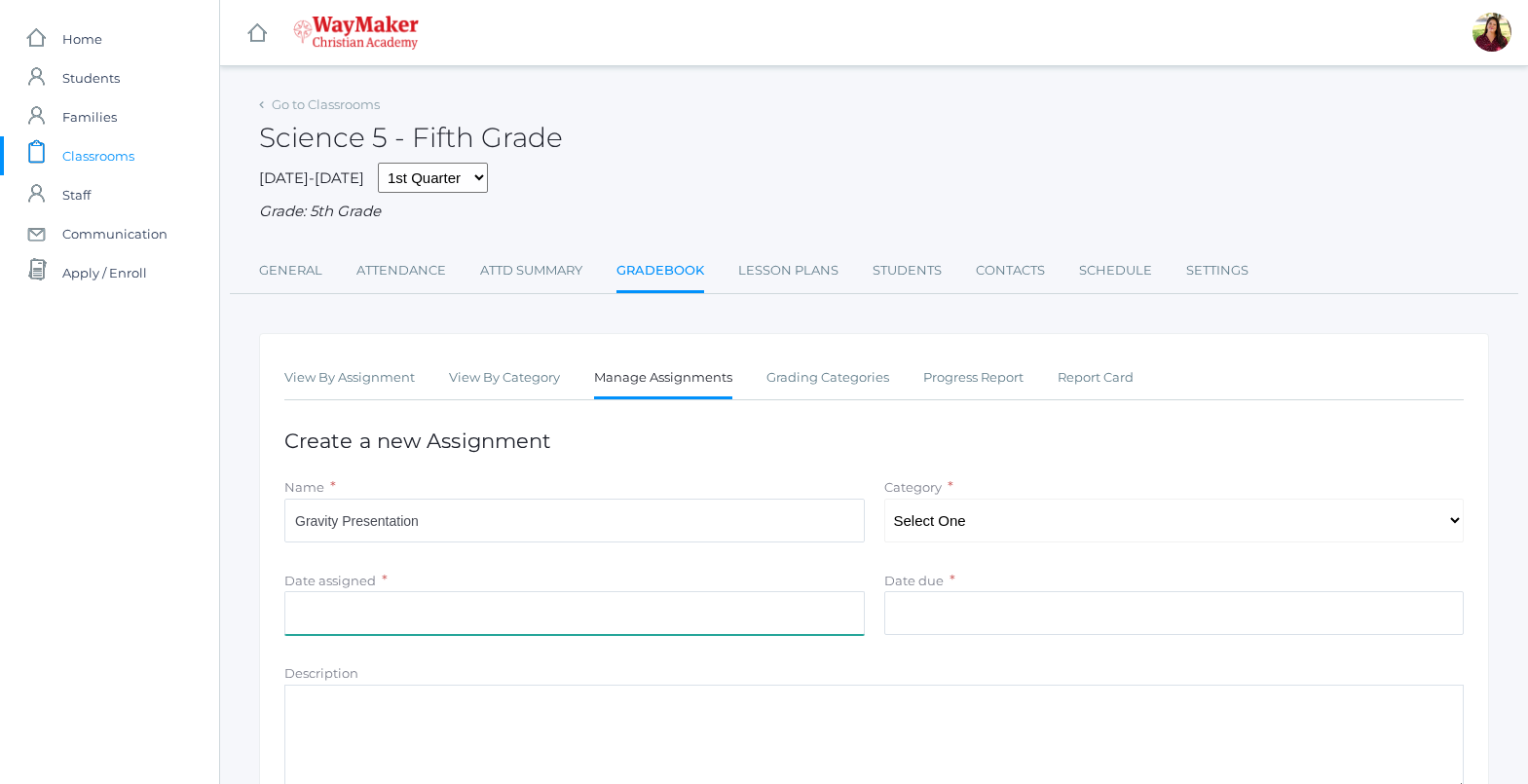
click at [388, 615] on input "Date assigned" at bounding box center [574, 613] width 581 height 44
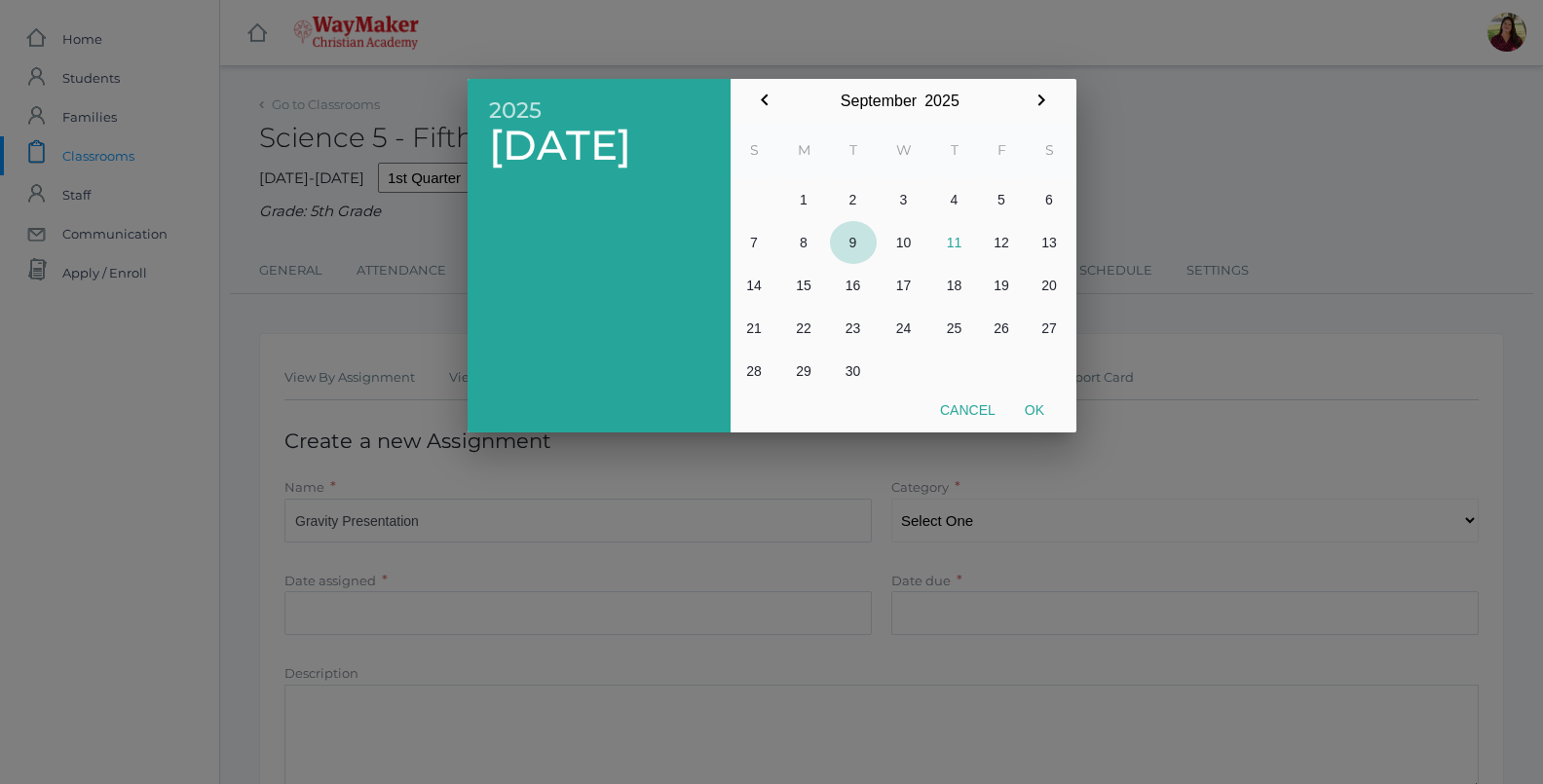
click at [843, 237] on button "9" at bounding box center [854, 242] width 47 height 43
click at [938, 607] on div at bounding box center [772, 294] width 1543 height 980
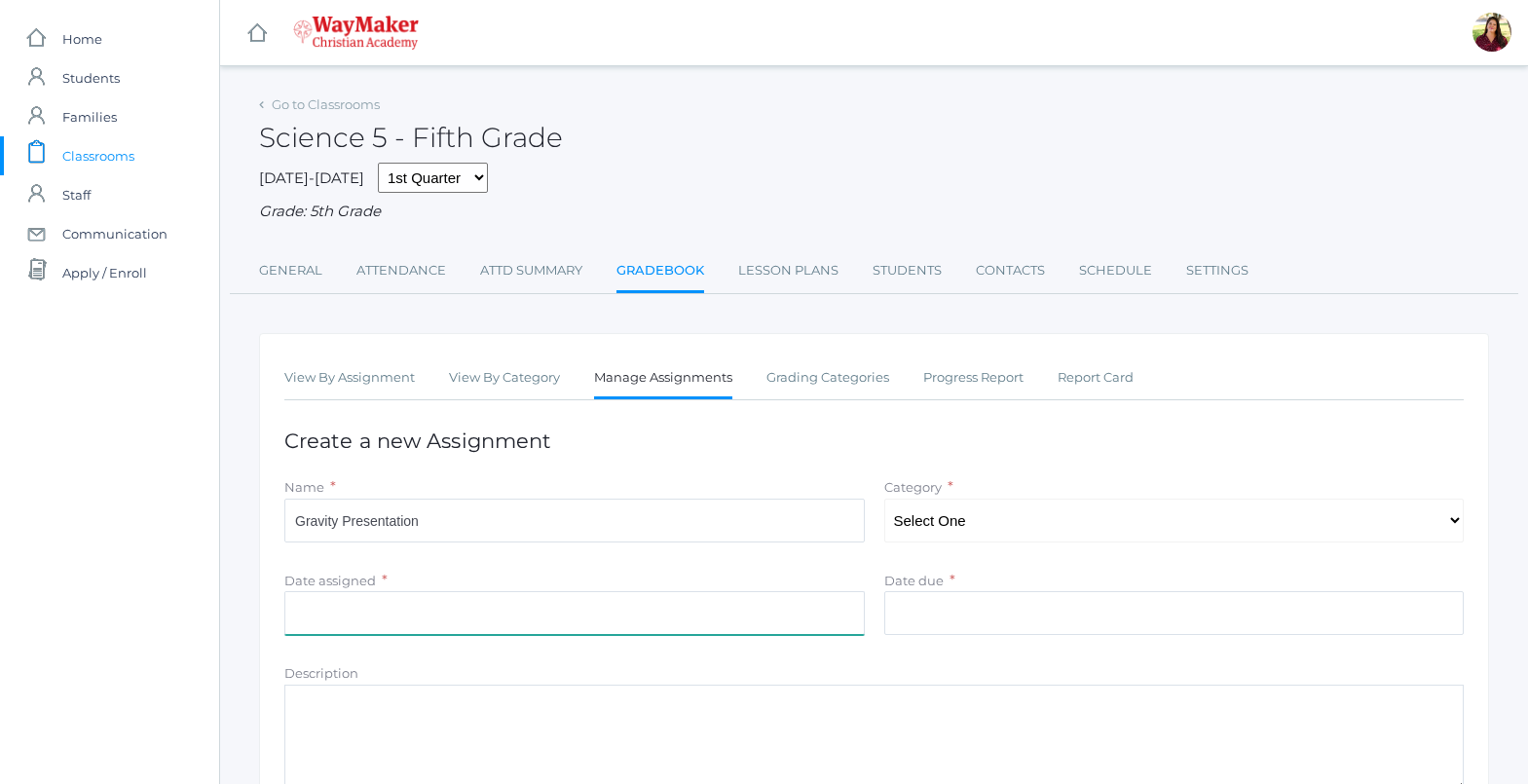
click at [420, 612] on input "Date assigned" at bounding box center [574, 613] width 581 height 44
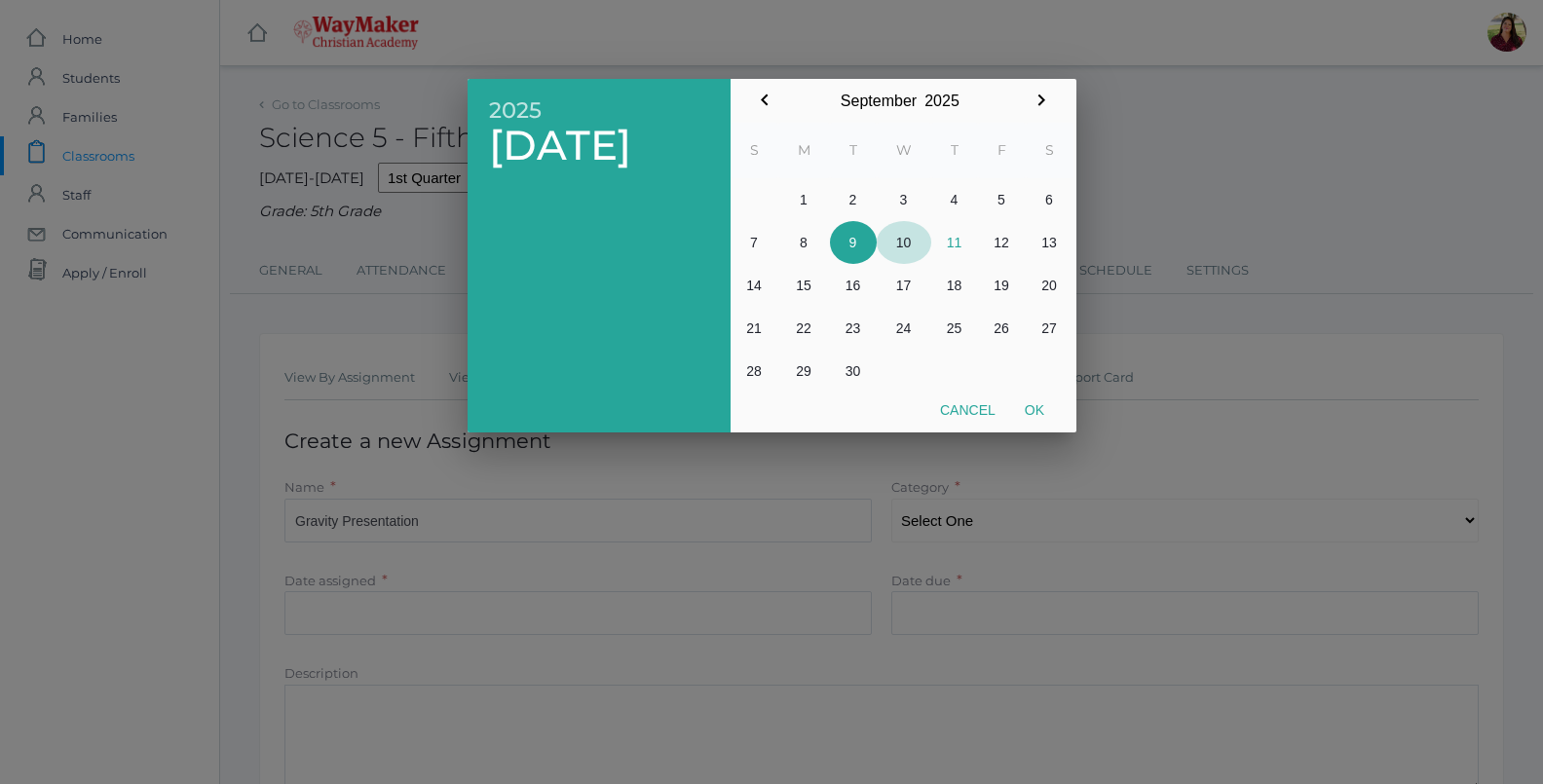
click at [906, 237] on button "10" at bounding box center [904, 242] width 55 height 43
click at [1043, 417] on button "Ok" at bounding box center [1035, 410] width 49 height 35
type input "[DATE]"
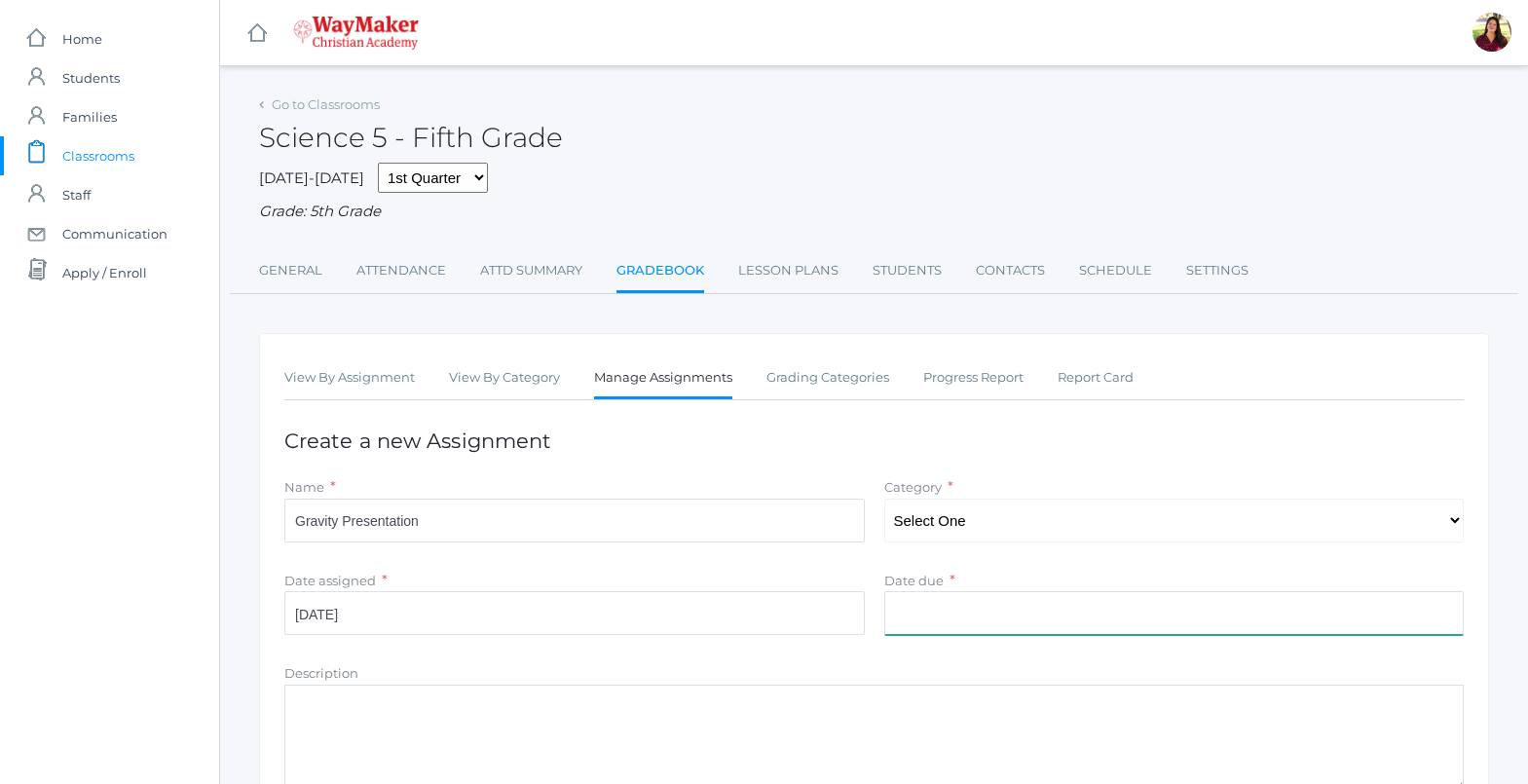
click at [952, 599] on input "Date due" at bounding box center [1175, 613] width 581 height 44
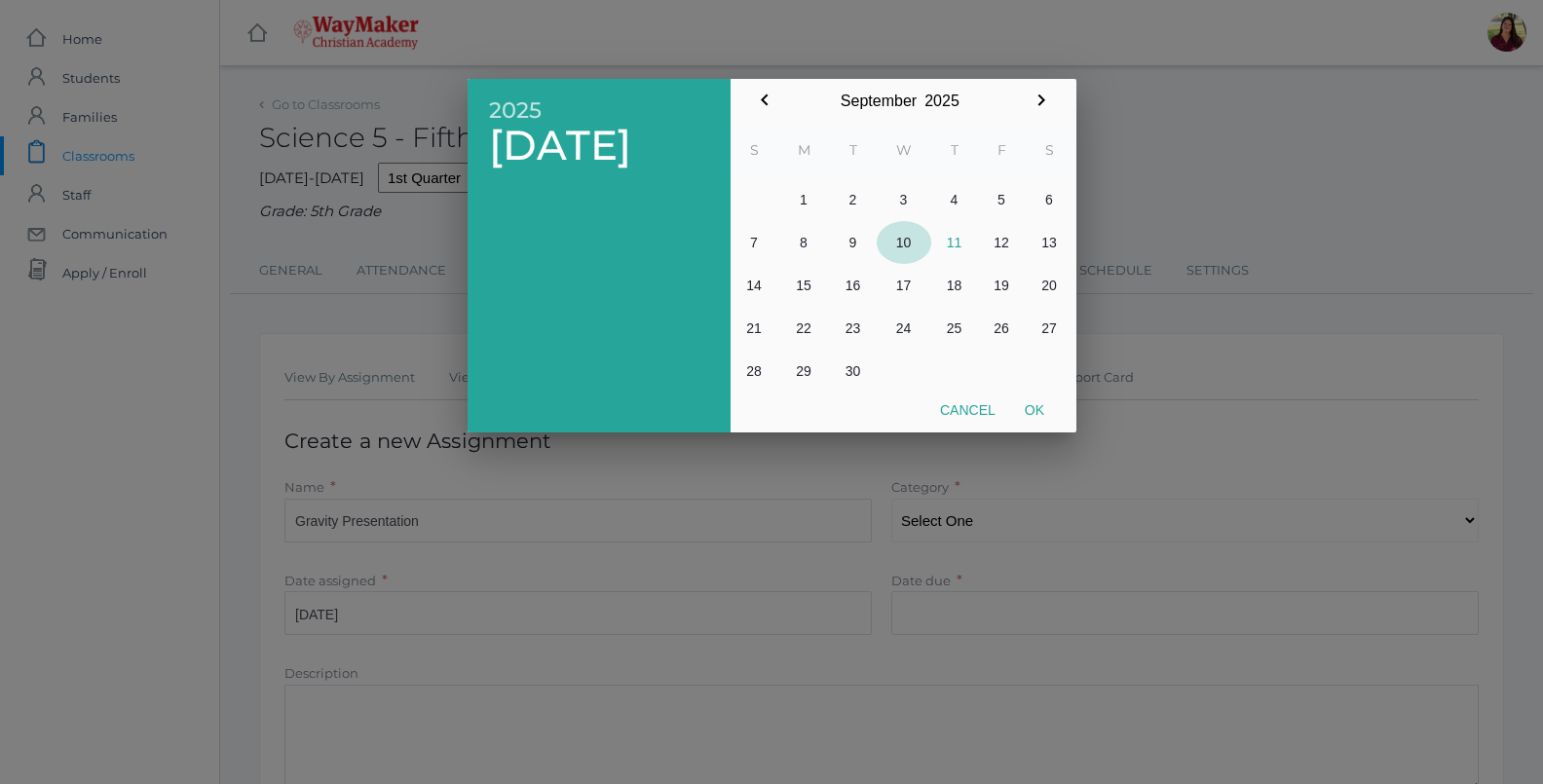
click at [906, 241] on button "10" at bounding box center [904, 242] width 55 height 43
click at [1037, 398] on button "Ok" at bounding box center [1035, 410] width 49 height 35
type input "[DATE]"
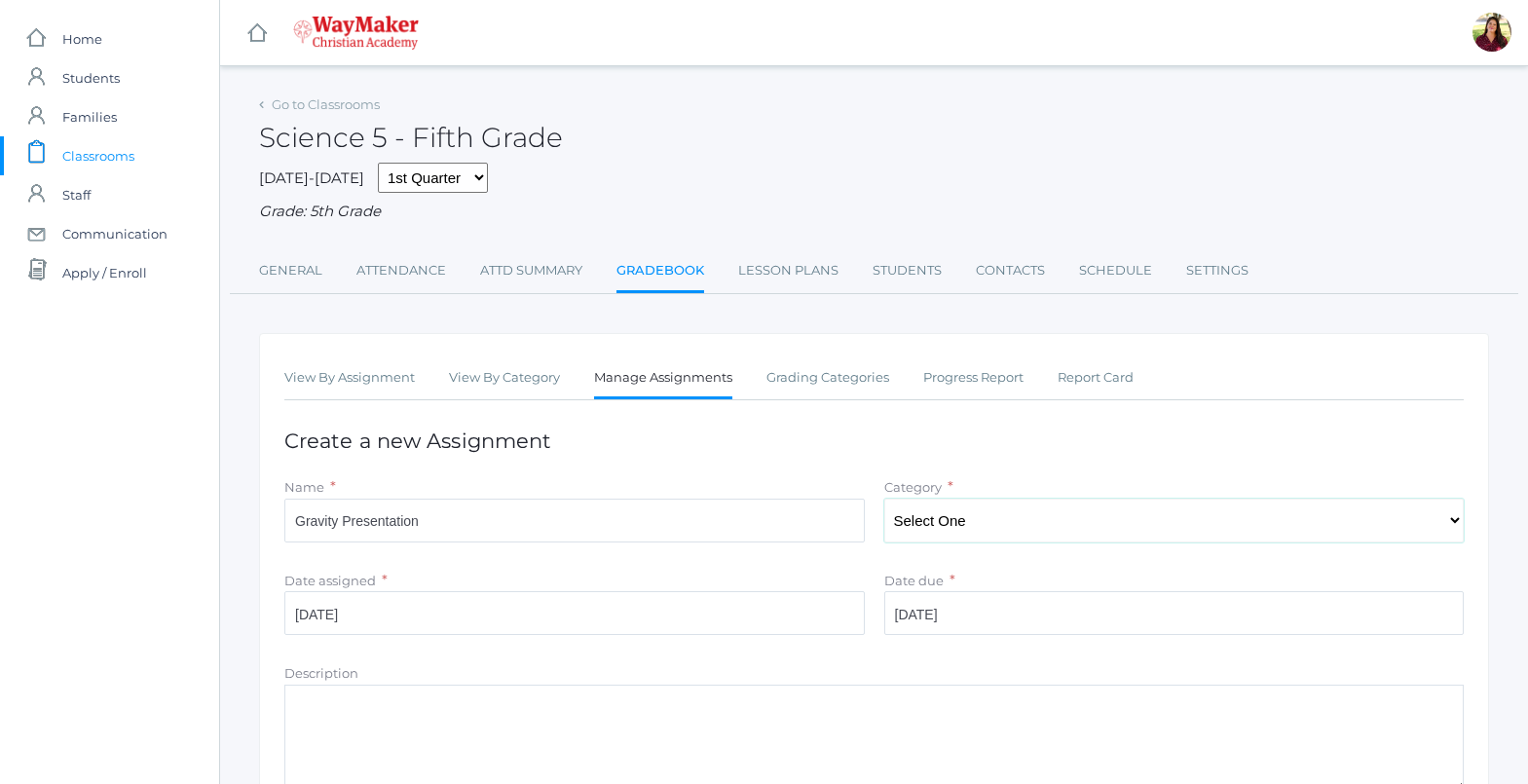
click at [977, 526] on select "Select One Participation Test/quizes Classwork/Projects" at bounding box center [1175, 520] width 581 height 44
select select "1150"
click at [885, 501] on select "Select One Participation Test/quizes Classwork/Projects" at bounding box center [1175, 520] width 581 height 44
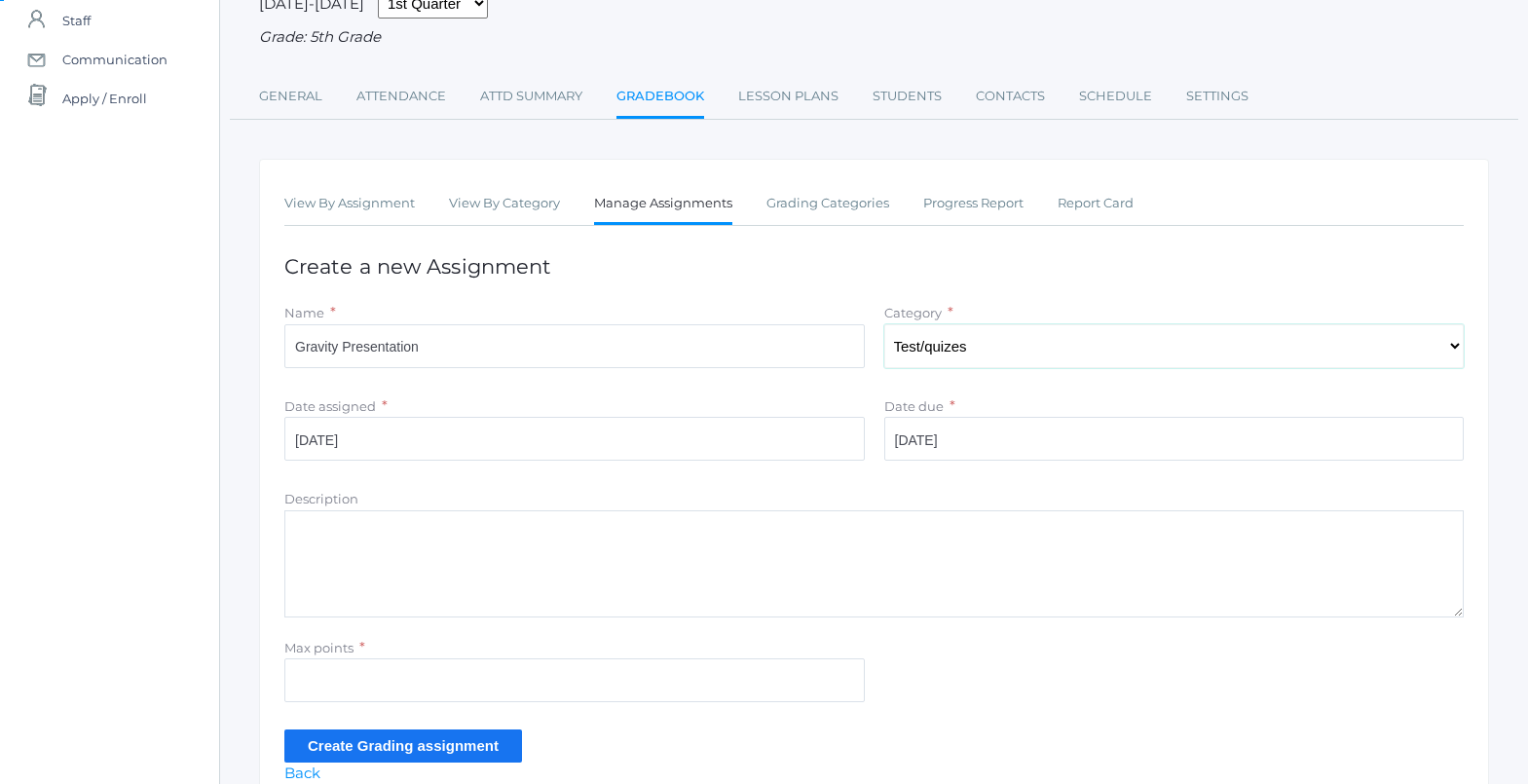
scroll to position [272, 0]
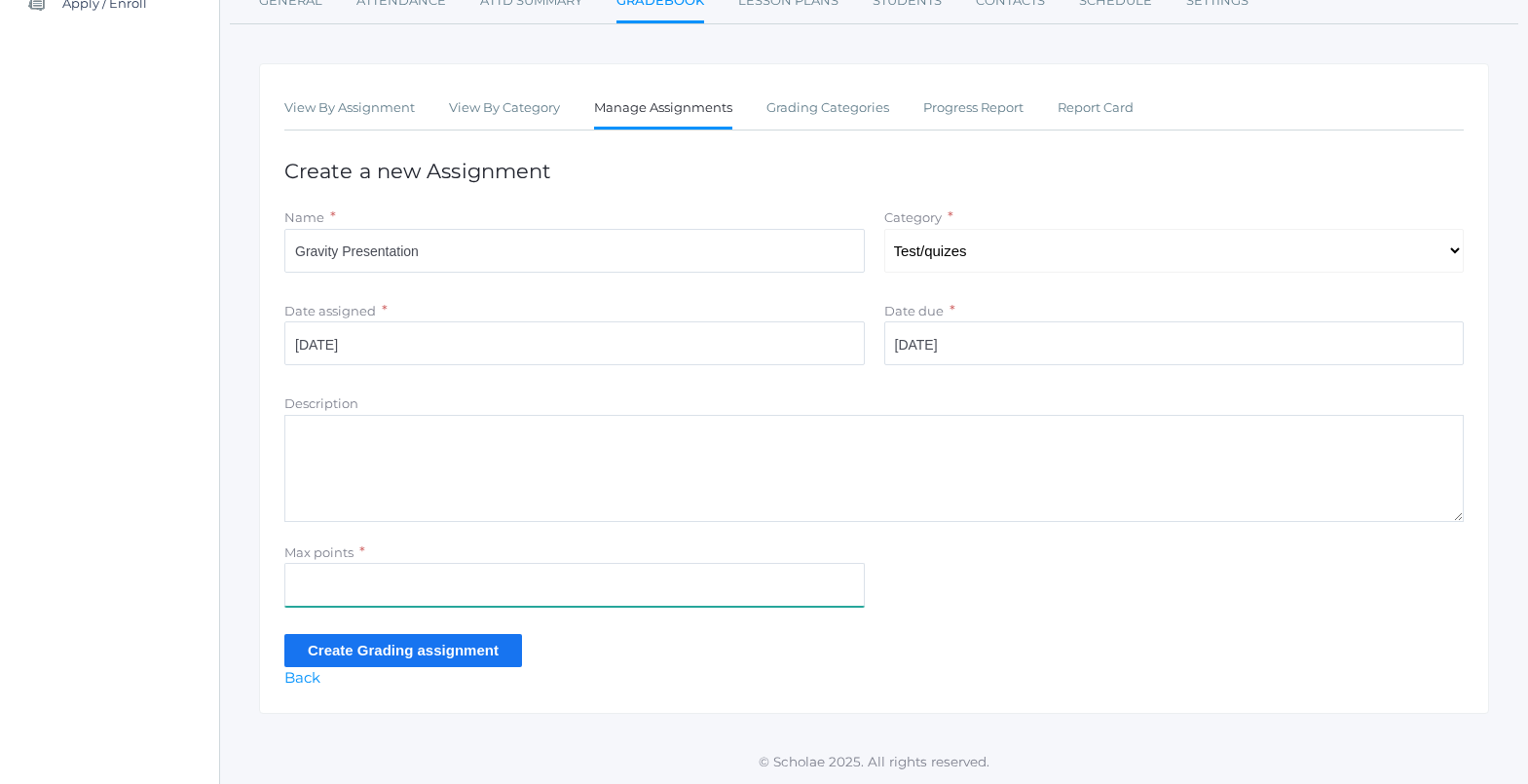
click at [318, 579] on input "Max points" at bounding box center [574, 585] width 581 height 44
type input "40"
click at [344, 654] on input "Create Grading assignment" at bounding box center [402, 649] width 237 height 32
